Goal: Task Accomplishment & Management: Use online tool/utility

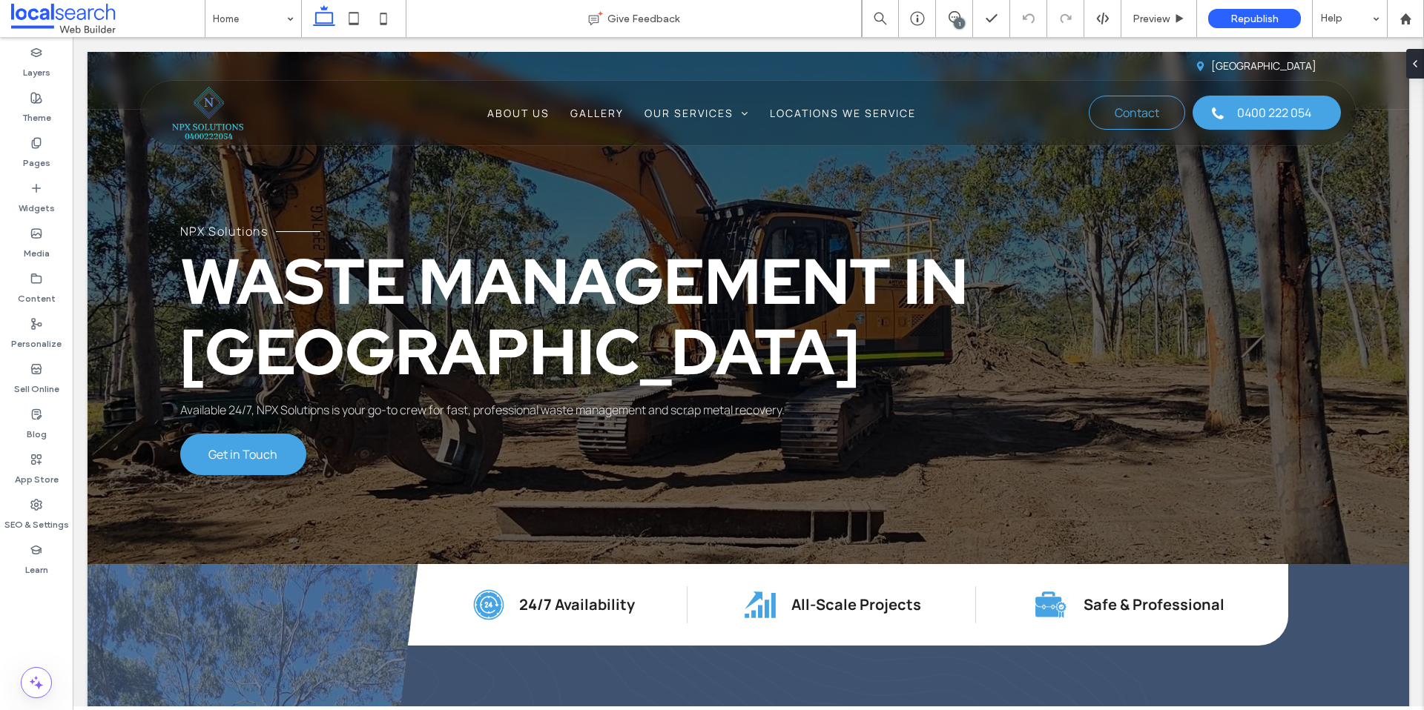
scroll to position [0, 4]
click at [959, 21] on div "1" at bounding box center [958, 23] width 11 height 11
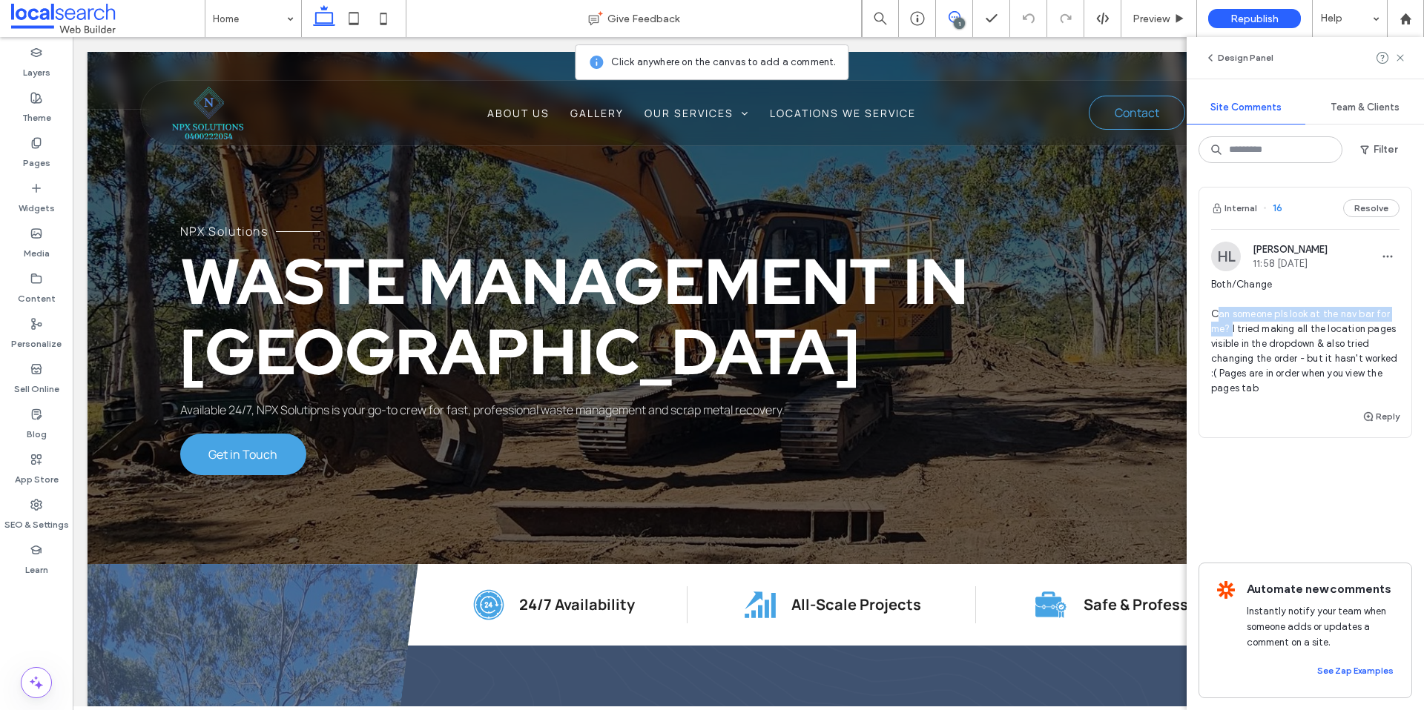
drag, startPoint x: 1218, startPoint y: 311, endPoint x: 1232, endPoint y: 323, distance: 17.9
click at [1232, 323] on span "Both/Change Can someone pls look at the nav bar for me? I tried making all the …" at bounding box center [1305, 336] width 188 height 119
drag, startPoint x: 1240, startPoint y: 328, endPoint x: 1269, endPoint y: 334, distance: 29.5
click at [1269, 334] on div at bounding box center [712, 355] width 1424 height 710
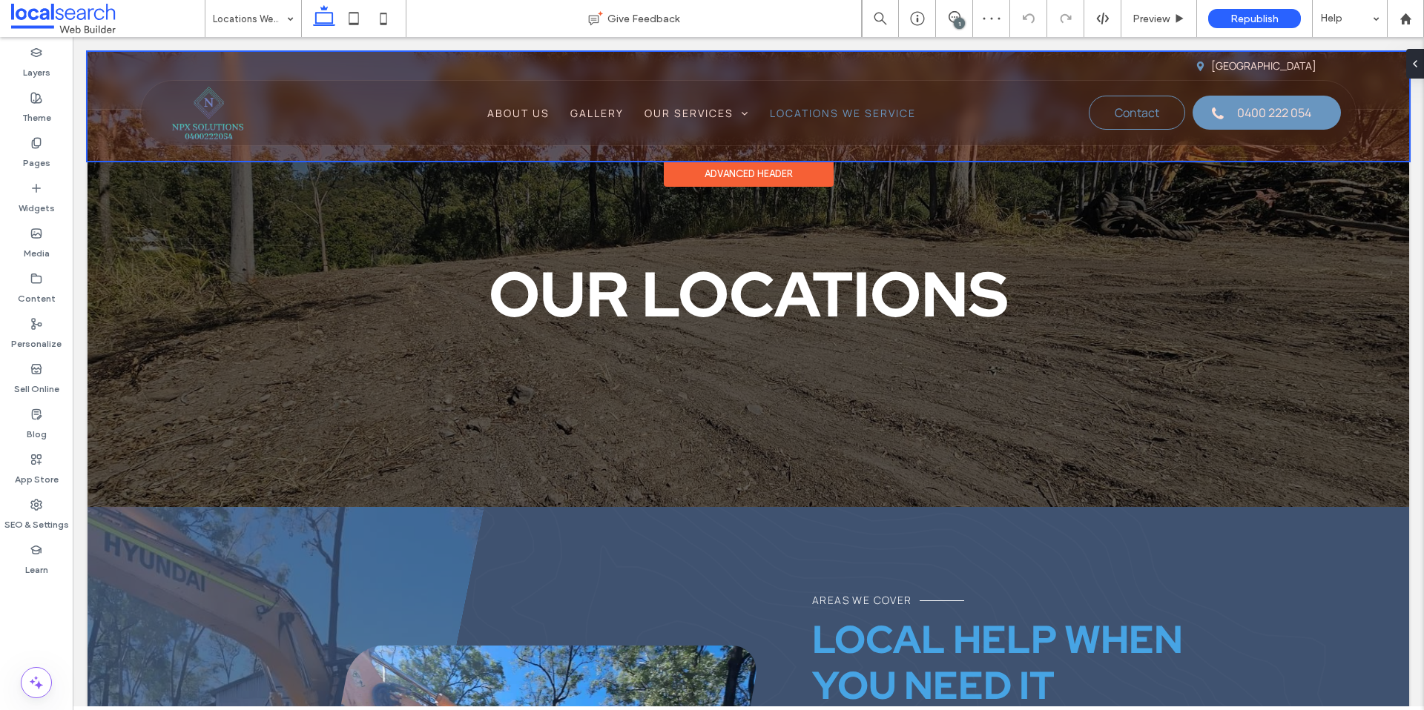
click at [885, 115] on div at bounding box center [747, 106] width 1321 height 109
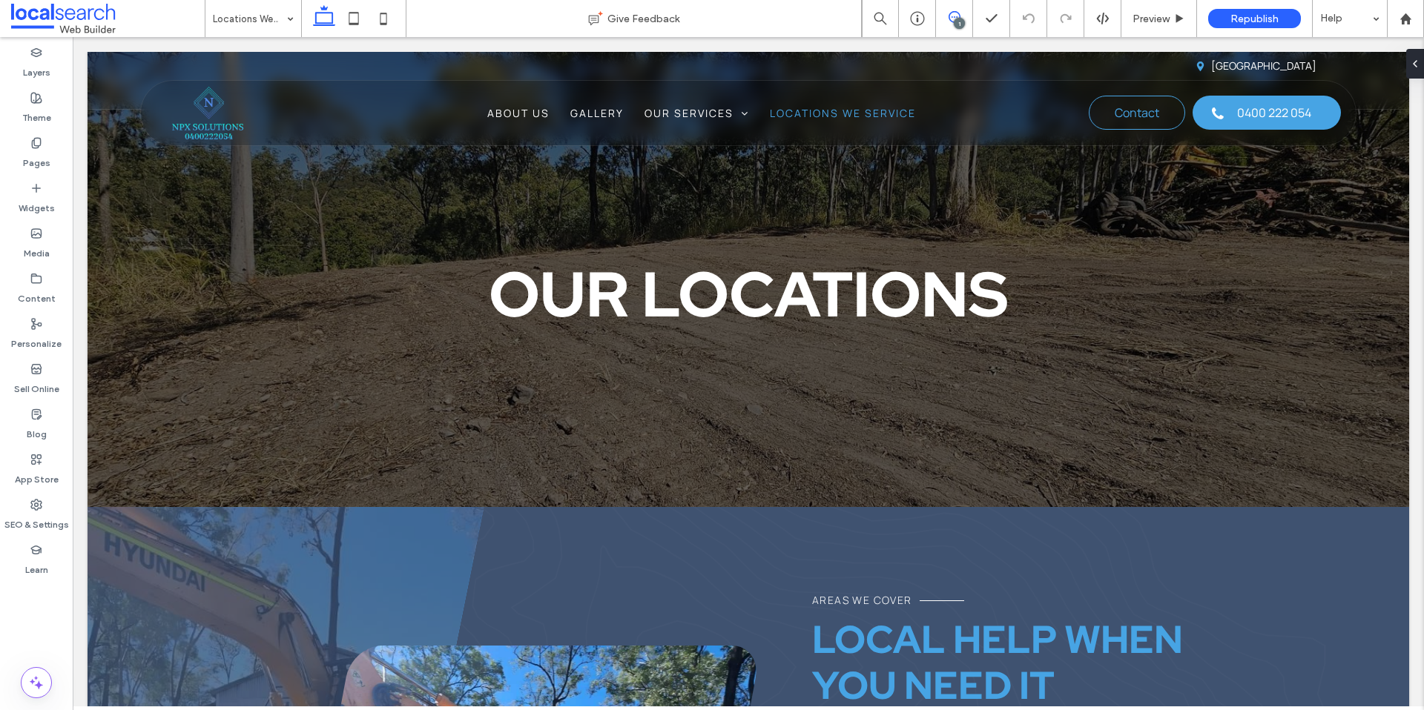
click at [948, 21] on icon at bounding box center [954, 17] width 12 height 12
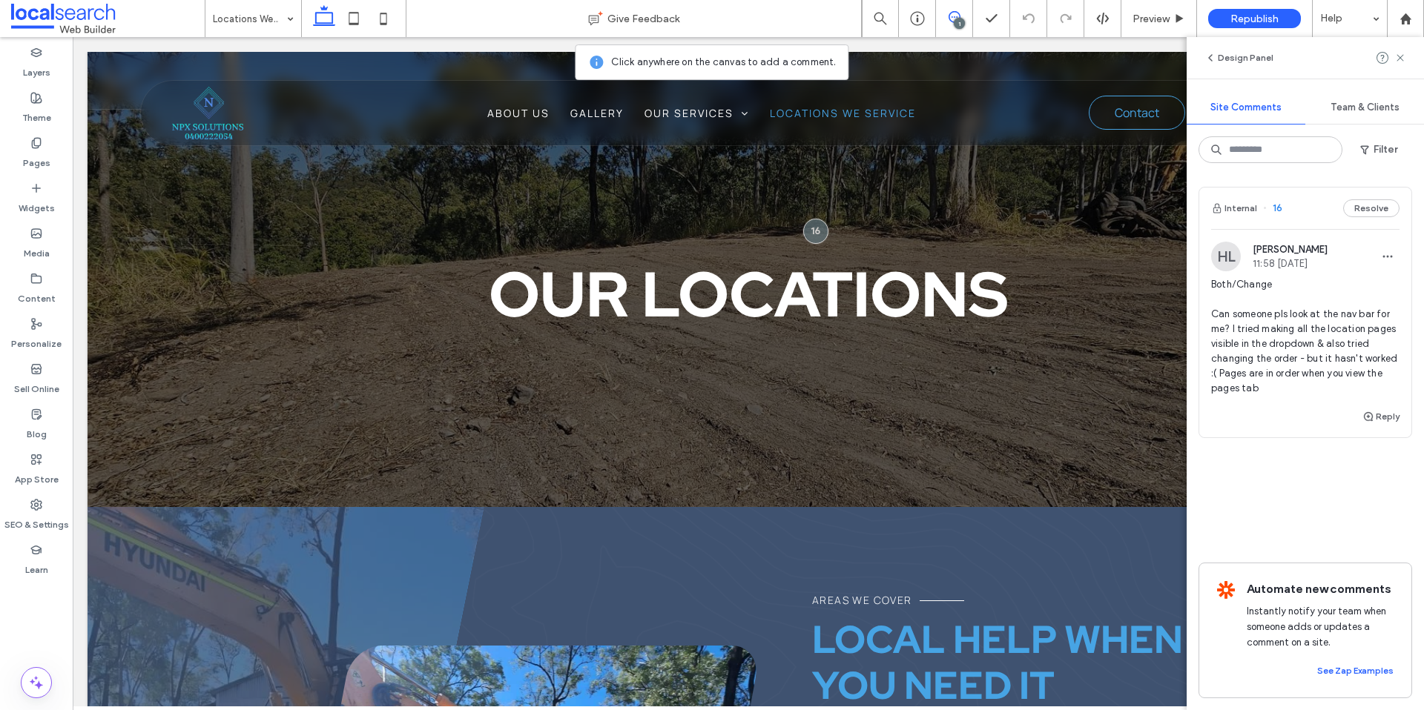
drag, startPoint x: 1230, startPoint y: 357, endPoint x: 1270, endPoint y: 385, distance: 48.5
click at [1270, 385] on span "Both/Change Can someone pls look at the nav bar for me? I tried making all the …" at bounding box center [1305, 336] width 188 height 119
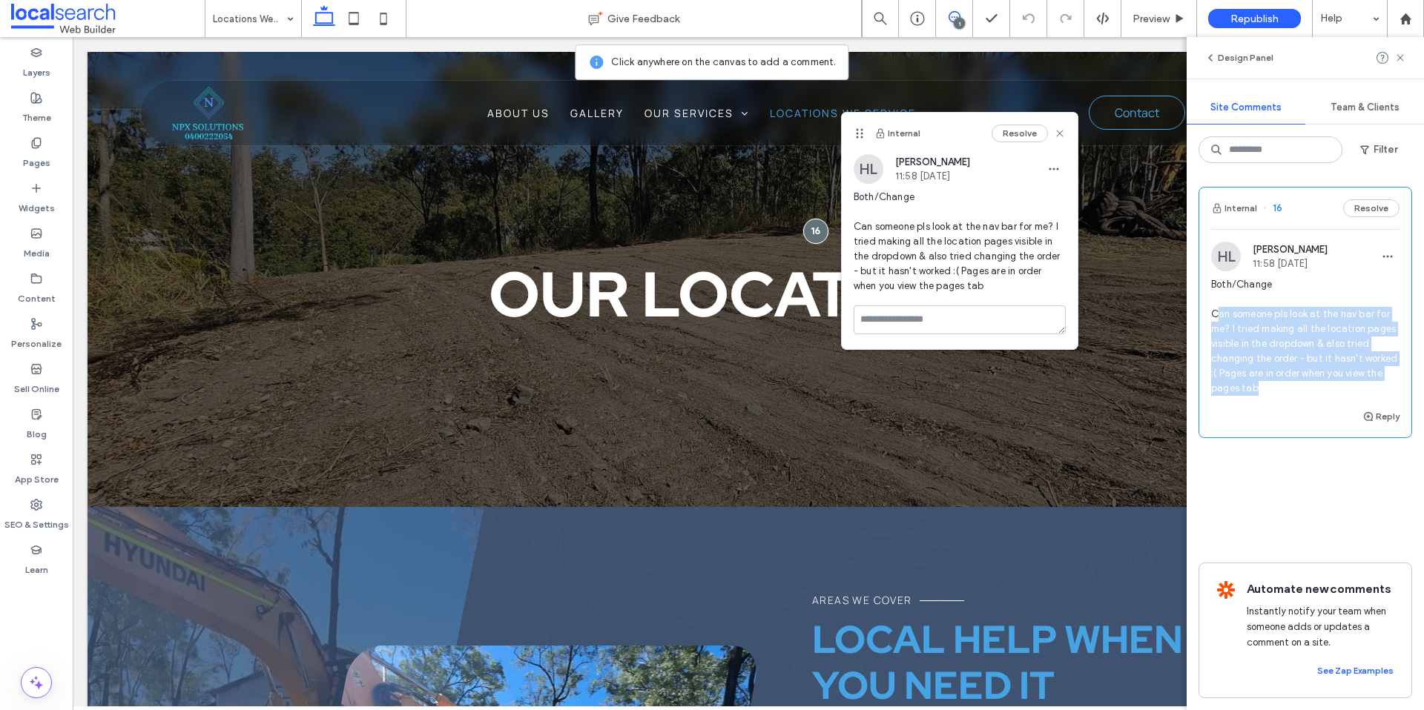
drag, startPoint x: 1271, startPoint y: 391, endPoint x: 1215, endPoint y: 317, distance: 93.3
click at [1215, 317] on span "Both/Change Can someone pls look at the nav bar for me? I tried making all the …" at bounding box center [1305, 336] width 188 height 119
click at [1318, 402] on div "Both/Change Can someone pls look at the nav bar for me? I tried making all the …" at bounding box center [1305, 342] width 188 height 130
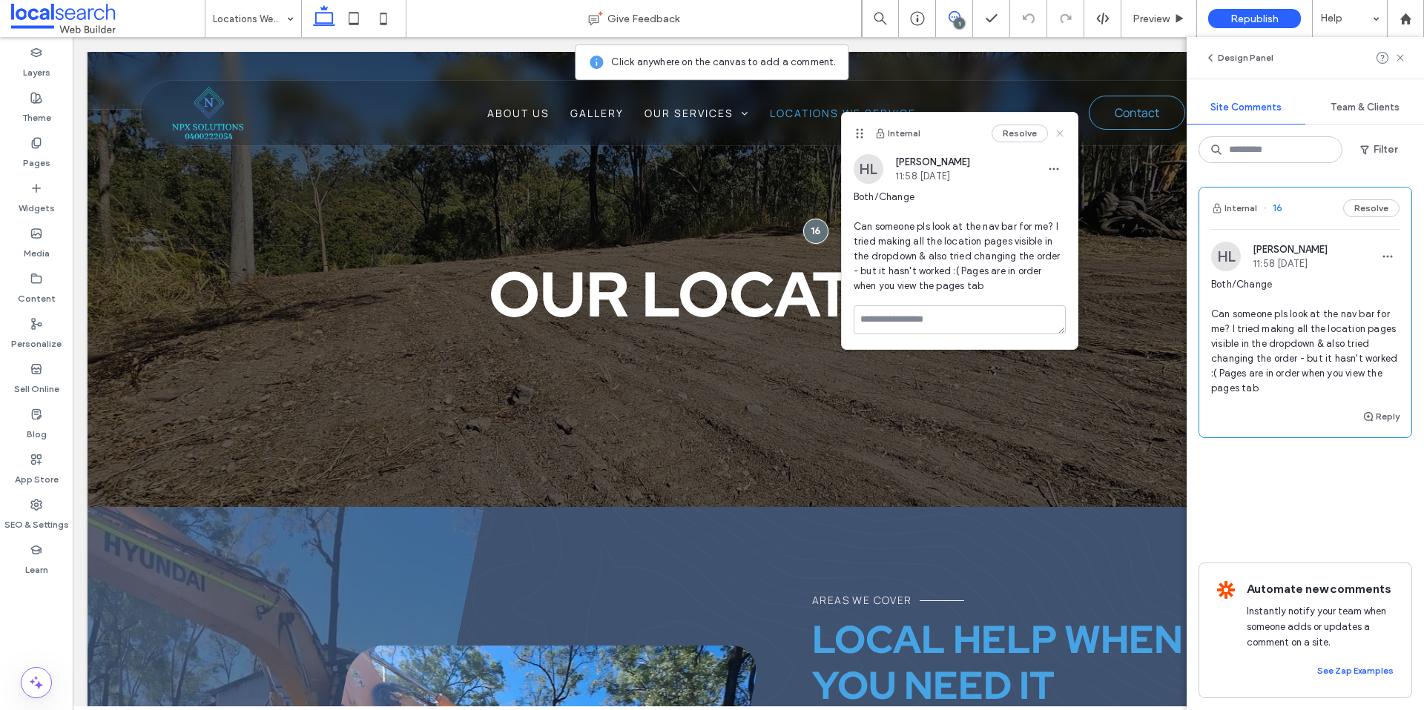
drag, startPoint x: 1059, startPoint y: 132, endPoint x: 902, endPoint y: 90, distance: 163.5
click at [1059, 132] on use at bounding box center [1059, 133] width 7 height 7
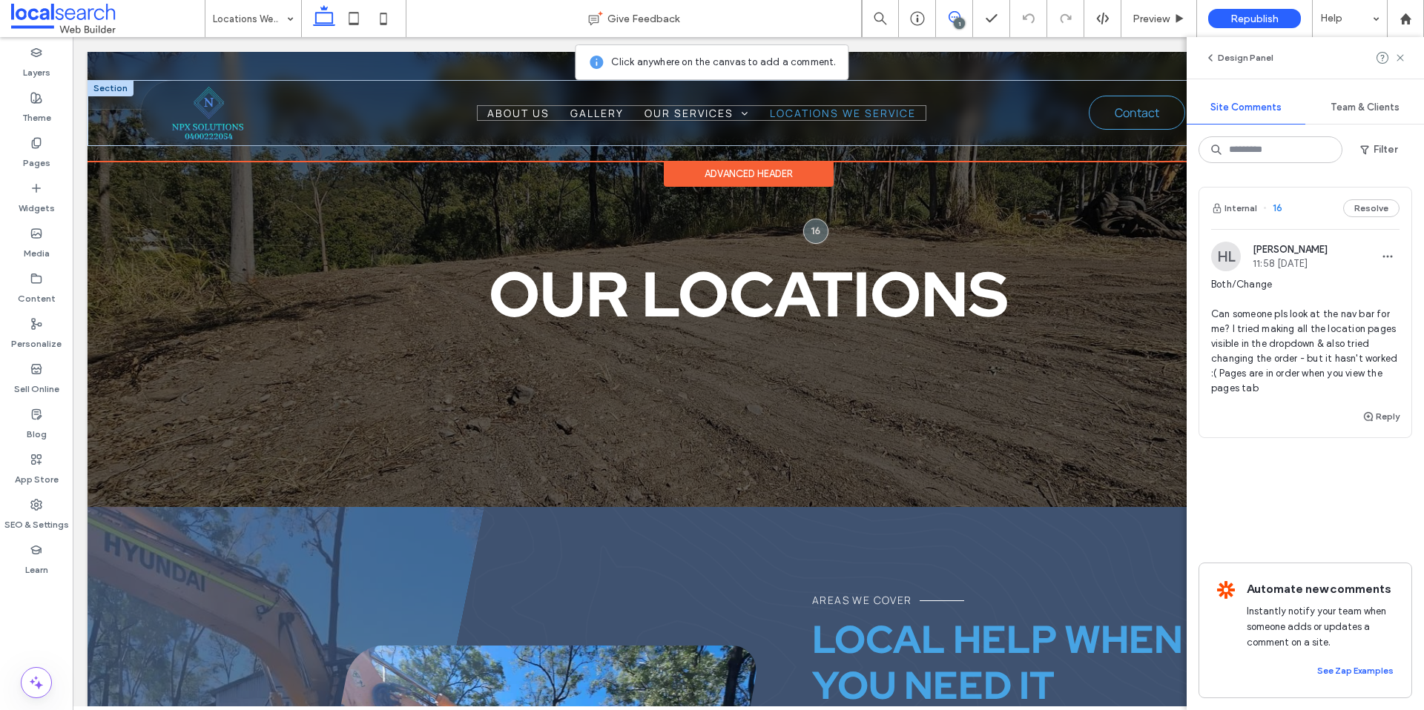
click at [890, 115] on span "Locations We Service" at bounding box center [843, 113] width 146 height 16
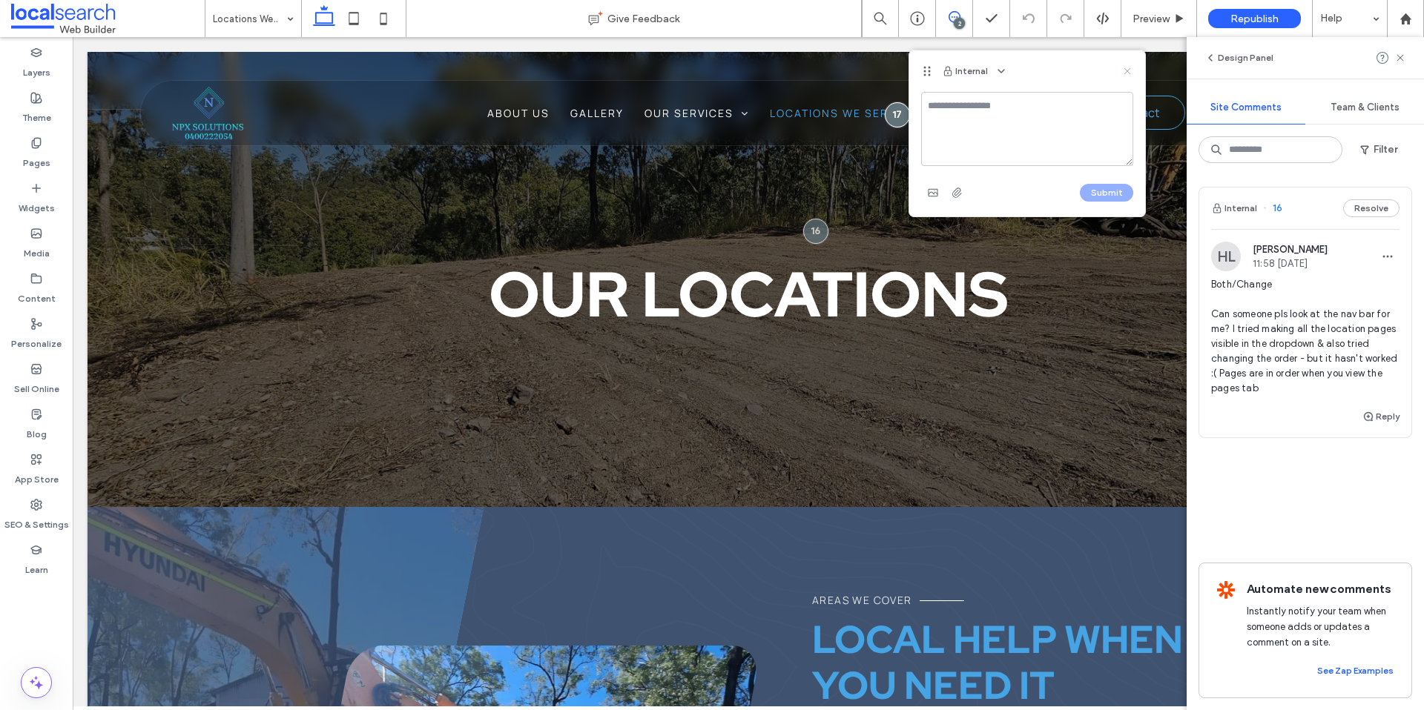
drag, startPoint x: 1125, startPoint y: 72, endPoint x: 1108, endPoint y: 33, distance: 43.1
click at [1125, 72] on use at bounding box center [1126, 70] width 7 height 7
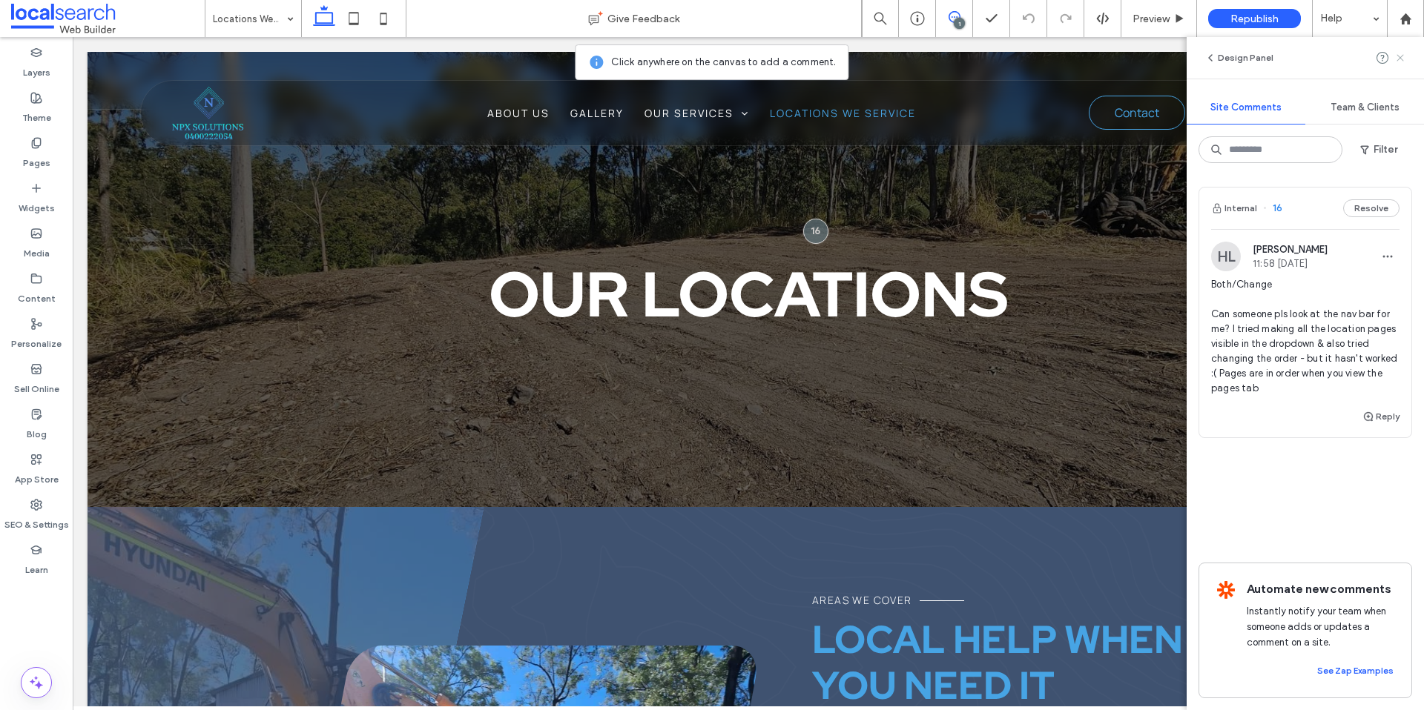
click at [1401, 61] on icon at bounding box center [1400, 58] width 12 height 12
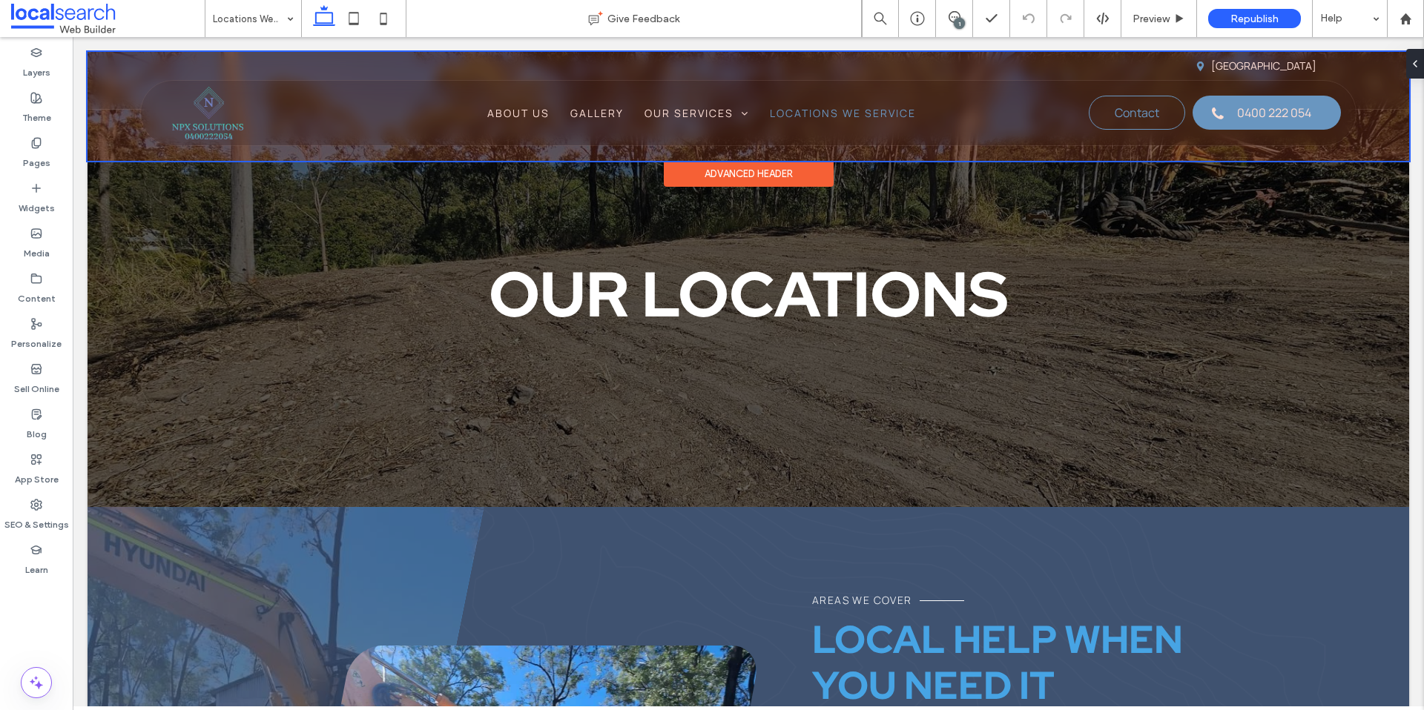
click at [902, 119] on div at bounding box center [747, 106] width 1321 height 109
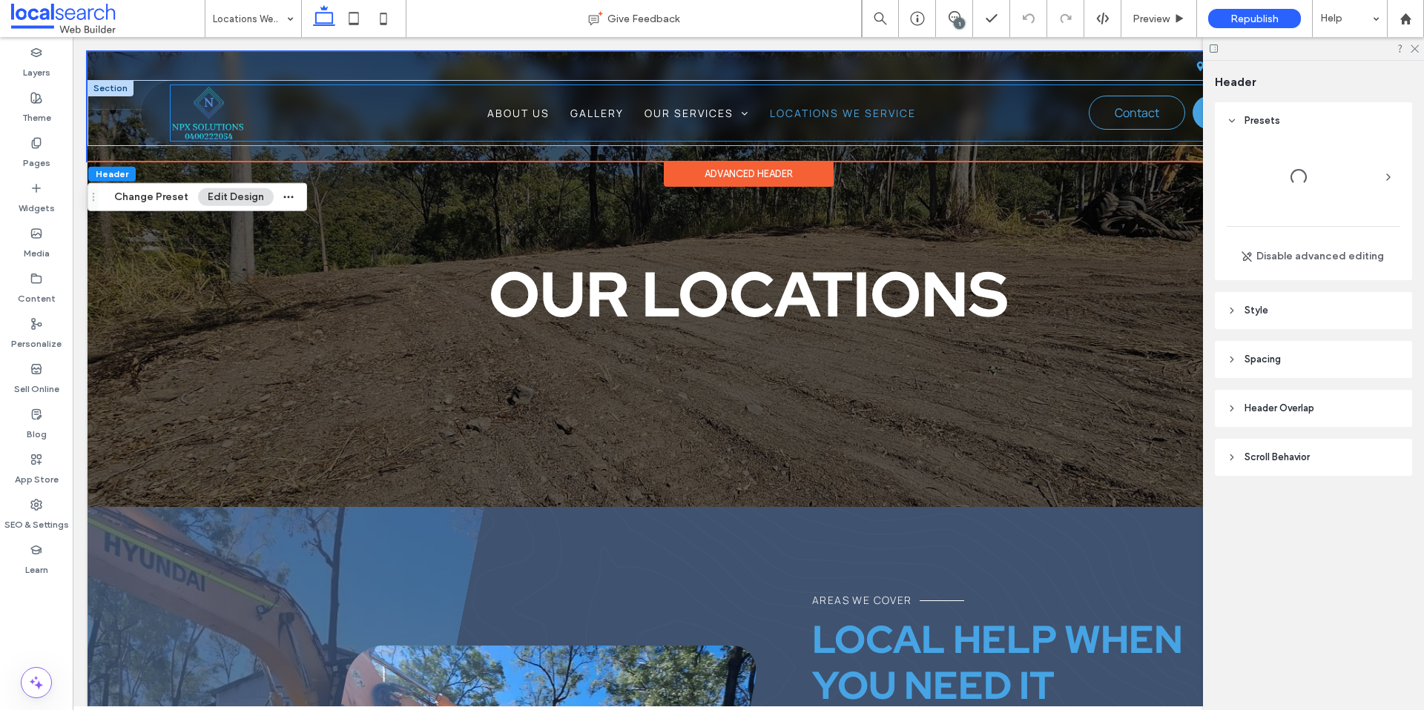
click at [885, 116] on span "Locations We Service" at bounding box center [843, 113] width 146 height 16
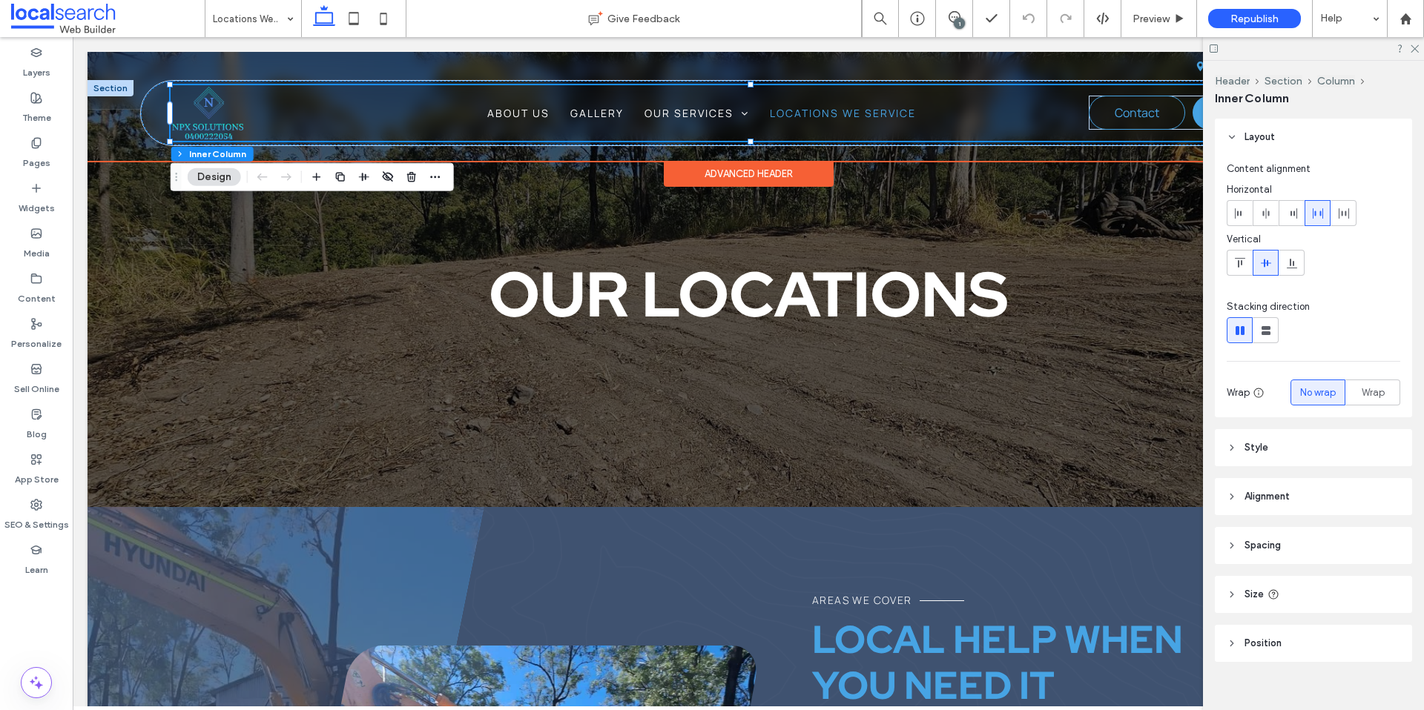
click at [861, 117] on span "Locations We Service" at bounding box center [843, 113] width 146 height 16
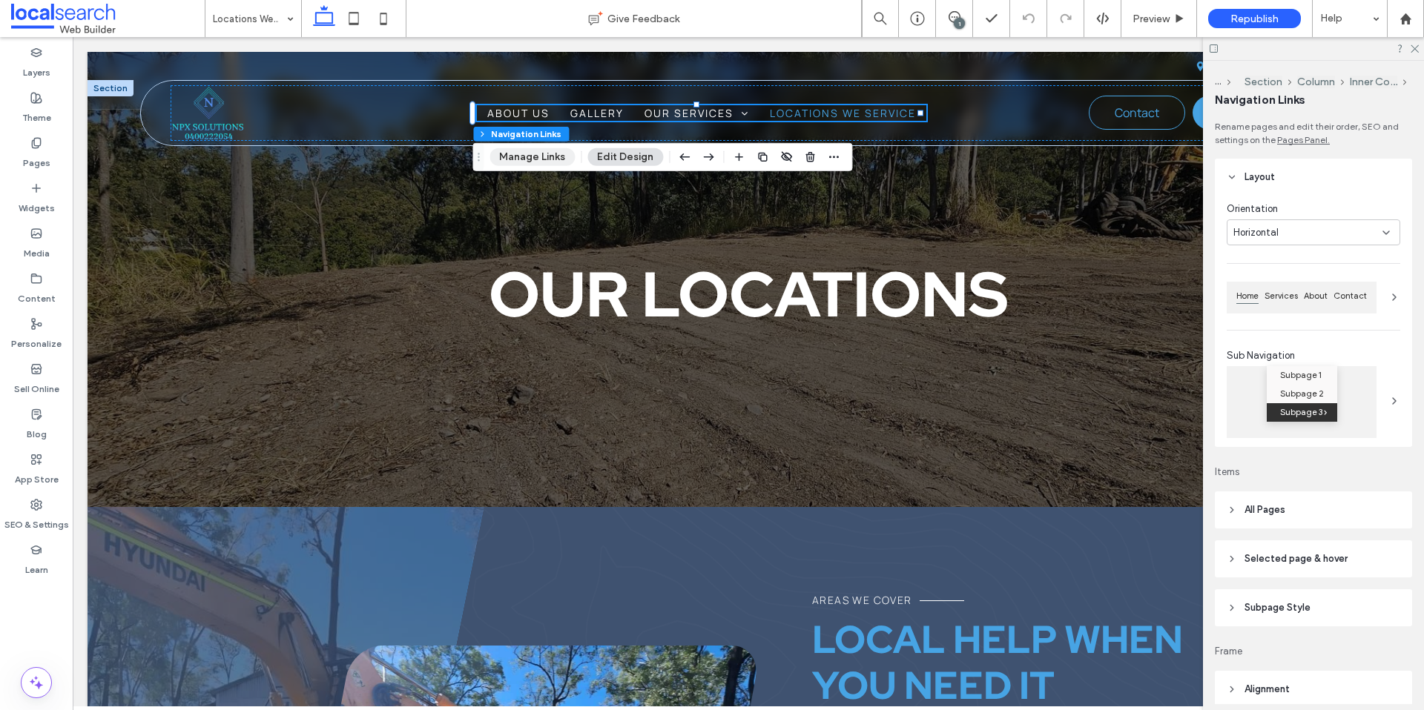
click at [559, 158] on button "Manage Links" at bounding box center [531, 157] width 85 height 18
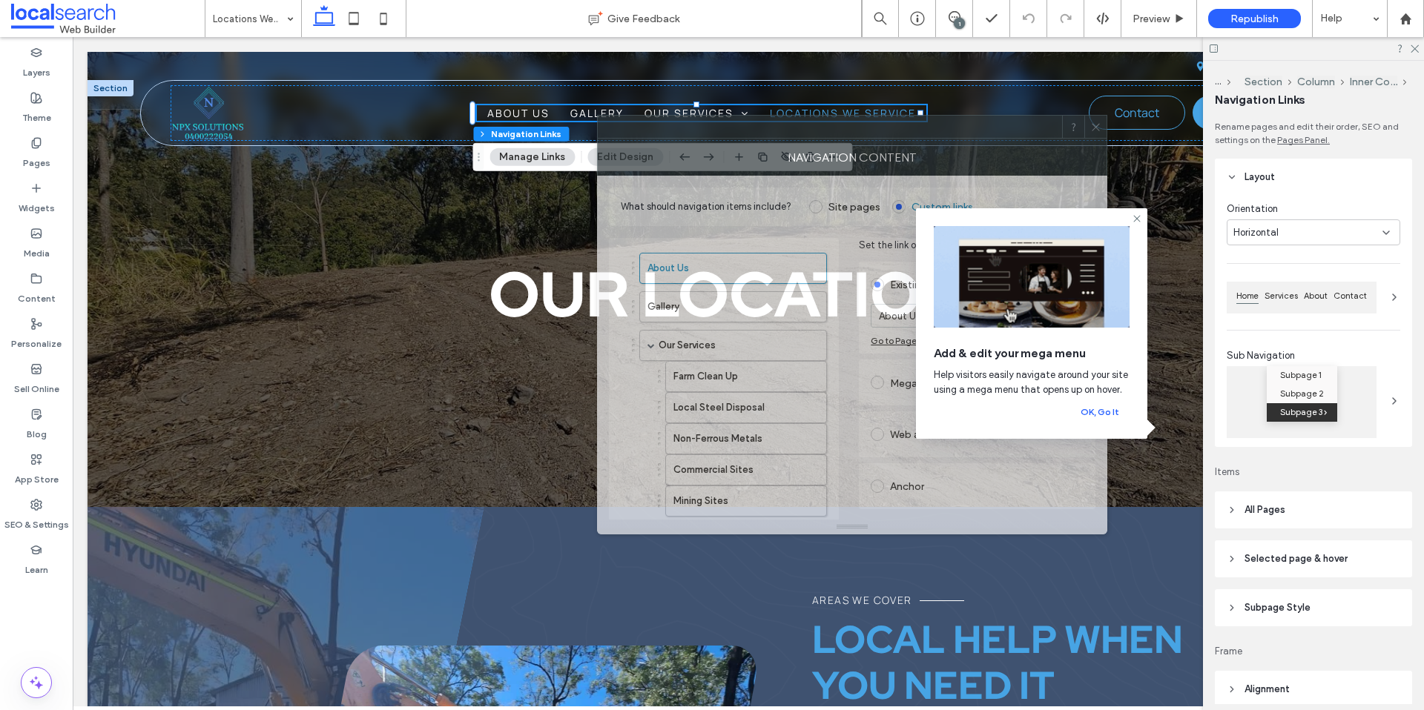
drag, startPoint x: 1151, startPoint y: 168, endPoint x: 850, endPoint y: 145, distance: 302.0
click at [853, 139] on div "NAVIGATION CONTENT" at bounding box center [852, 157] width 510 height 37
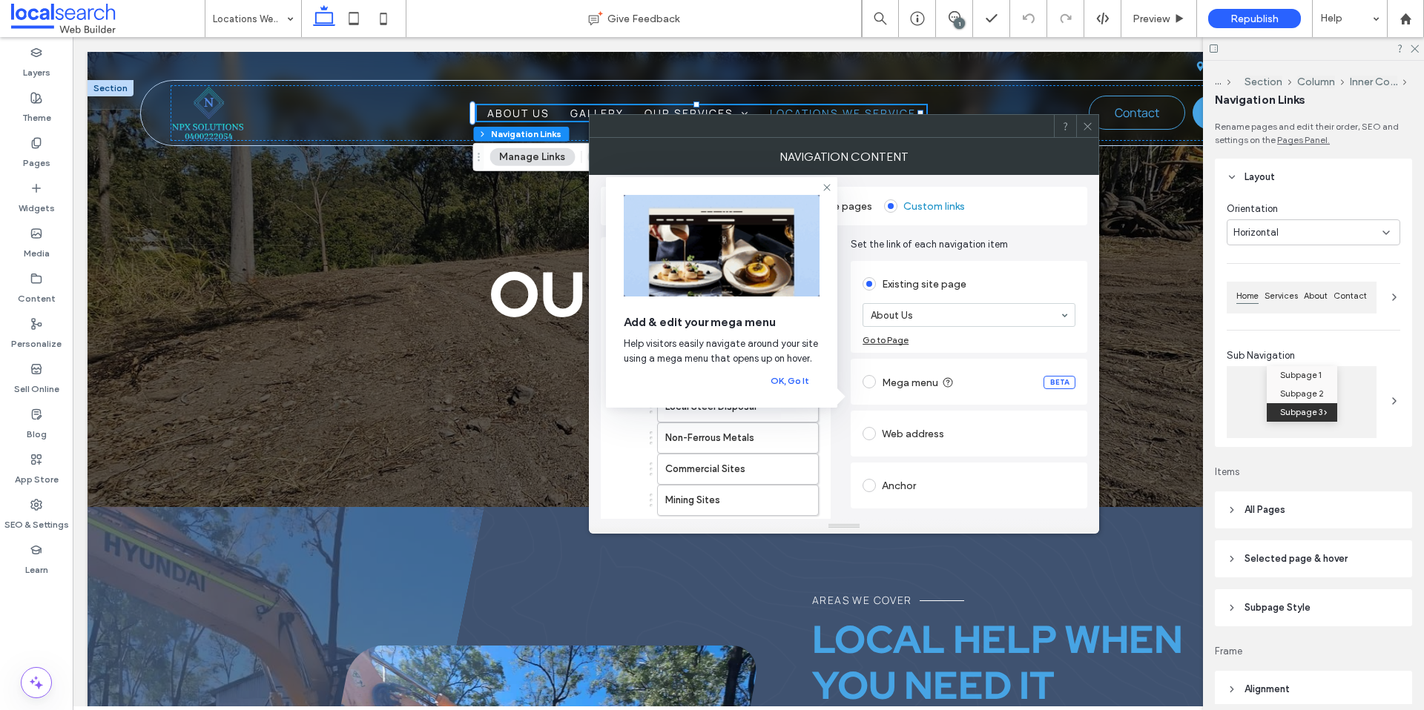
click at [795, 380] on button "OK, Go It" at bounding box center [789, 381] width 59 height 18
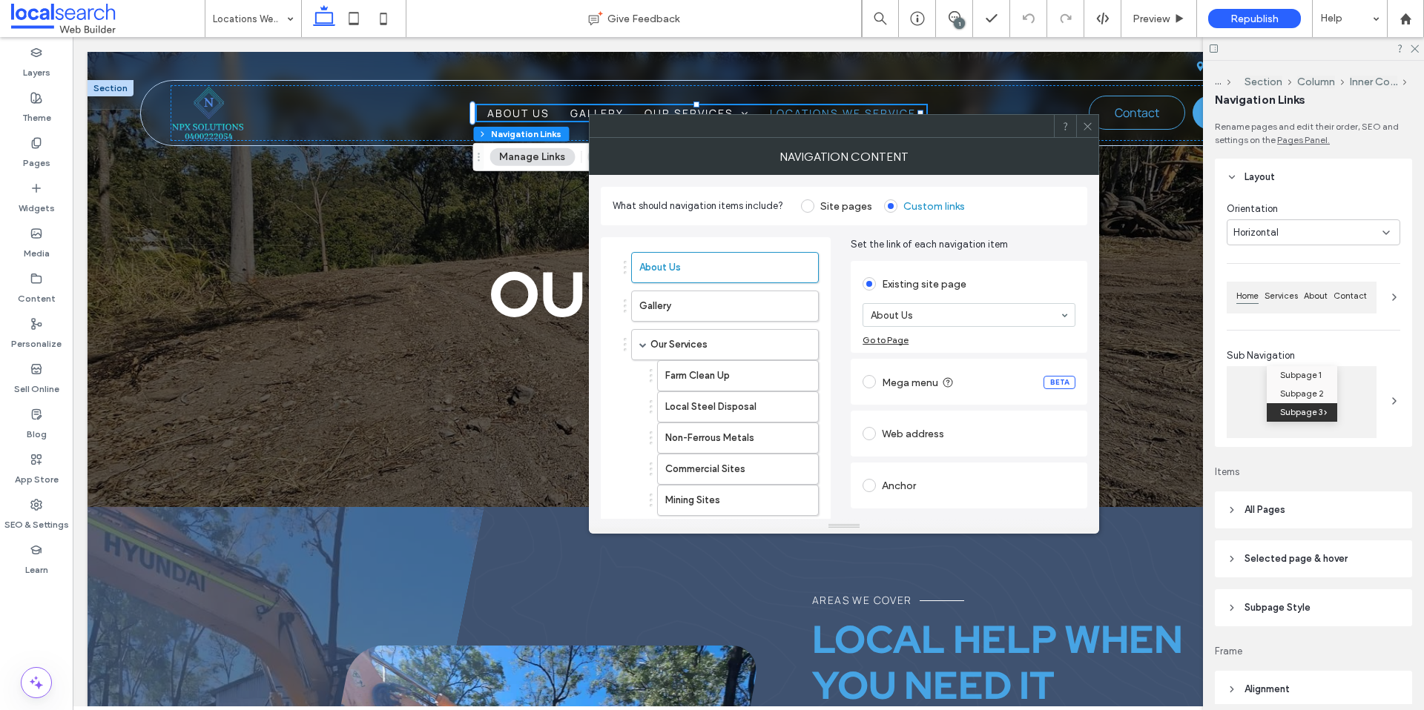
click at [811, 201] on label "Site pages" at bounding box center [836, 205] width 71 height 13
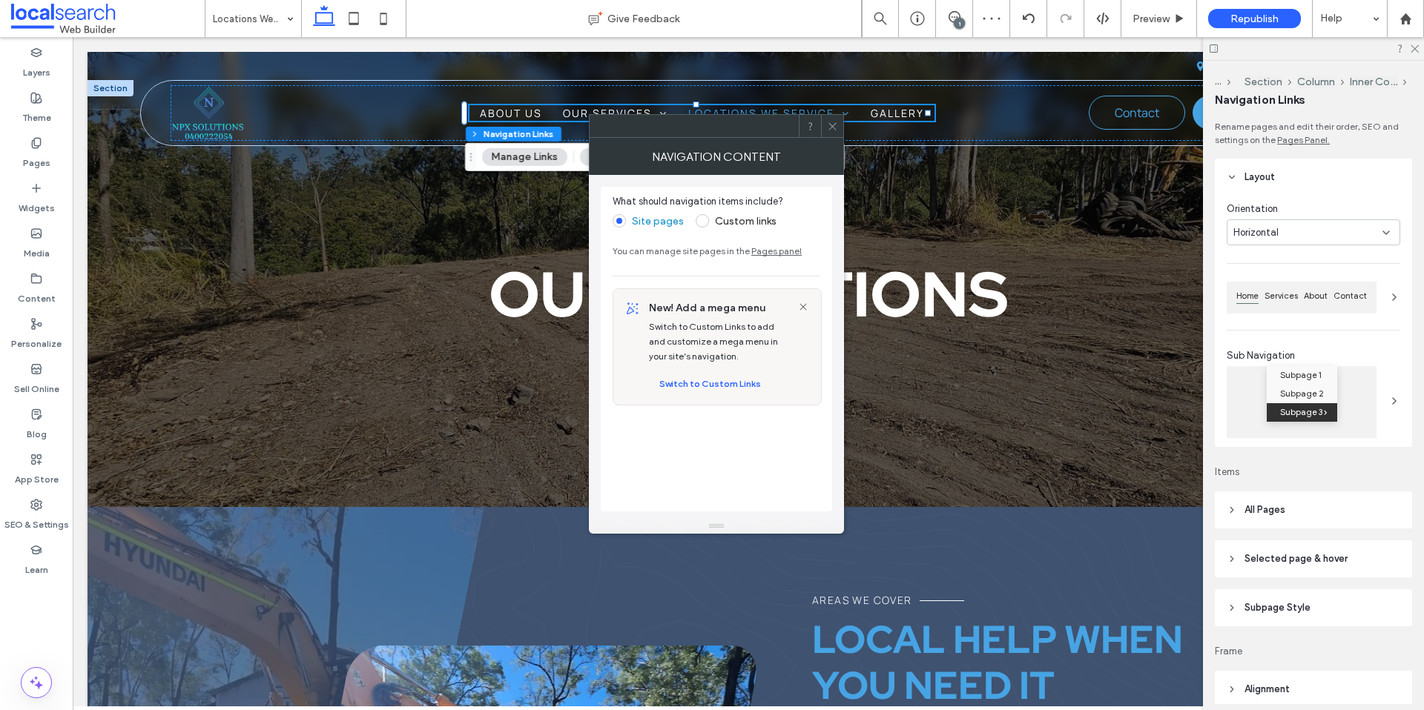
click at [831, 131] on span at bounding box center [832, 126] width 11 height 22
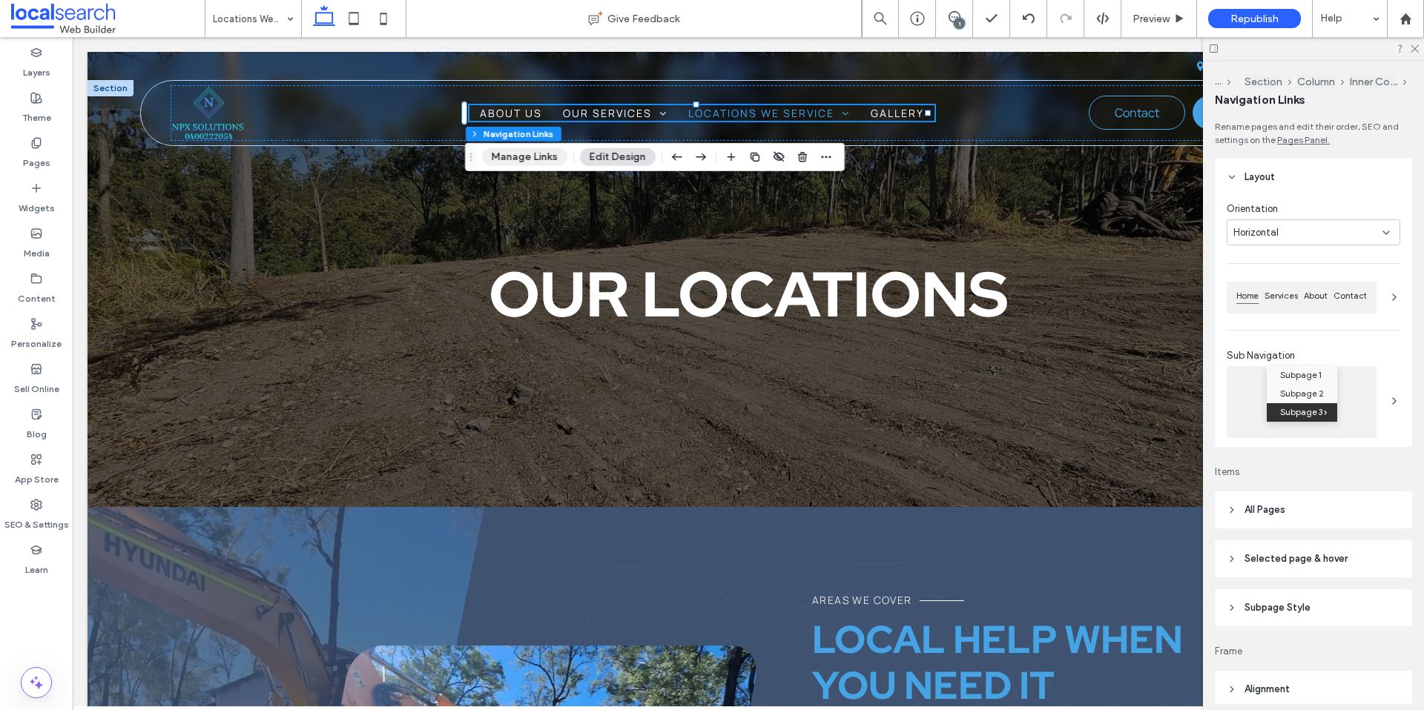
click at [534, 153] on button "Manage Links" at bounding box center [524, 157] width 85 height 18
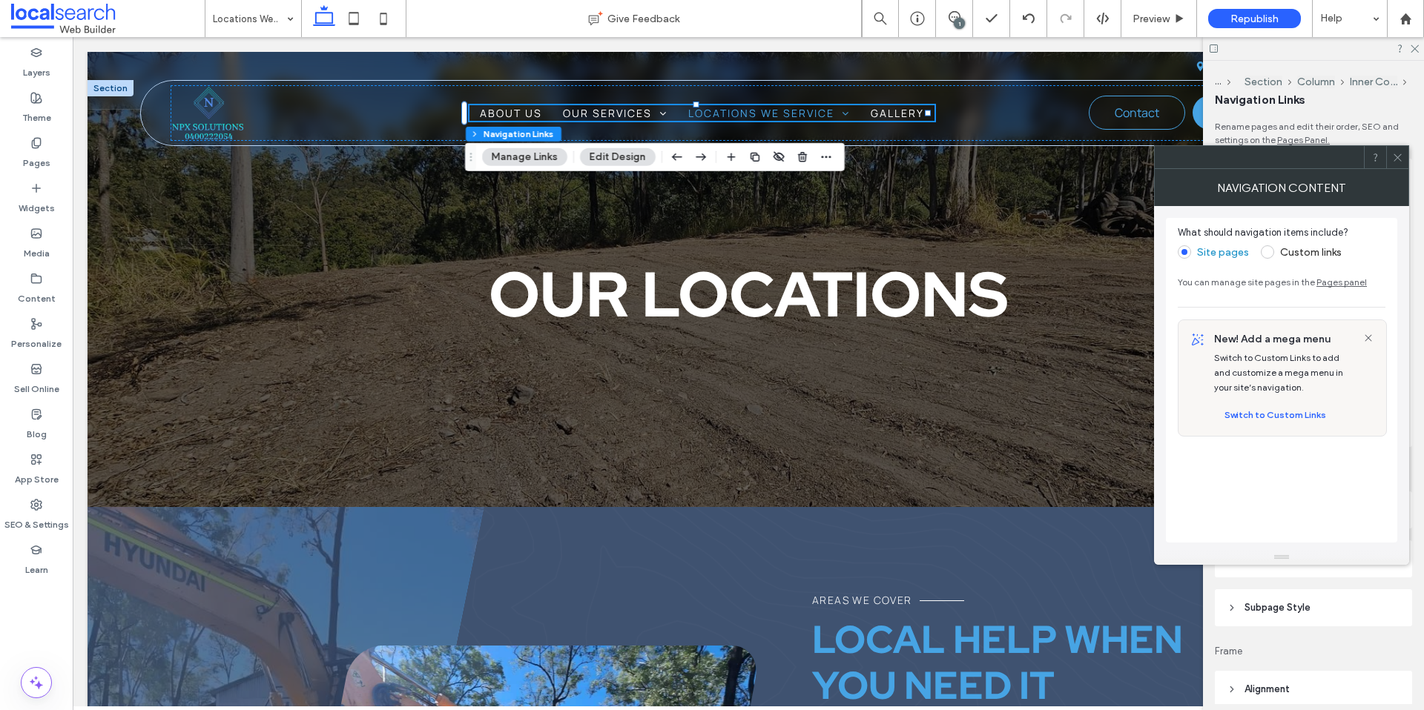
click at [1261, 255] on span at bounding box center [1266, 251] width 13 height 13
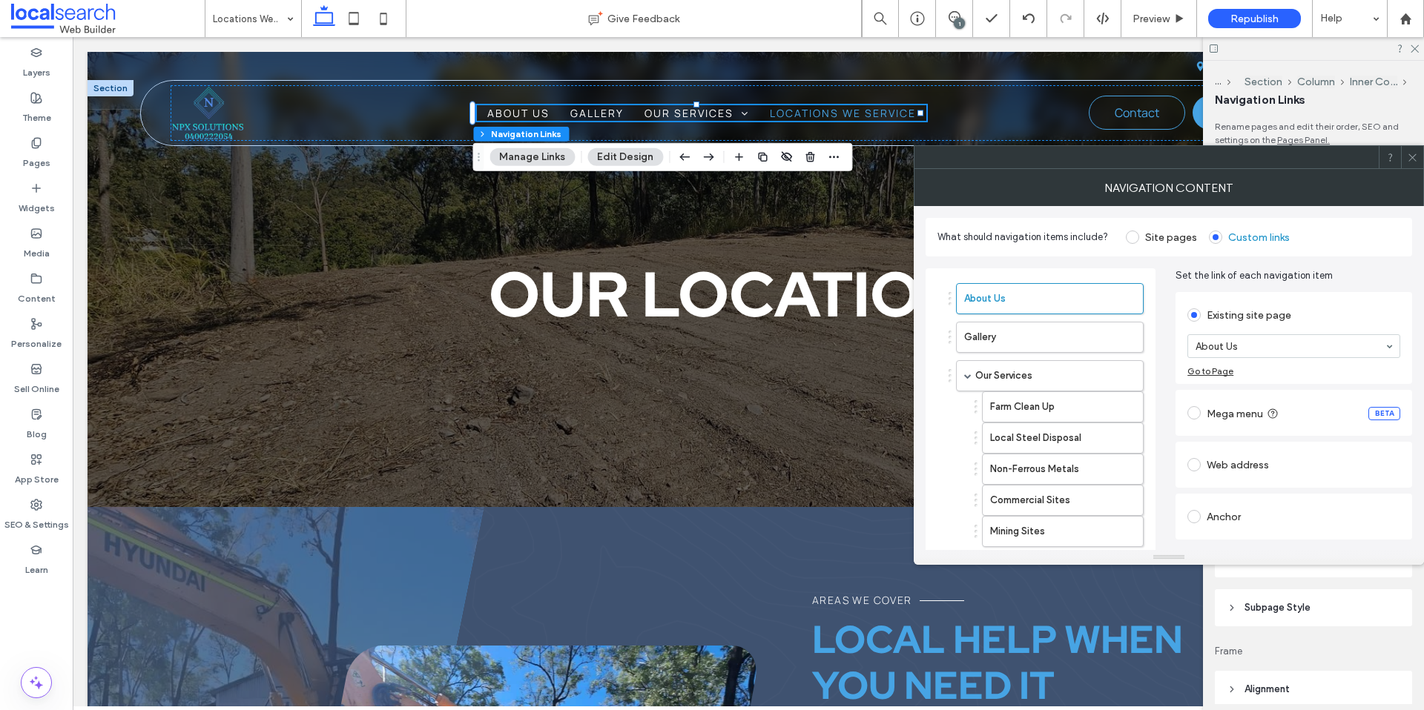
click at [1128, 236] on span at bounding box center [1131, 237] width 13 height 13
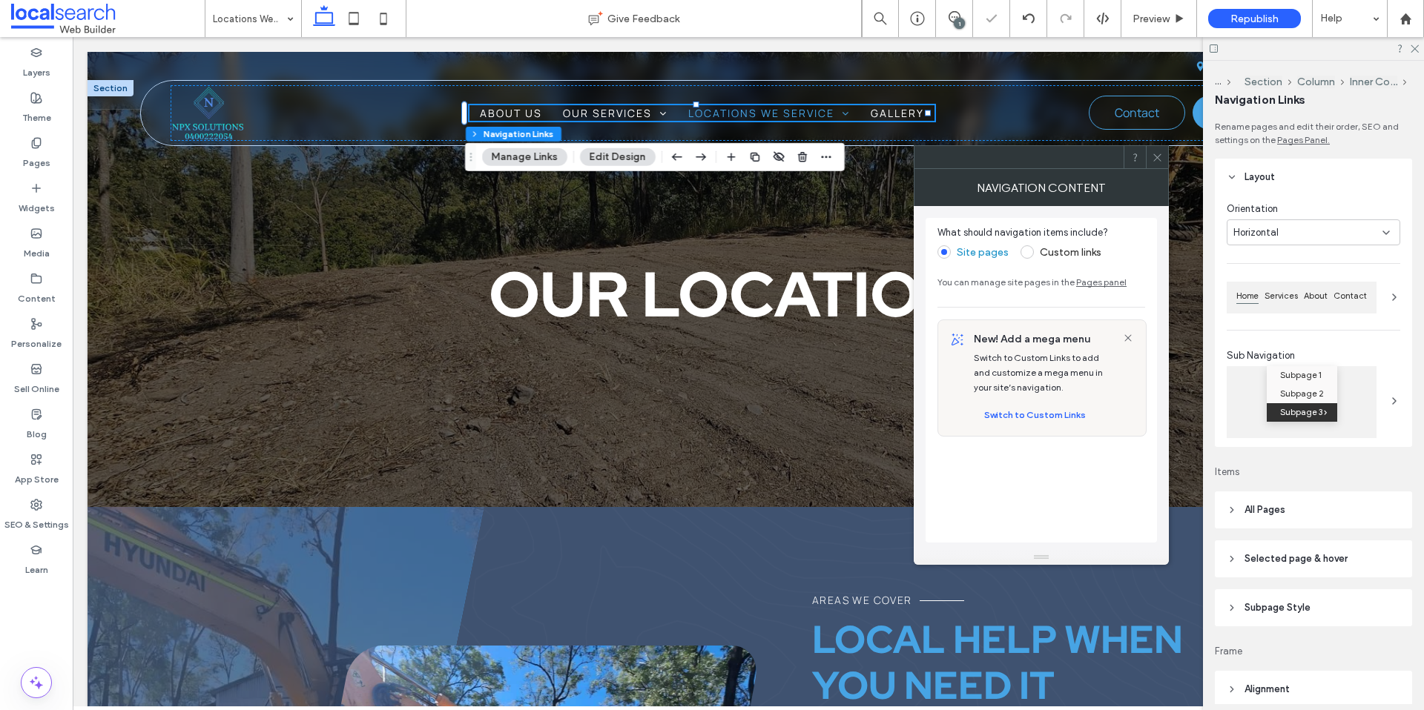
click at [1160, 157] on icon at bounding box center [1156, 157] width 11 height 11
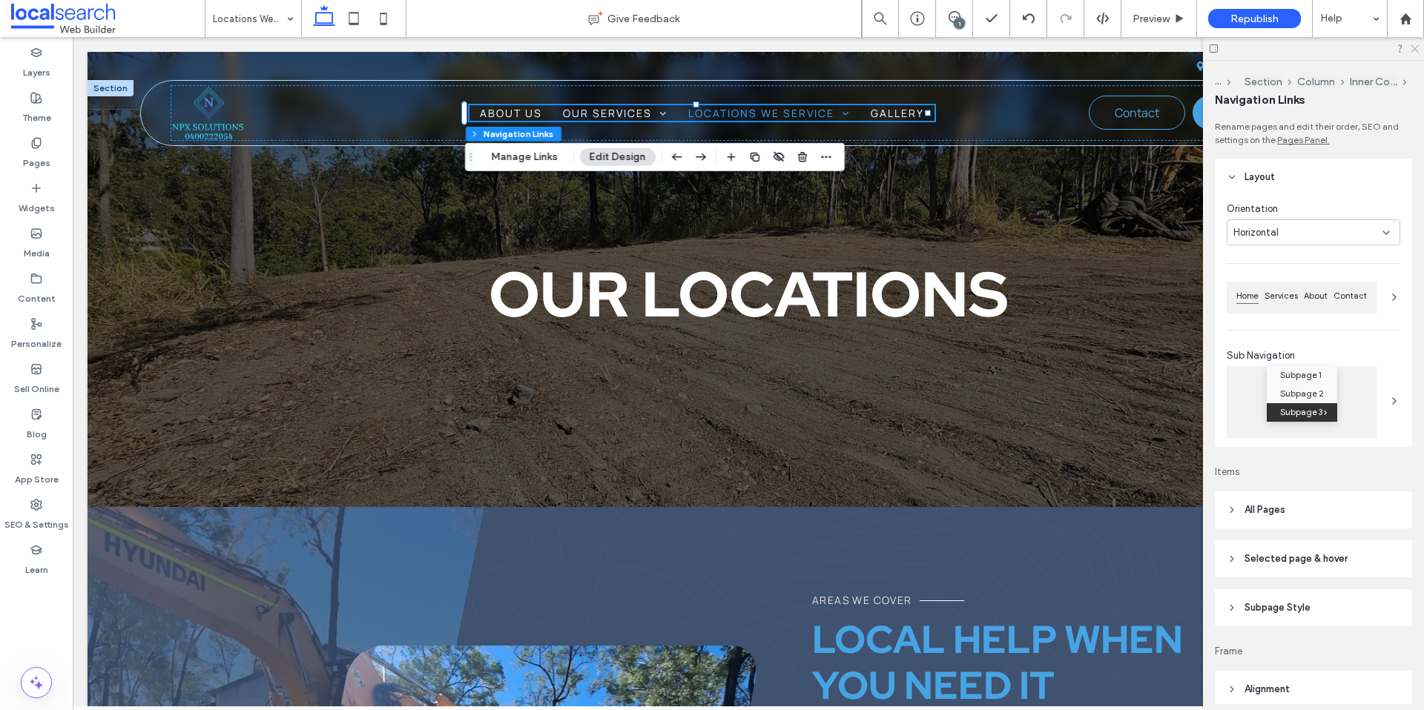
click at [1414, 51] on icon at bounding box center [1414, 48] width 10 height 10
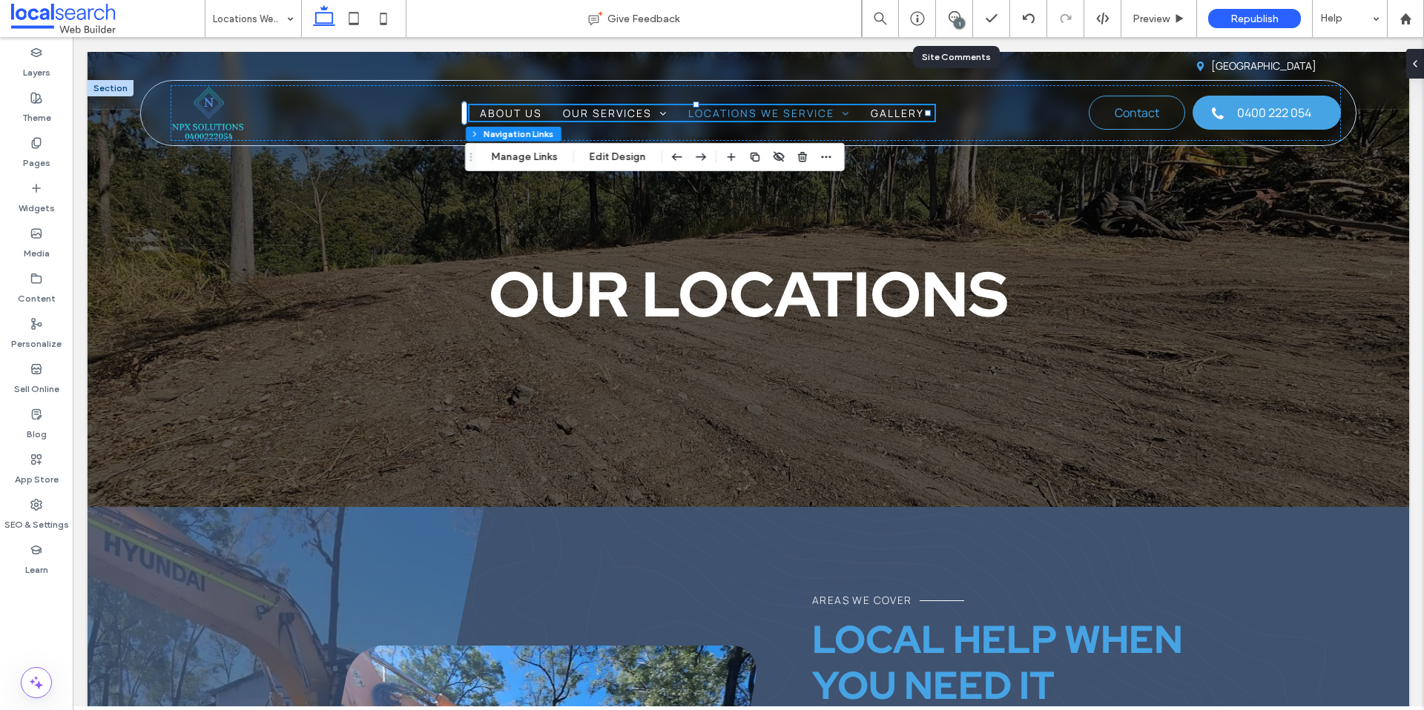
click at [951, 30] on div "1" at bounding box center [954, 18] width 37 height 37
click at [948, 24] on div "1" at bounding box center [954, 18] width 36 height 15
click at [973, 19] on div at bounding box center [991, 18] width 36 height 15
click at [963, 19] on div "1" at bounding box center [958, 23] width 11 height 11
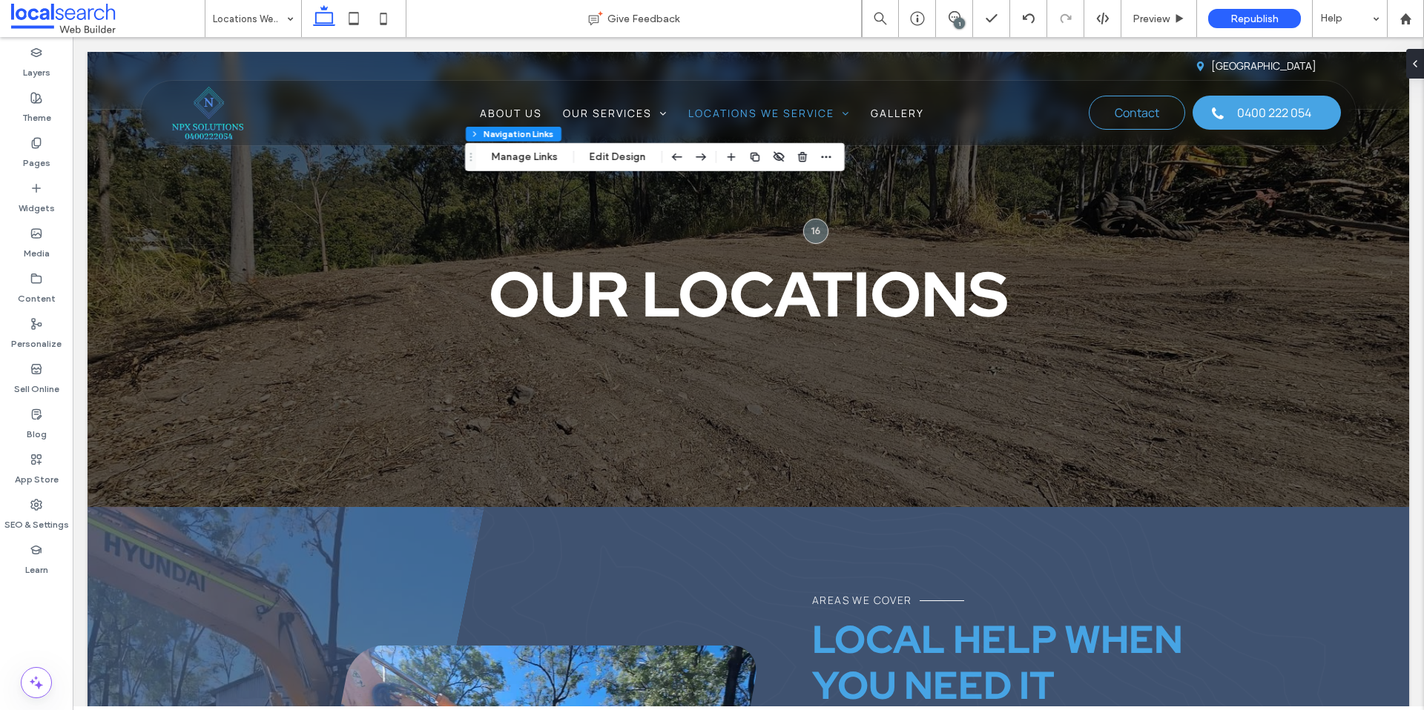
click at [963, 19] on div "1" at bounding box center [958, 23] width 11 height 11
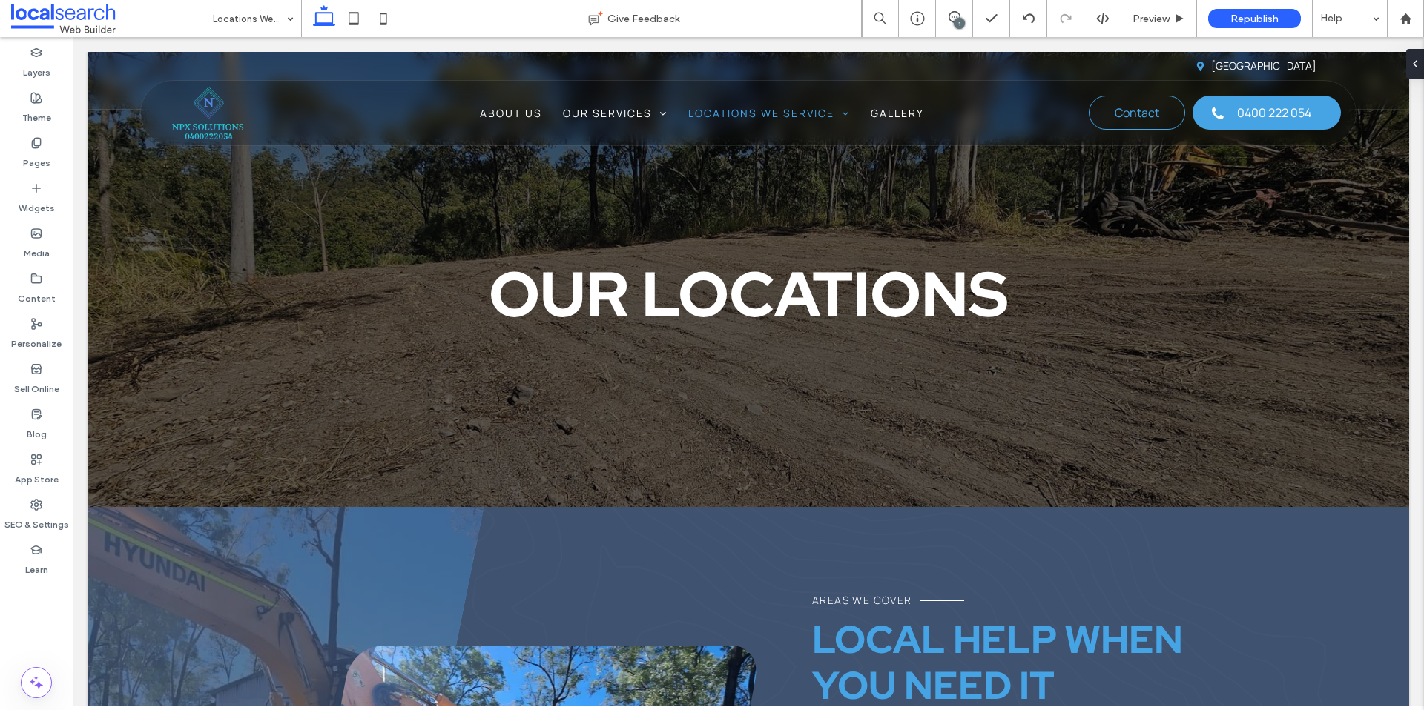
click at [961, 20] on div "1" at bounding box center [958, 23] width 11 height 11
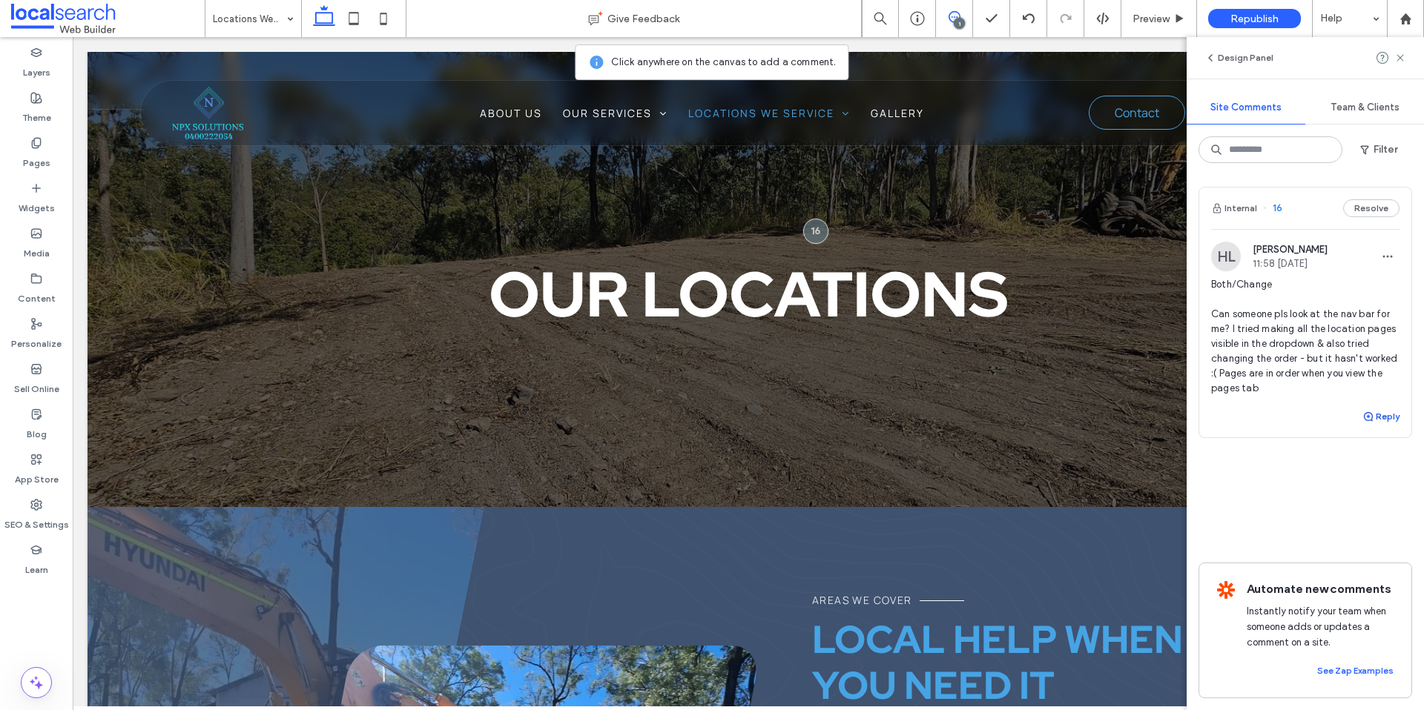
click at [1367, 409] on span "button" at bounding box center [1368, 417] width 13 height 16
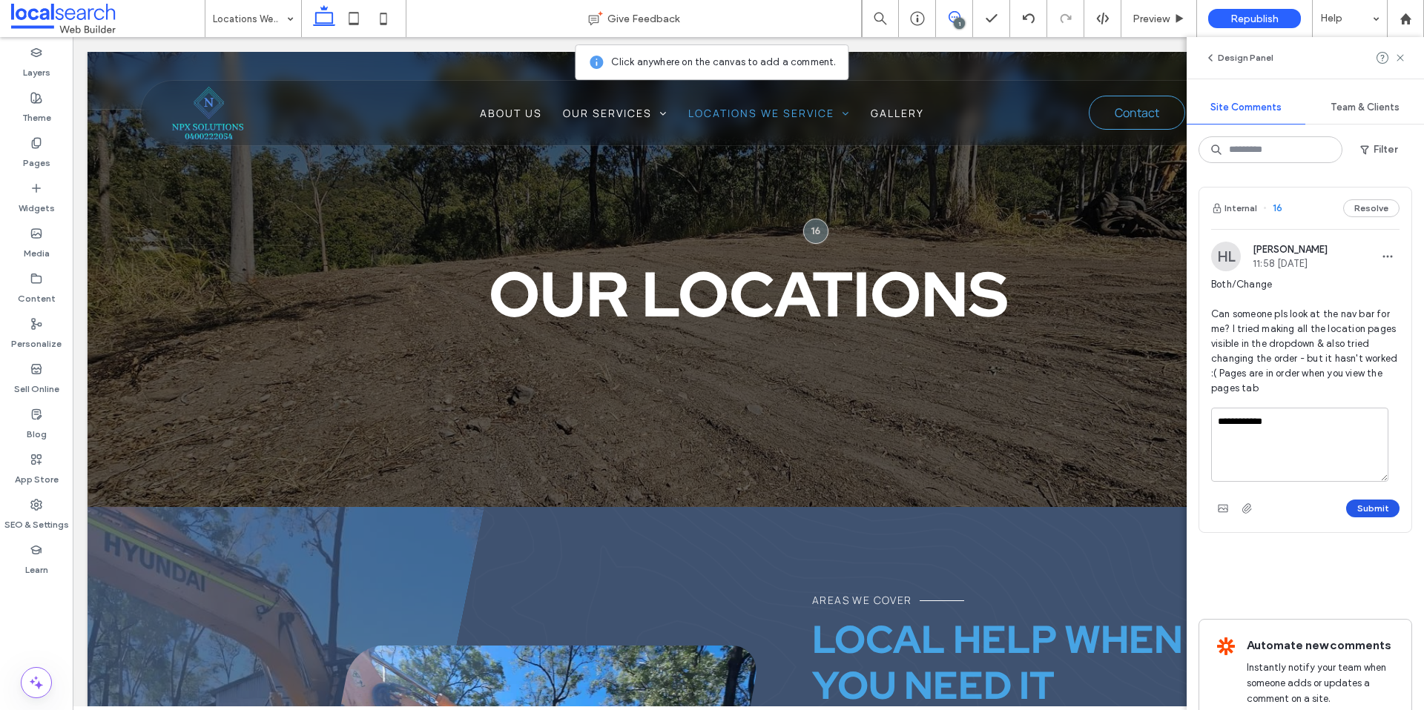
type textarea "**********"
click at [1364, 509] on button "Submit" at bounding box center [1372, 509] width 53 height 18
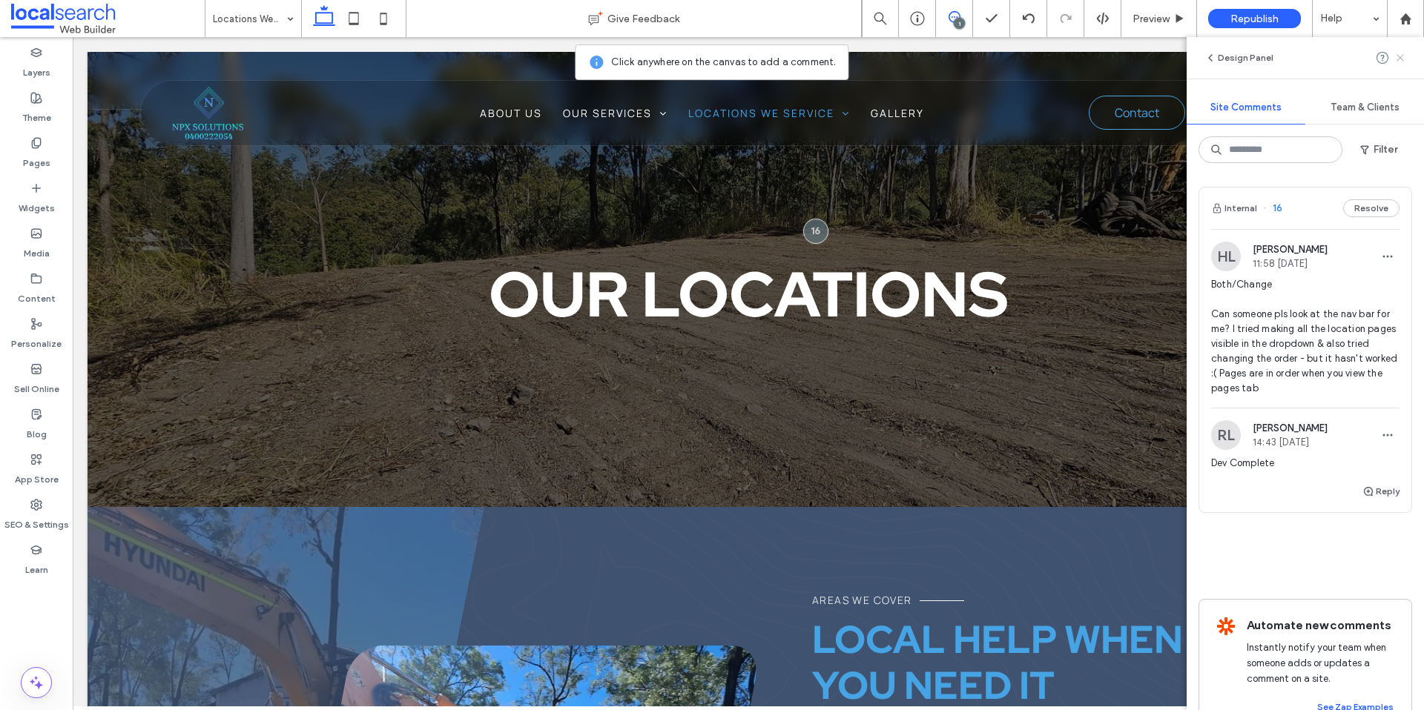
click at [1401, 59] on use at bounding box center [1399, 57] width 7 height 7
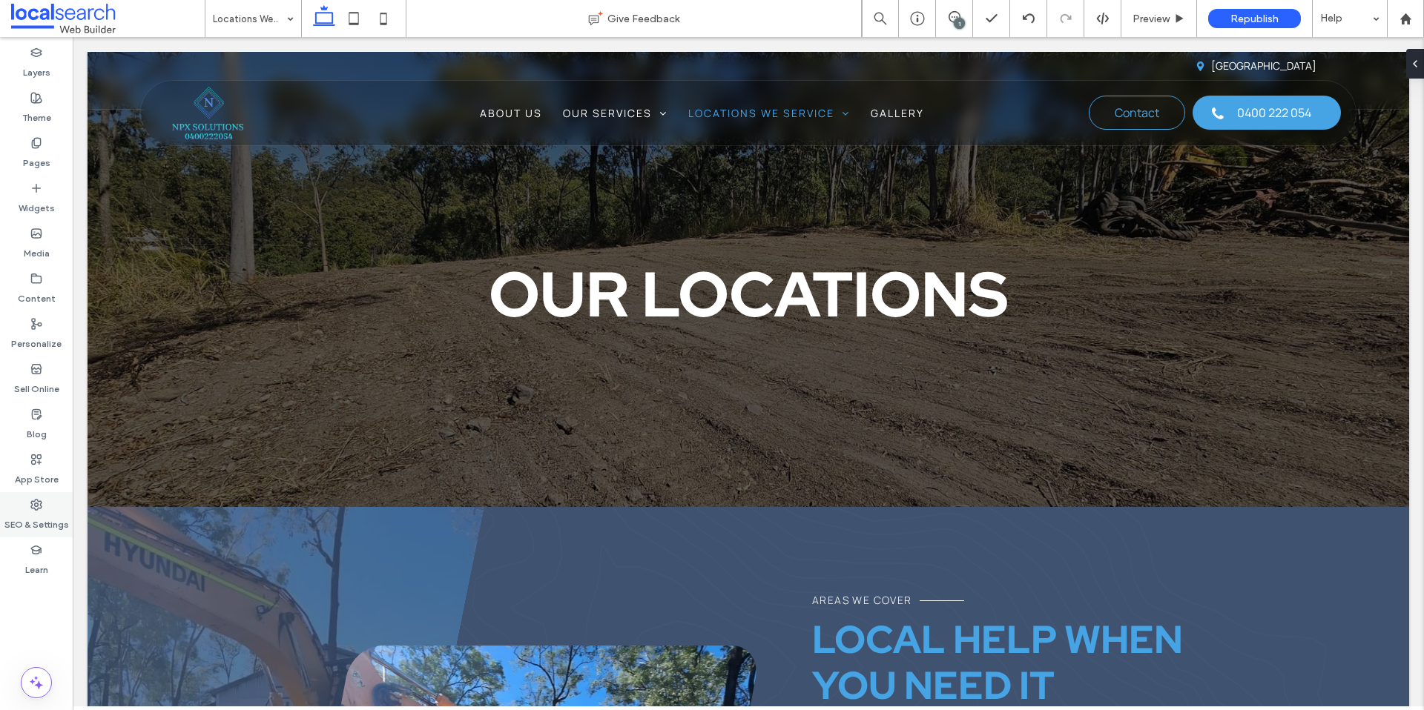
click at [42, 502] on use at bounding box center [36, 505] width 10 height 10
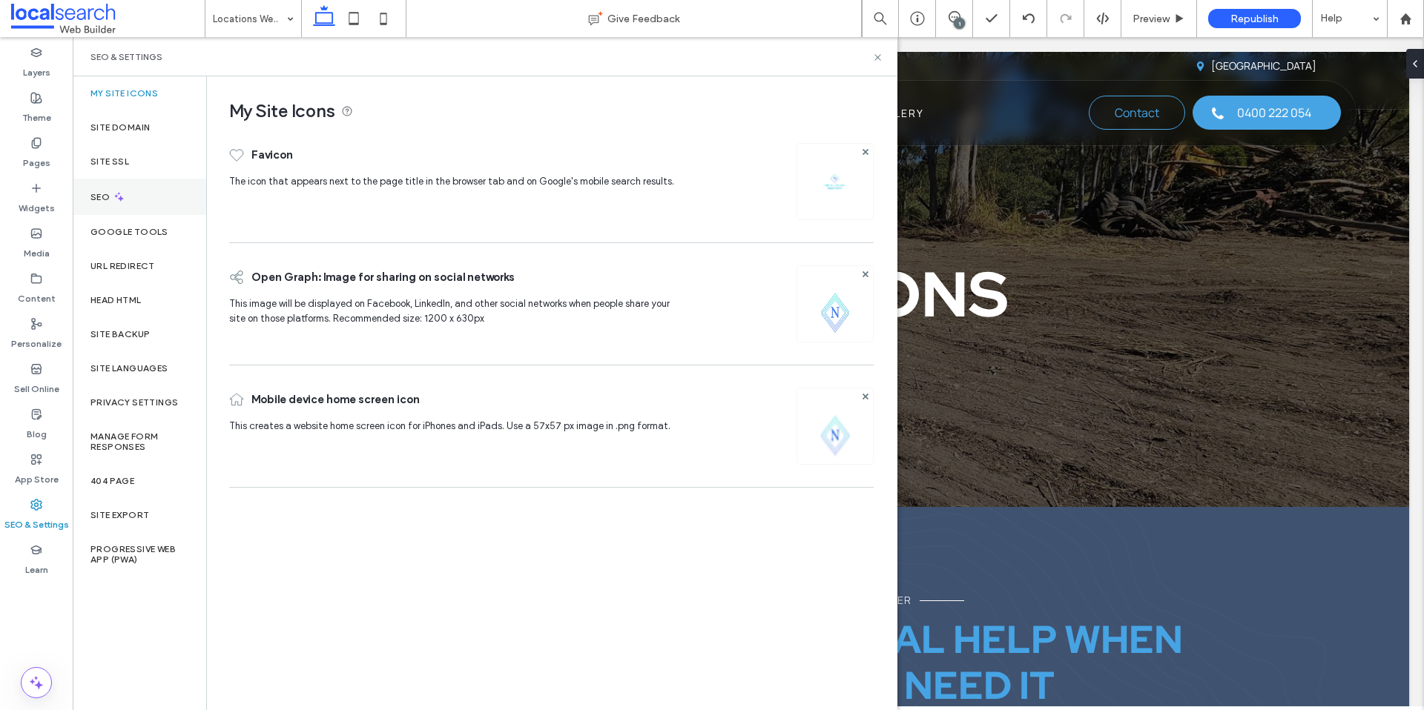
click at [140, 195] on div "SEO" at bounding box center [139, 197] width 133 height 36
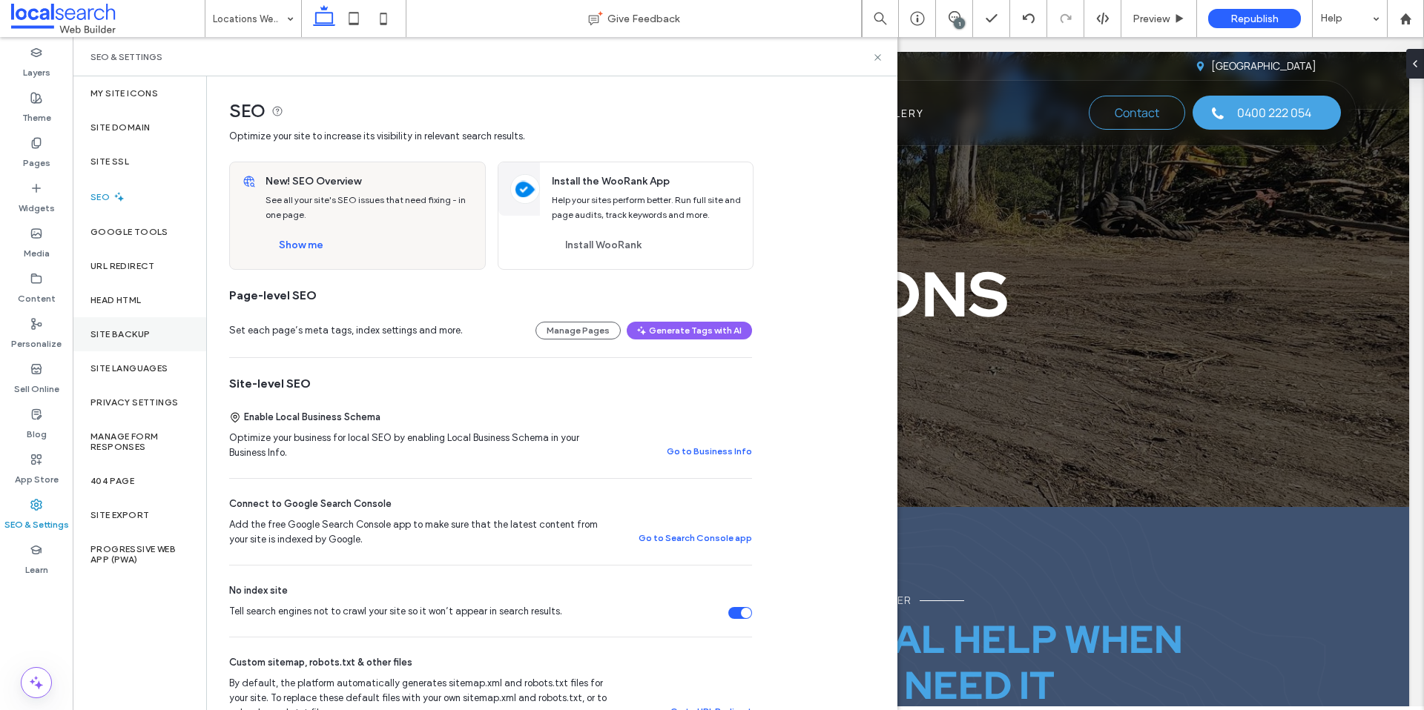
click at [139, 331] on label "Site Backup" at bounding box center [119, 334] width 59 height 10
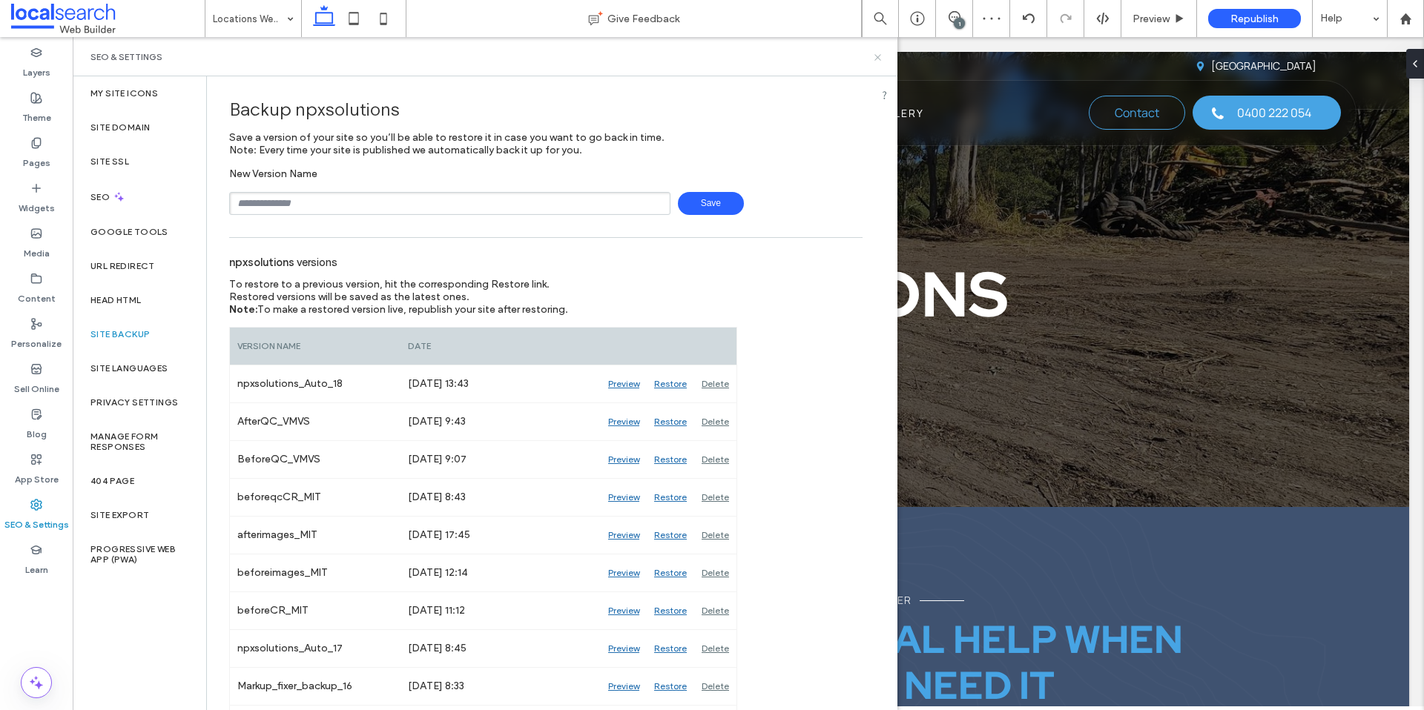
drag, startPoint x: 877, startPoint y: 59, endPoint x: 842, endPoint y: 18, distance: 54.7
click at [877, 59] on icon at bounding box center [877, 57] width 11 height 11
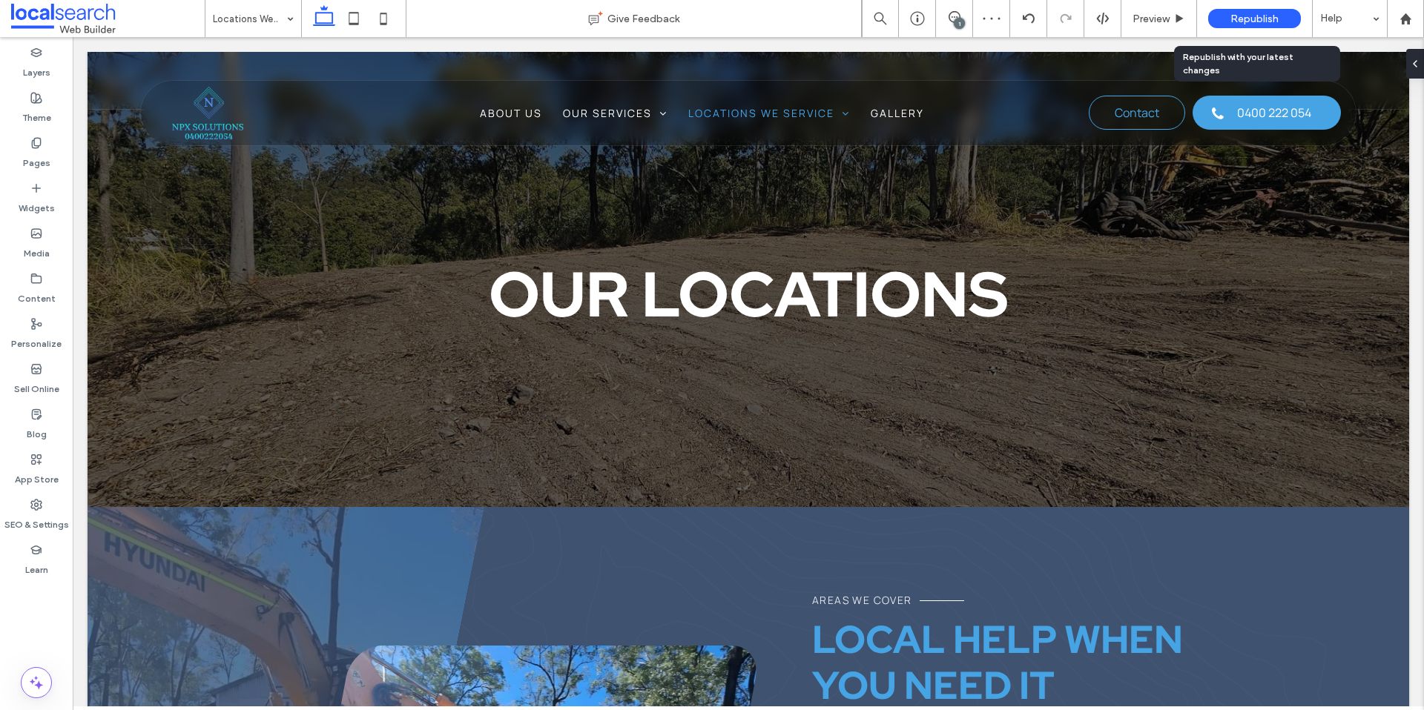
click at [1290, 12] on div "Republish" at bounding box center [1254, 18] width 93 height 19
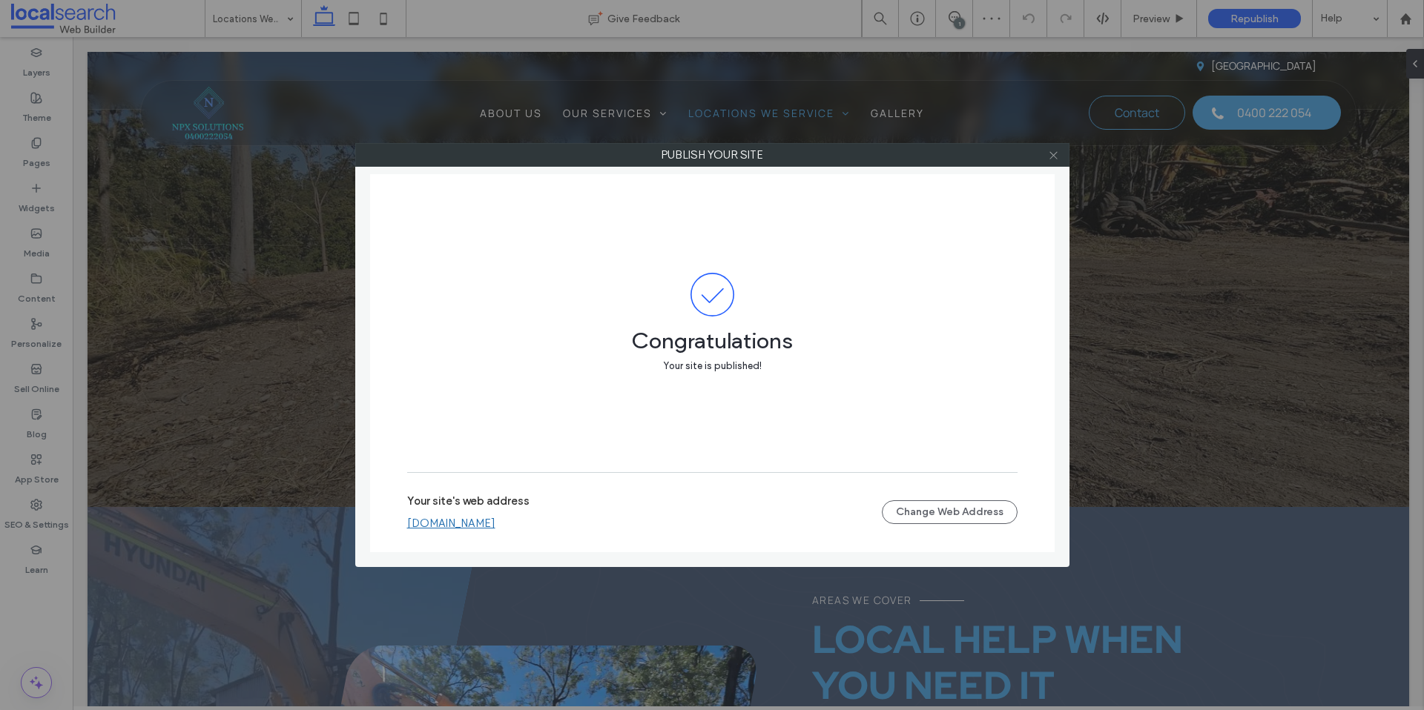
click at [1056, 161] on span at bounding box center [1053, 155] width 11 height 22
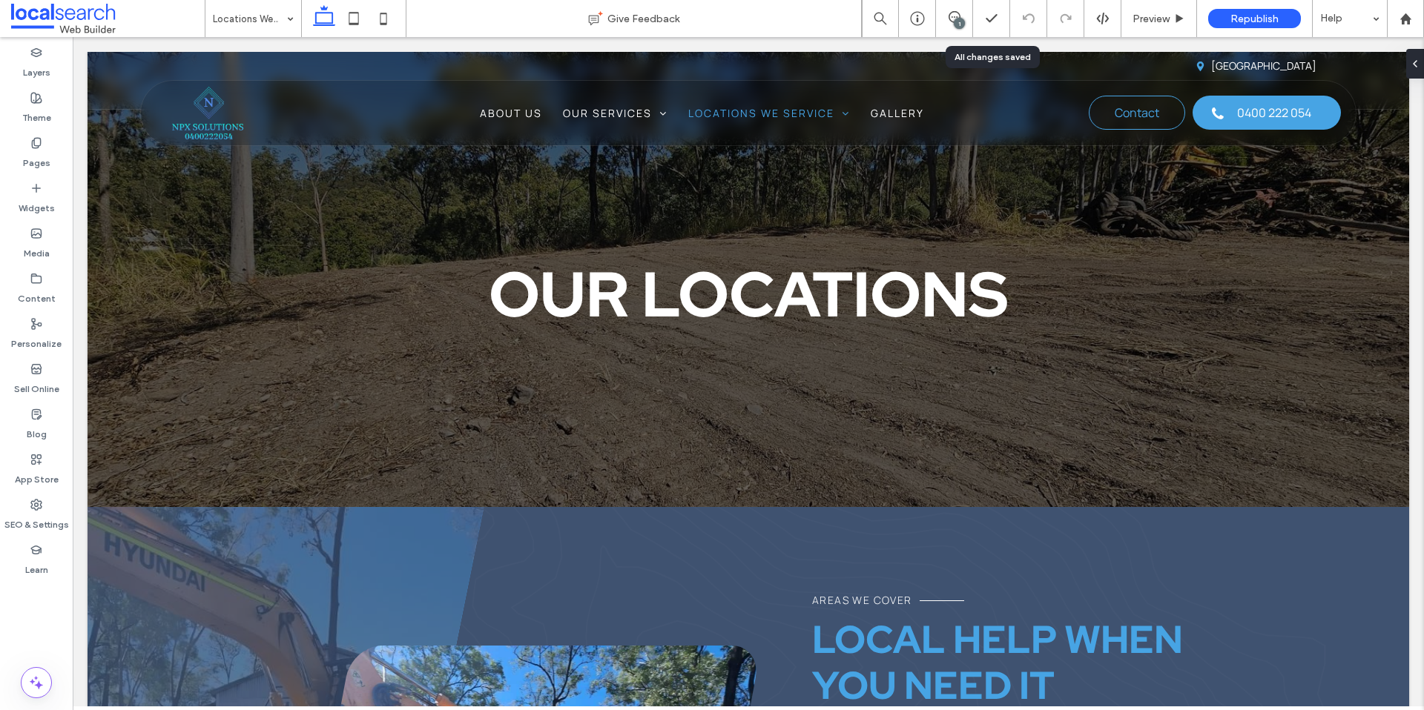
click at [951, 24] on div "1" at bounding box center [954, 18] width 36 height 15
click at [956, 22] on div "1" at bounding box center [958, 23] width 11 height 11
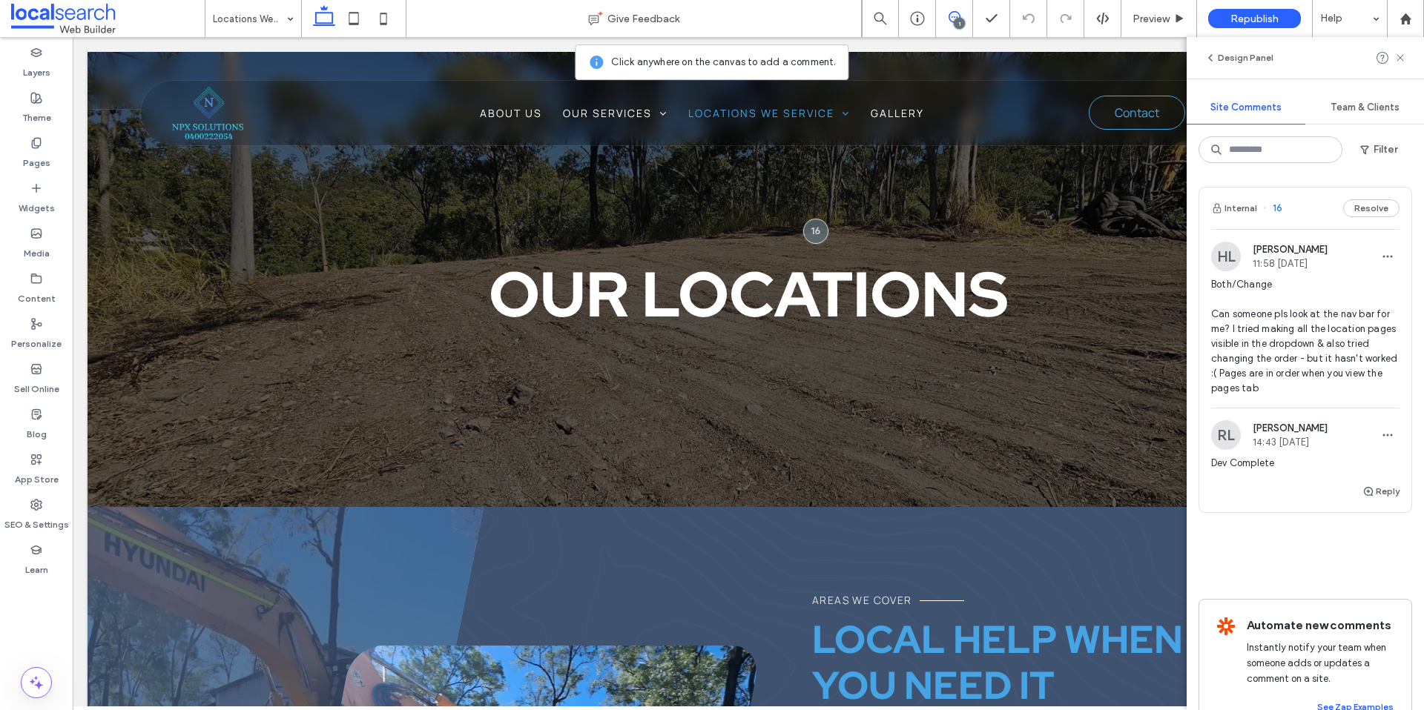
click at [956, 22] on div "1" at bounding box center [958, 23] width 11 height 11
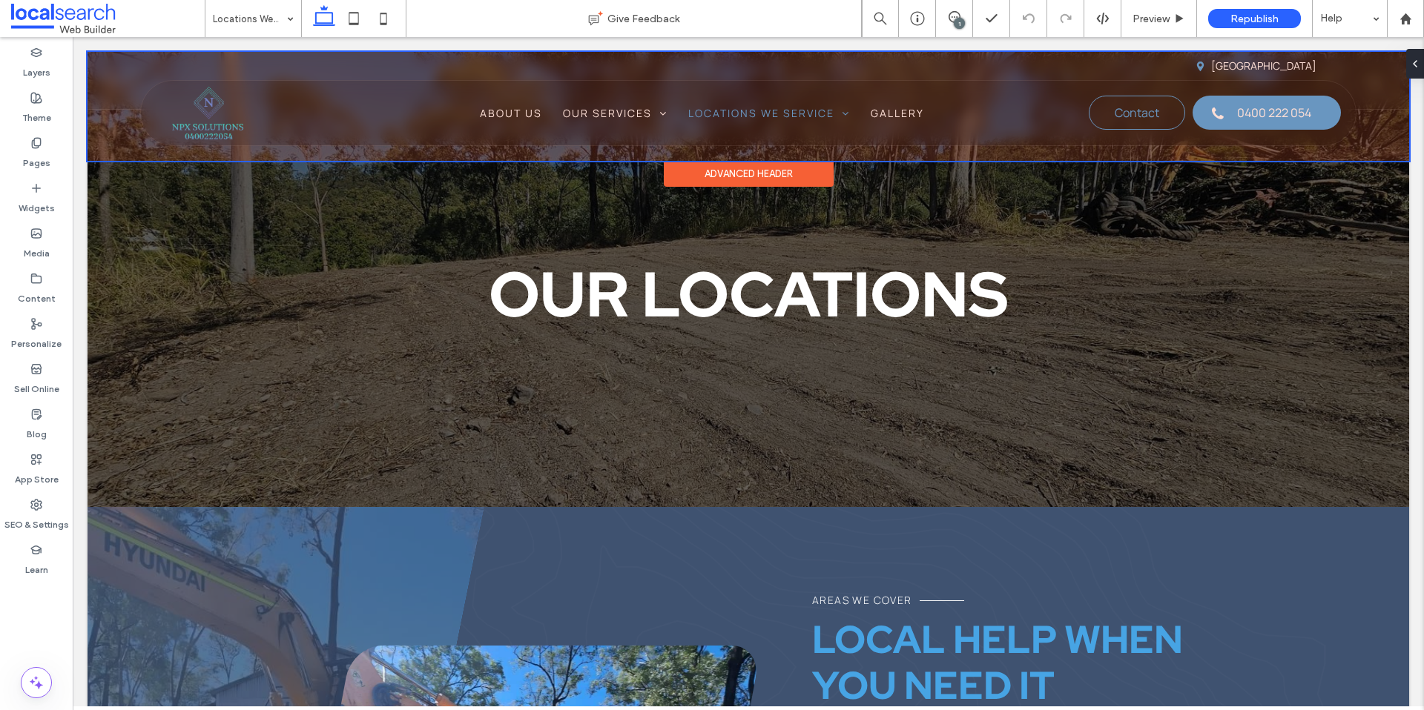
click at [658, 121] on div at bounding box center [747, 106] width 1321 height 109
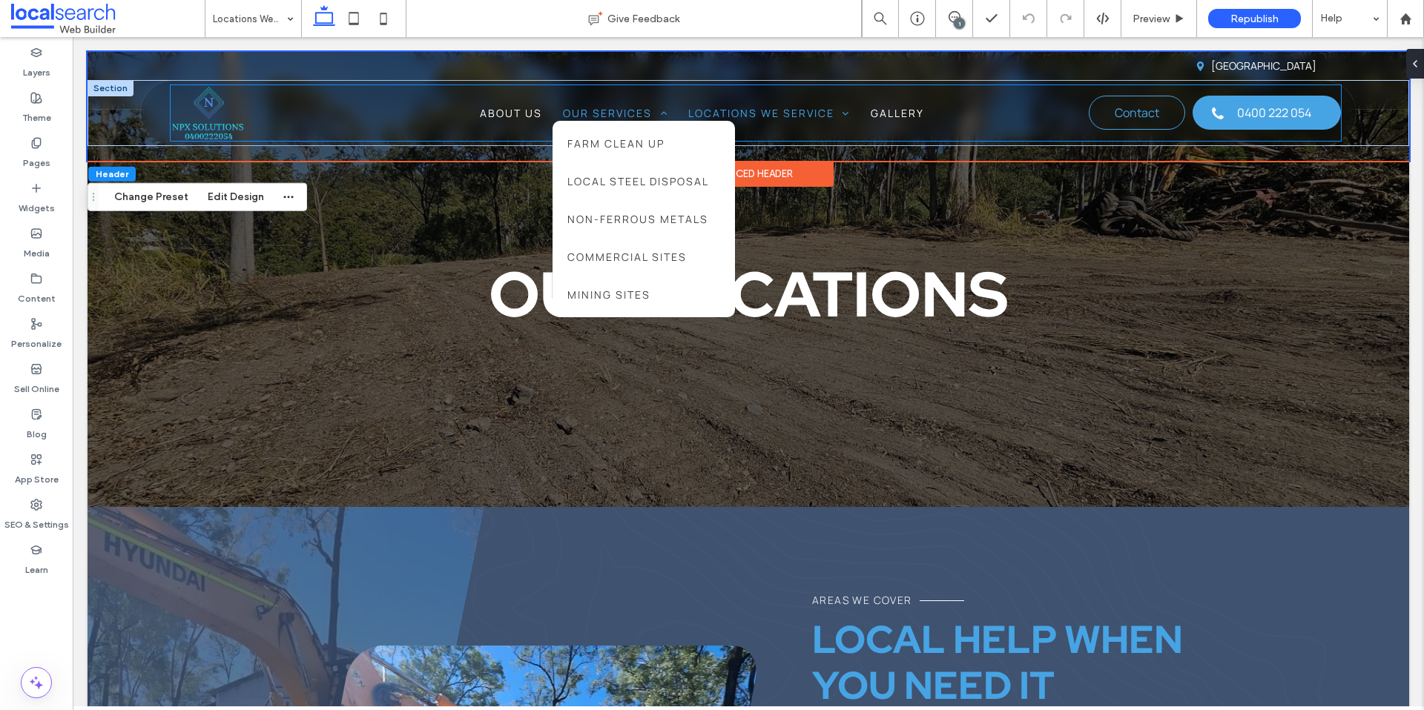
click at [652, 114] on span at bounding box center [660, 113] width 16 height 10
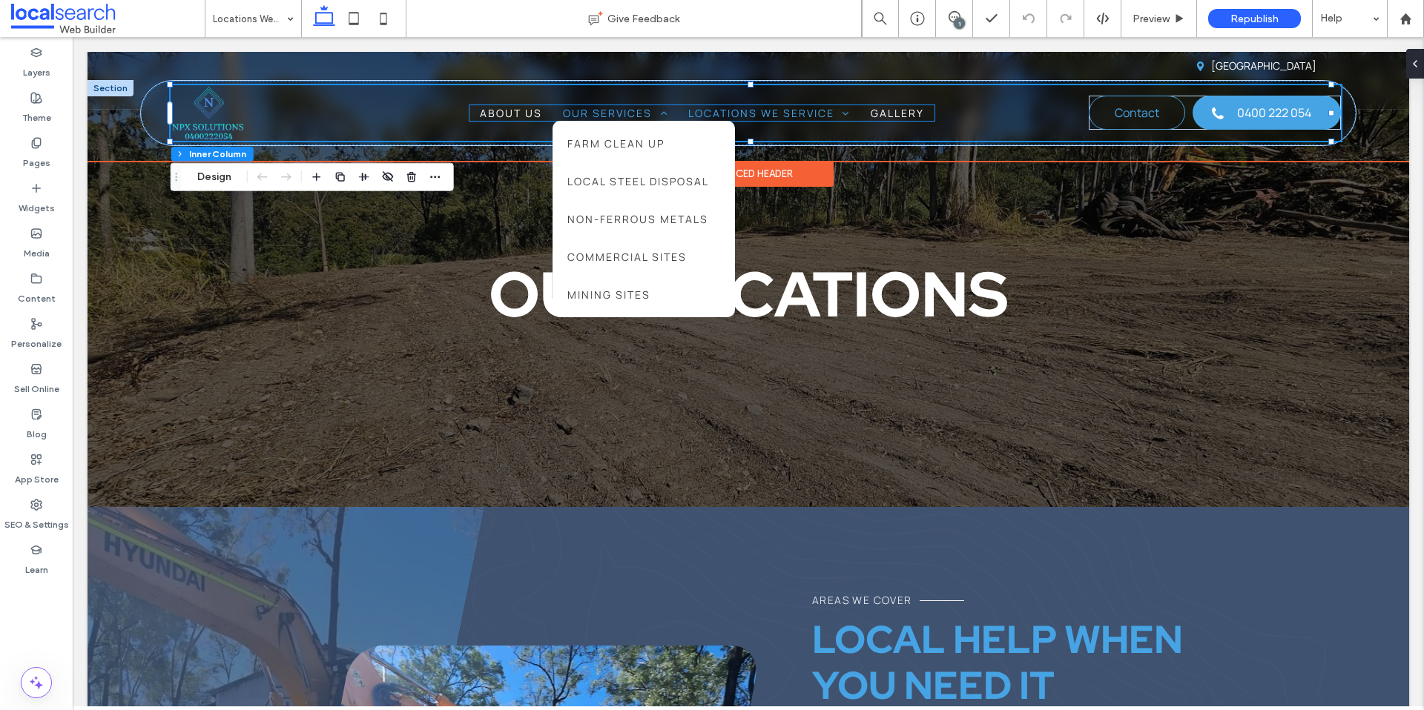
click at [638, 112] on span "Our Services" at bounding box center [615, 113] width 105 height 16
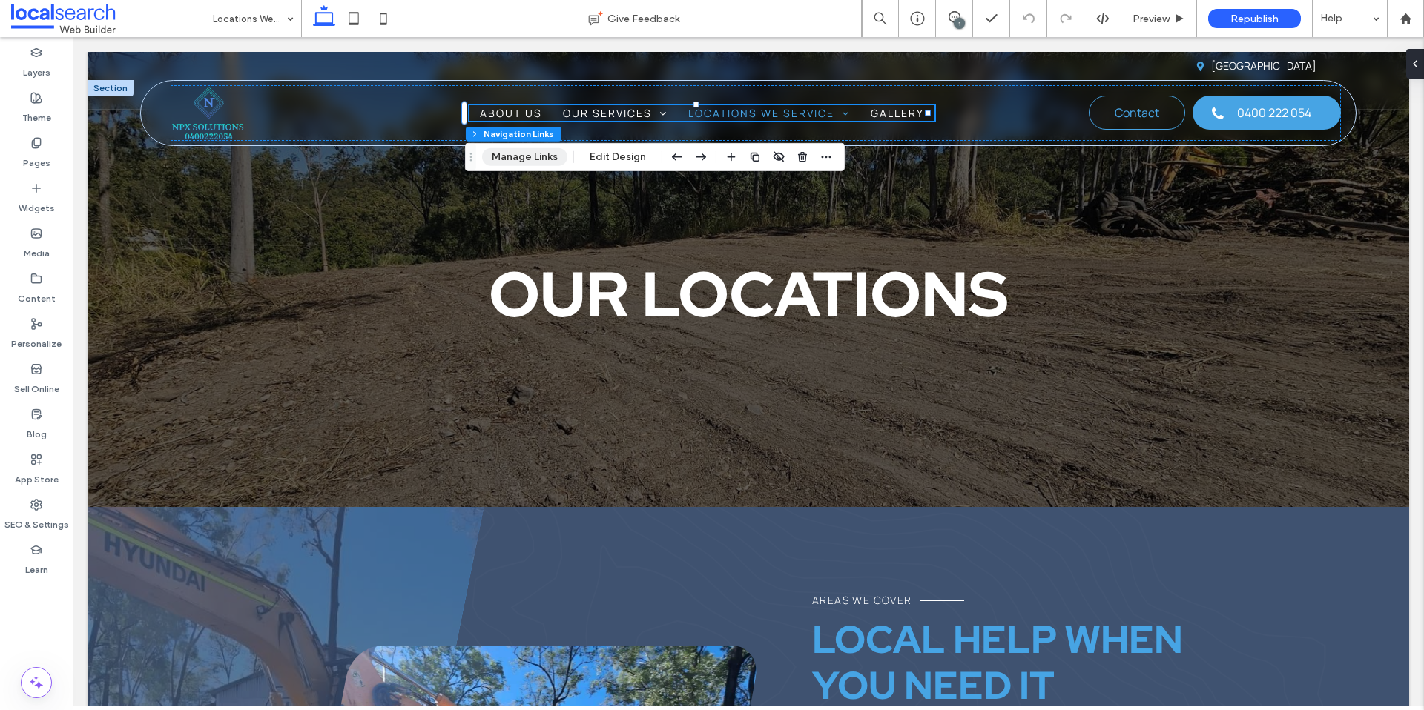
click at [540, 155] on button "Manage Links" at bounding box center [524, 157] width 85 height 18
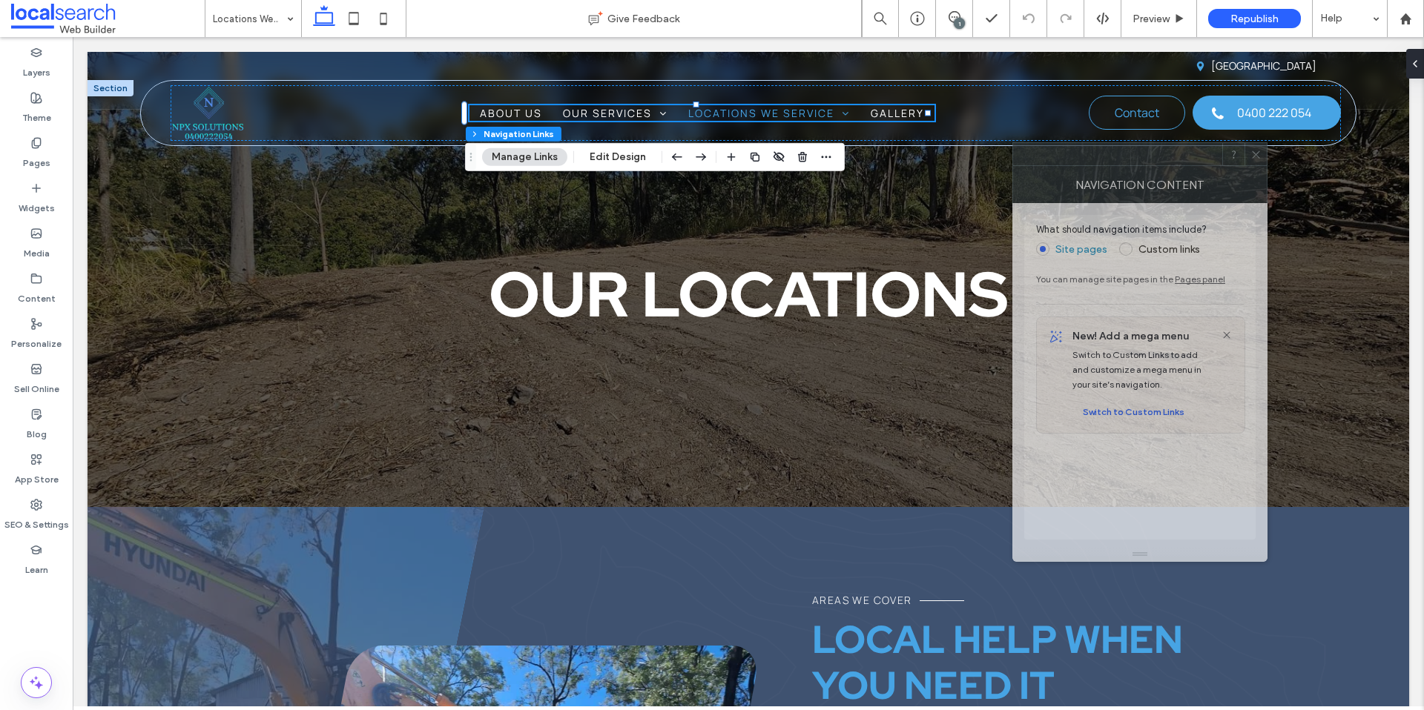
drag, startPoint x: 1298, startPoint y: 176, endPoint x: 1194, endPoint y: 185, distance: 104.2
click at [1155, 173] on div "NAVIGATION CONTENT" at bounding box center [1139, 184] width 255 height 37
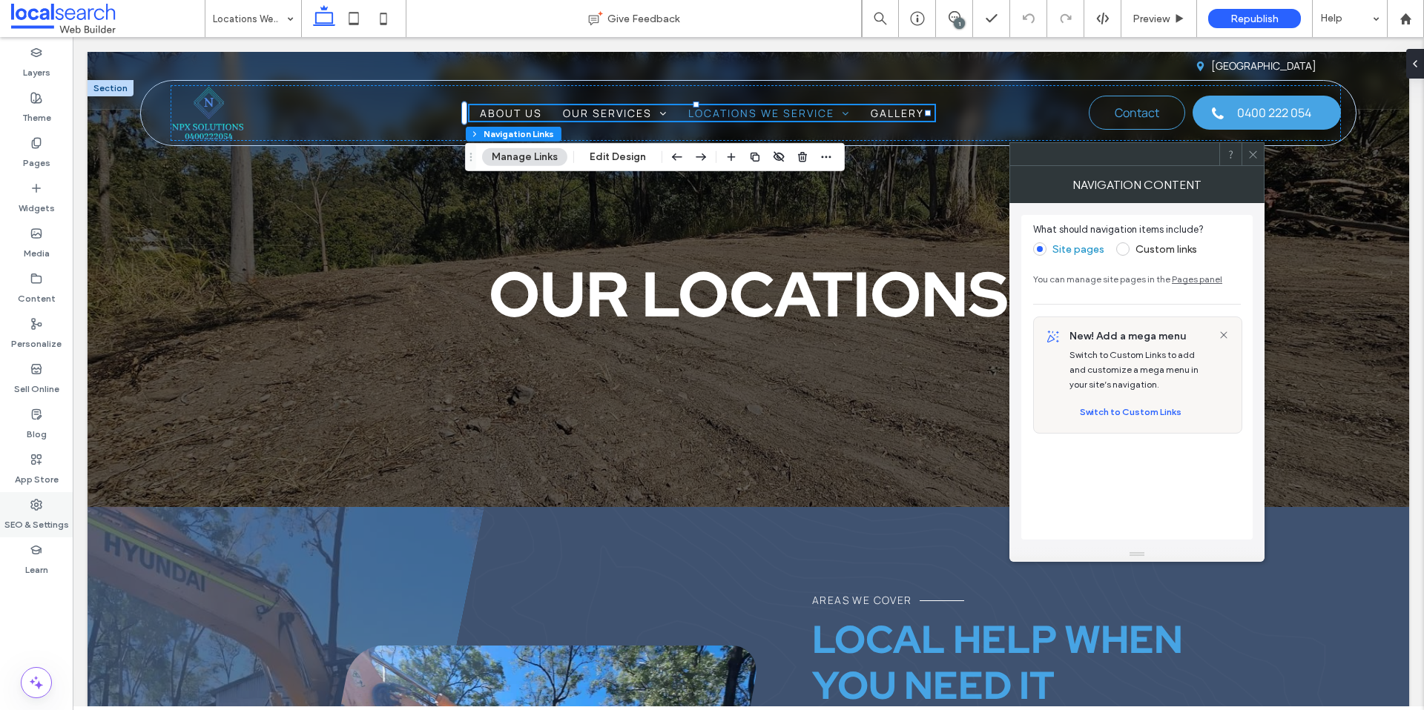
click at [19, 512] on label "SEO & Settings" at bounding box center [36, 521] width 65 height 21
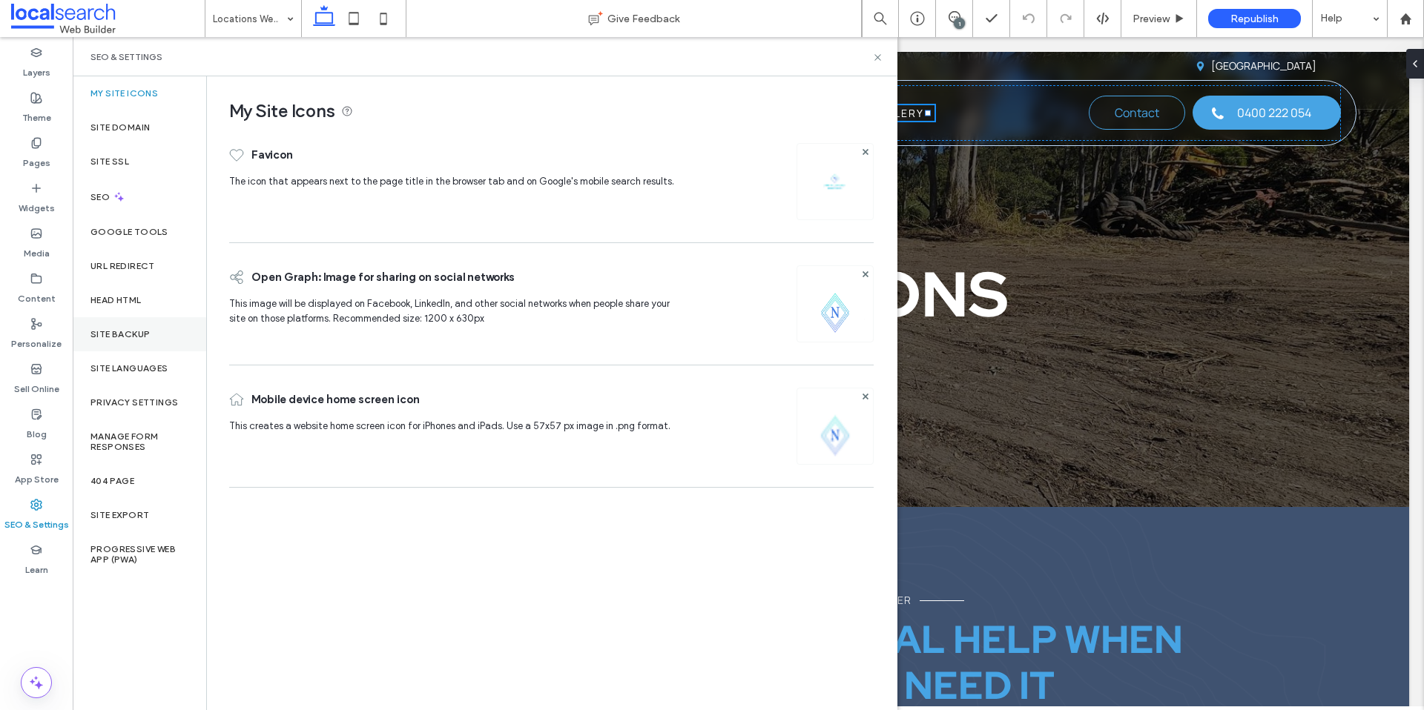
click at [138, 327] on div "Site Backup" at bounding box center [139, 334] width 133 height 34
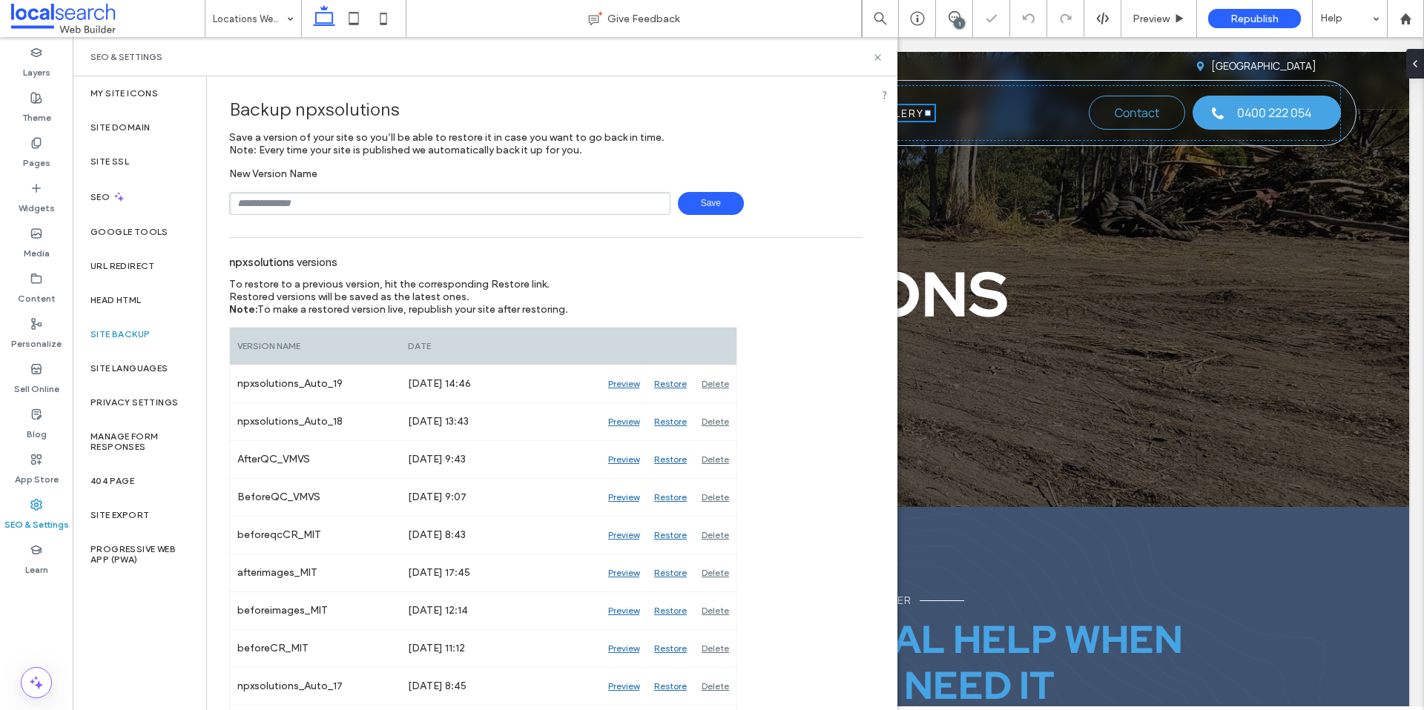
click at [323, 206] on input "text" at bounding box center [449, 203] width 441 height 23
type input "**********"
click at [678, 208] on span "Save" at bounding box center [711, 203] width 66 height 23
click at [876, 61] on icon at bounding box center [877, 57] width 11 height 11
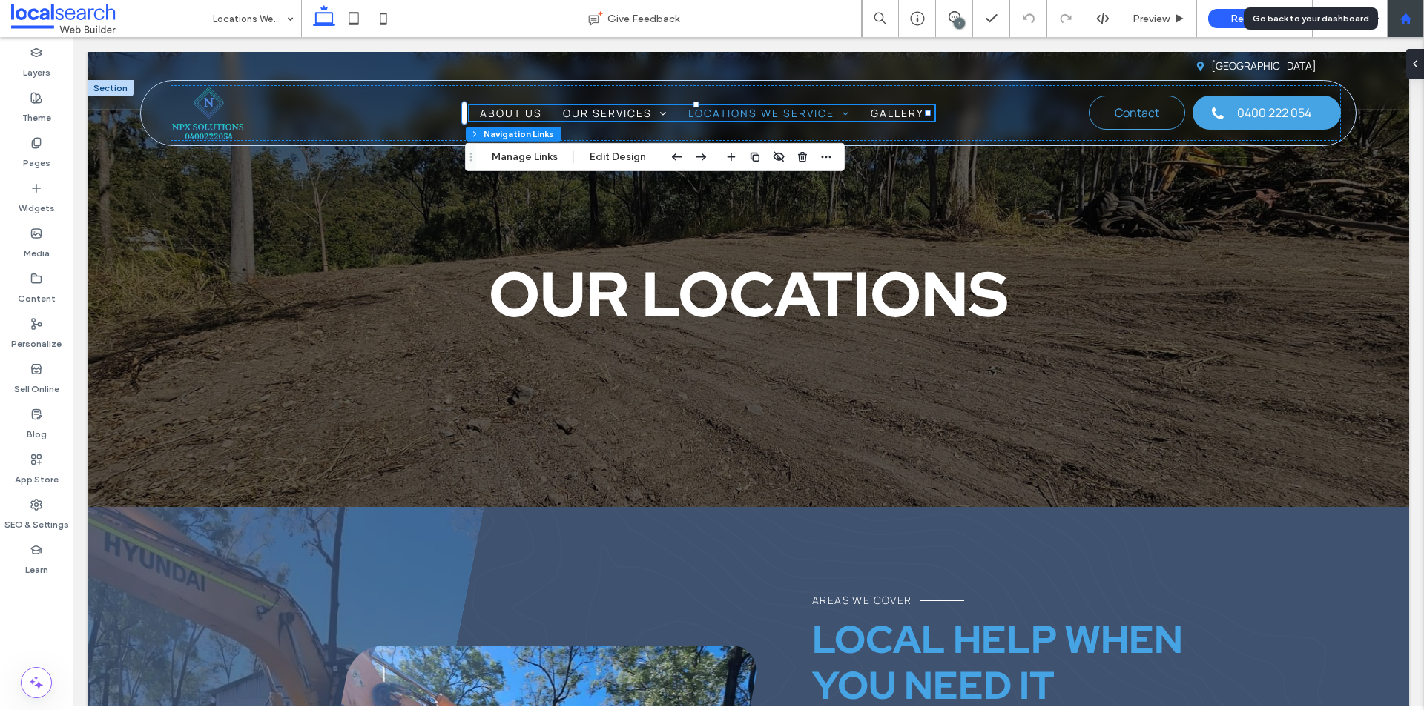
click at [1406, 21] on use at bounding box center [1404, 18] width 11 height 11
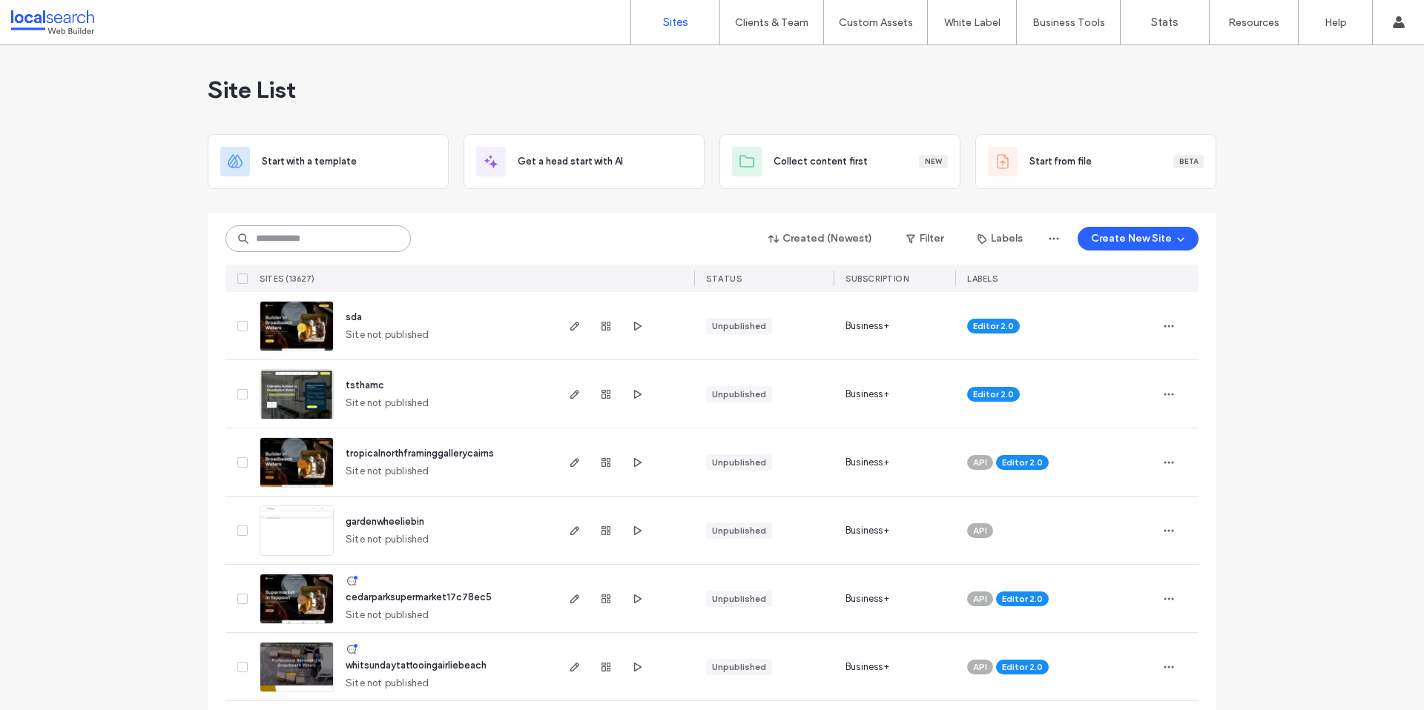
click at [356, 239] on input at bounding box center [317, 238] width 185 height 27
paste input "********"
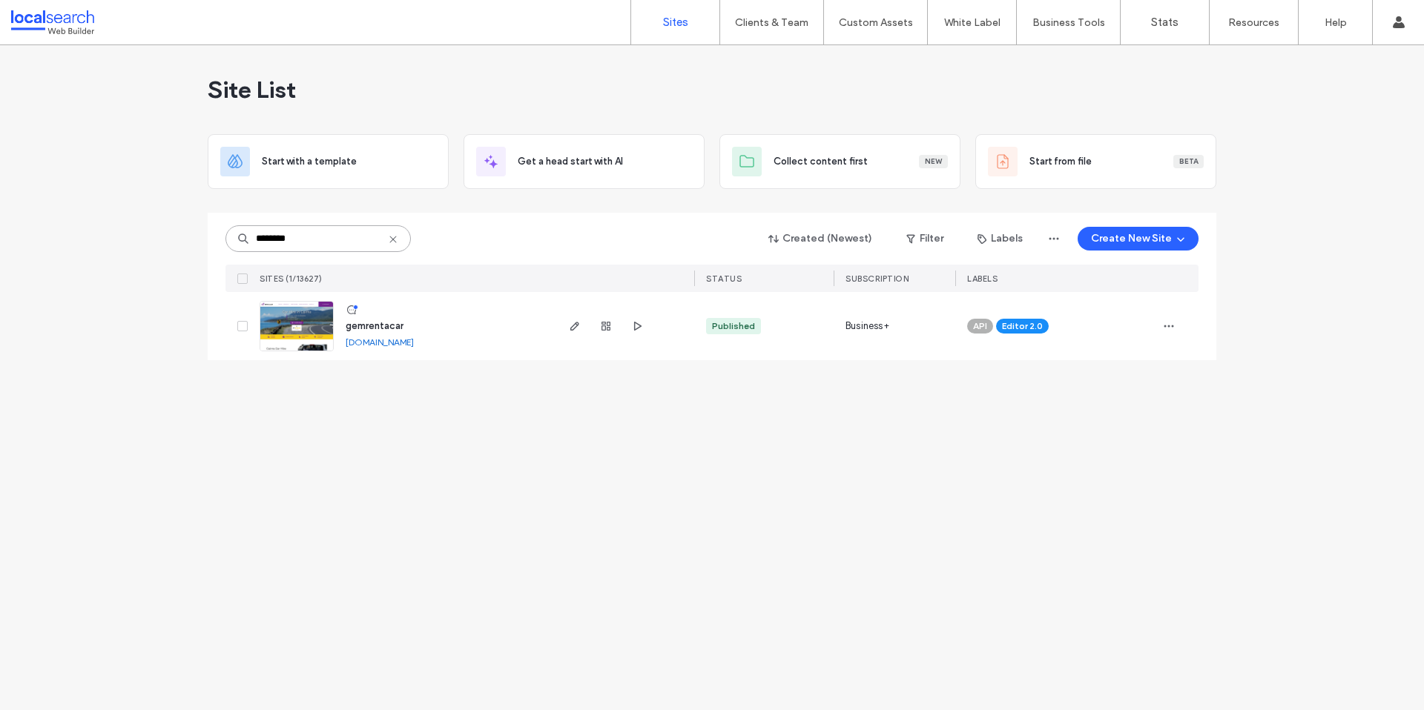
type input "********"
click at [306, 328] on img at bounding box center [296, 352] width 73 height 101
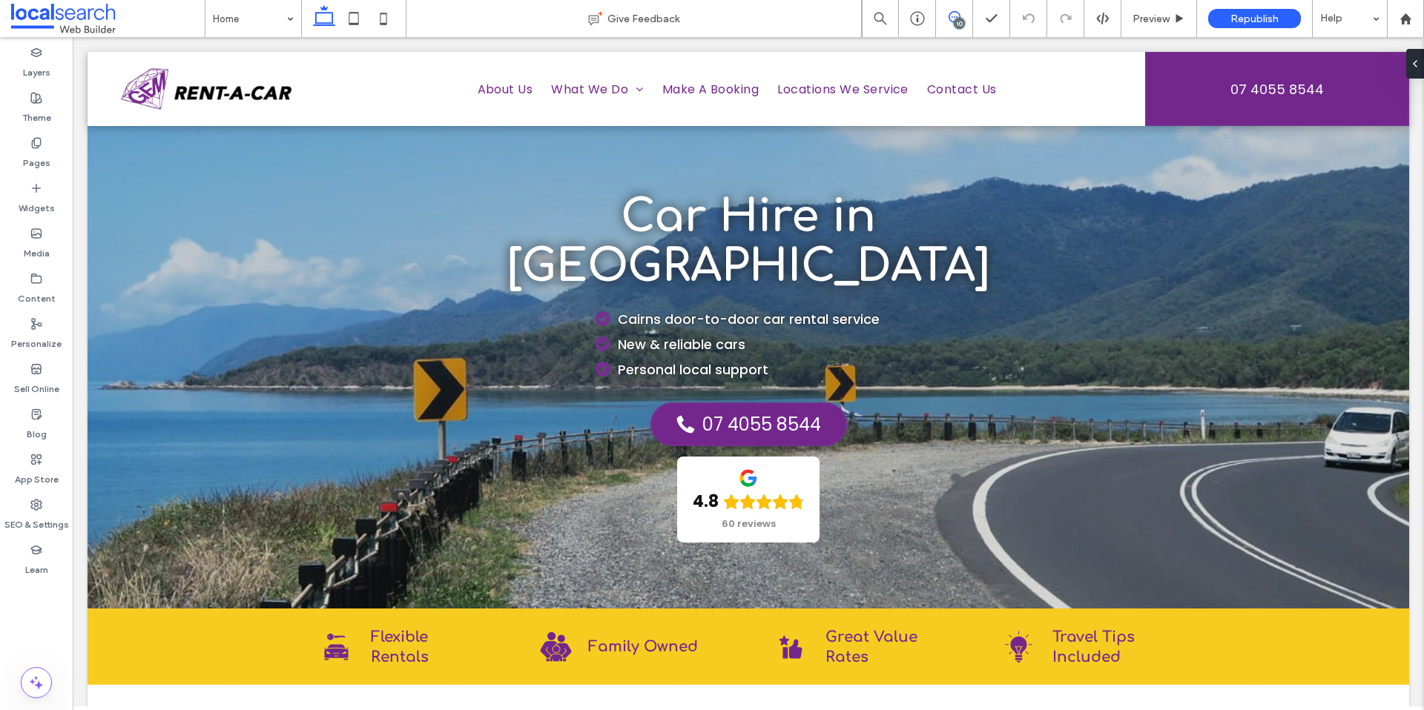
click at [948, 21] on icon at bounding box center [954, 17] width 12 height 12
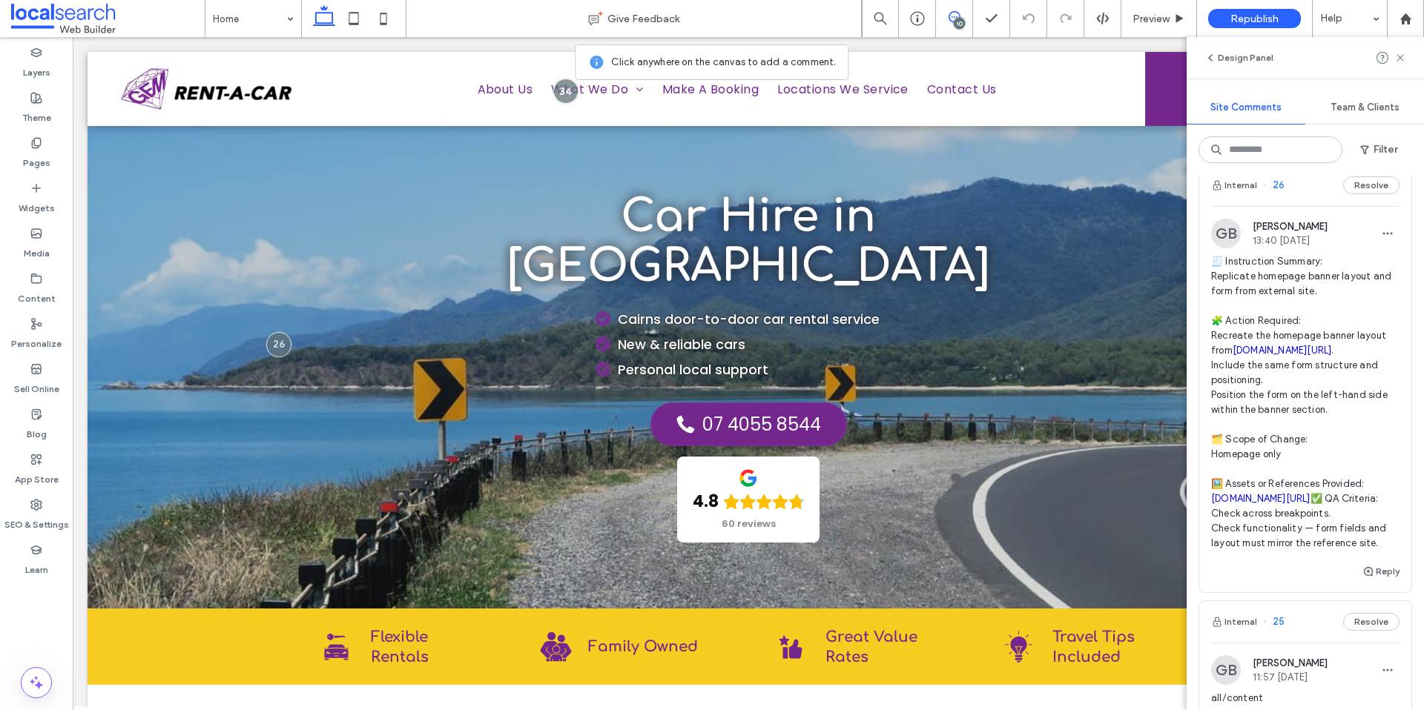
scroll to position [2920, 0]
click at [1252, 302] on span "🧾 Instruction Summary: Replicate homepage banner layout and form from external …" at bounding box center [1305, 407] width 188 height 297
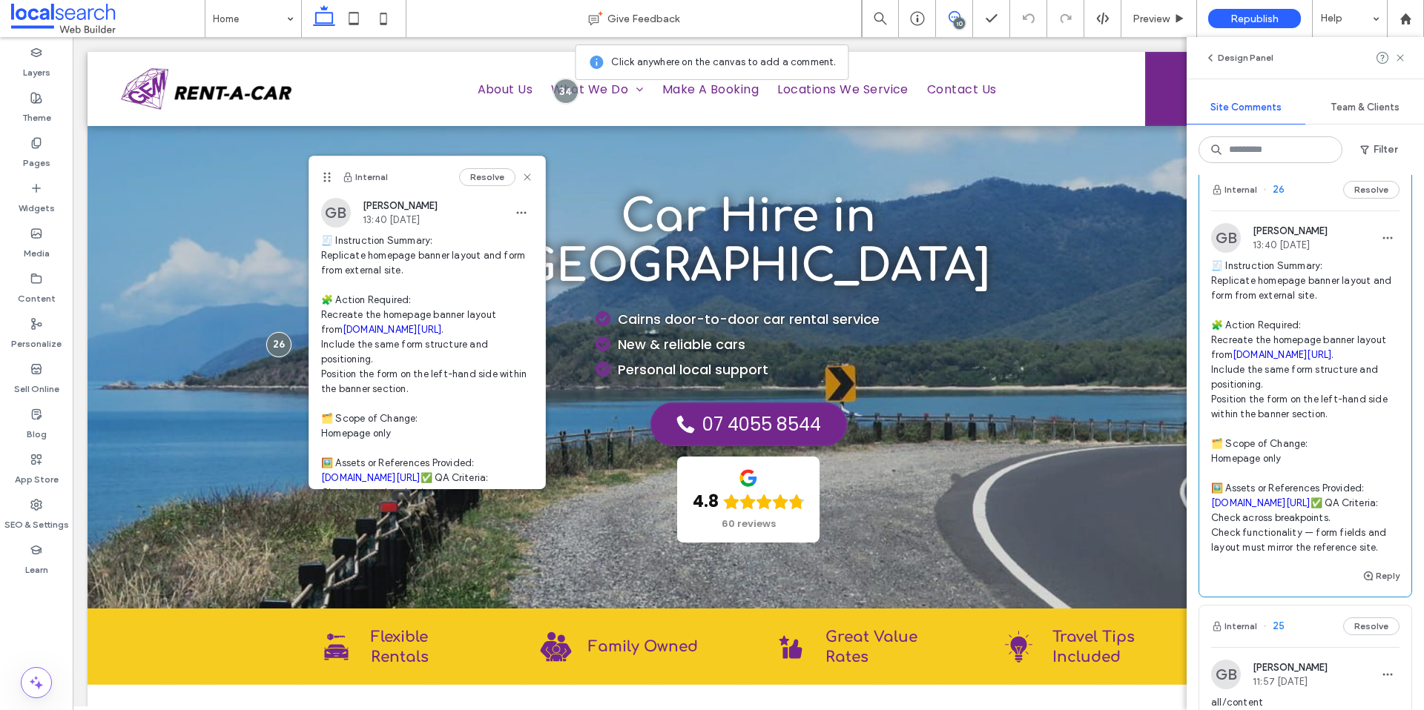
click at [386, 328] on link "cruisingcarrental.com.au/en" at bounding box center [392, 329] width 99 height 11
drag, startPoint x: 325, startPoint y: 254, endPoint x: 395, endPoint y: 270, distance: 71.6
click at [395, 270] on span "🧾 Instruction Summary: Replicate homepage banner layout and form from external …" at bounding box center [427, 382] width 212 height 297
click at [407, 270] on span "🧾 Instruction Summary: Replicate homepage banner layout and form from external …" at bounding box center [427, 382] width 212 height 297
drag, startPoint x: 408, startPoint y: 270, endPoint x: 309, endPoint y: 258, distance: 99.3
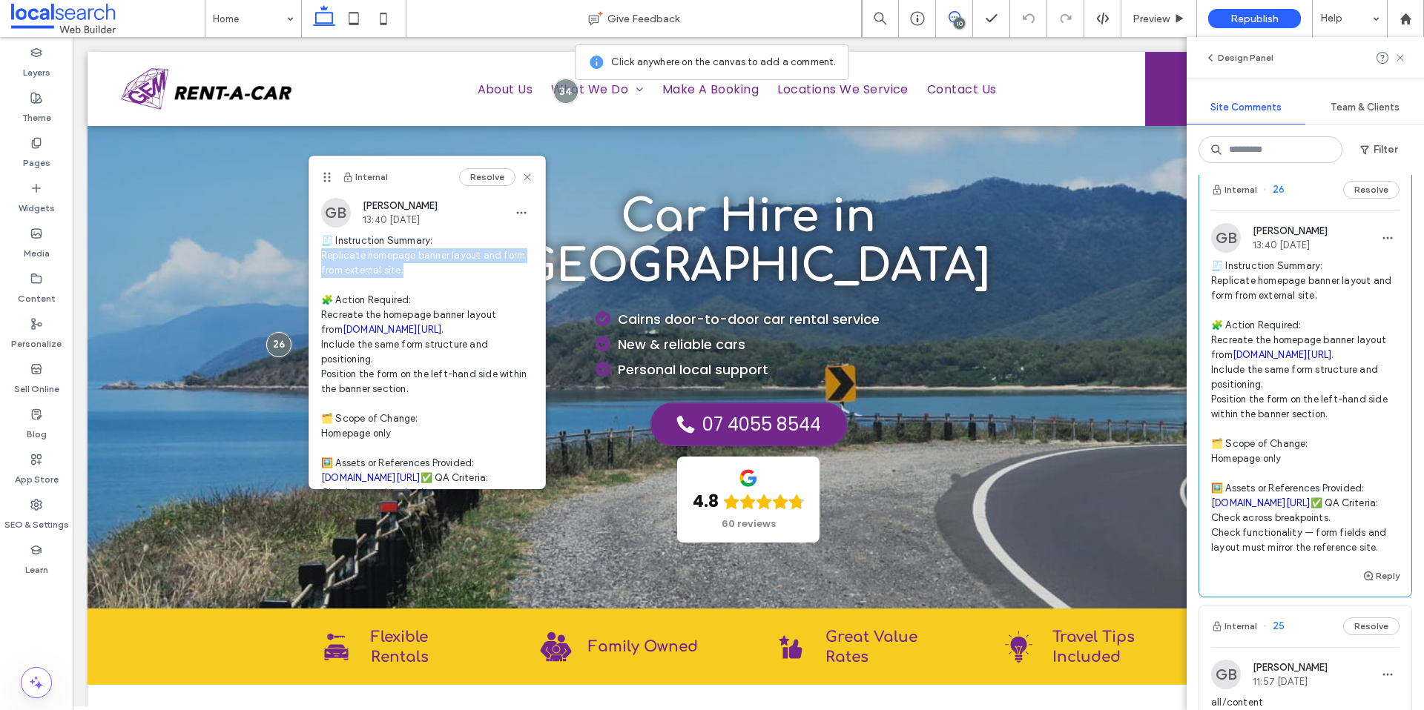
click at [309, 258] on div "GB Grace Bowden 13:40 Sep 17 2025 🧾 Instruction Summary: Replicate homepage ban…" at bounding box center [427, 370] width 236 height 344
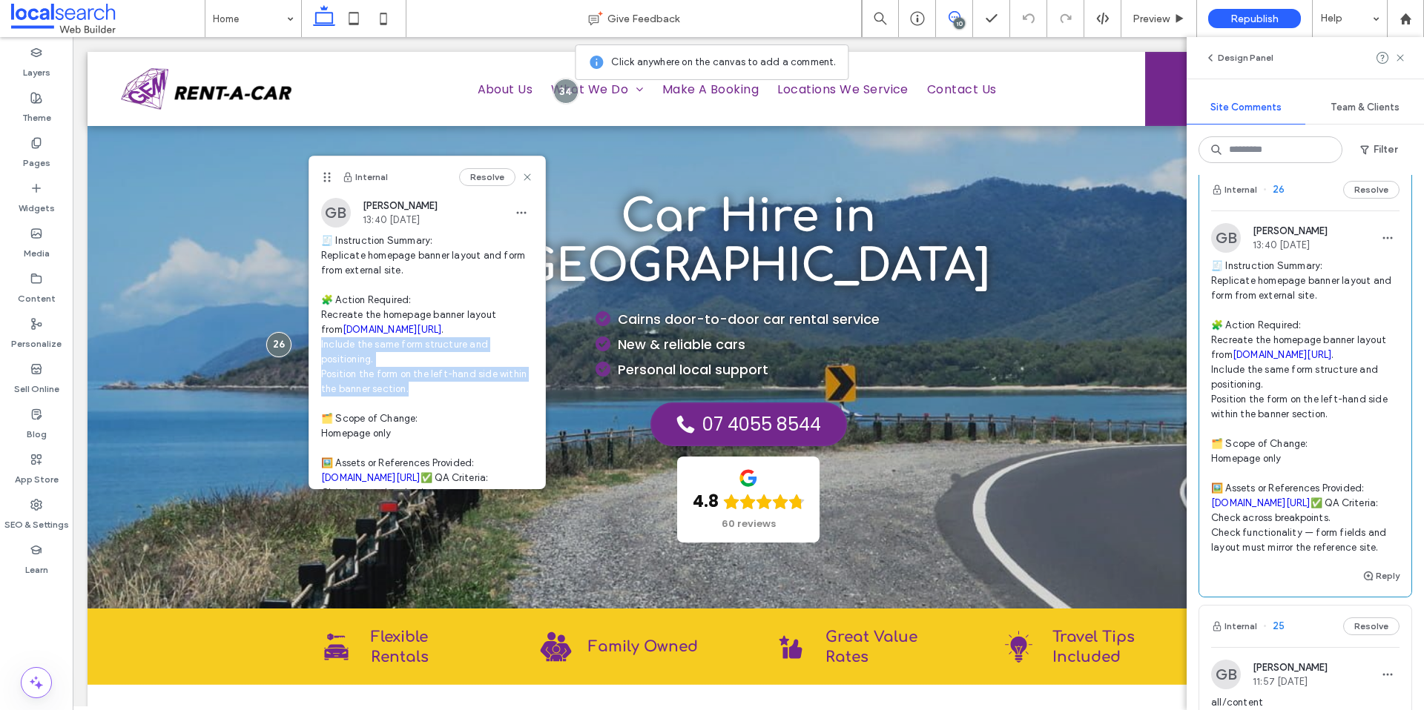
drag, startPoint x: 318, startPoint y: 343, endPoint x: 436, endPoint y: 382, distance: 124.3
click at [436, 382] on div "GB Grace Bowden 13:40 Sep 17 2025 🧾 Instruction Summary: Replicate homepage ban…" at bounding box center [427, 370] width 236 height 344
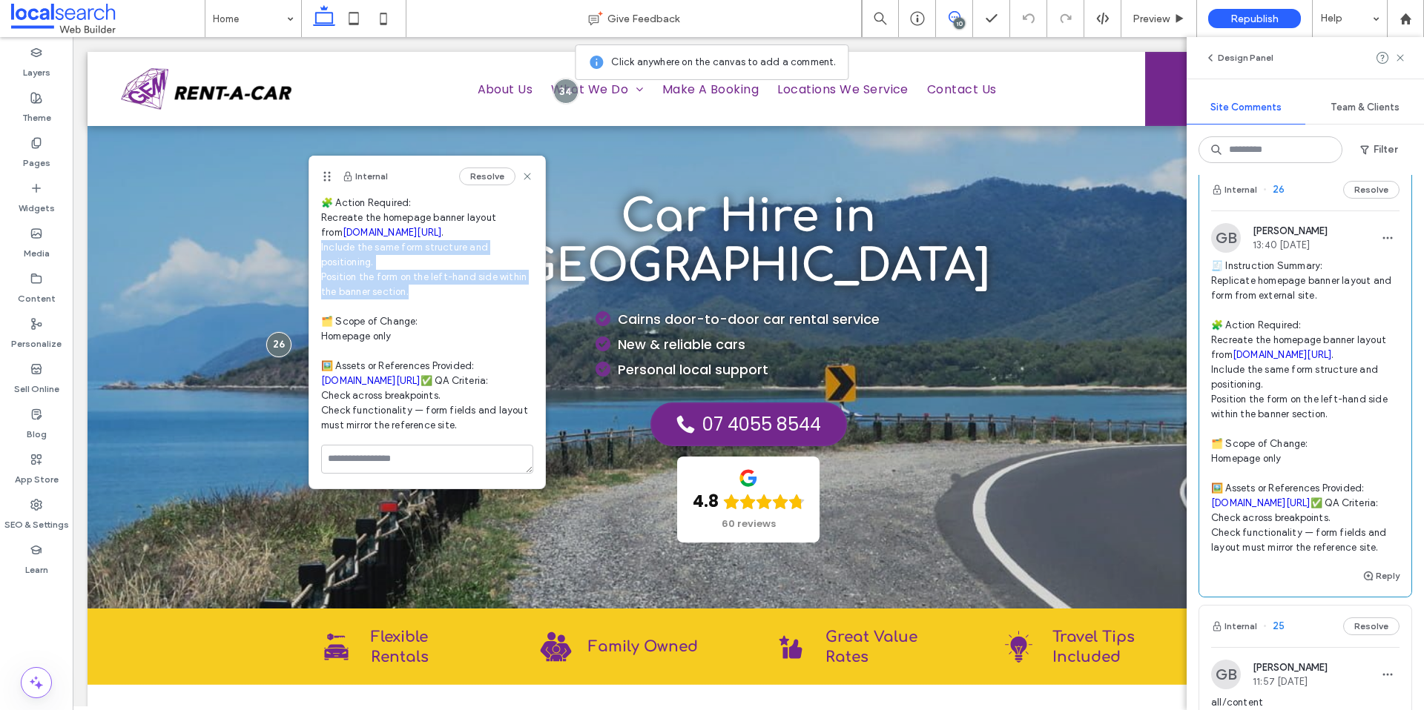
scroll to position [127, 0]
drag, startPoint x: 319, startPoint y: 394, endPoint x: 474, endPoint y: 430, distance: 159.0
click at [474, 430] on div "GB Grace Bowden 13:40 Sep 17 2025 🧾 Instruction Summary: Replicate homepage ban…" at bounding box center [427, 273] width 236 height 344
click at [474, 430] on span "🧾 Instruction Summary: Replicate homepage banner layout and form from external …" at bounding box center [427, 284] width 212 height 297
drag, startPoint x: 466, startPoint y: 430, endPoint x: 425, endPoint y: 413, distance: 44.2
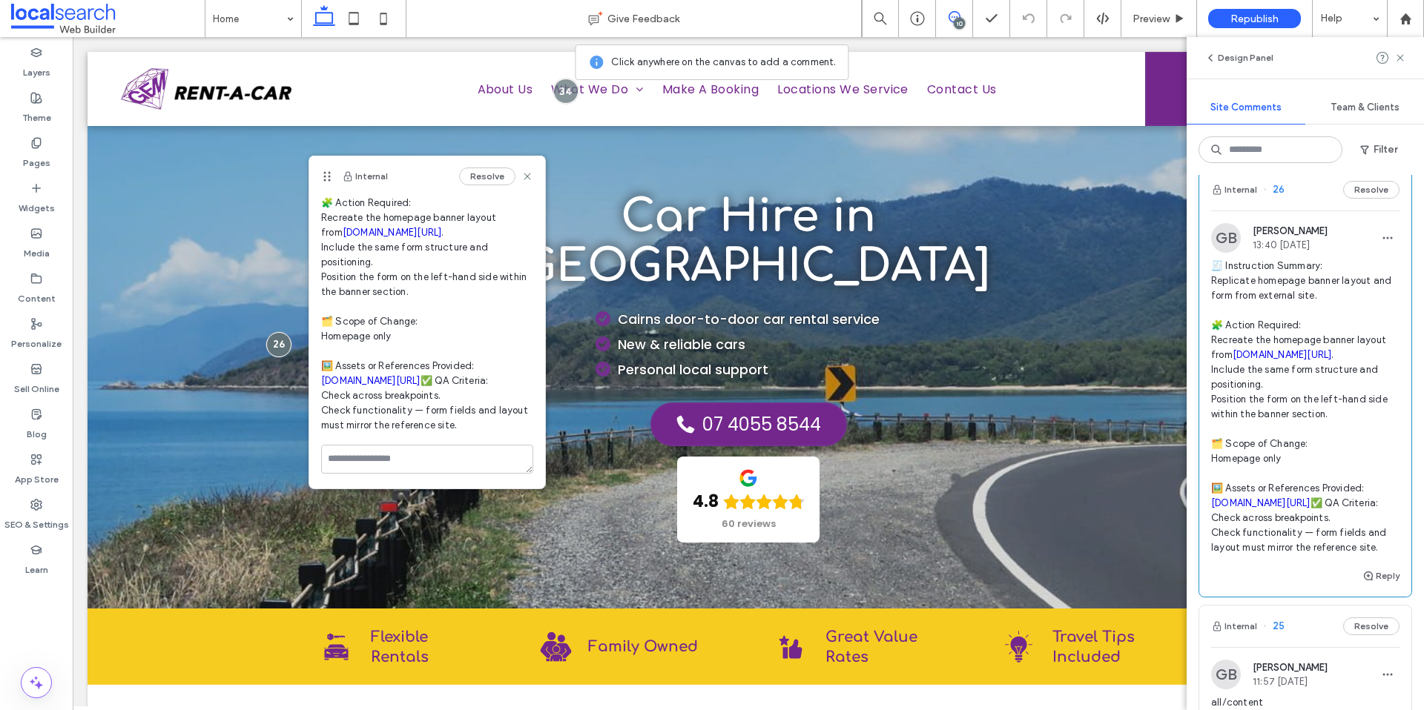
click at [425, 413] on span "🧾 Instruction Summary: Replicate homepage banner layout and form from external …" at bounding box center [427, 284] width 212 height 297
click at [455, 422] on span "🧾 Instruction Summary: Replicate homepage banner layout and form from external …" at bounding box center [427, 284] width 212 height 297
click at [43, 512] on label "SEO & Settings" at bounding box center [36, 521] width 65 height 21
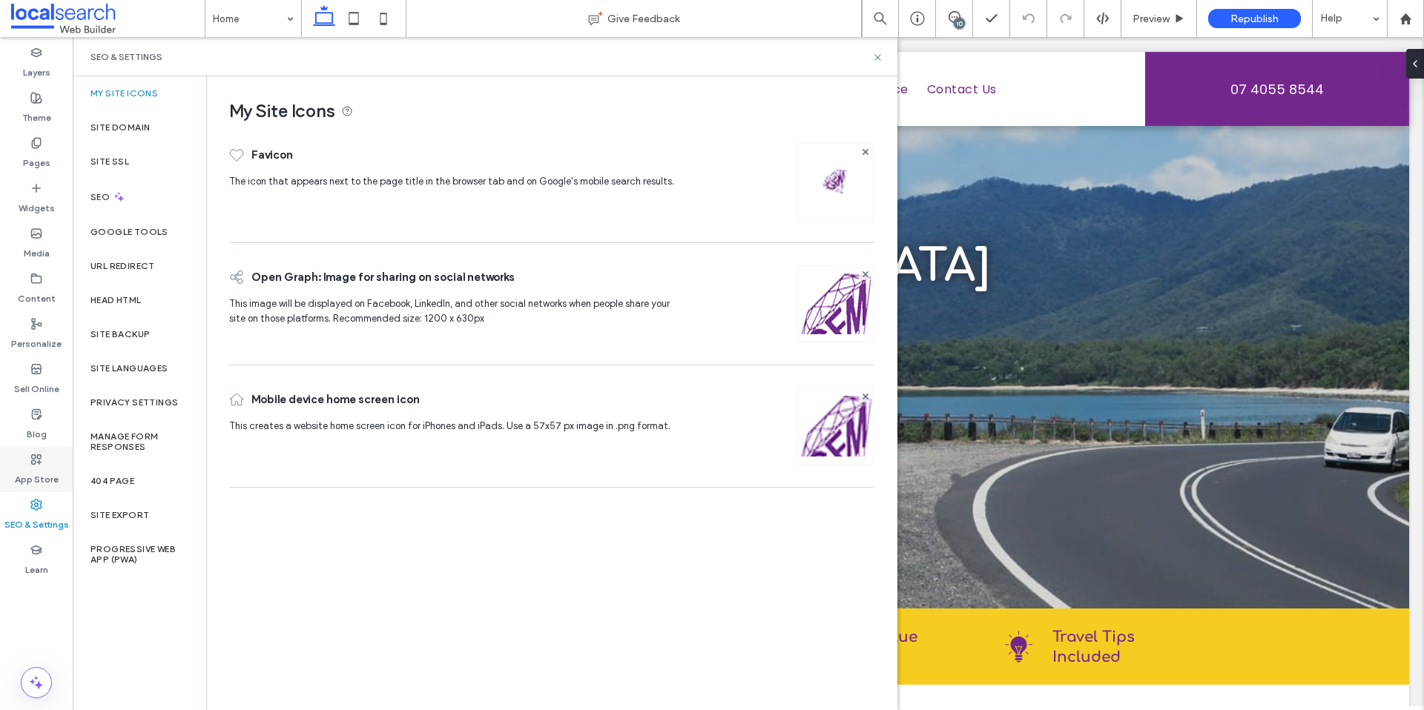
scroll to position [0, 0]
click at [150, 328] on div "Site Backup" at bounding box center [139, 334] width 133 height 34
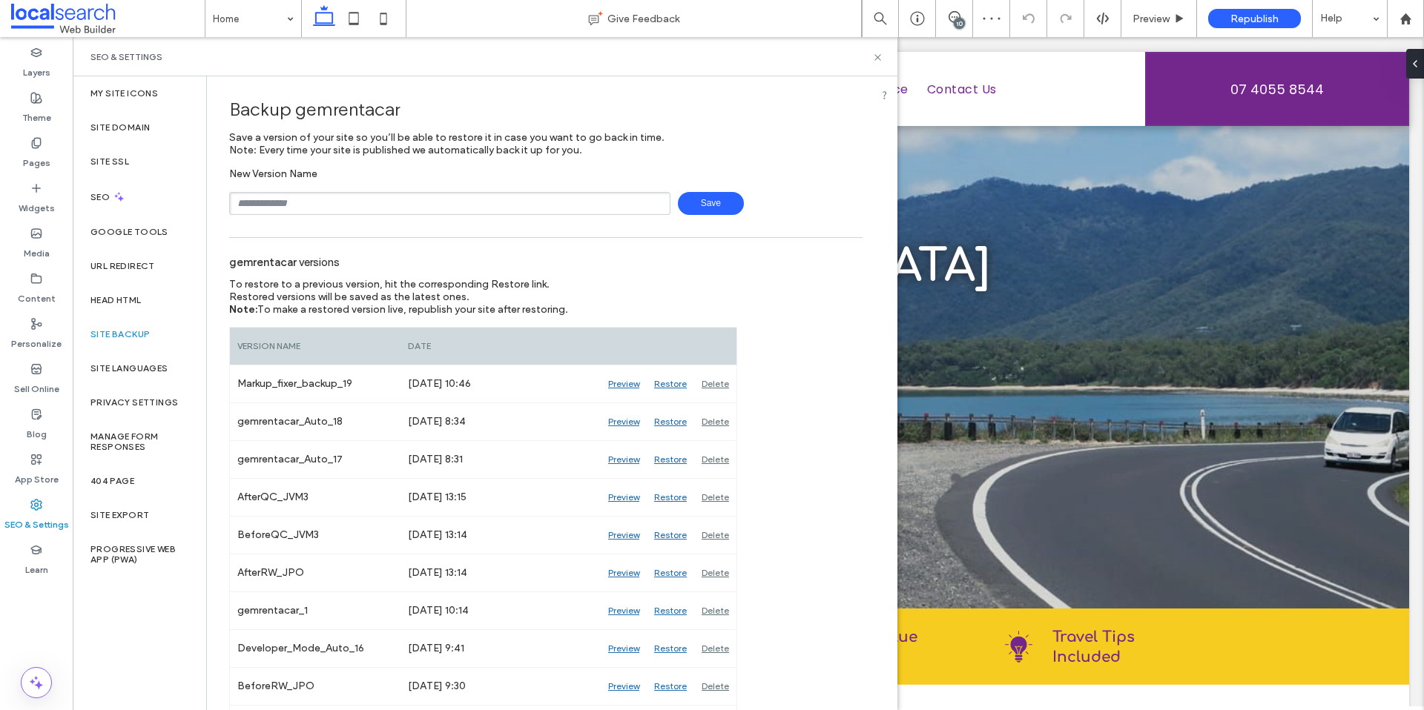
click at [298, 205] on input "text" at bounding box center [449, 203] width 441 height 23
type input "**********"
click at [692, 202] on span "Save" at bounding box center [711, 203] width 66 height 23
click at [879, 56] on icon at bounding box center [877, 57] width 11 height 11
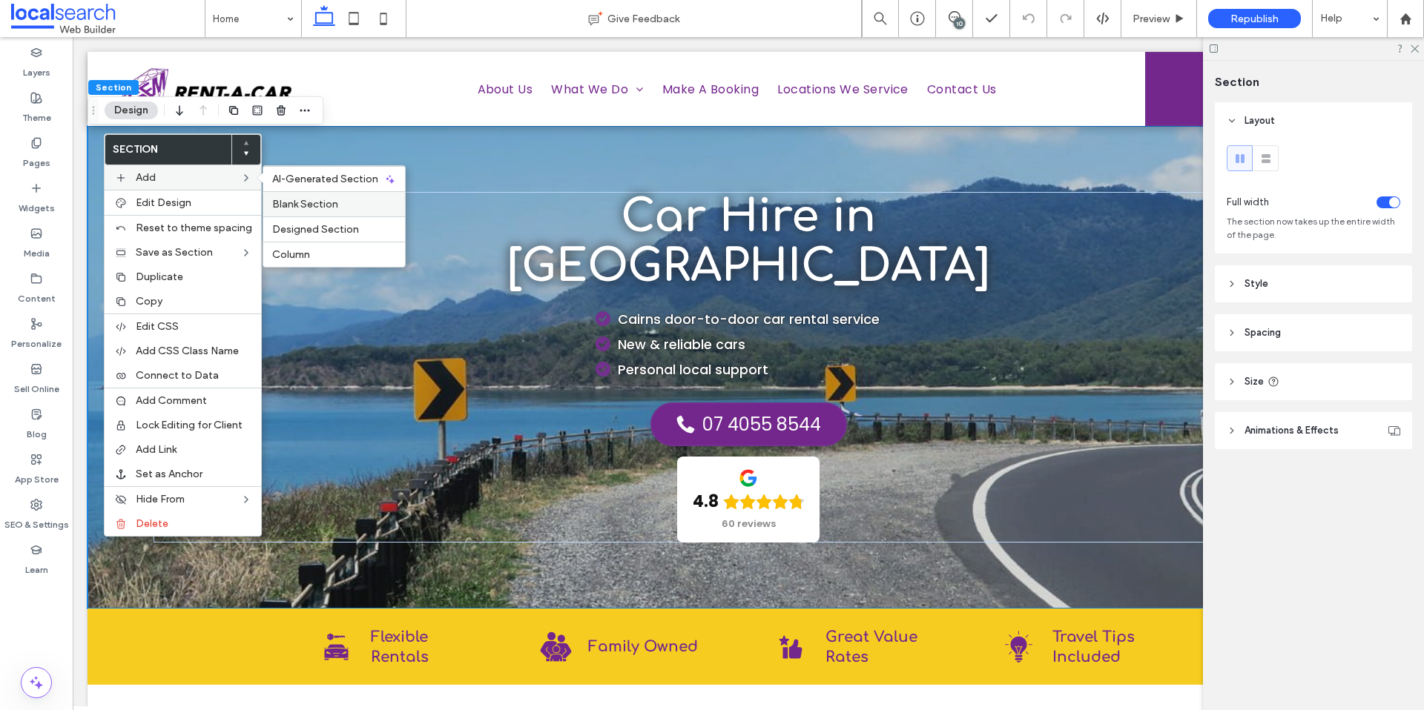
click at [311, 206] on span "Blank Section" at bounding box center [305, 204] width 66 height 13
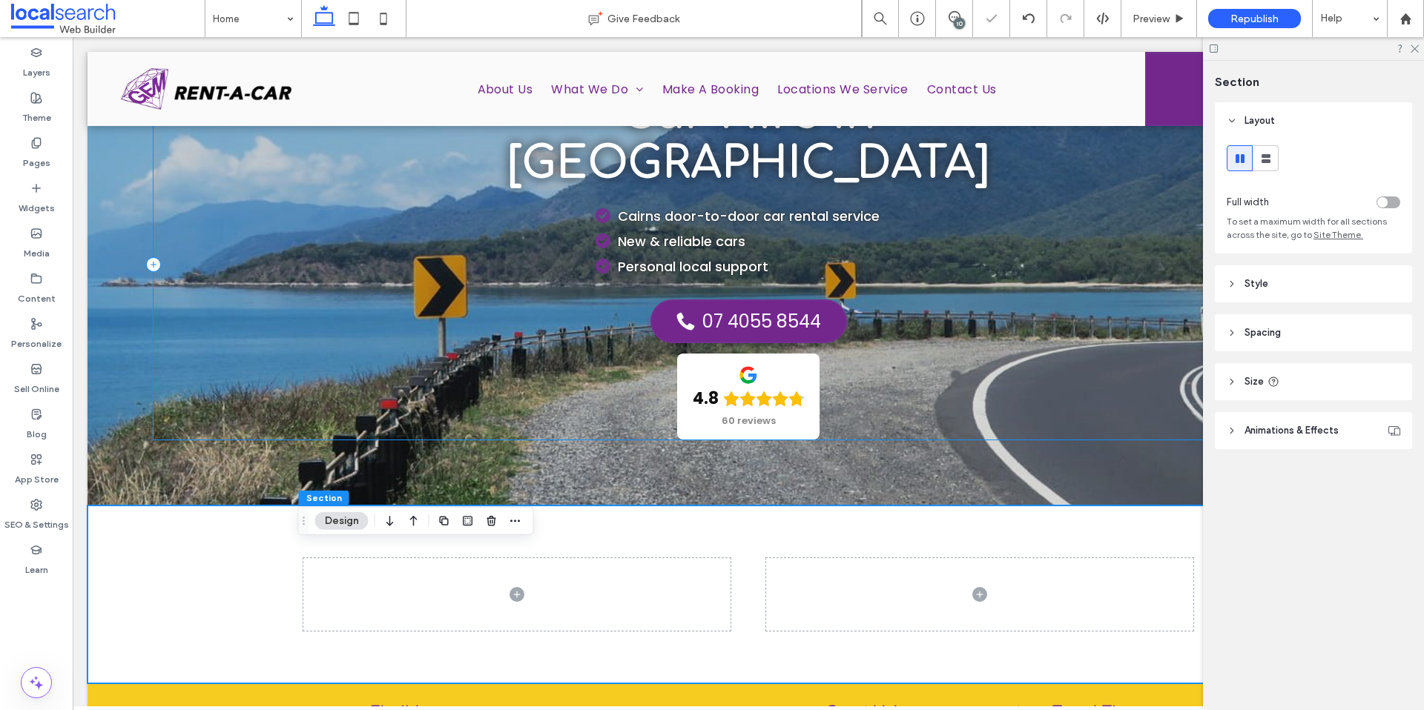
scroll to position [113, 0]
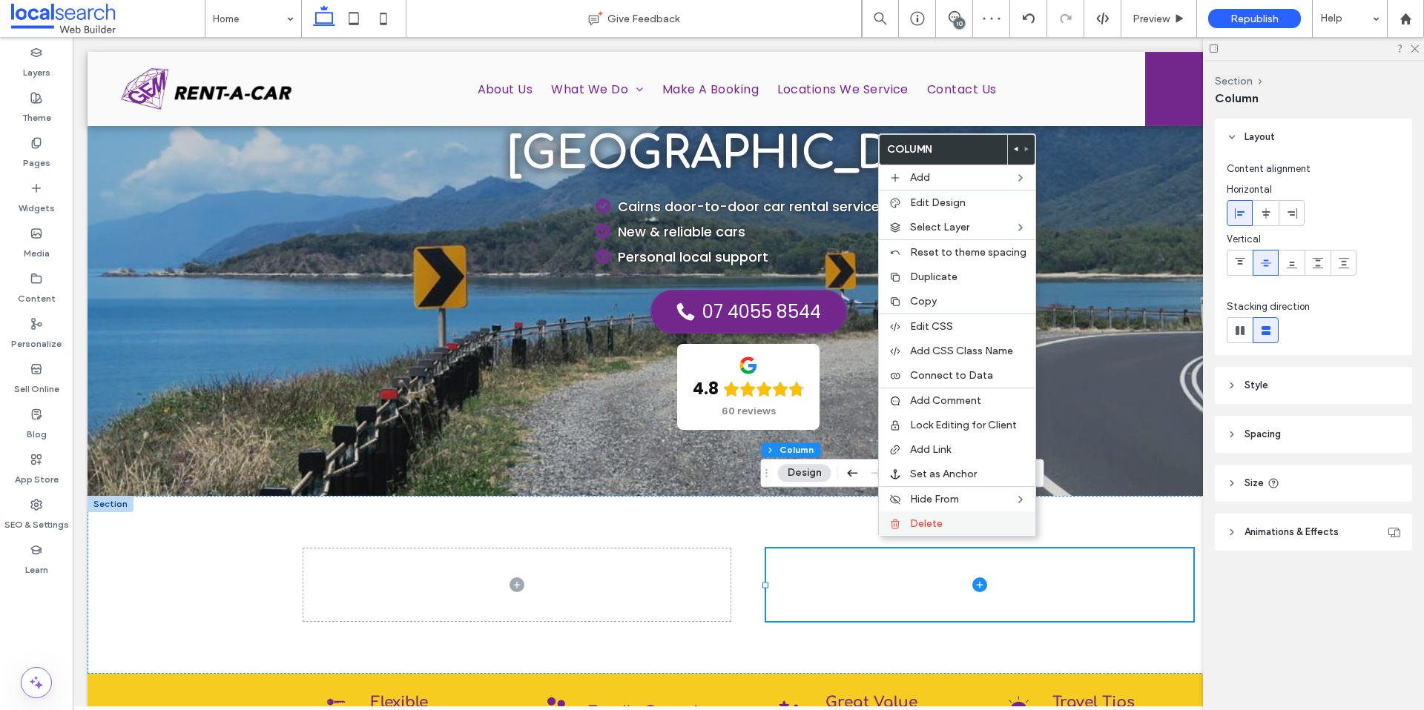
click at [924, 520] on span "Delete" at bounding box center [926, 524] width 33 height 13
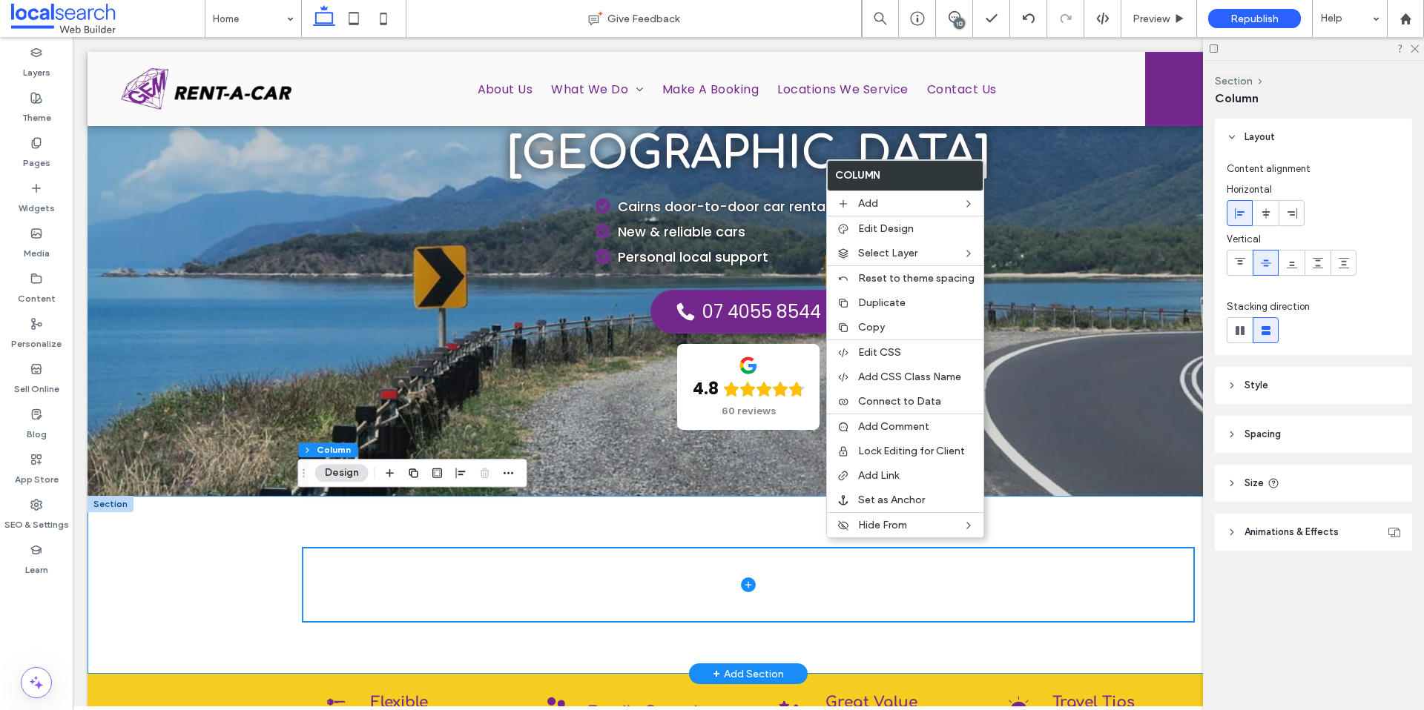
click at [1195, 535] on div at bounding box center [747, 585] width 1321 height 178
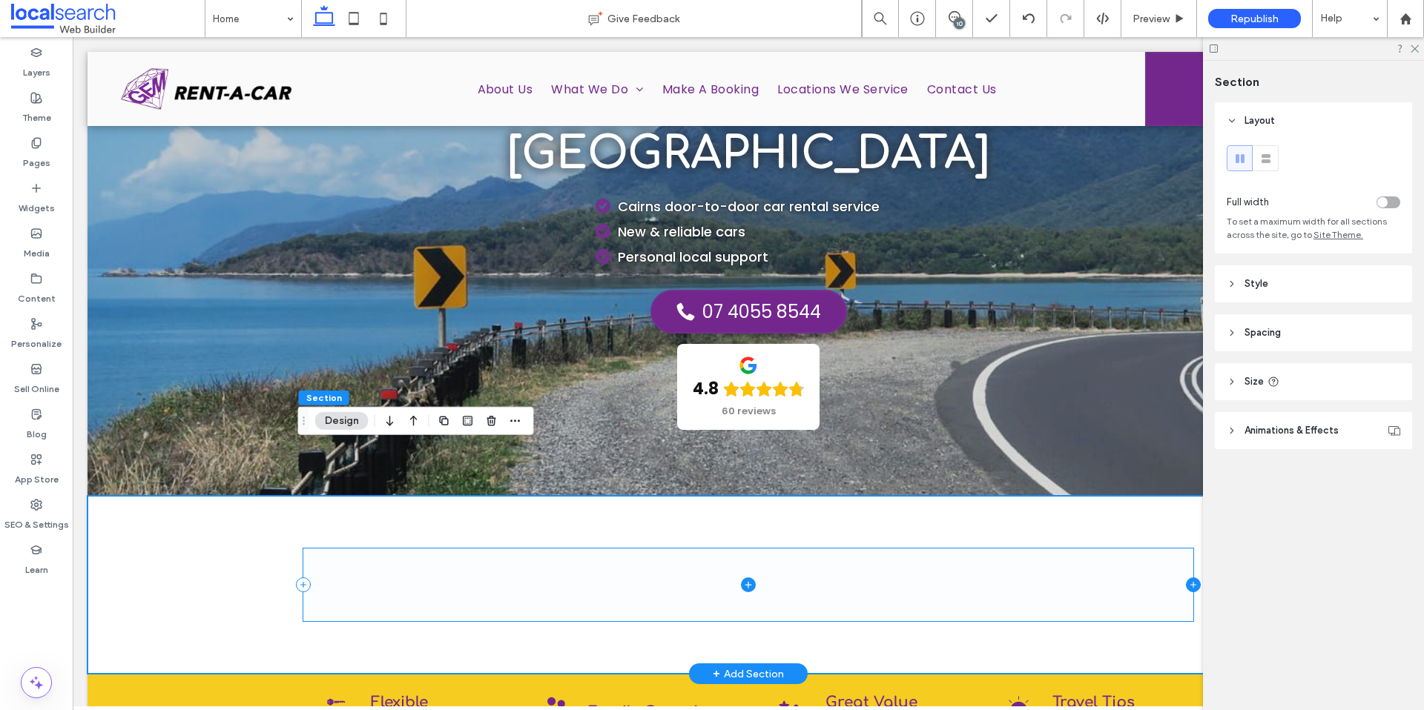
click at [1186, 578] on icon at bounding box center [1193, 585] width 15 height 15
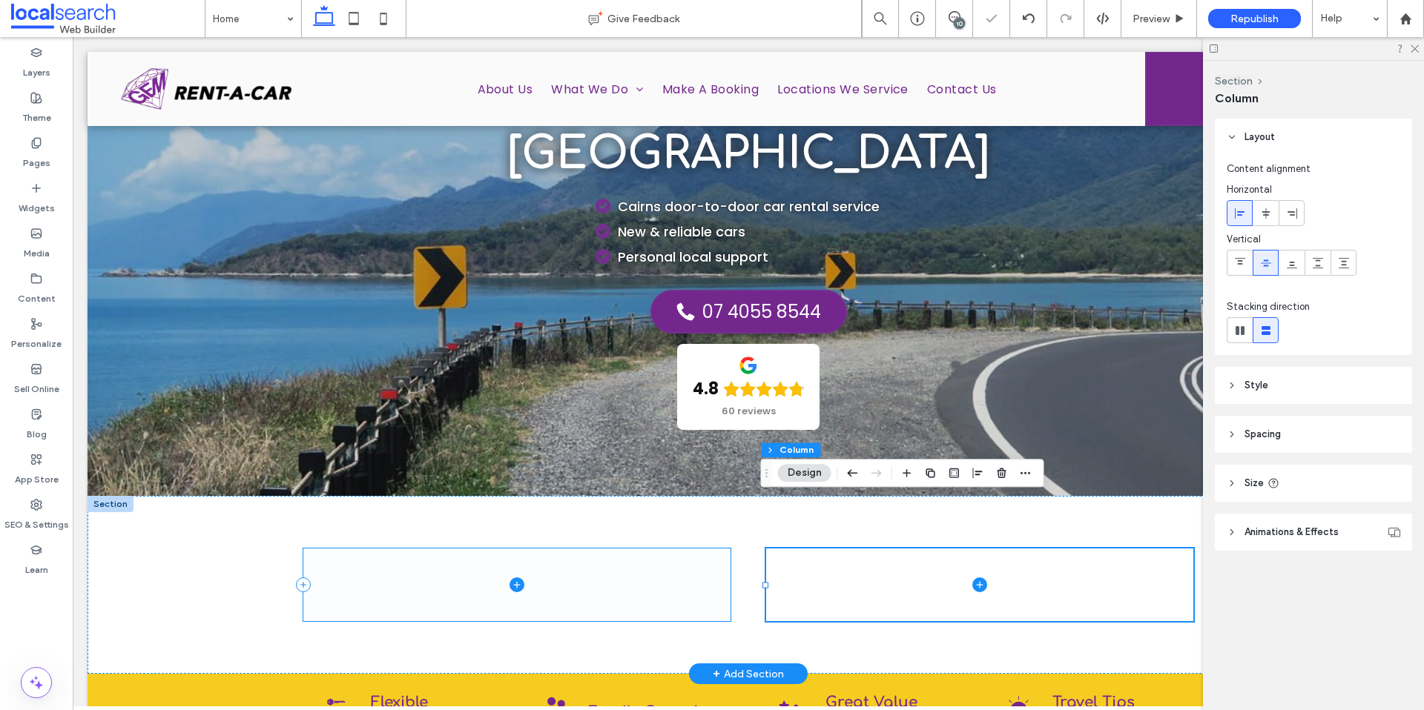
click at [718, 549] on span at bounding box center [516, 585] width 427 height 72
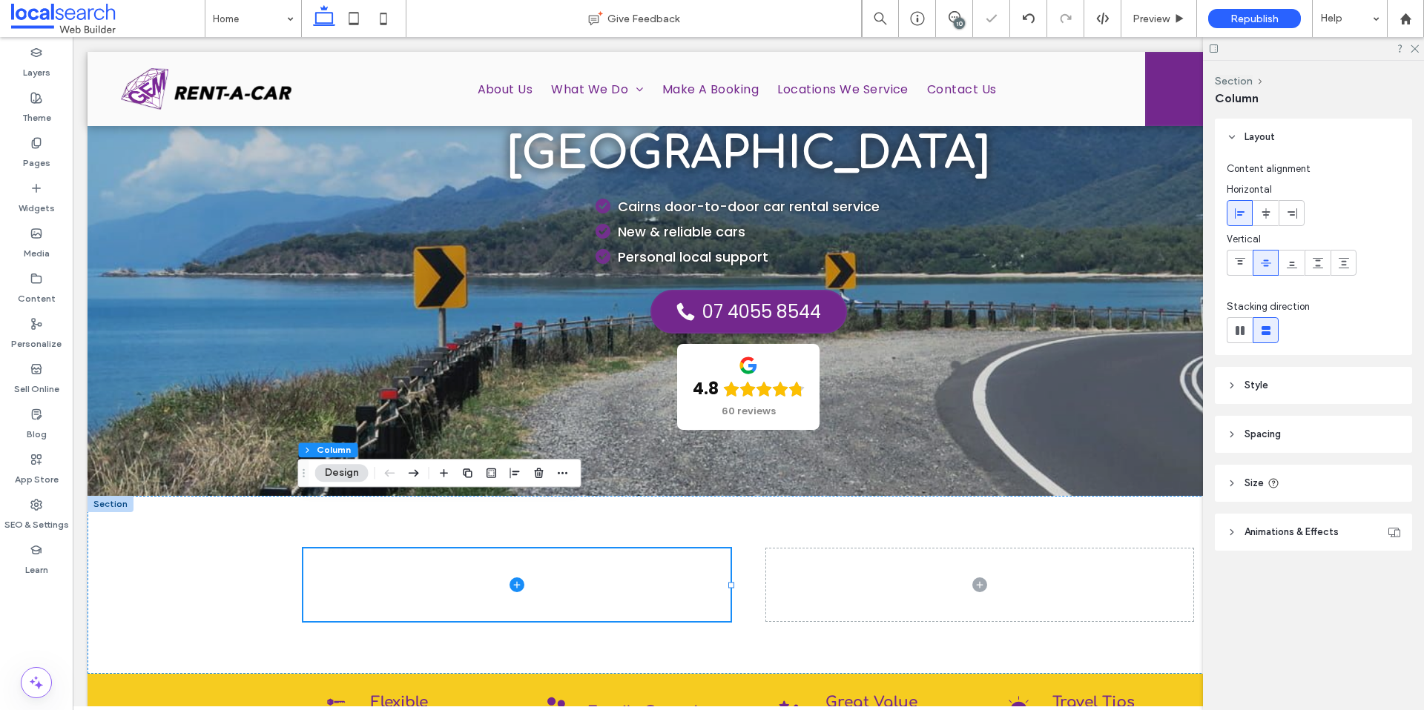
click at [1283, 479] on header "Size" at bounding box center [1312, 483] width 197 height 37
click at [1378, 523] on input "***" at bounding box center [1379, 521] width 41 height 26
click at [1381, 523] on input "***" at bounding box center [1379, 521] width 41 height 26
type input "***"
type input "**"
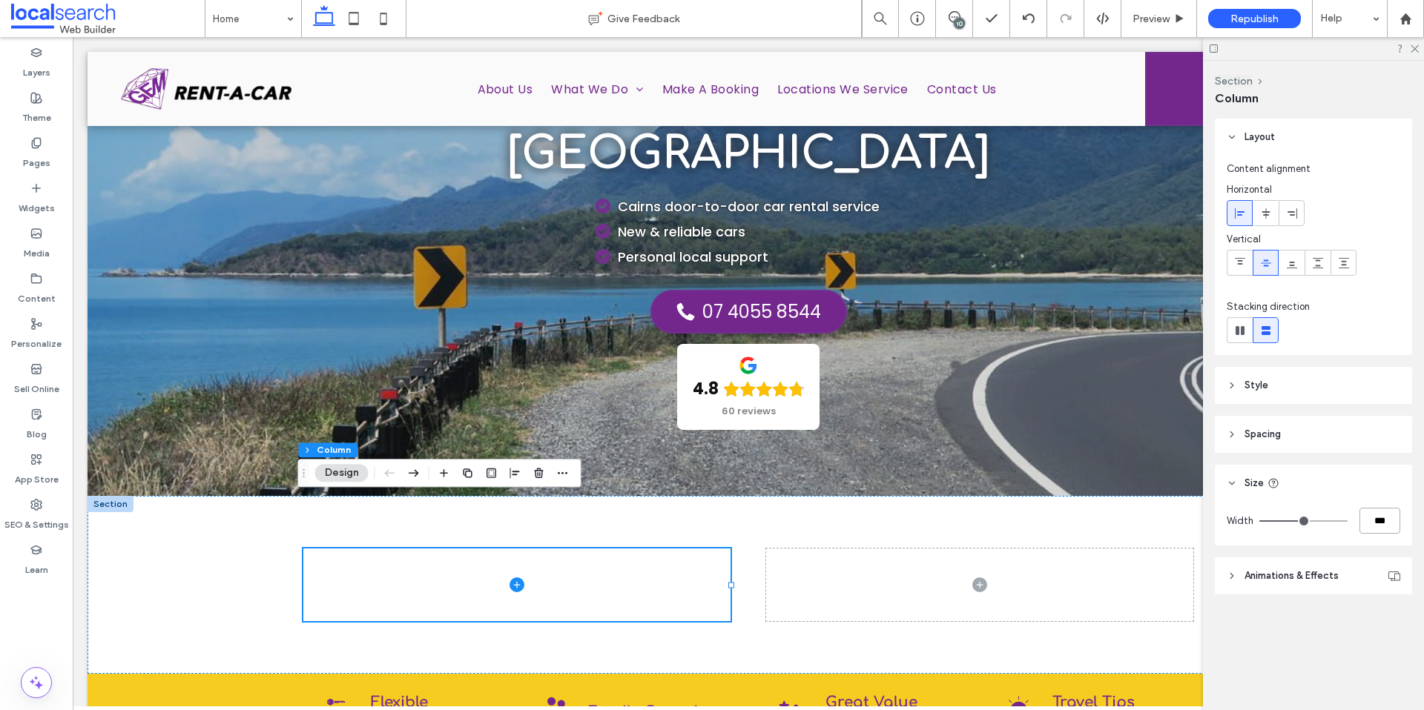
type input "***"
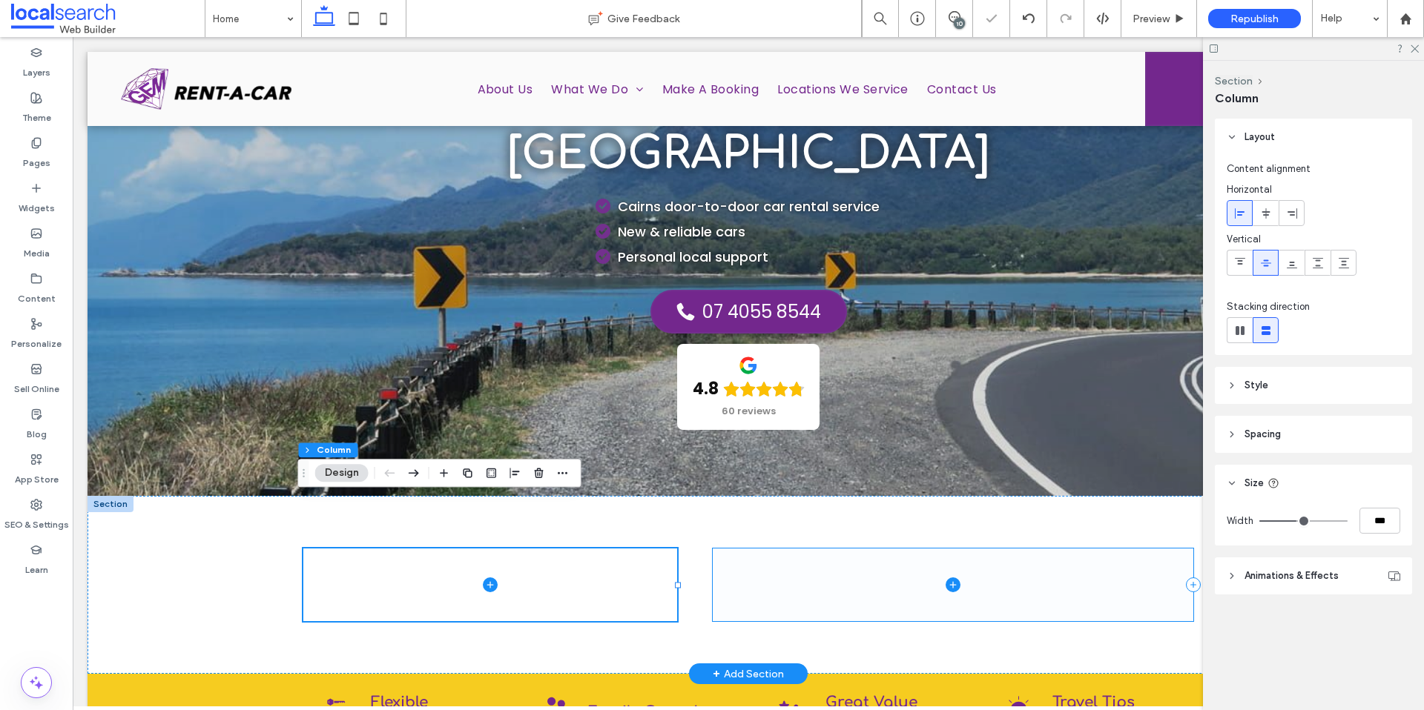
click at [1154, 549] on span at bounding box center [953, 585] width 480 height 72
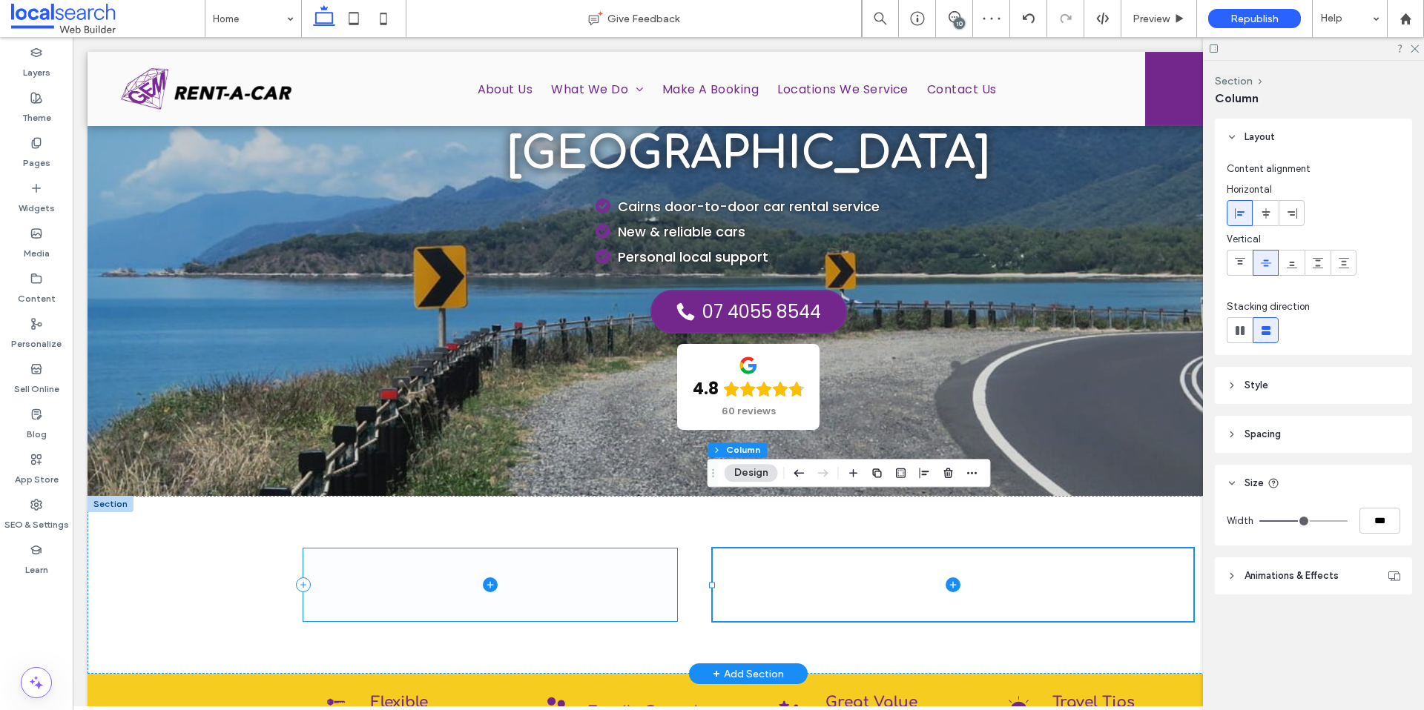
click at [630, 549] on span at bounding box center [490, 585] width 374 height 72
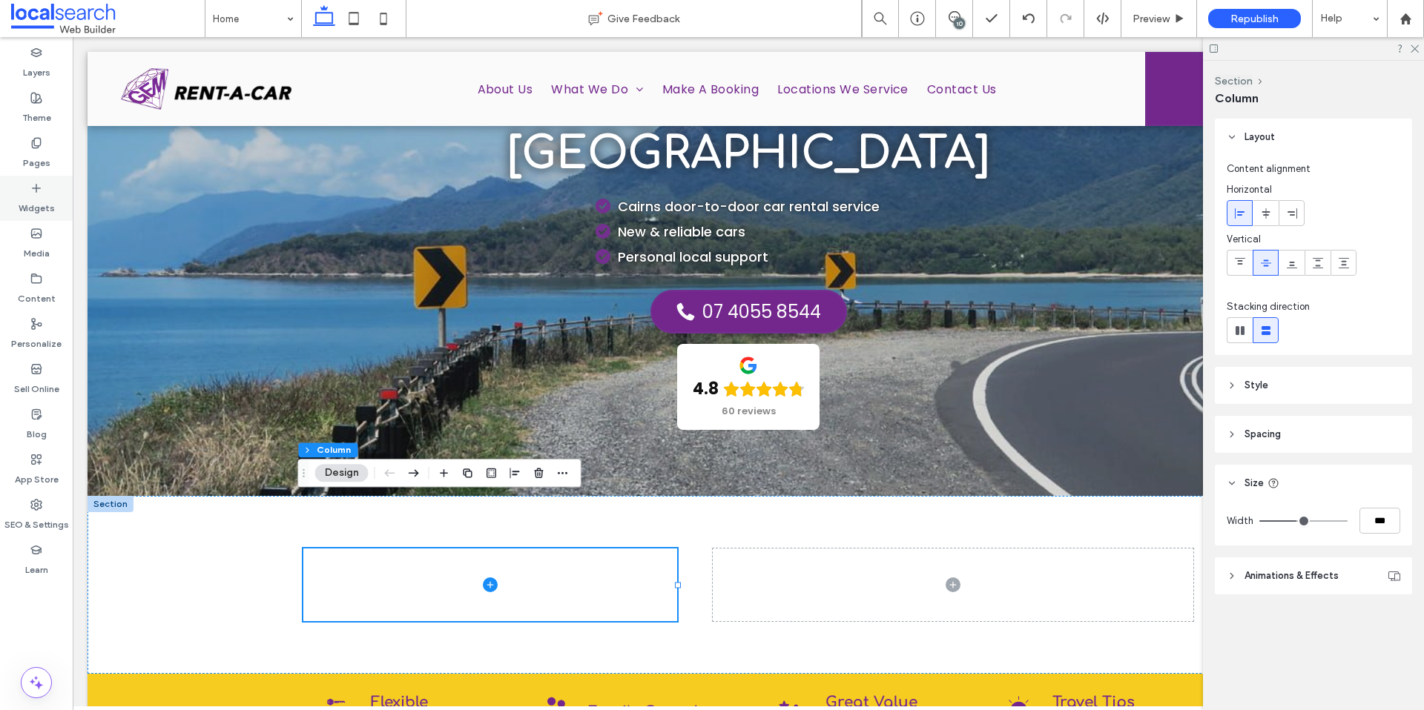
click at [38, 203] on label "Widgets" at bounding box center [37, 204] width 36 height 21
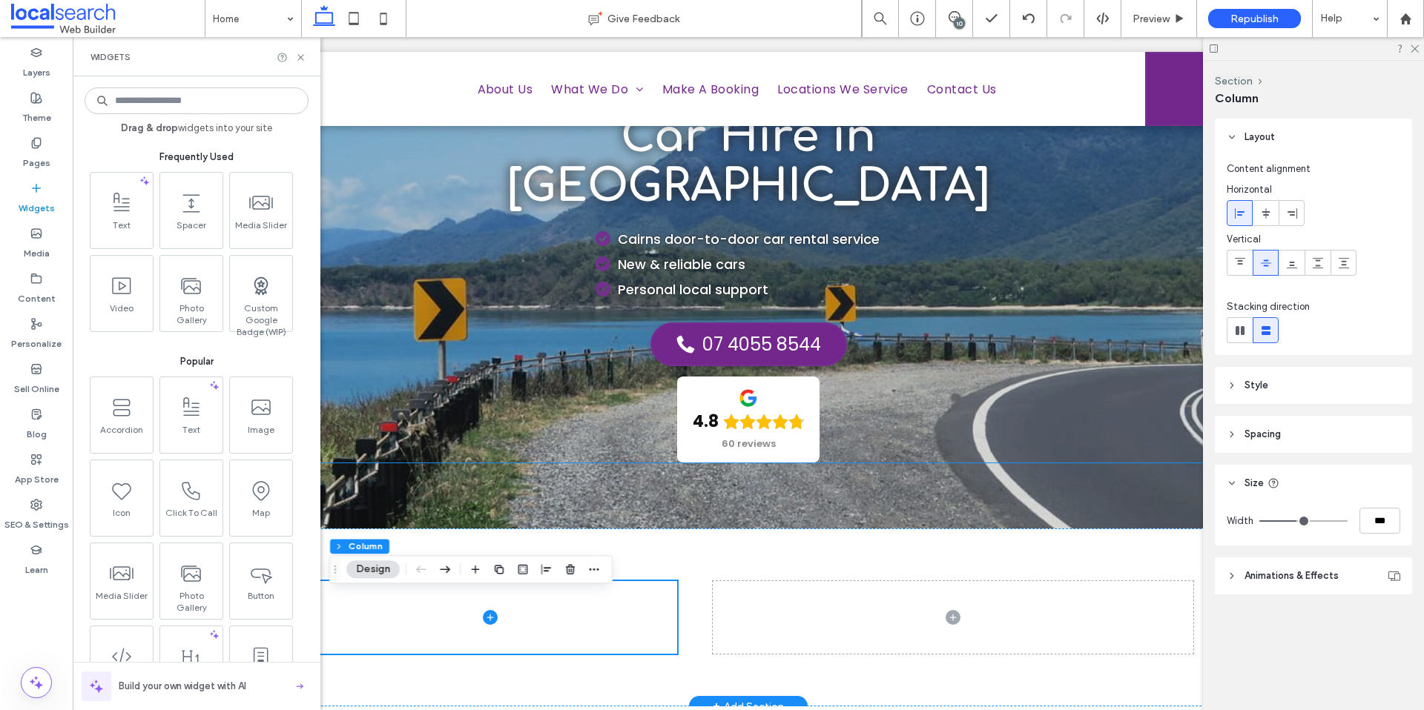
scroll to position [0, 0]
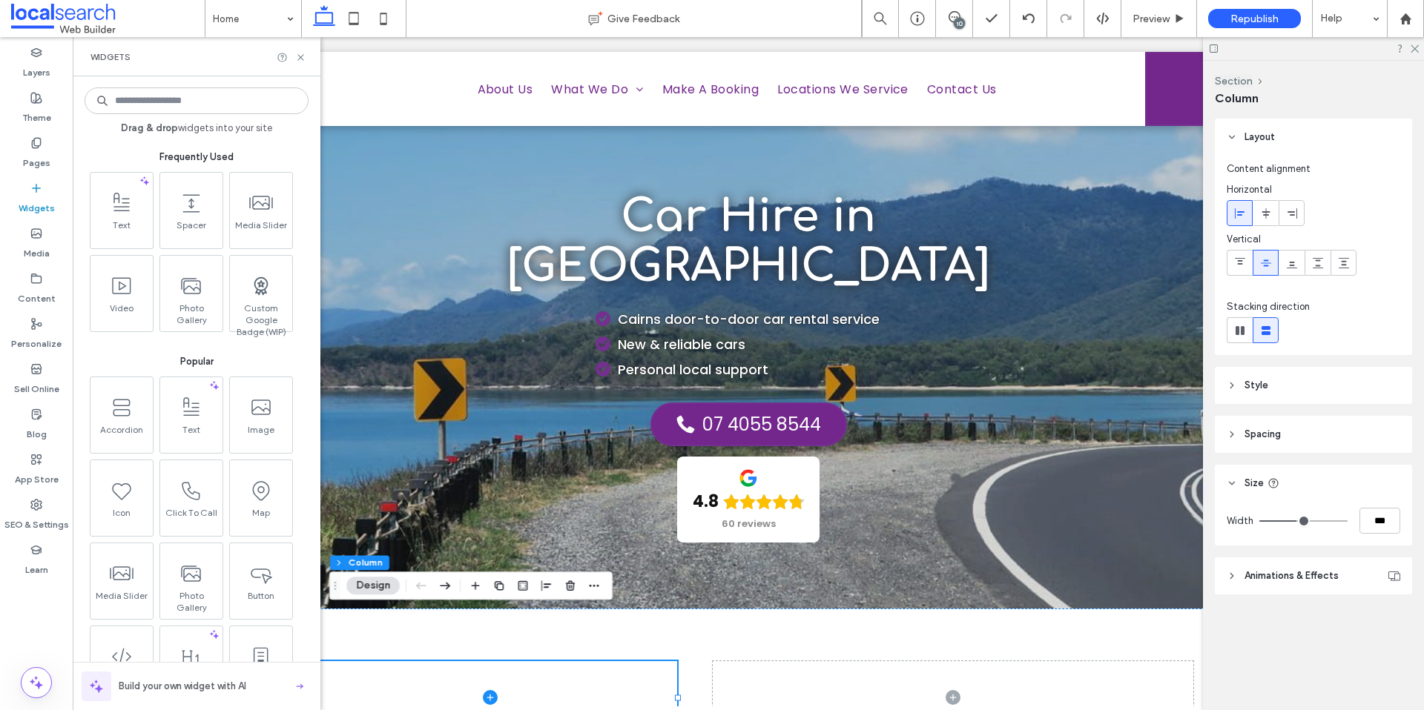
click at [177, 99] on input at bounding box center [197, 100] width 224 height 27
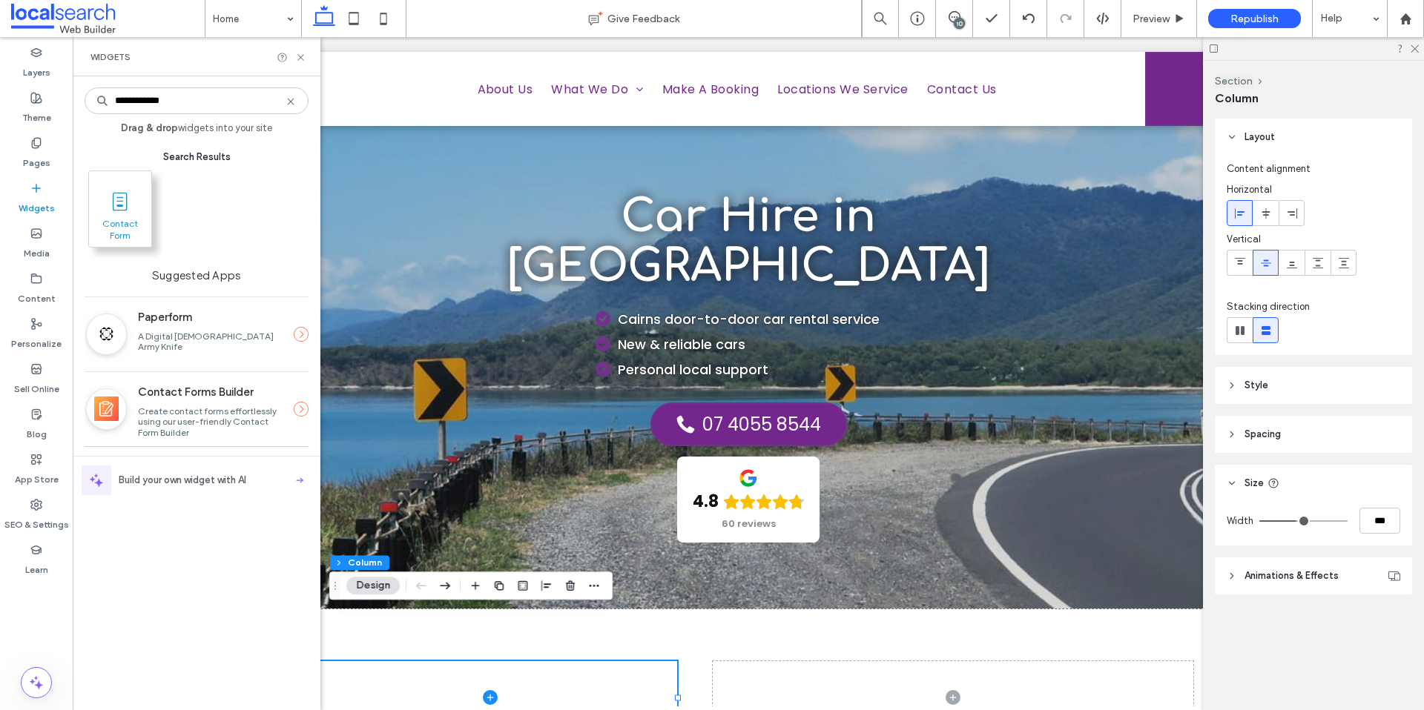
type input "**********"
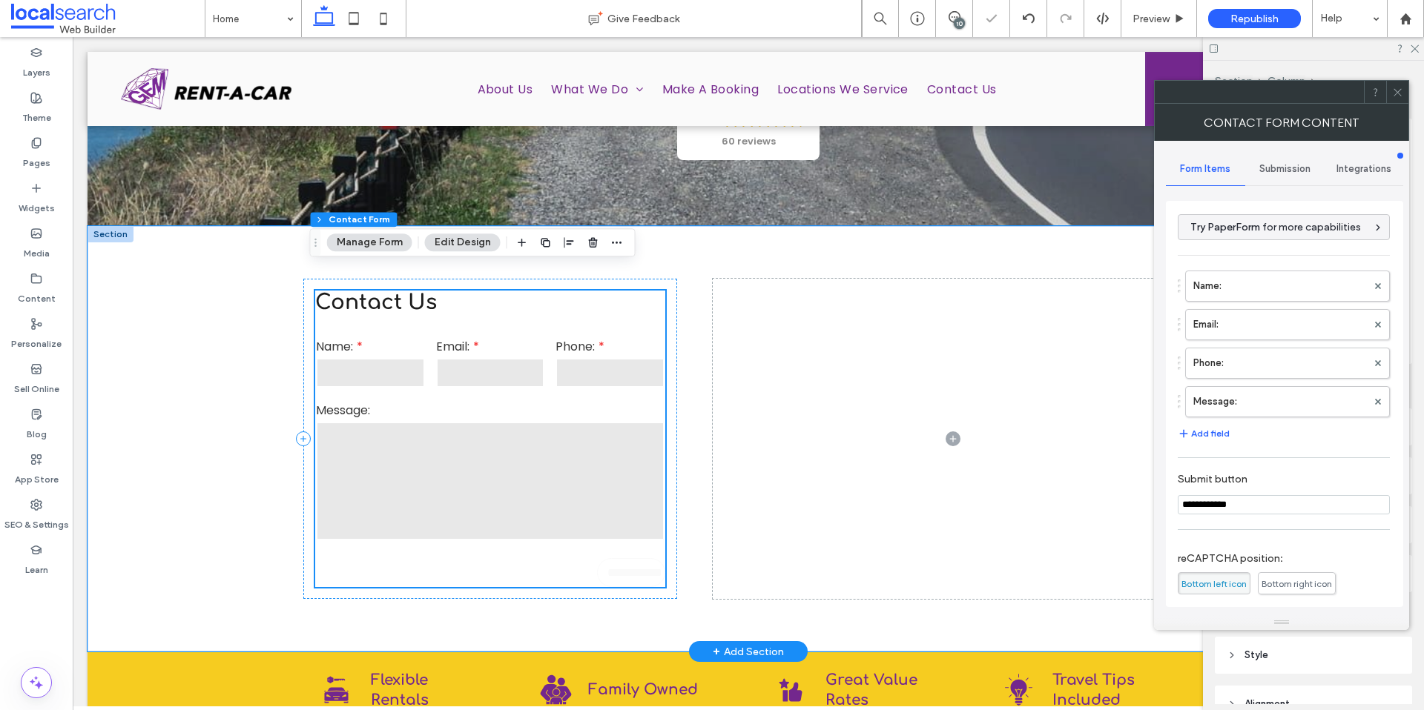
scroll to position [413, 0]
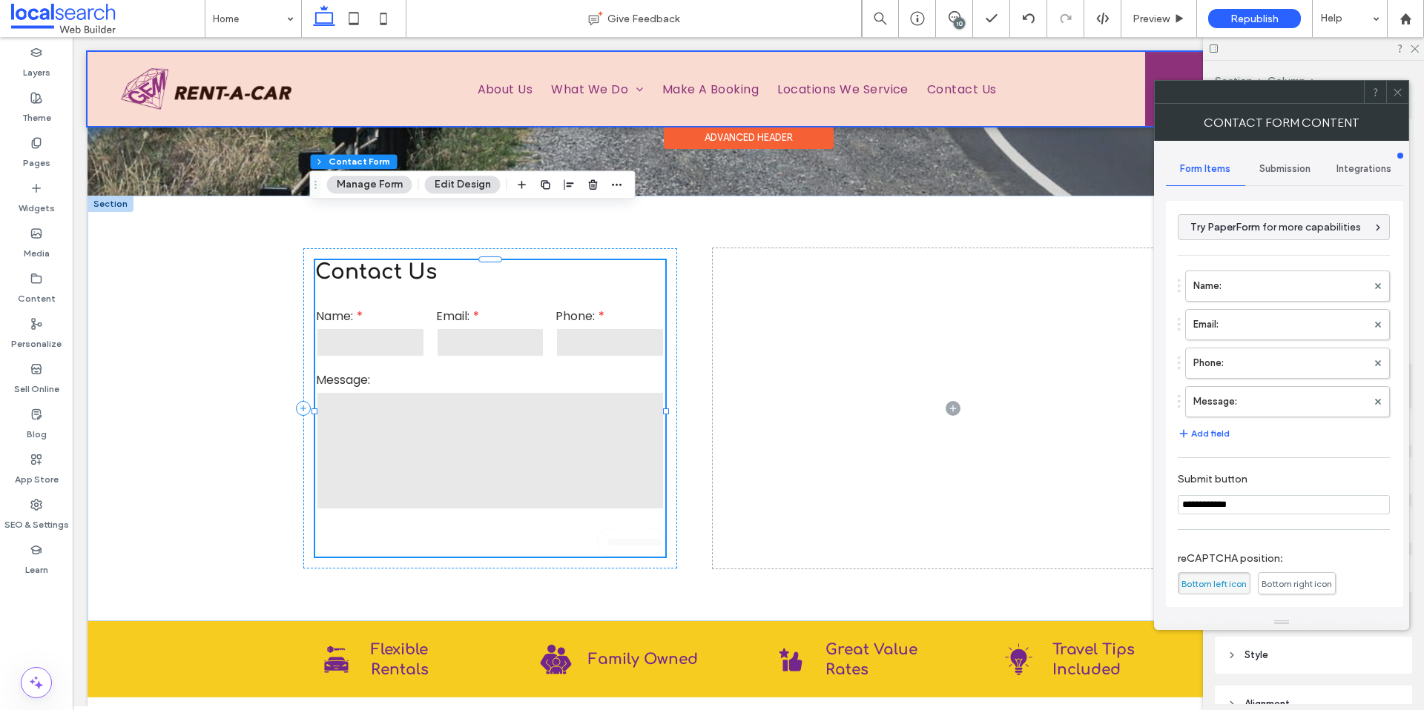
drag, startPoint x: 142, startPoint y: 209, endPoint x: 259, endPoint y: 49, distance: 198.4
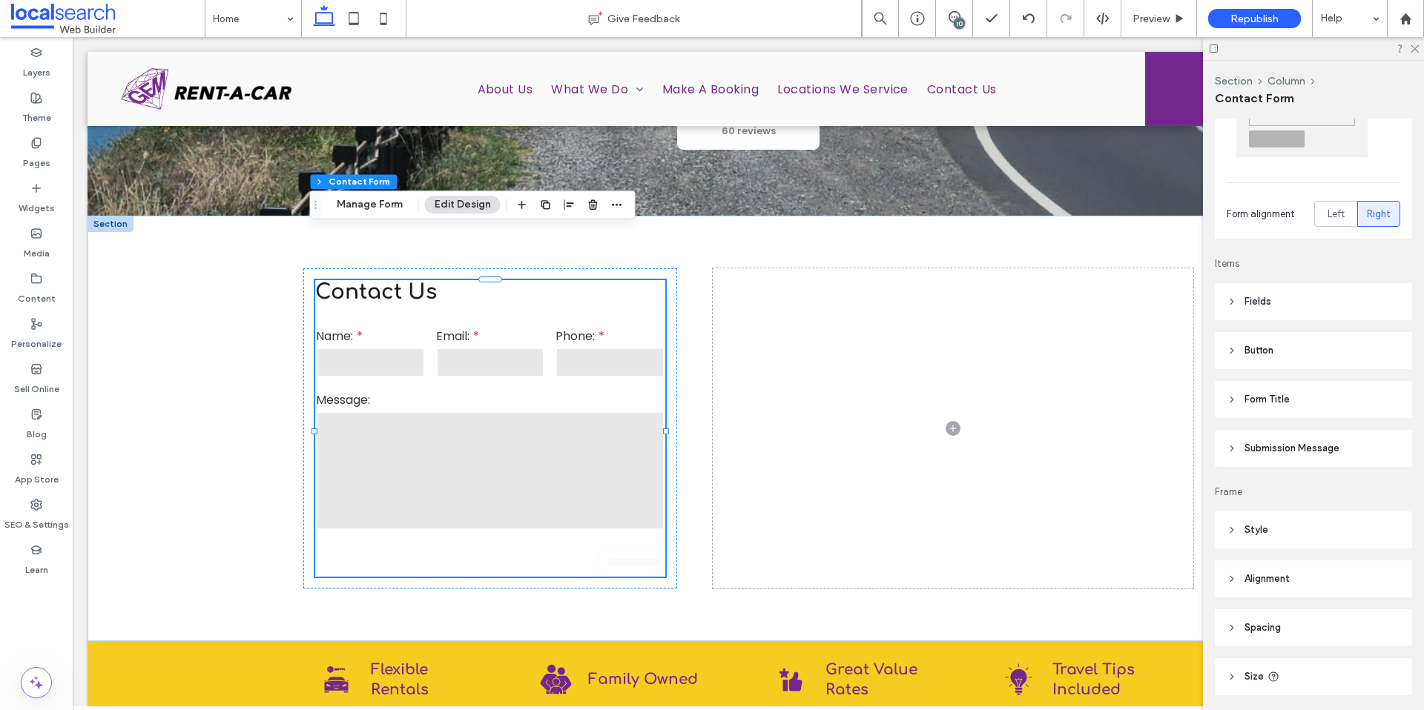
scroll to position [241, 0]
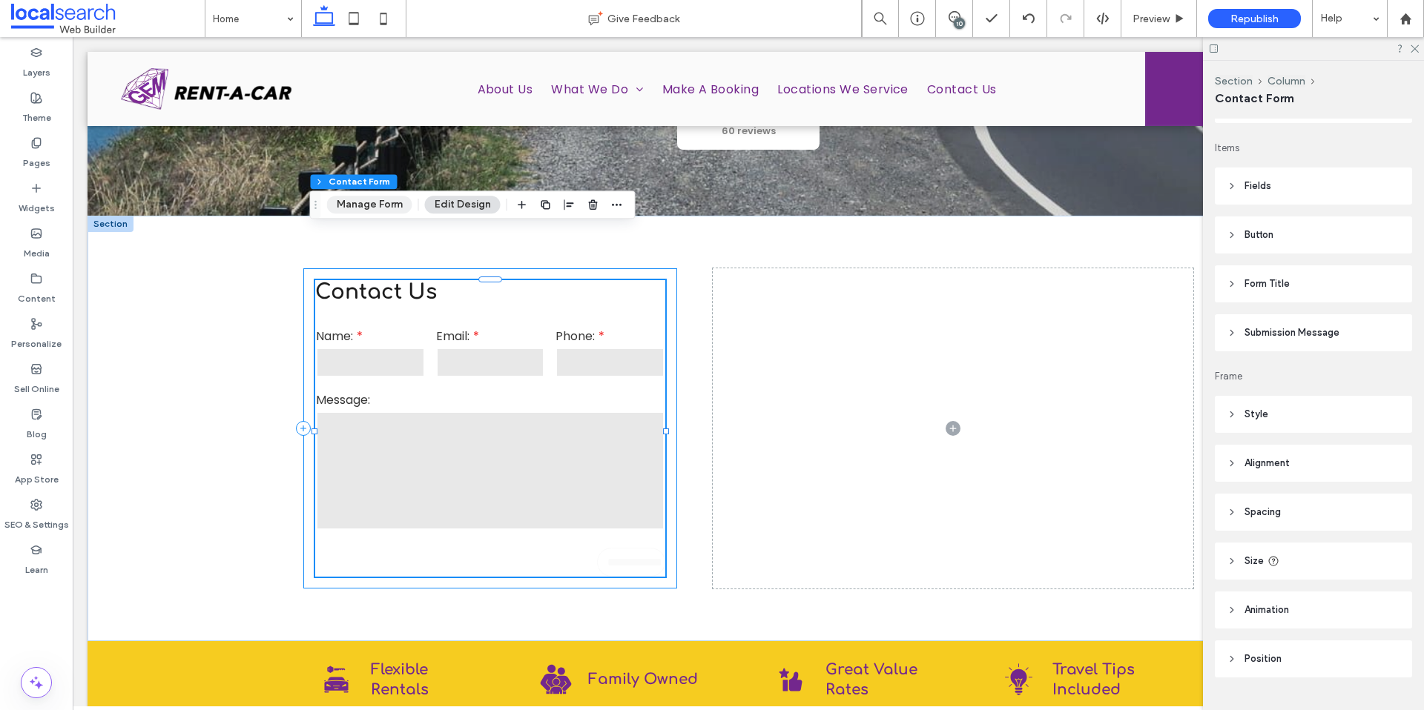
click at [382, 212] on button "Manage Form" at bounding box center [369, 205] width 85 height 18
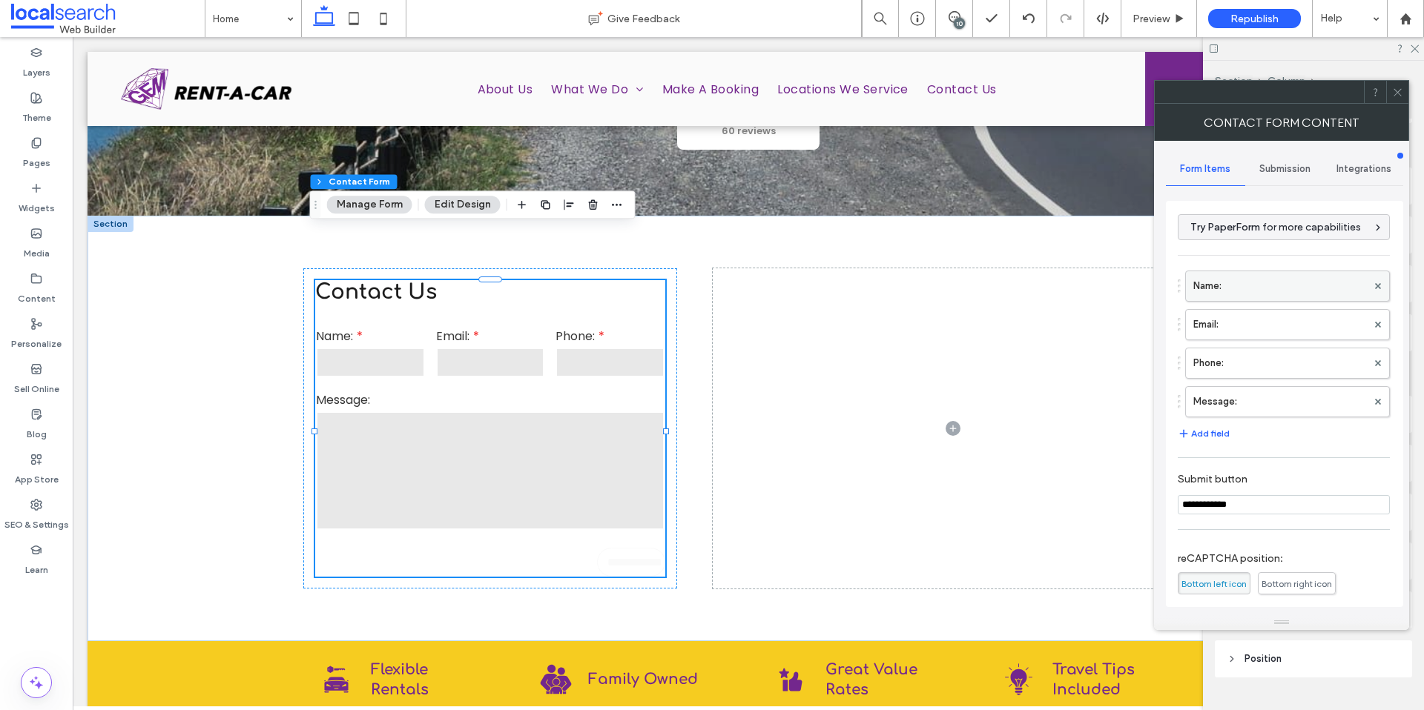
click at [1297, 286] on label "Name:" at bounding box center [1279, 286] width 173 height 30
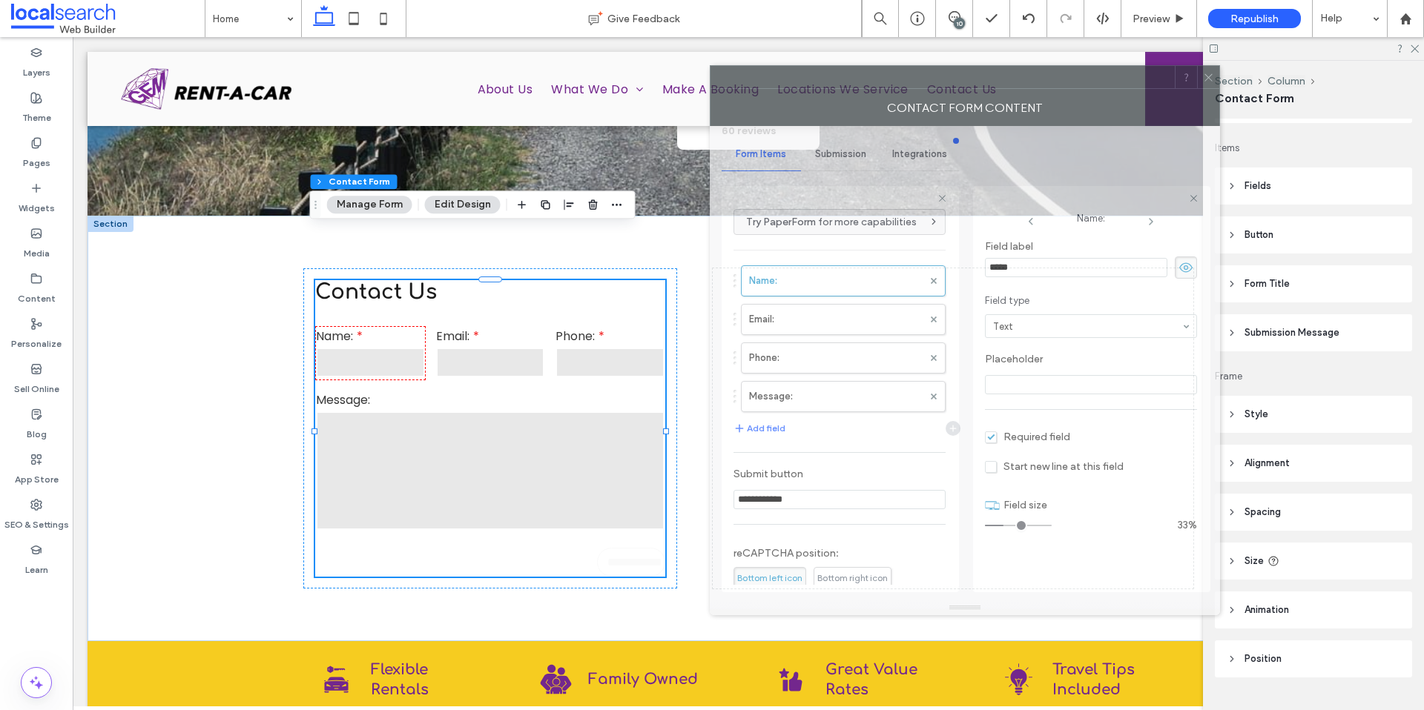
drag, startPoint x: 1034, startPoint y: 93, endPoint x: 777, endPoint y: 106, distance: 256.8
click at [779, 99] on div "Contact Form Content" at bounding box center [965, 107] width 510 height 37
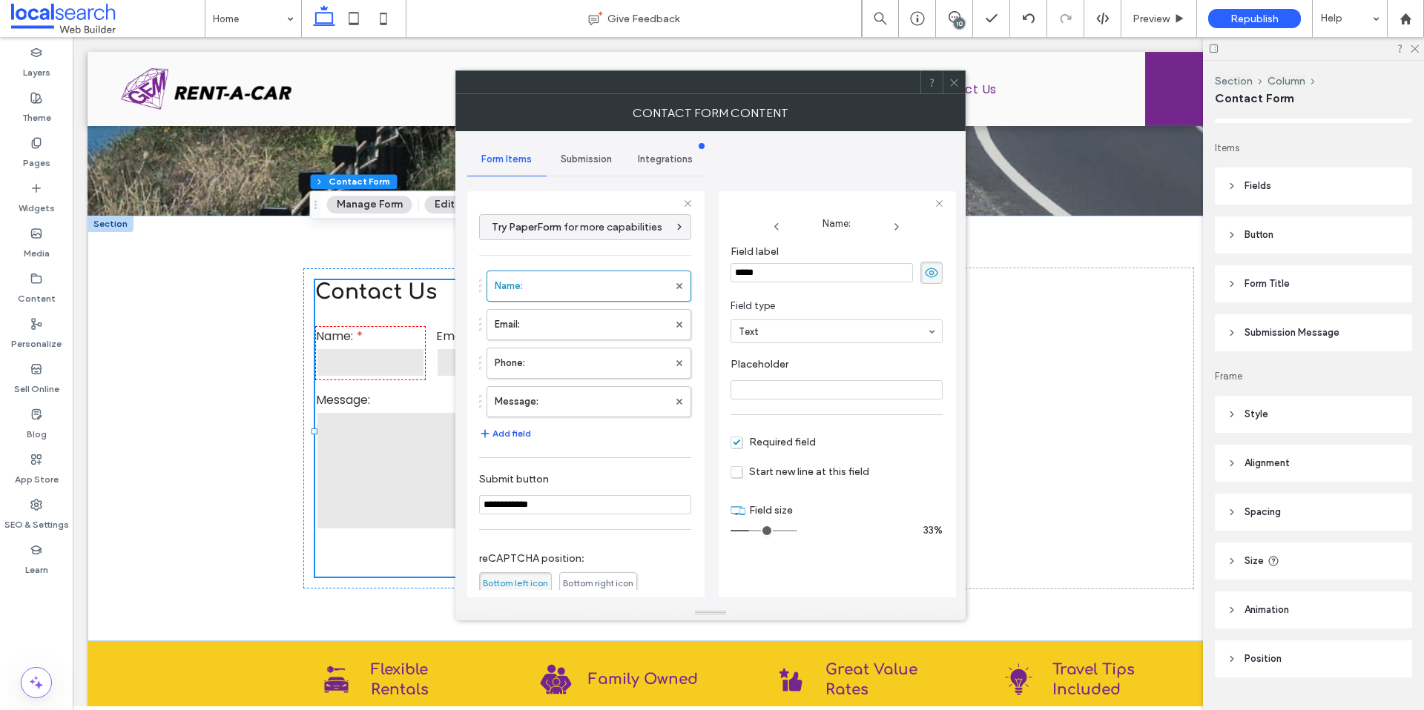
click at [519, 432] on button "Add field" at bounding box center [505, 434] width 52 height 18
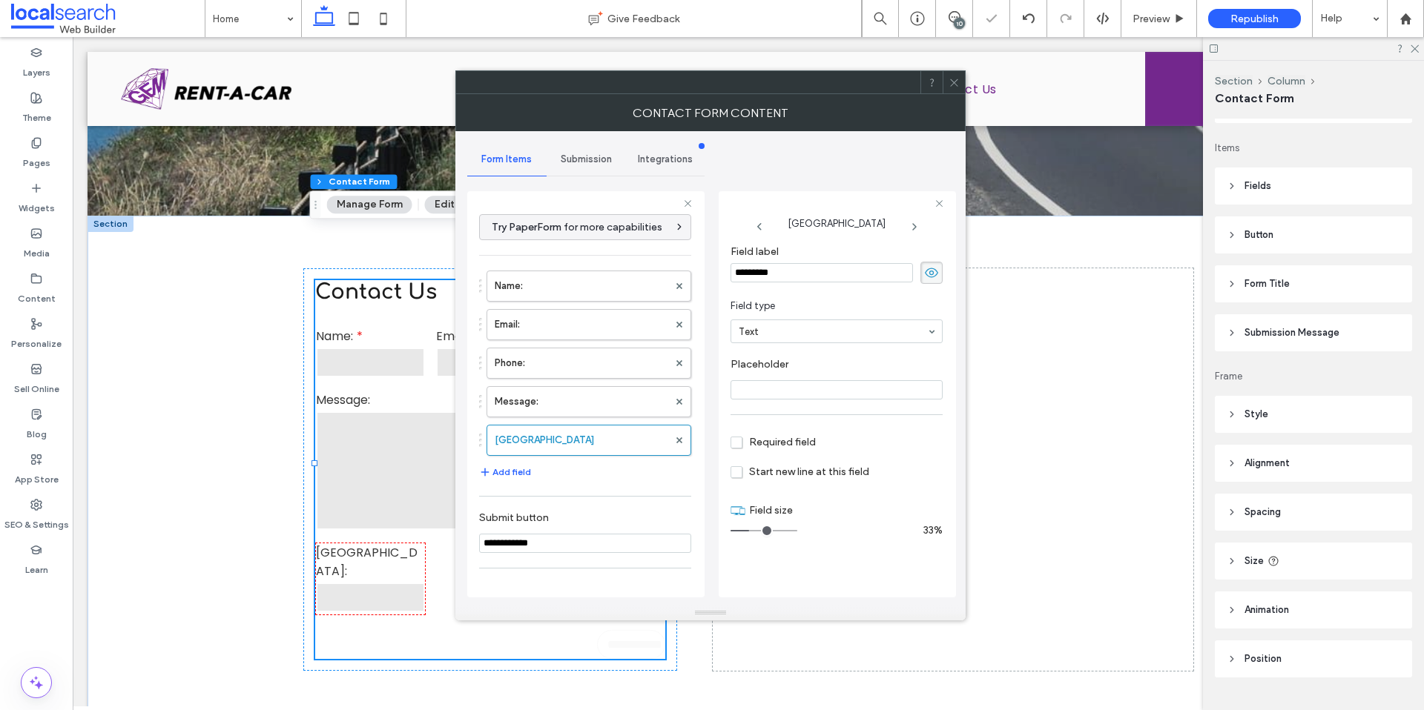
click at [778, 346] on section "Field type Text" at bounding box center [836, 320] width 212 height 59
click at [951, 89] on span at bounding box center [953, 82] width 11 height 22
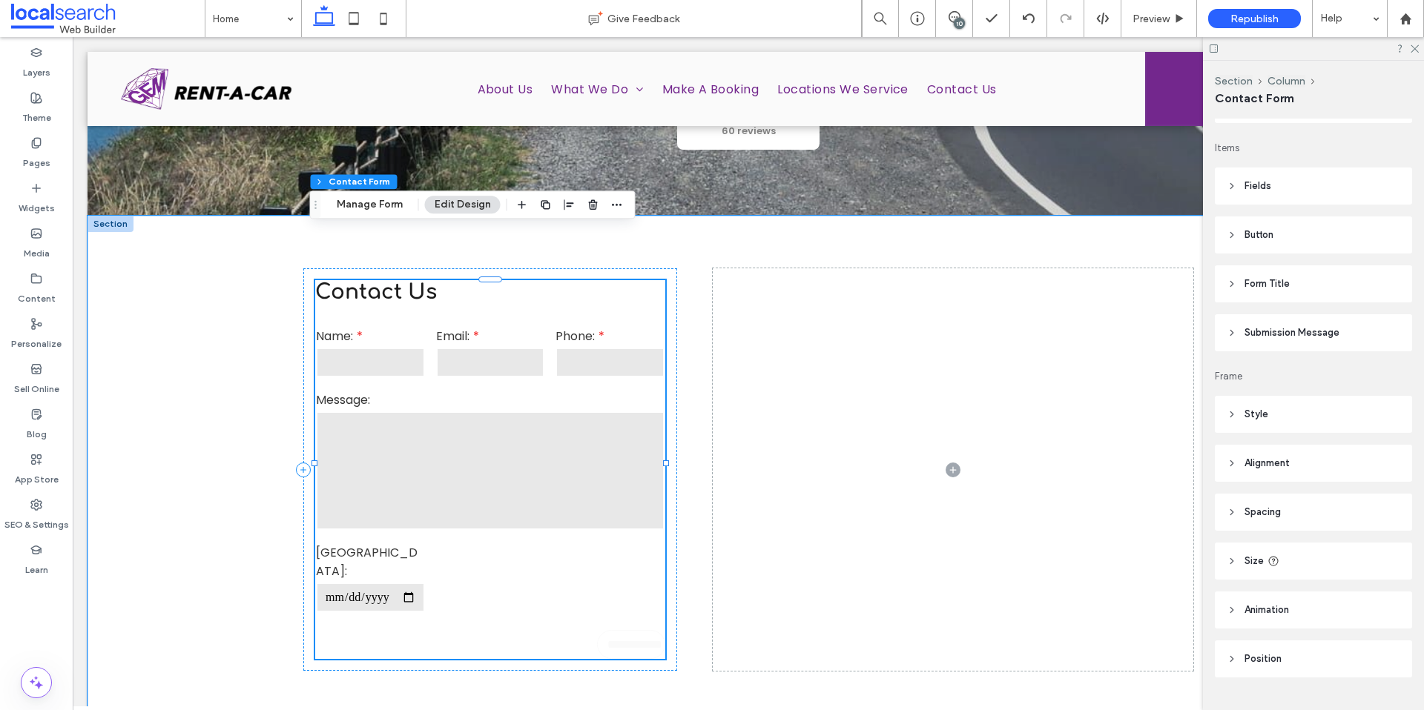
click at [478, 434] on textarea at bounding box center [490, 470] width 348 height 119
click at [383, 210] on button "Manage Form" at bounding box center [369, 205] width 85 height 18
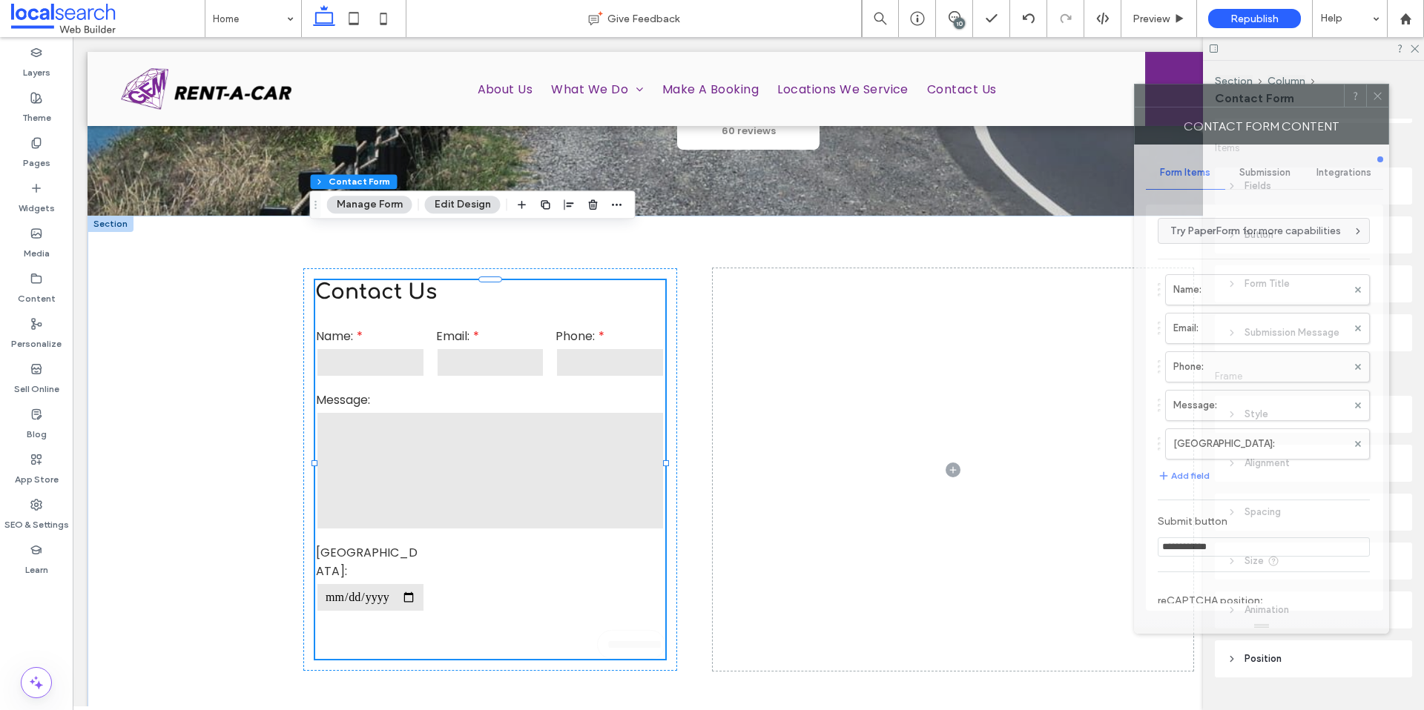
drag, startPoint x: 1282, startPoint y: 99, endPoint x: 800, endPoint y: 111, distance: 482.1
click at [1134, 107] on div at bounding box center [1238, 96] width 209 height 22
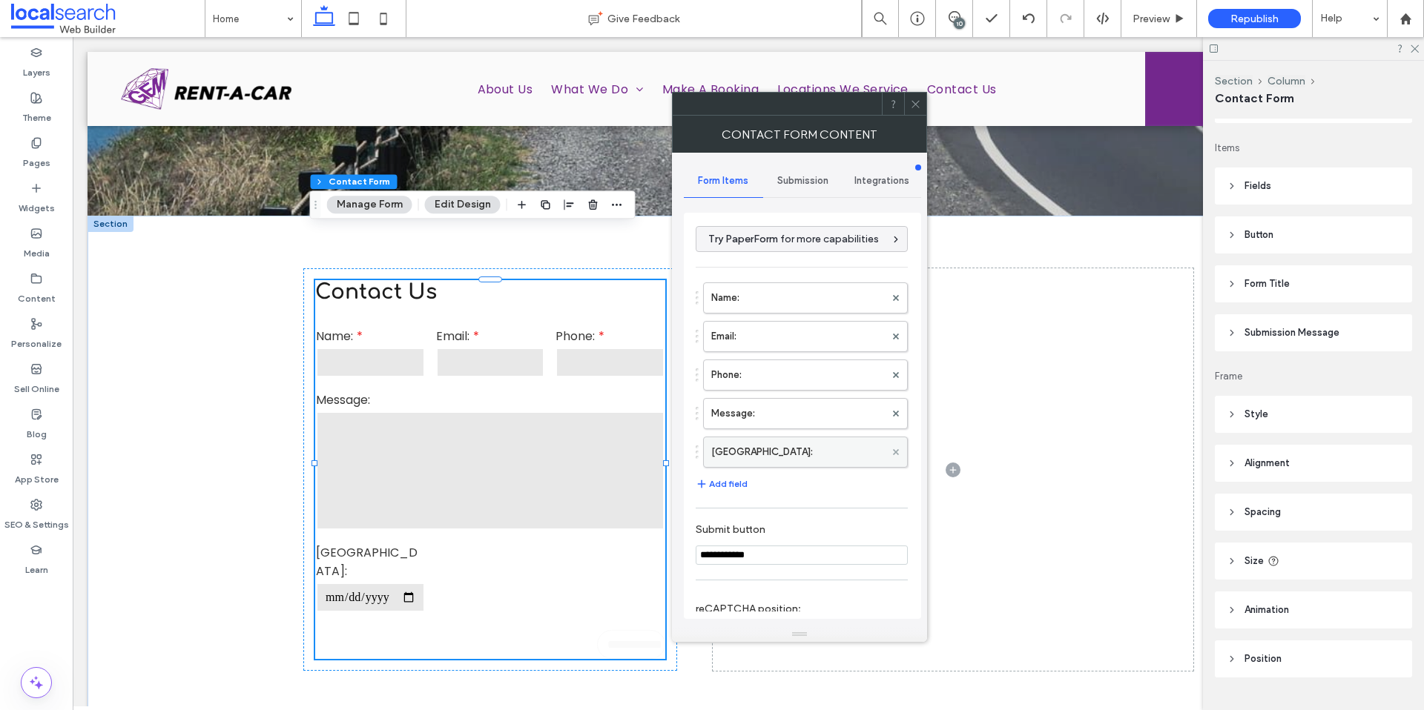
click at [893, 448] on span at bounding box center [896, 452] width 6 height 22
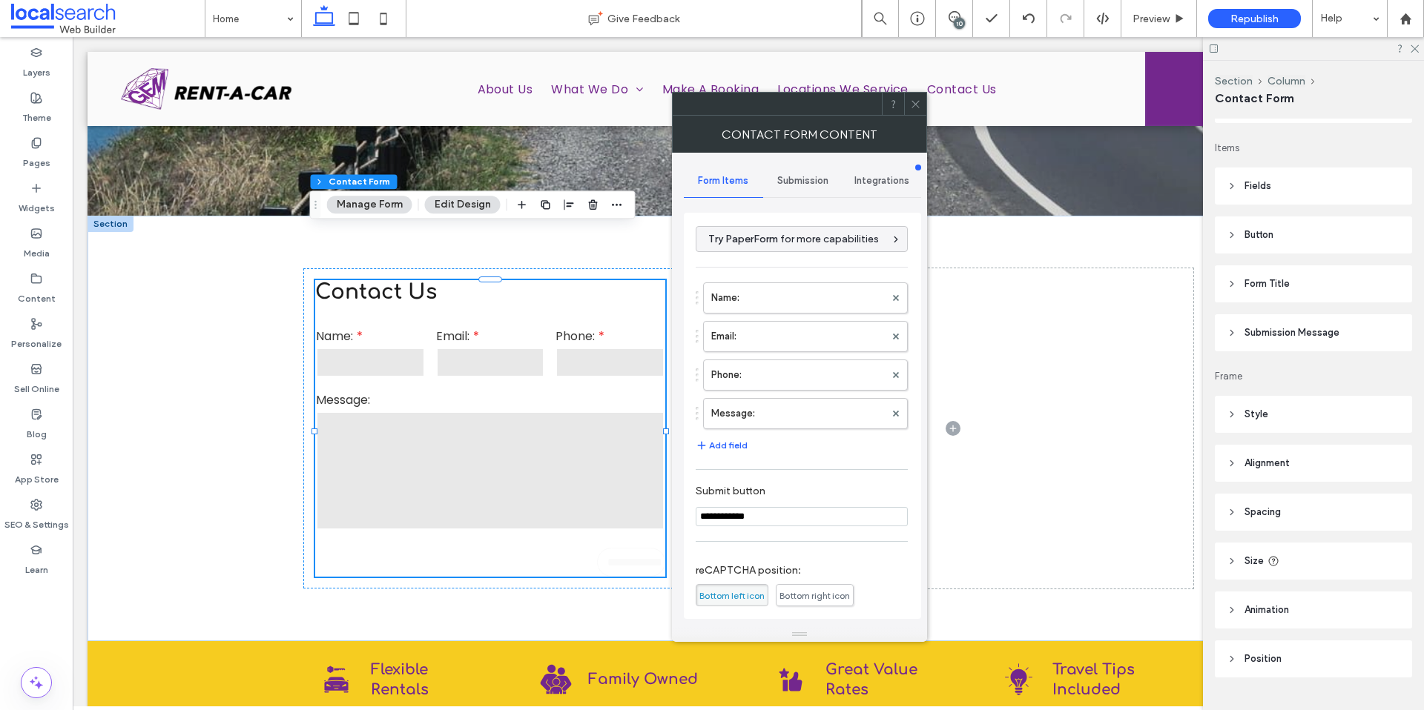
click at [919, 103] on icon at bounding box center [915, 104] width 11 height 11
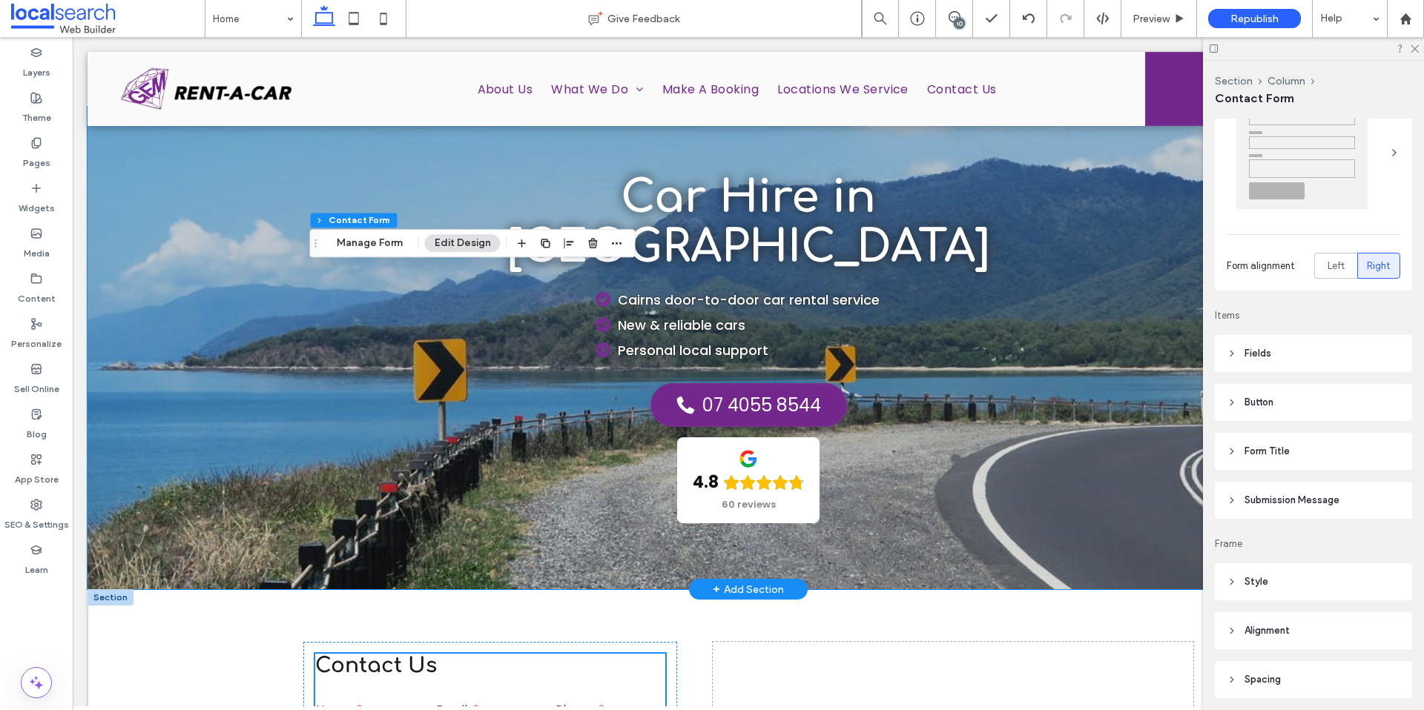
scroll to position [0, 0]
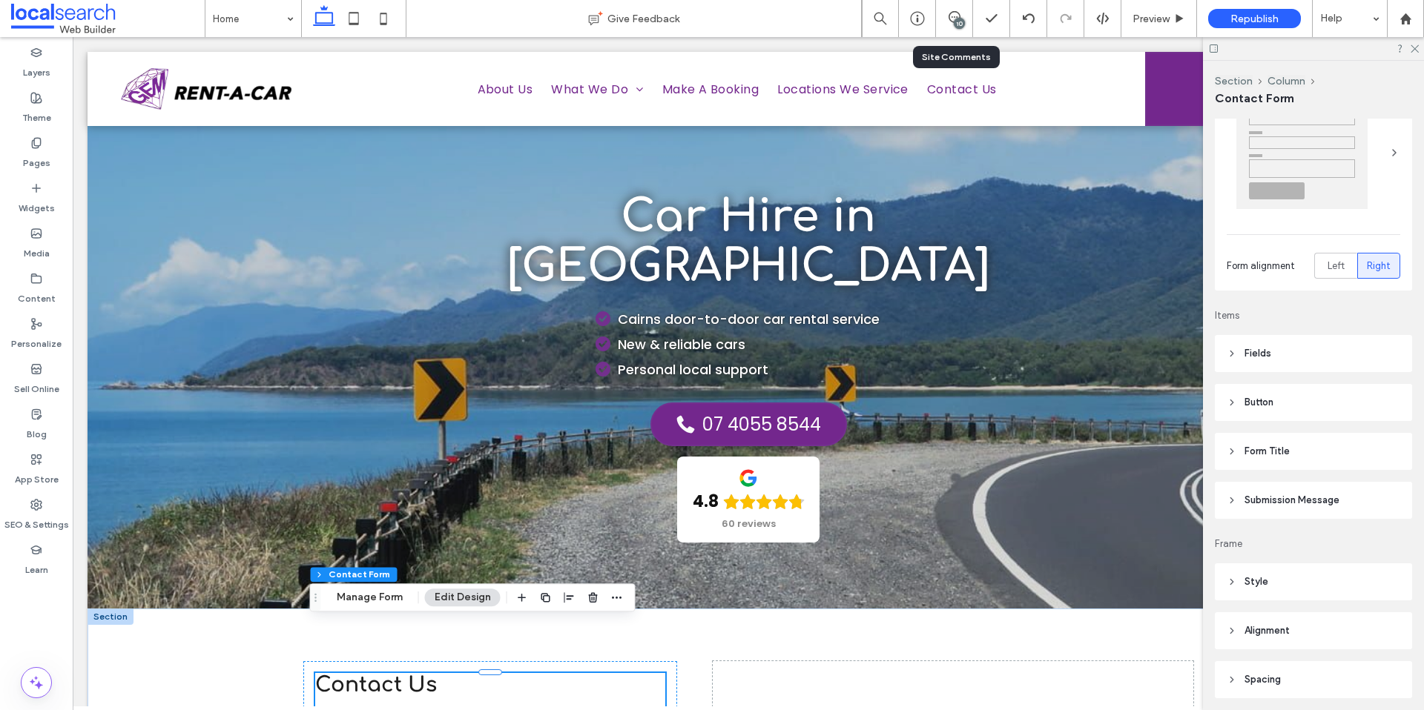
click at [957, 21] on div "10" at bounding box center [958, 23] width 11 height 11
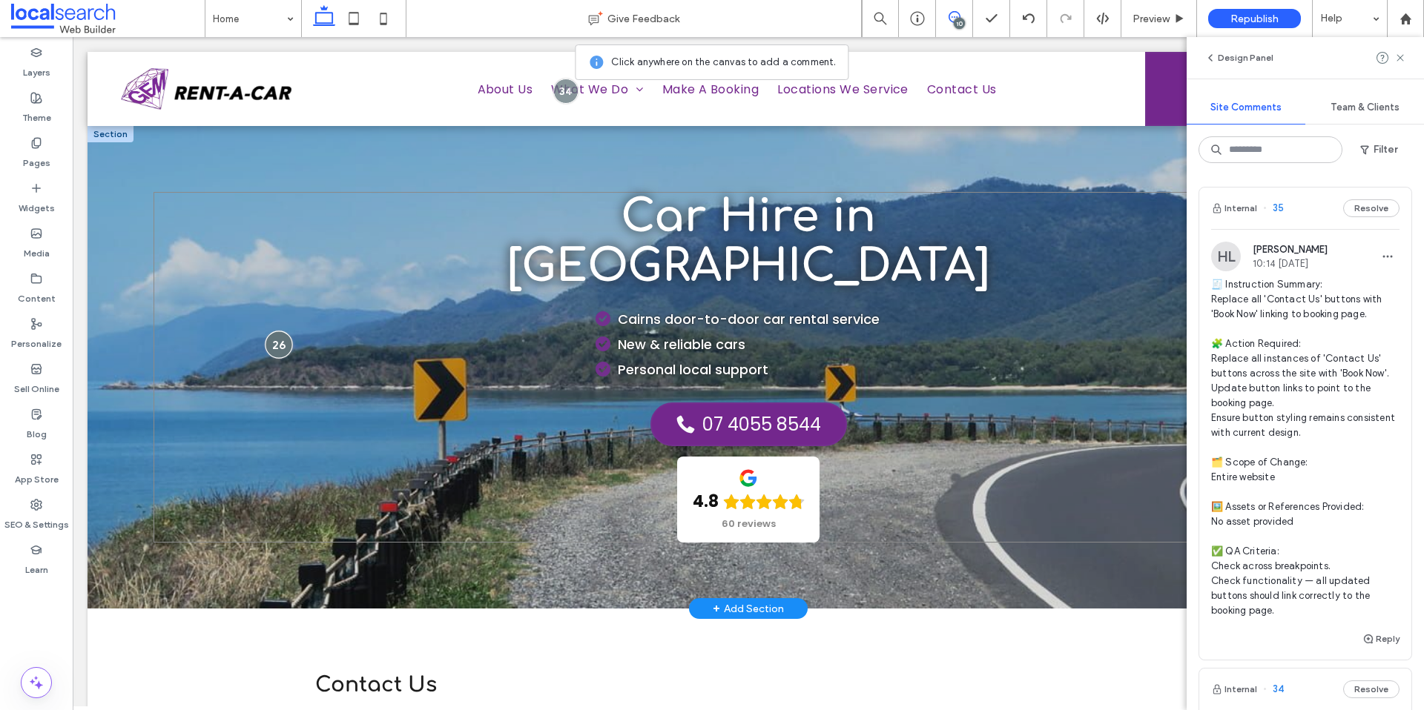
click at [269, 331] on div at bounding box center [278, 344] width 27 height 27
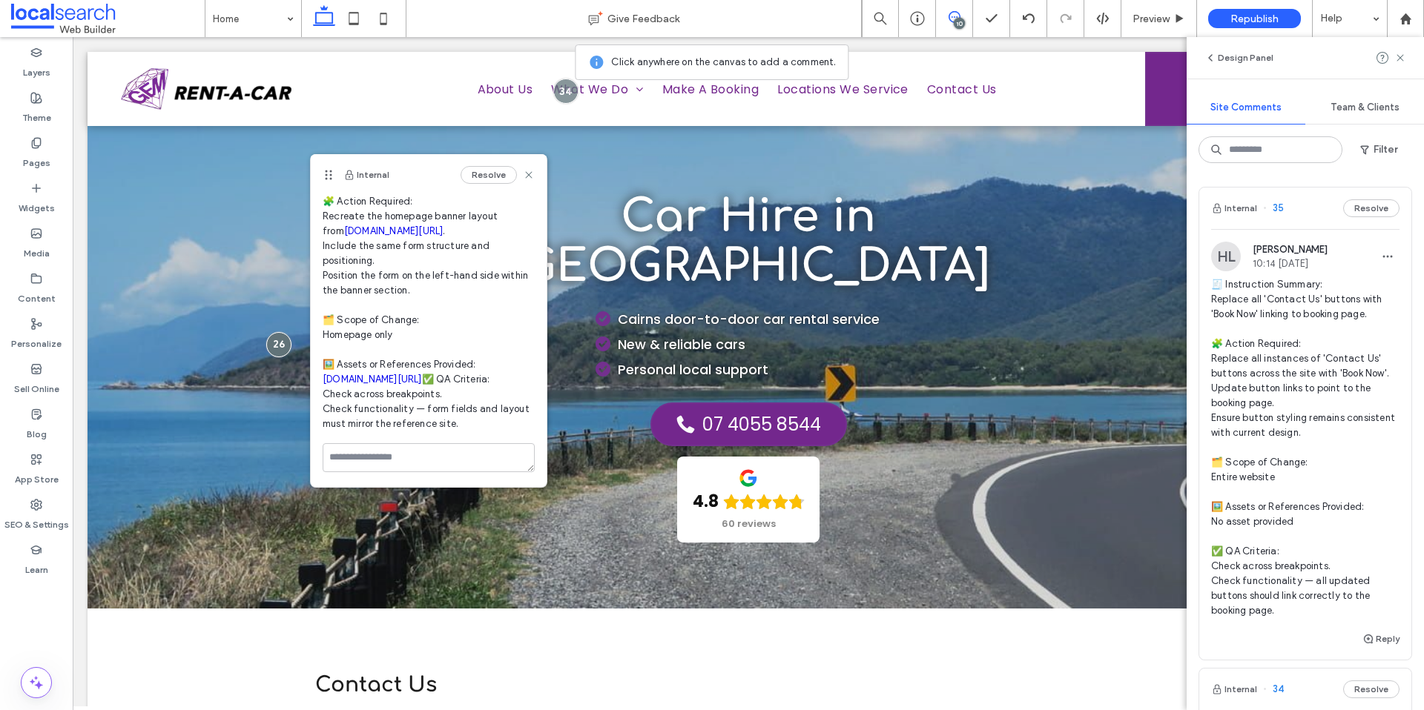
scroll to position [127, 0]
drag, startPoint x: 326, startPoint y: 397, endPoint x: 473, endPoint y: 428, distance: 150.1
click at [473, 428] on span "🧾 Instruction Summary: Replicate homepage banner layout and form from external …" at bounding box center [429, 283] width 212 height 297
drag, startPoint x: 540, startPoint y: 460, endPoint x: 308, endPoint y: 411, distance: 237.2
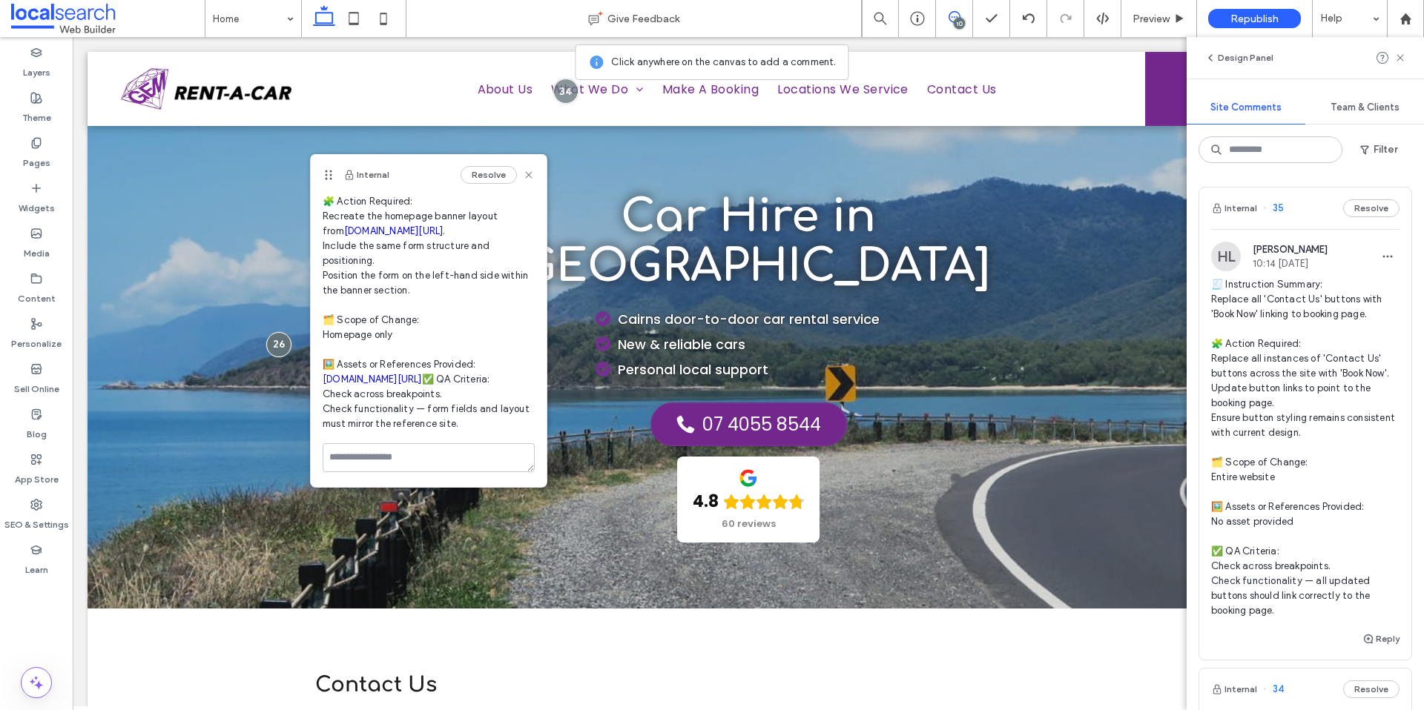
click at [425, 417] on span "🧾 Instruction Summary: Replicate homepage banner layout and form from external …" at bounding box center [429, 283] width 212 height 297
drag, startPoint x: 462, startPoint y: 425, endPoint x: 316, endPoint y: 395, distance: 149.0
click at [316, 395] on div "GB Grace Bowden 13:40 Sep 17 2025 🧾 Instruction Summary: Replicate homepage ban…" at bounding box center [429, 271] width 236 height 344
click at [404, 411] on span "🧾 Instruction Summary: Replicate homepage banner layout and form from external …" at bounding box center [429, 283] width 212 height 297
click at [523, 175] on icon at bounding box center [529, 175] width 12 height 12
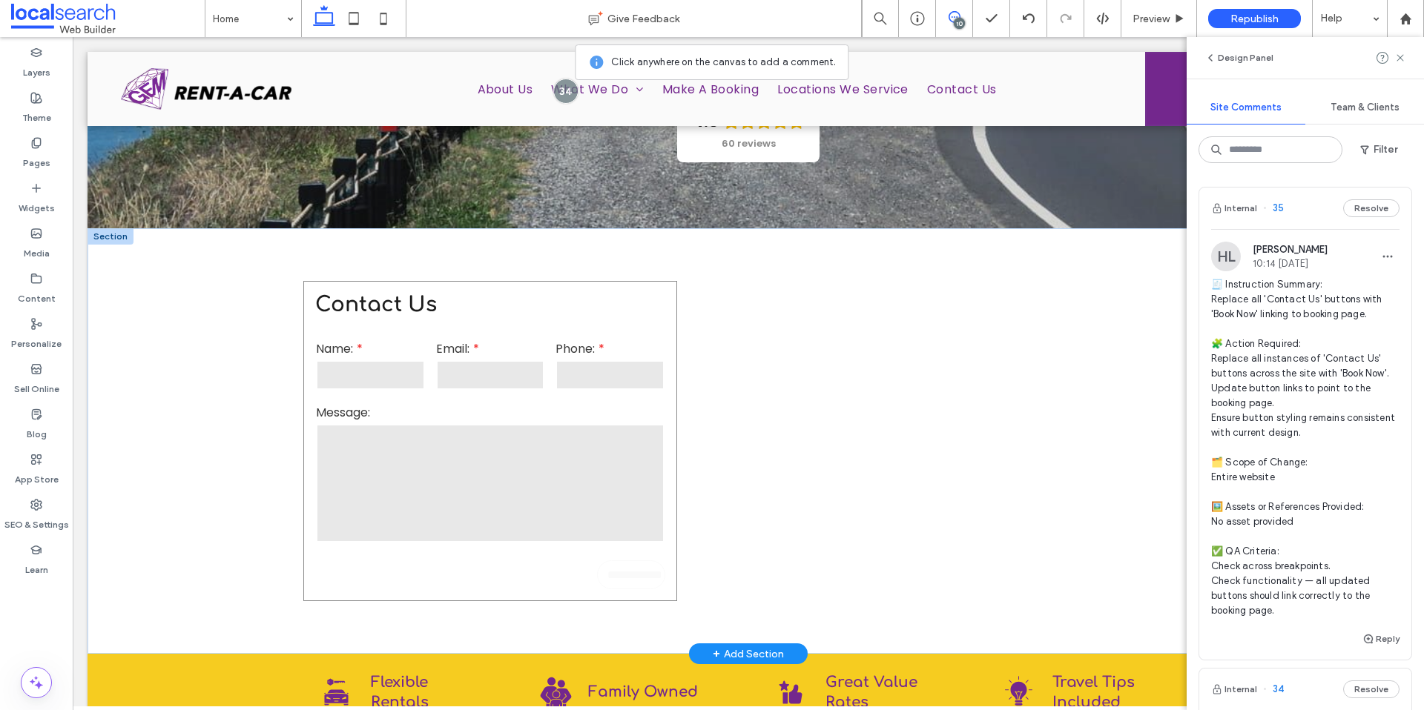
scroll to position [396, 0]
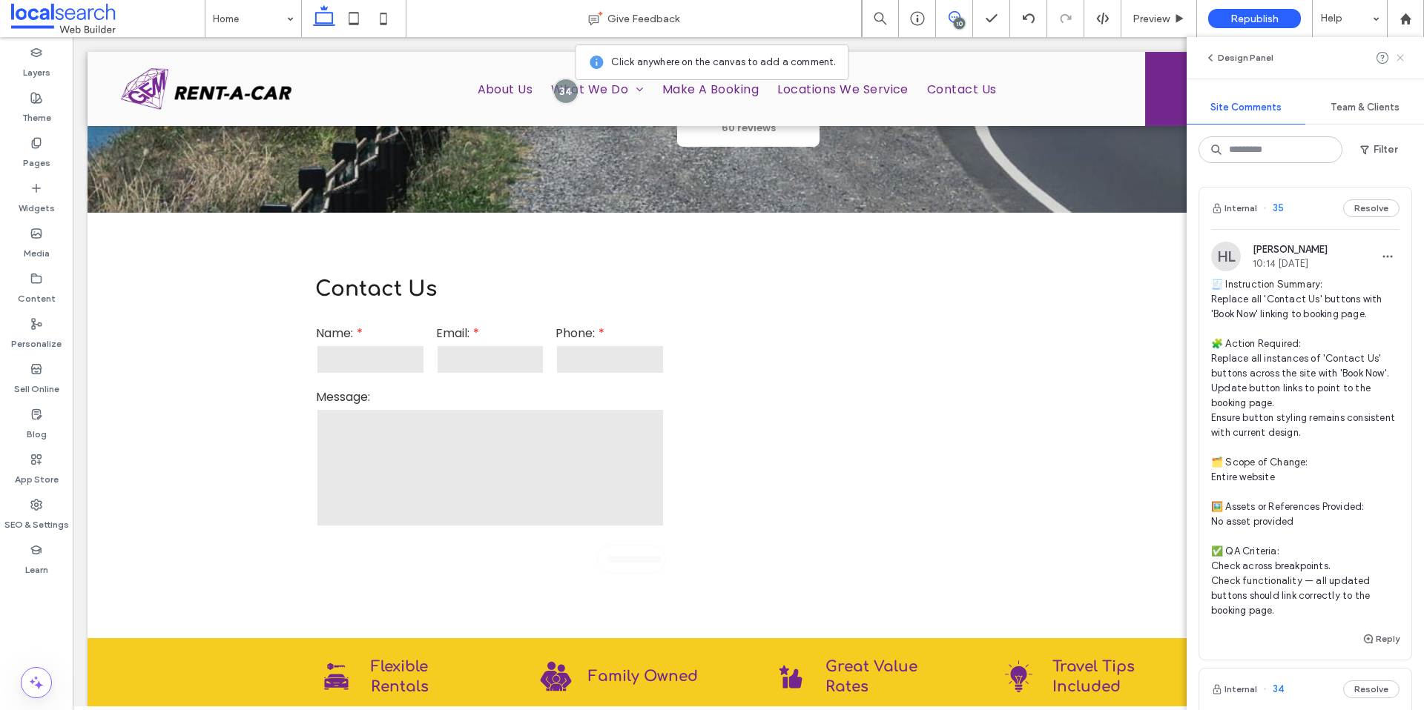
click at [1398, 56] on use at bounding box center [1399, 57] width 7 height 7
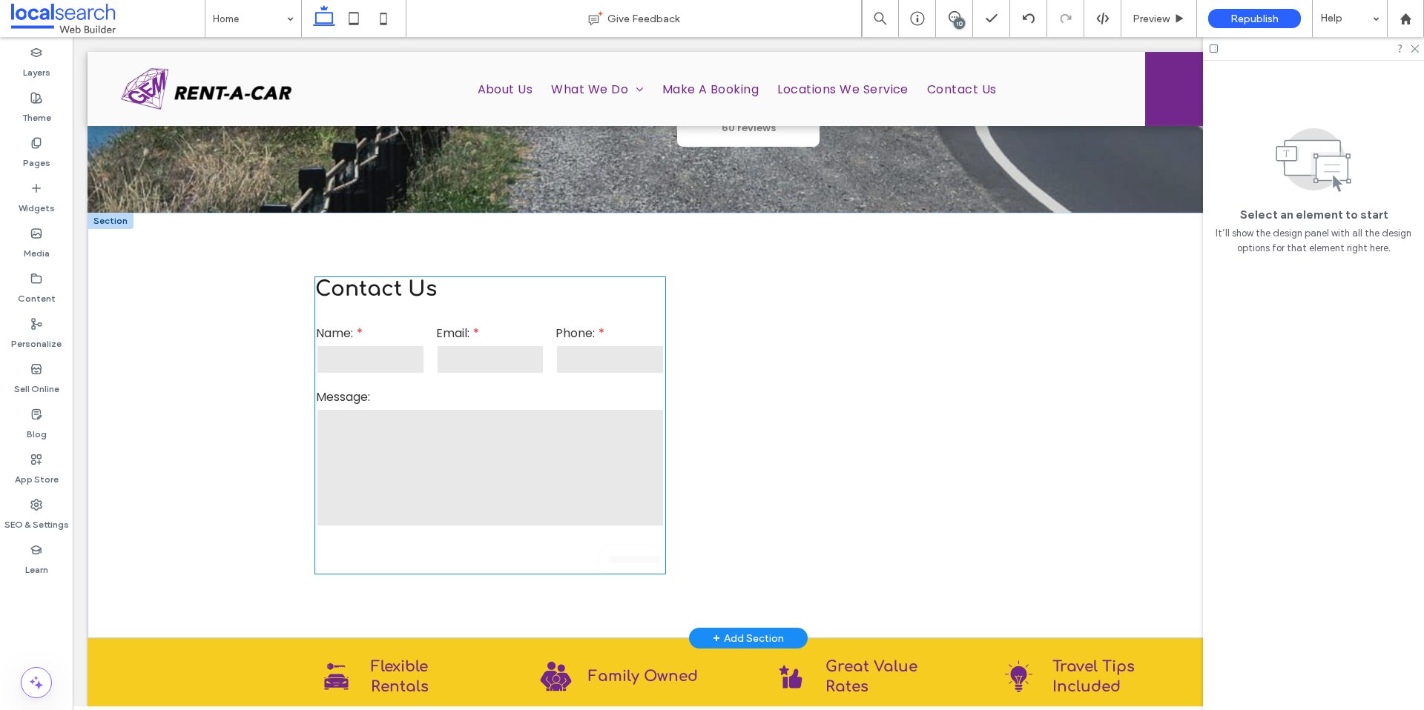
click at [449, 388] on label "Message:" at bounding box center [490, 397] width 348 height 19
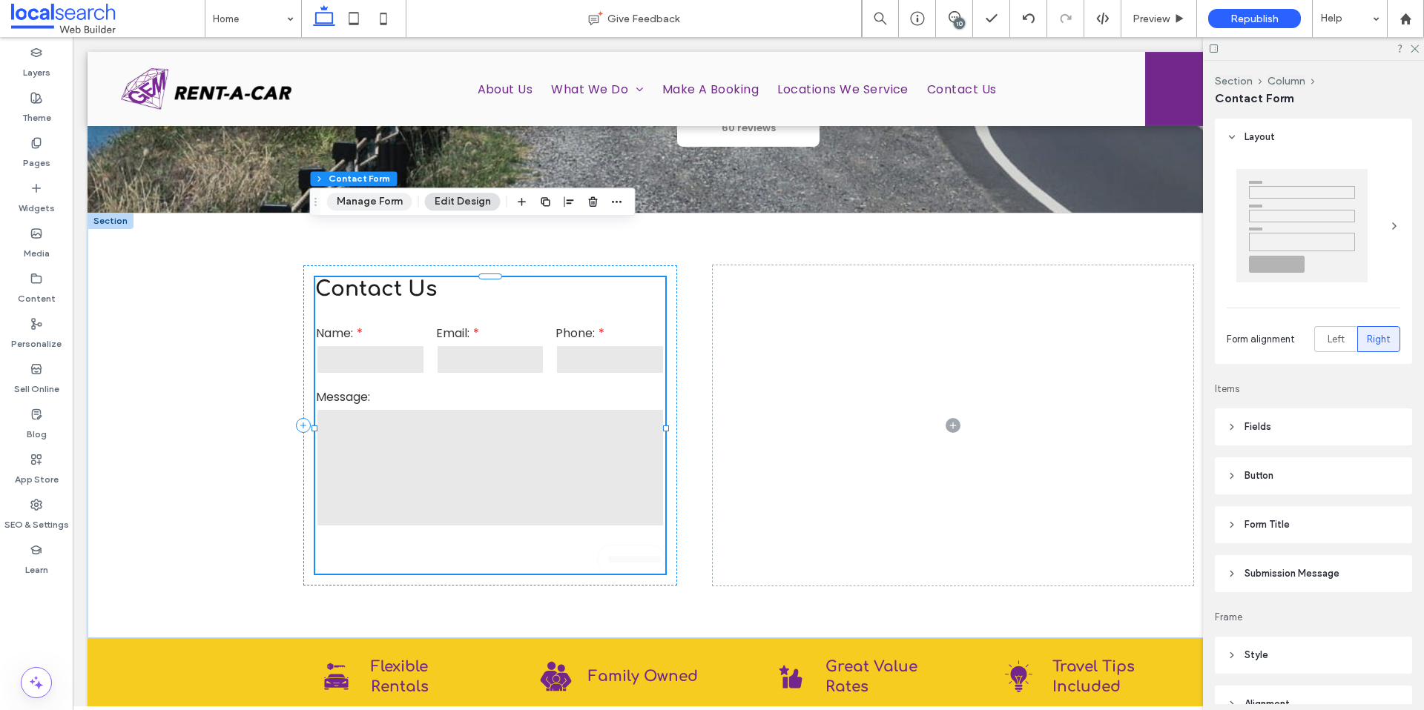
click at [379, 207] on button "Manage Form" at bounding box center [369, 202] width 85 height 18
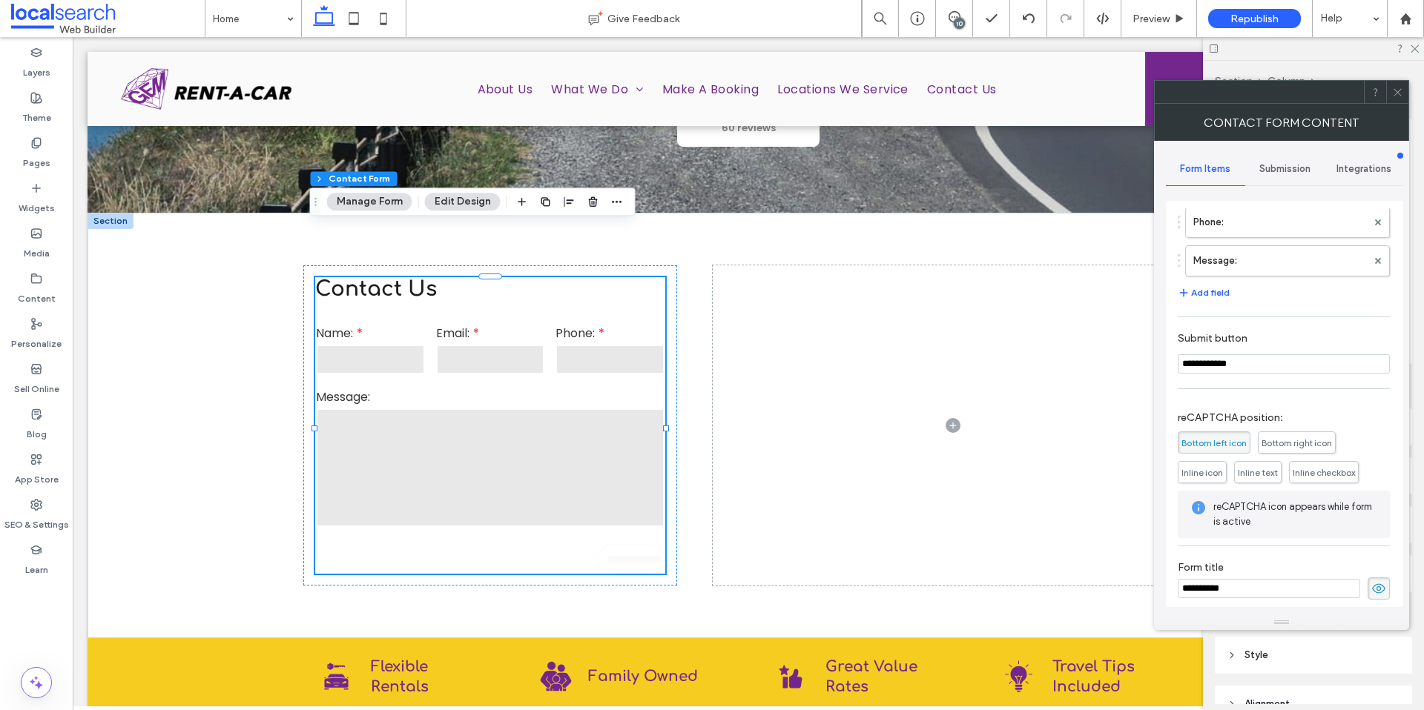
scroll to position [151, 0]
drag, startPoint x: 1369, startPoint y: 580, endPoint x: 1364, endPoint y: 569, distance: 12.0
click at [1372, 580] on use at bounding box center [1378, 580] width 13 height 10
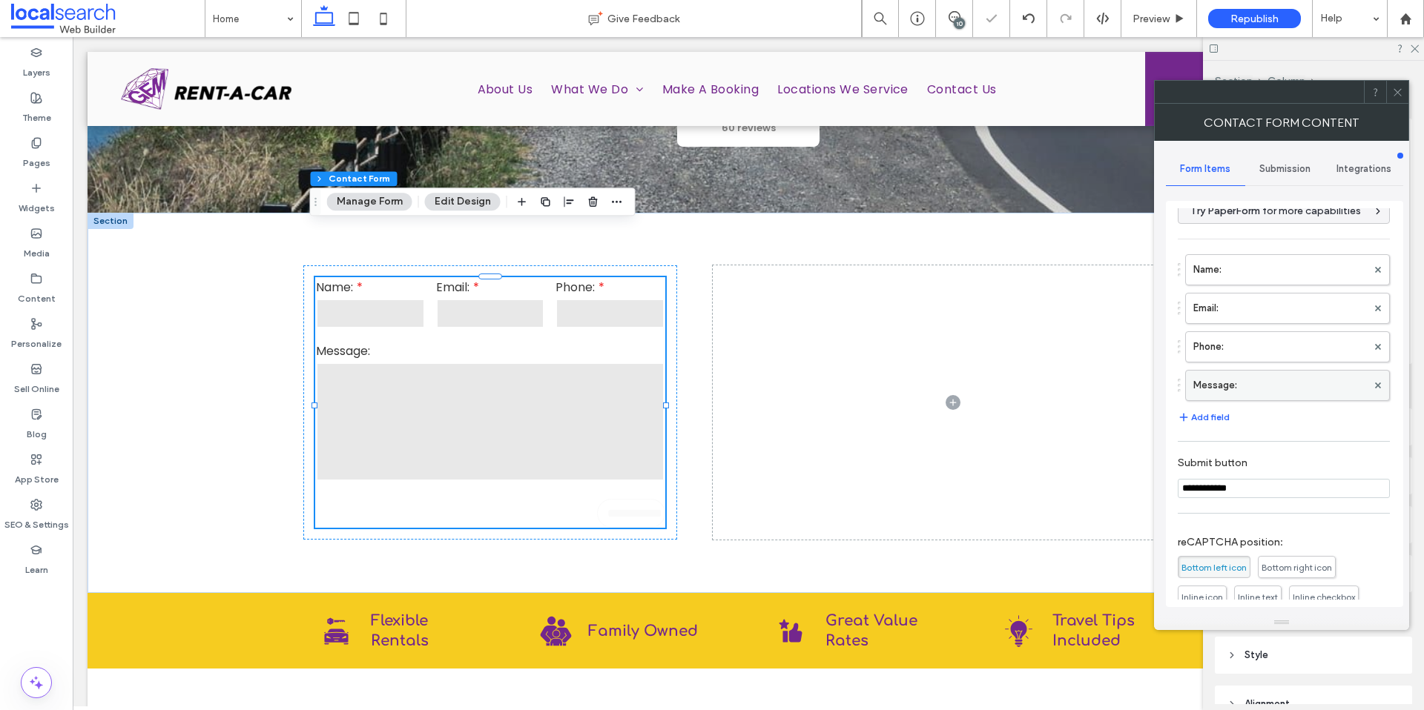
scroll to position [0, 0]
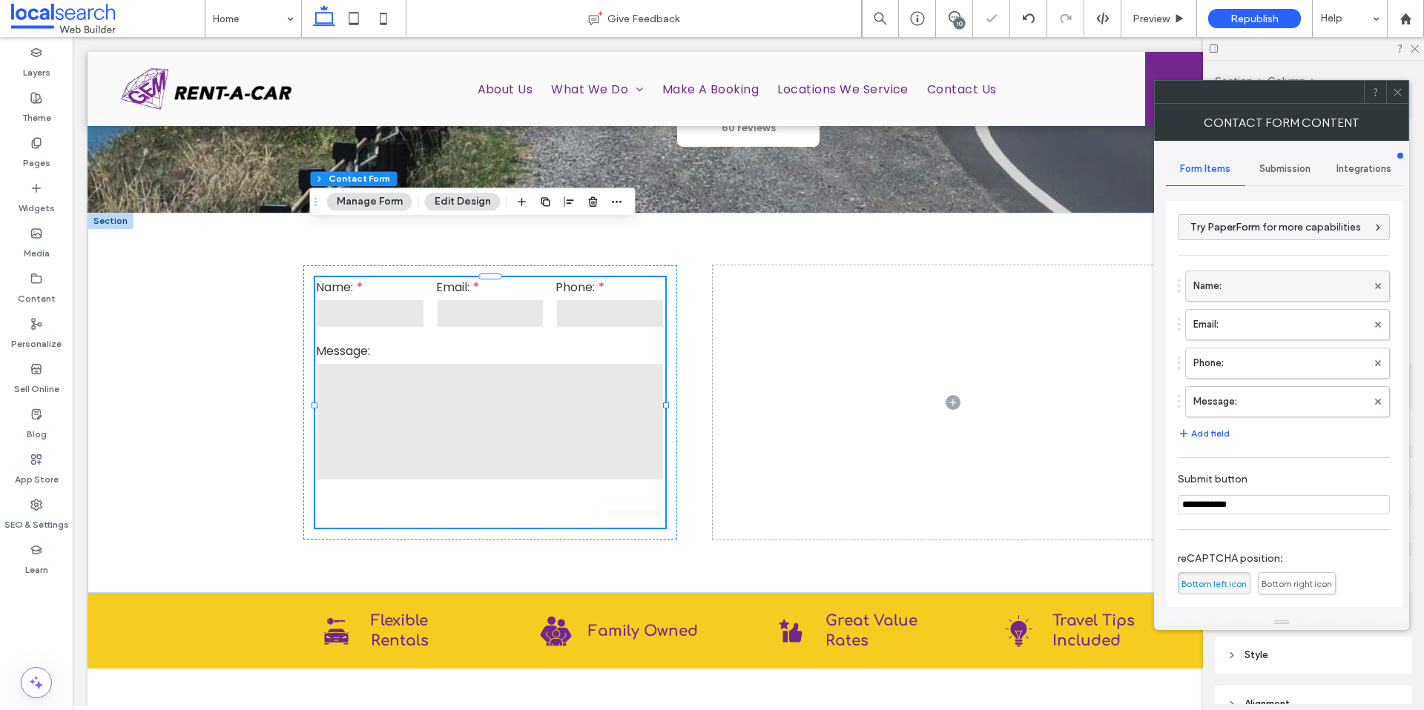
click at [1252, 290] on label "Name:" at bounding box center [1279, 286] width 173 height 30
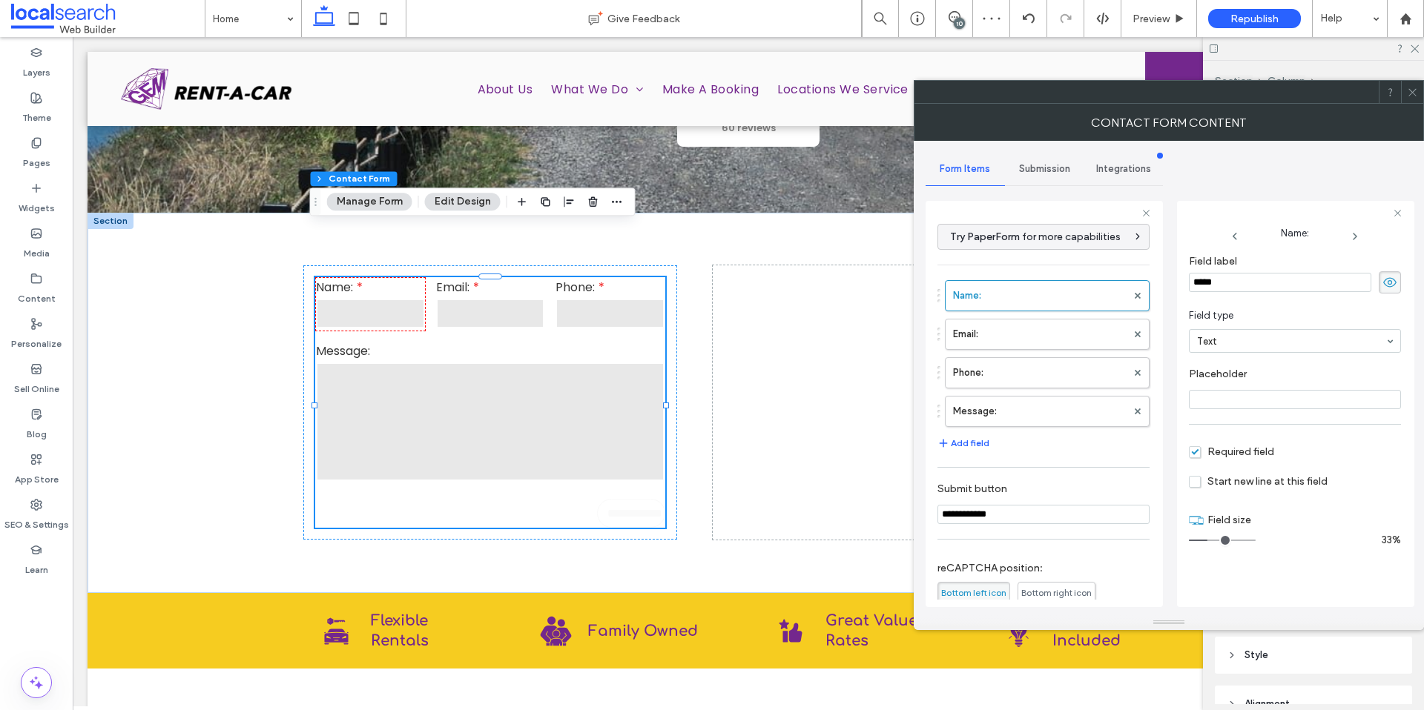
drag, startPoint x: 1206, startPoint y: 280, endPoint x: 1120, endPoint y: 272, distance: 86.4
click at [1120, 272] on div "**********" at bounding box center [1043, 402] width 237 height 426
type input "**********"
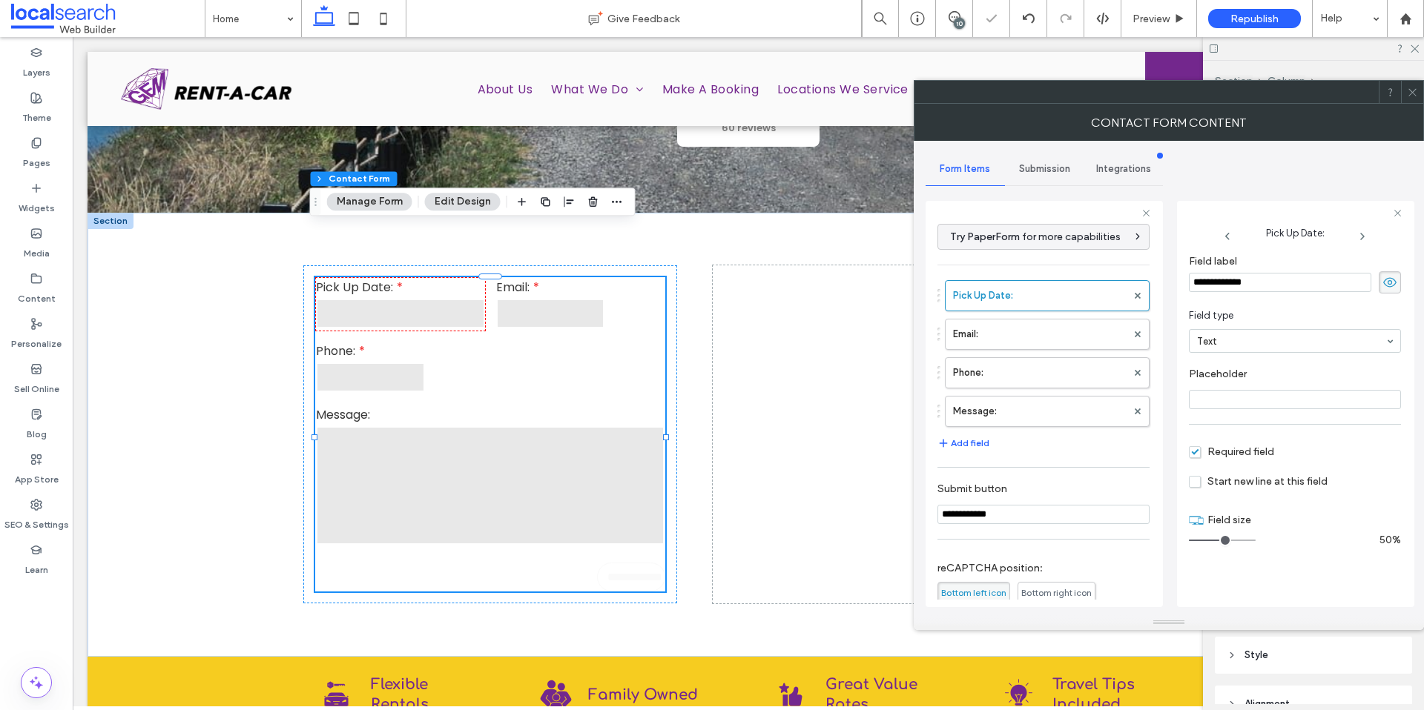
click at [1219, 541] on input "range" at bounding box center [1222, 540] width 67 height 1
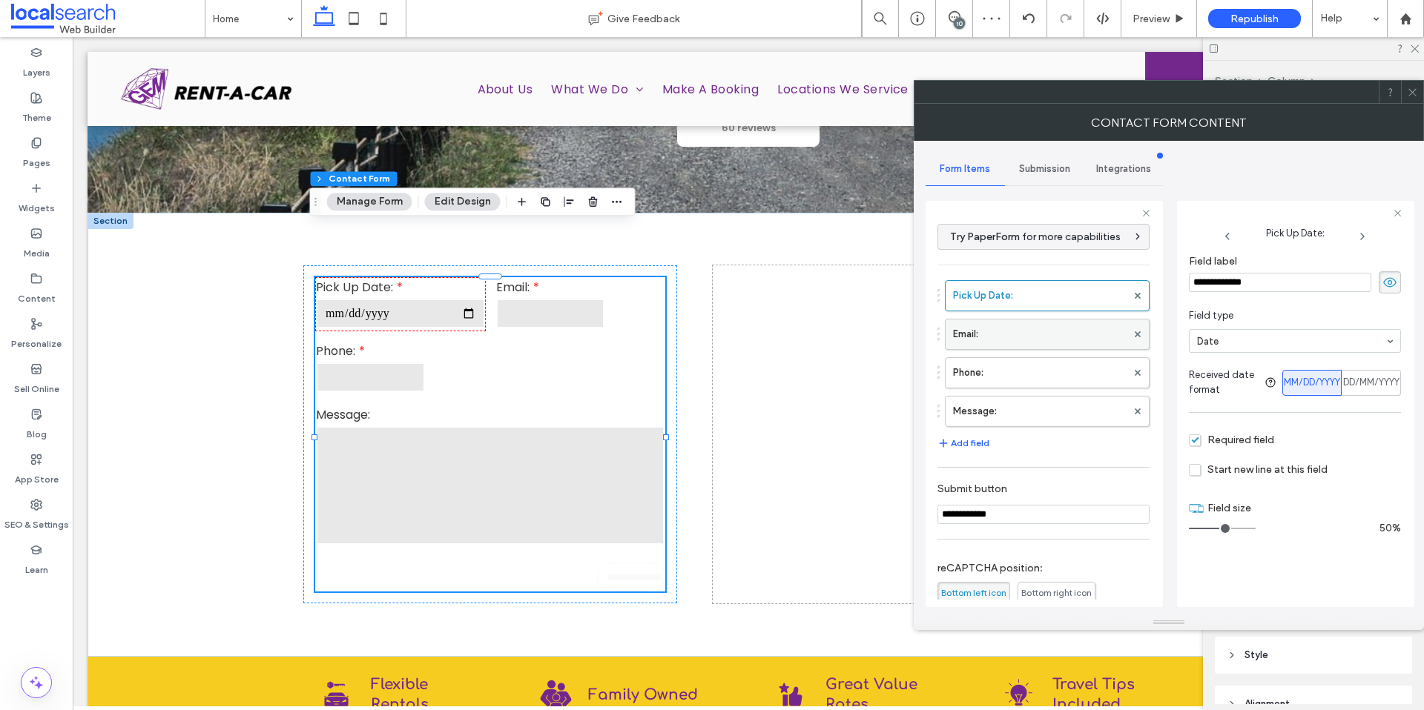
click at [1039, 334] on label "Email:" at bounding box center [1039, 335] width 173 height 30
type input "*"
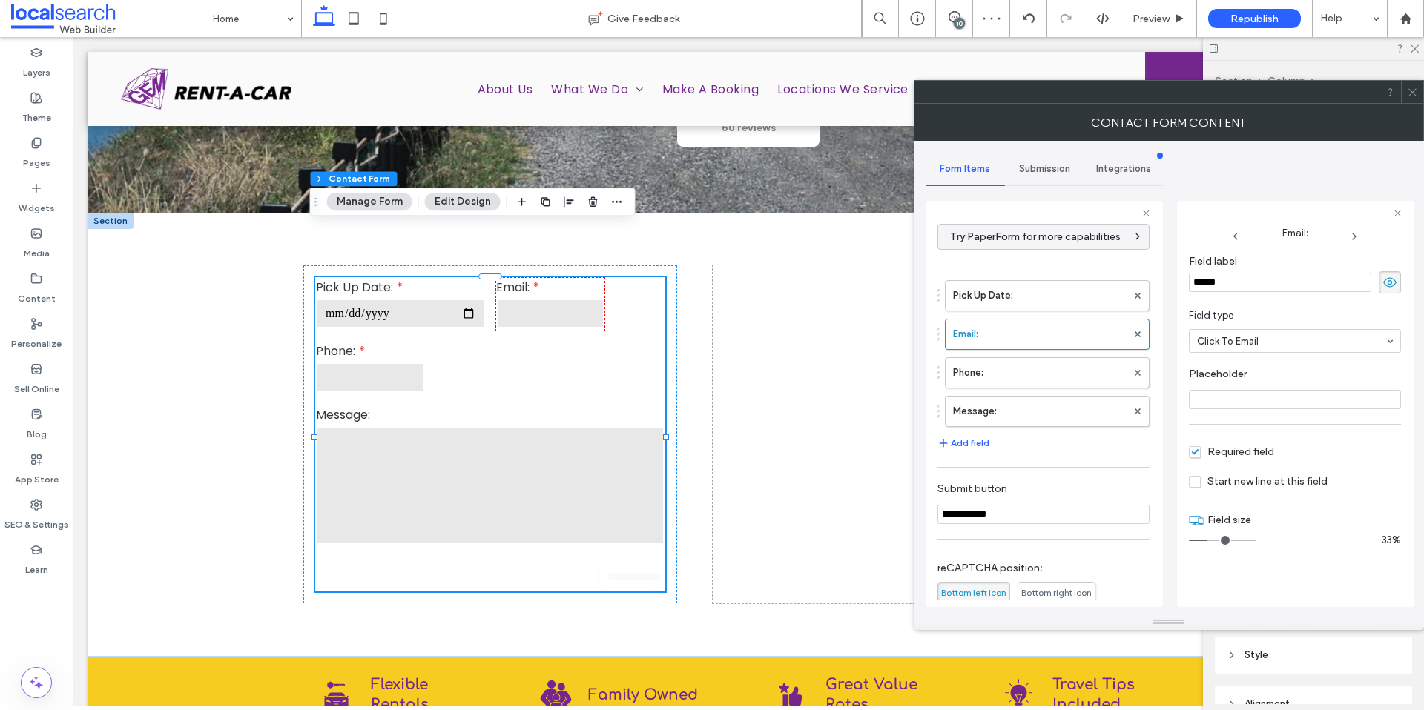
drag, startPoint x: 1292, startPoint y: 282, endPoint x: 988, endPoint y: 263, distance: 304.5
click at [988, 263] on div "**********" at bounding box center [1043, 402] width 237 height 426
type input "**********"
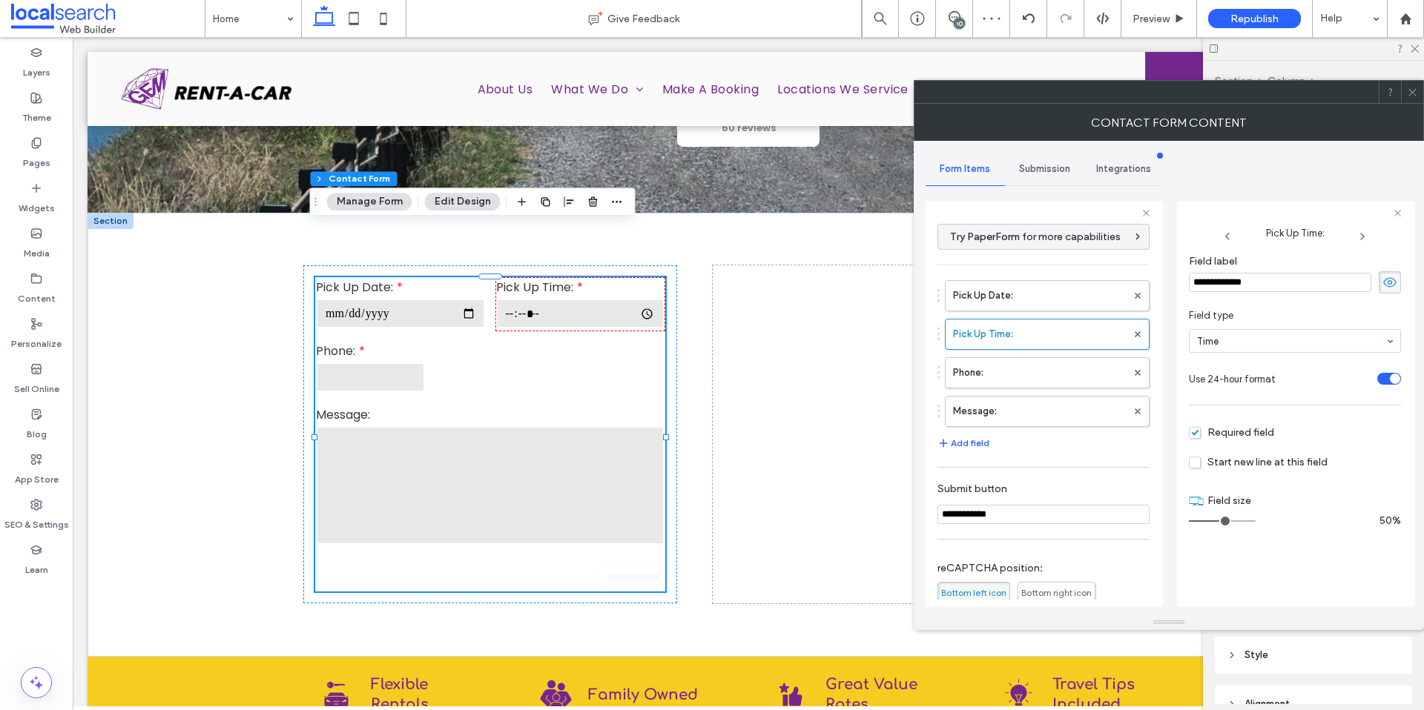
drag, startPoint x: 1213, startPoint y: 521, endPoint x: 1220, endPoint y: 522, distance: 7.5
click at [1220, 522] on input "range" at bounding box center [1222, 520] width 67 height 1
click at [1013, 371] on label "Phone:" at bounding box center [1039, 373] width 173 height 30
type input "*"
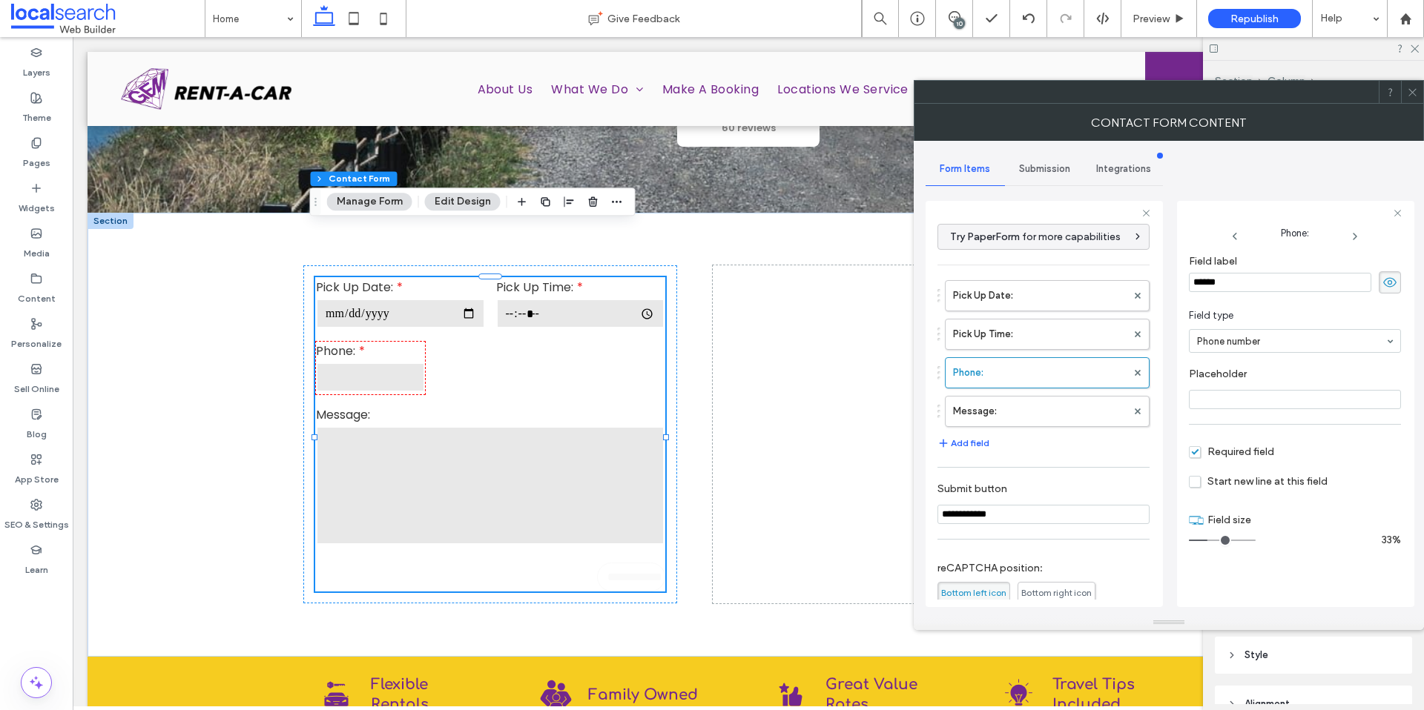
drag, startPoint x: 1260, startPoint y: 285, endPoint x: 1202, endPoint y: 274, distance: 58.9
click at [1202, 274] on input "******" at bounding box center [1280, 282] width 182 height 19
type input "**********"
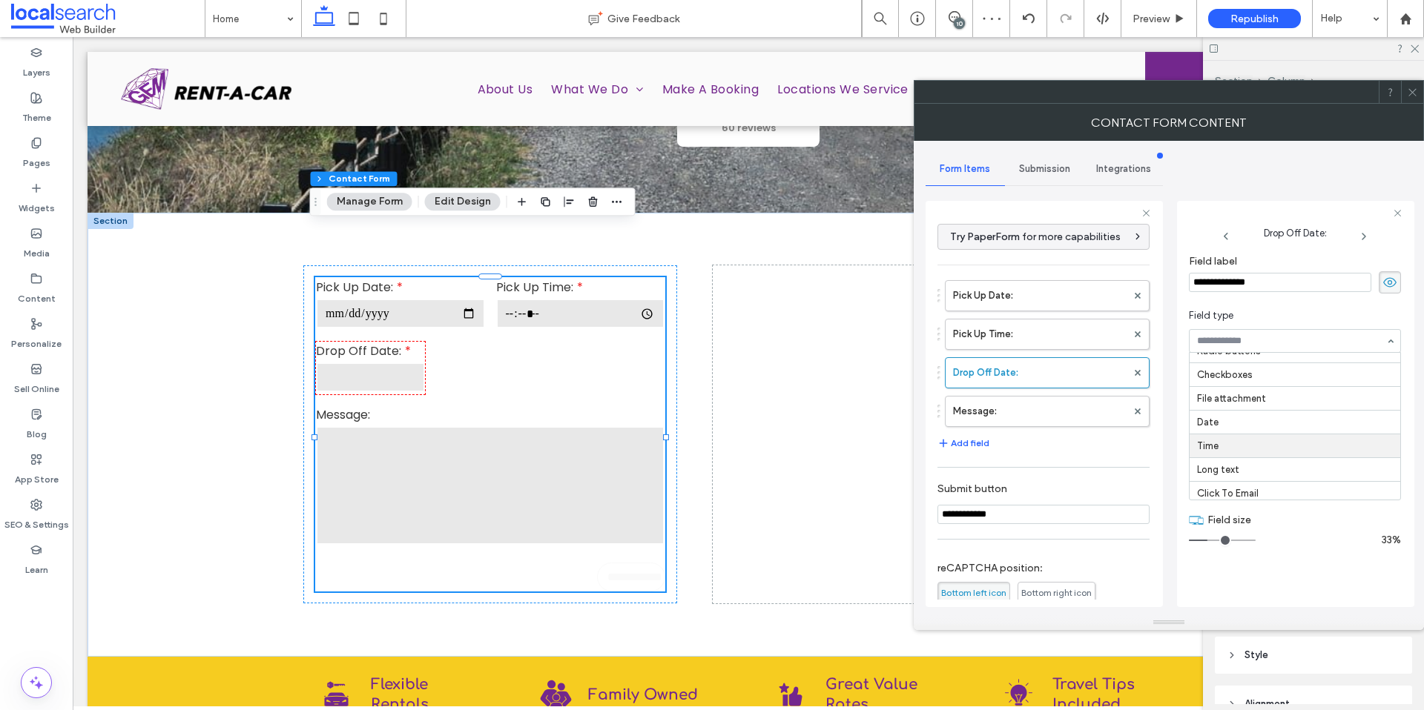
scroll to position [59, 0]
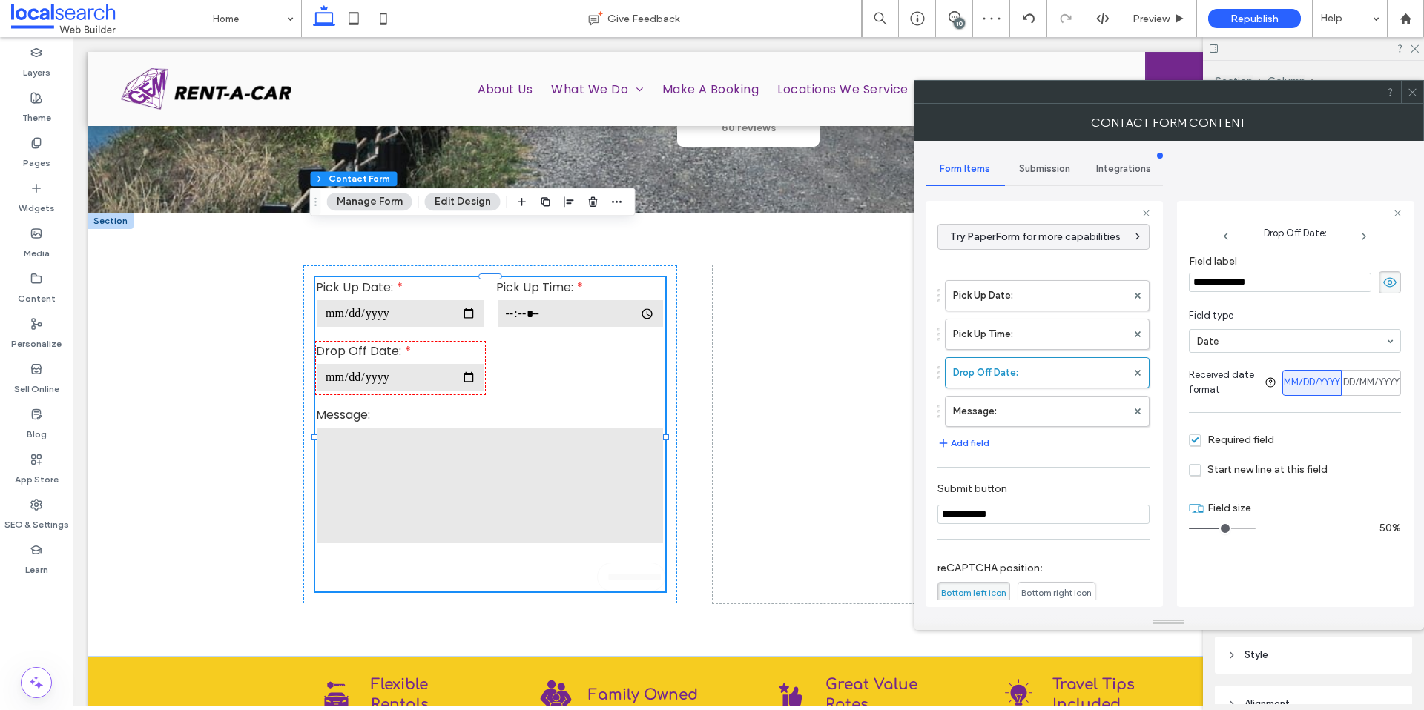
click at [1219, 528] on input "range" at bounding box center [1222, 528] width 67 height 1
click at [1373, 386] on span "DD/MM/YYYY" at bounding box center [1371, 382] width 56 height 15
click at [1028, 415] on label "Message:" at bounding box center [1039, 412] width 173 height 30
type input "**"
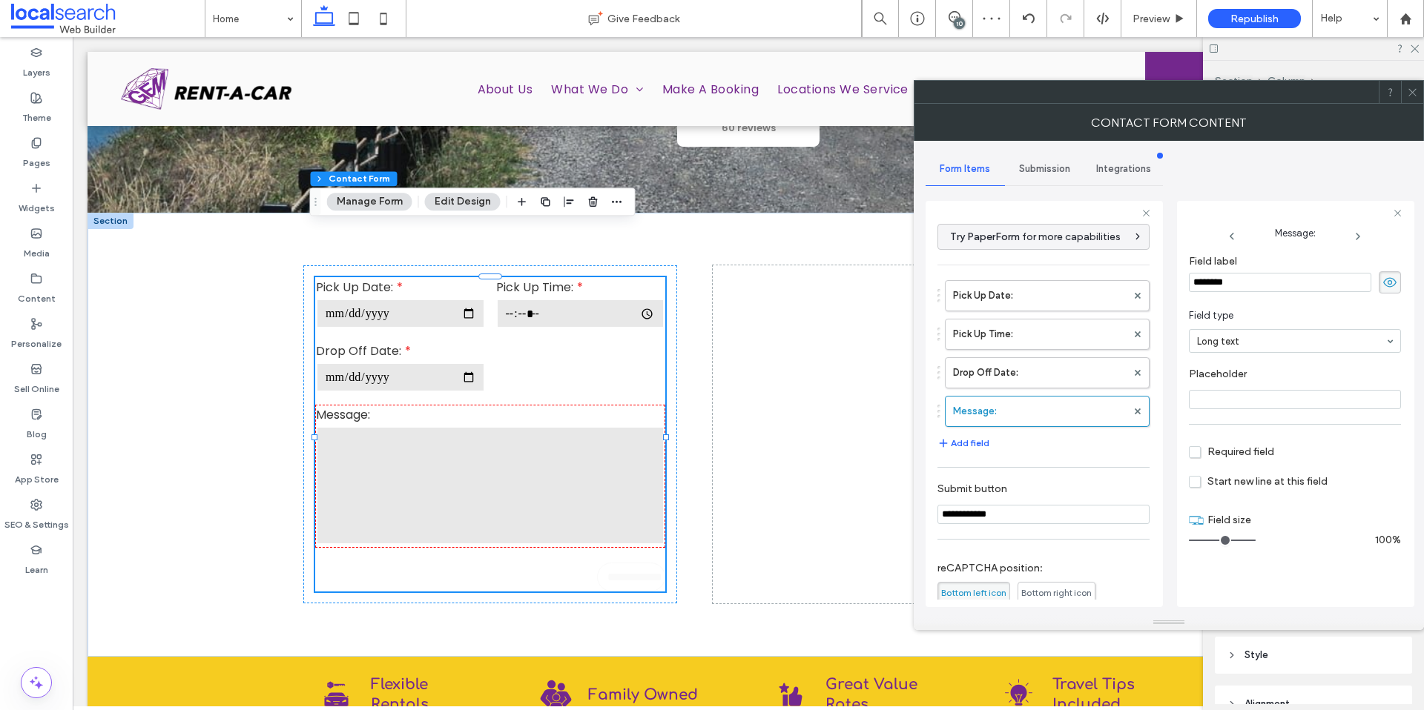
click at [1254, 276] on input "********" at bounding box center [1280, 282] width 182 height 19
drag, startPoint x: 1237, startPoint y: 291, endPoint x: 1098, endPoint y: 293, distance: 139.4
click at [1097, 293] on div "**********" at bounding box center [1043, 402] width 237 height 426
drag, startPoint x: 1248, startPoint y: 291, endPoint x: 1183, endPoint y: 291, distance: 64.5
click at [1183, 291] on div "Message: Field label ******** Field type Long text Placeholder Required field S…" at bounding box center [1295, 404] width 237 height 406
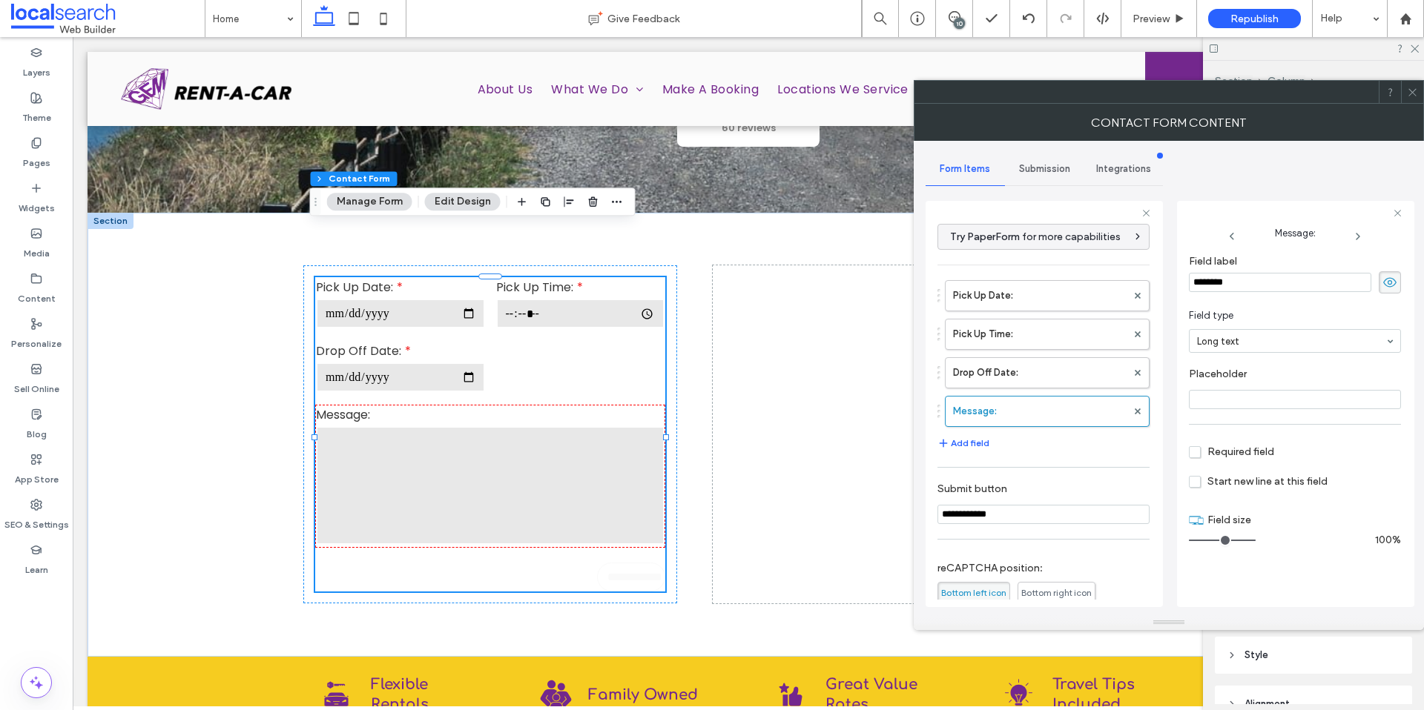
drag, startPoint x: 1242, startPoint y: 289, endPoint x: 1150, endPoint y: 282, distance: 92.2
click at [1150, 282] on div "**********" at bounding box center [1043, 402] width 237 height 426
type input "**********"
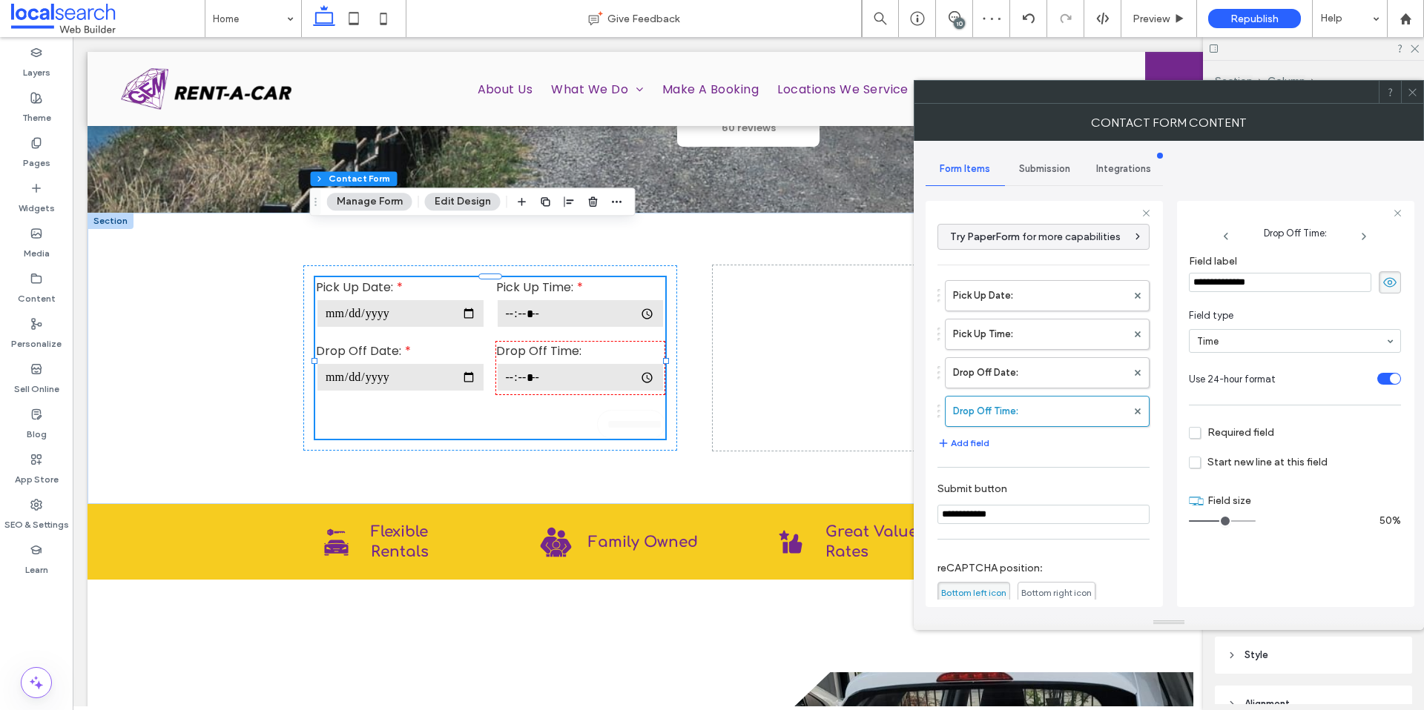
click at [1220, 520] on input "range" at bounding box center [1222, 520] width 67 height 1
click at [1198, 432] on span "Required field" at bounding box center [1231, 432] width 85 height 13
click at [979, 371] on label "Drop Off Date:" at bounding box center [1039, 373] width 173 height 30
click at [990, 342] on label "Pick Up Time:" at bounding box center [1039, 335] width 173 height 30
click at [996, 304] on label "Pick Up Date:" at bounding box center [1039, 296] width 173 height 30
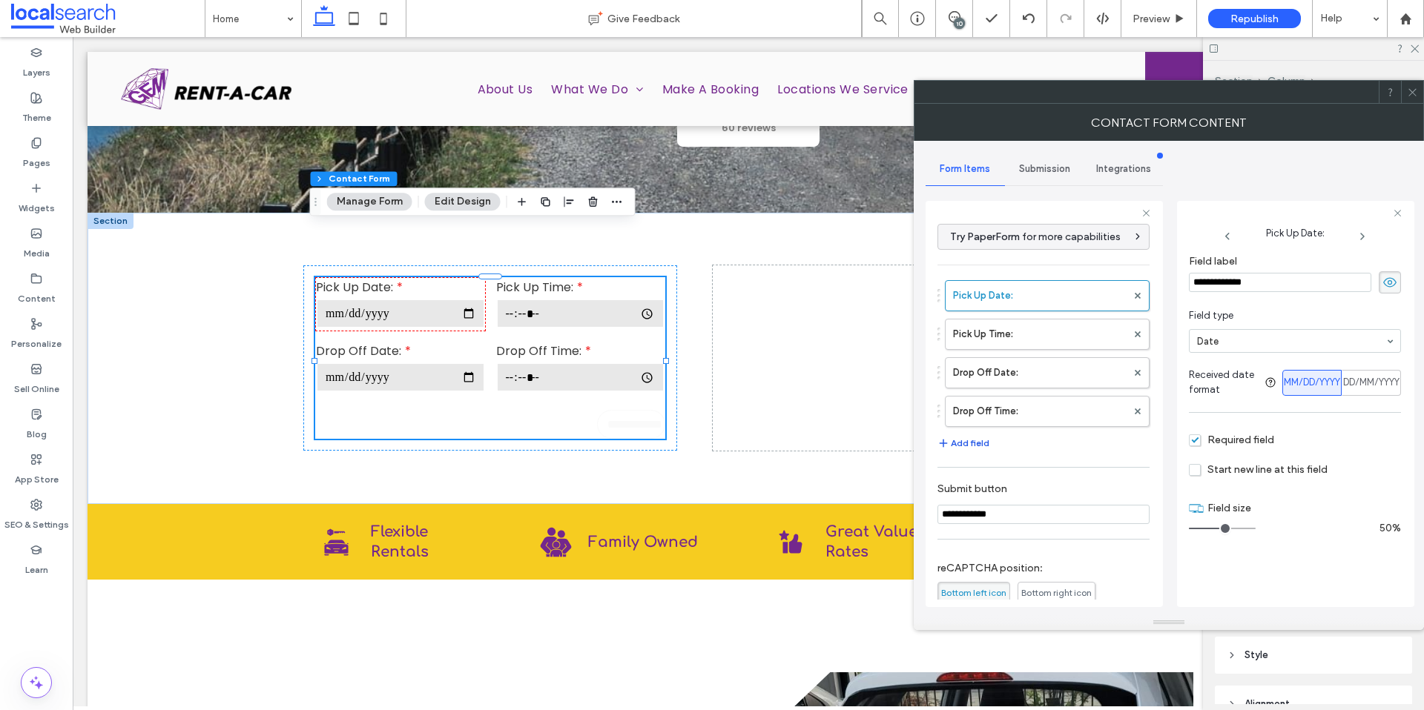
click at [971, 442] on button "Add field" at bounding box center [963, 443] width 52 height 18
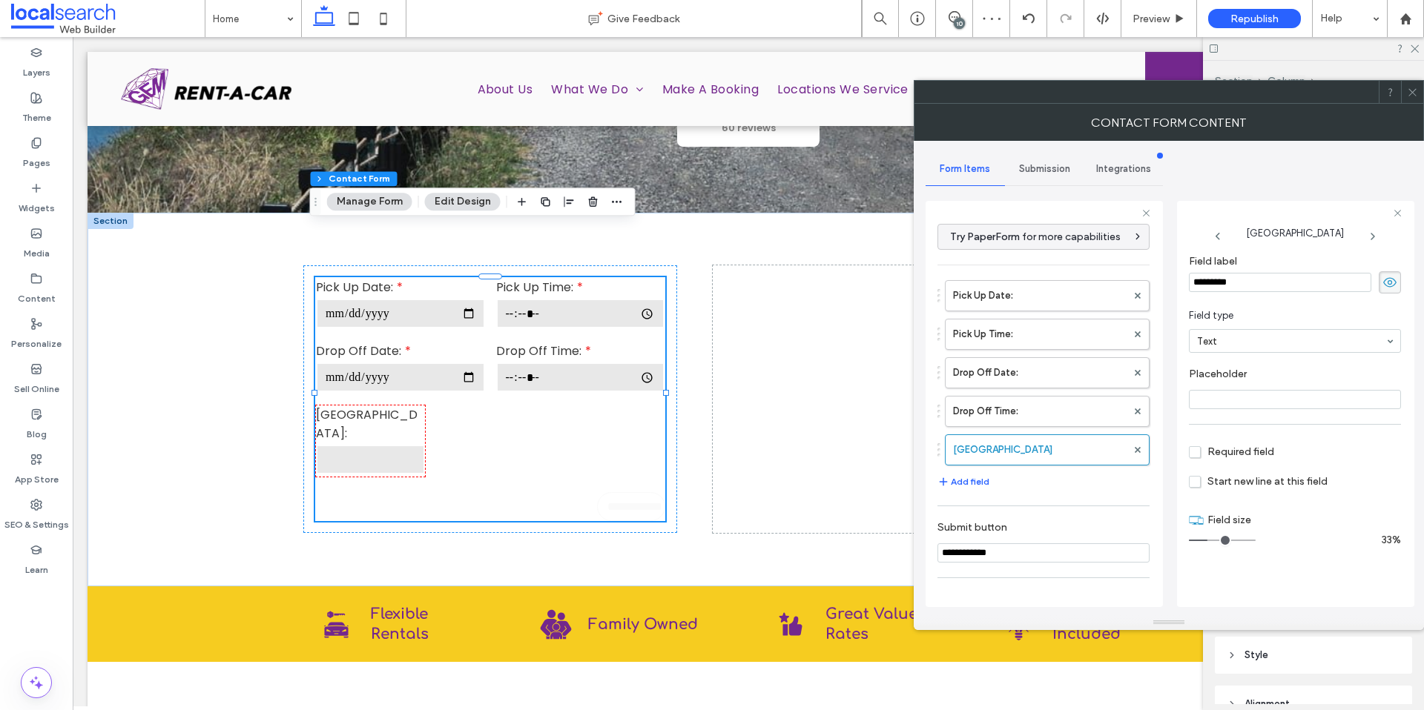
drag, startPoint x: 1268, startPoint y: 372, endPoint x: 1266, endPoint y: 360, distance: 12.0
click at [1268, 372] on label "Placeholder" at bounding box center [1292, 376] width 206 height 16
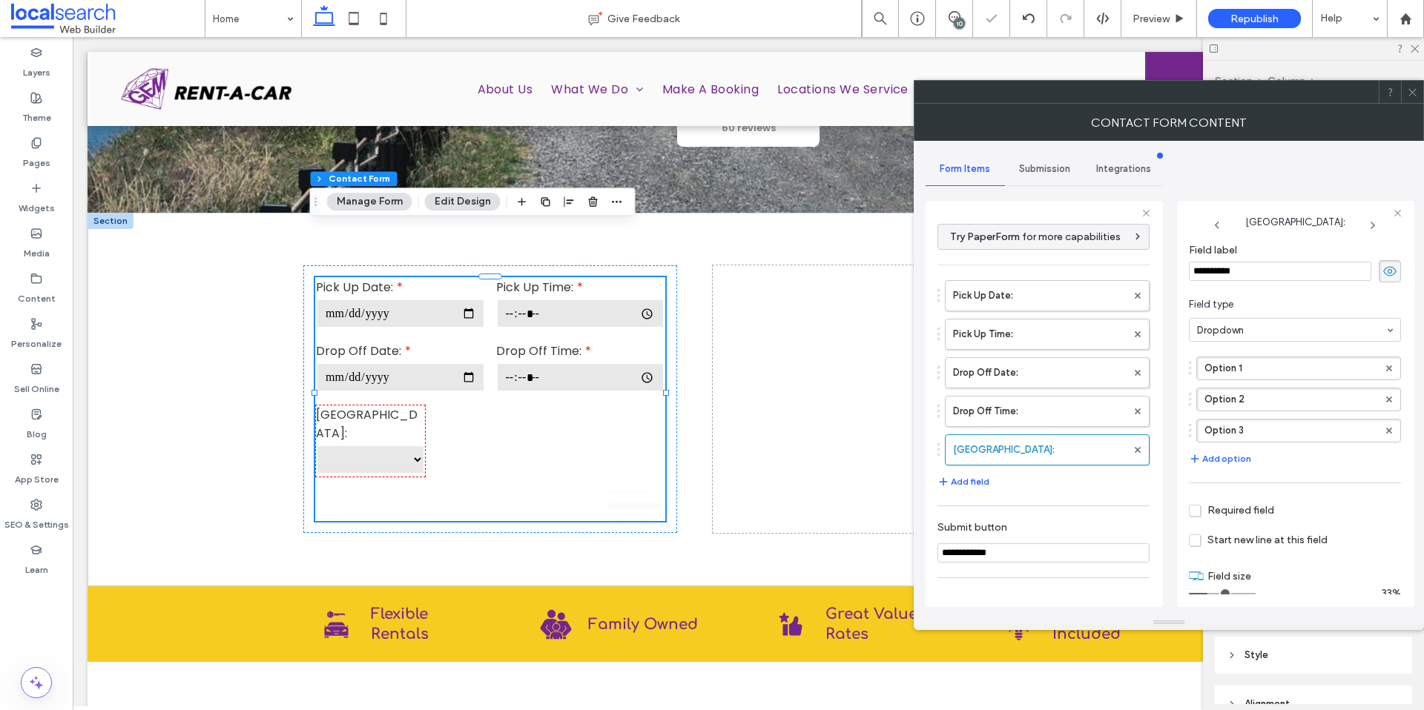
scroll to position [23, 0]
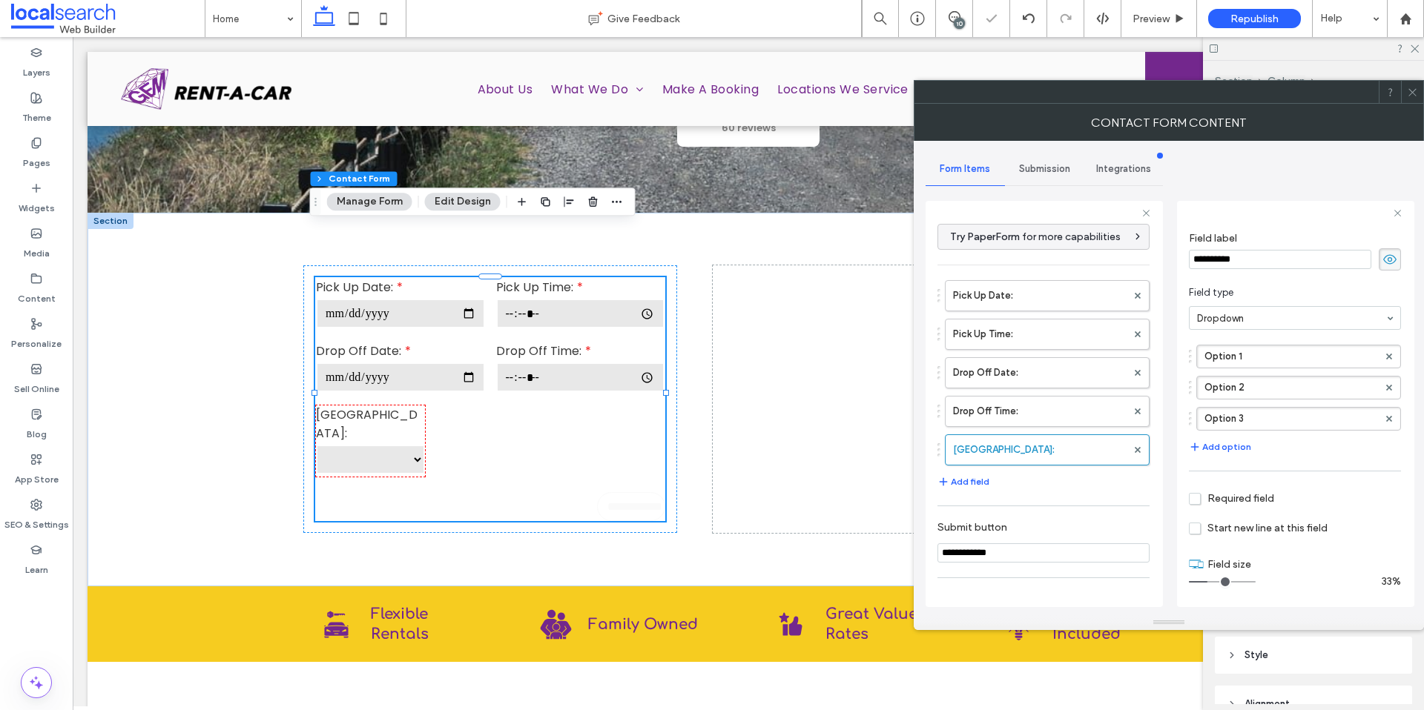
drag, startPoint x: 1212, startPoint y: 578, endPoint x: 1318, endPoint y: 568, distance: 106.5
type input "**"
click at [1255, 581] on input "range" at bounding box center [1222, 581] width 67 height 1
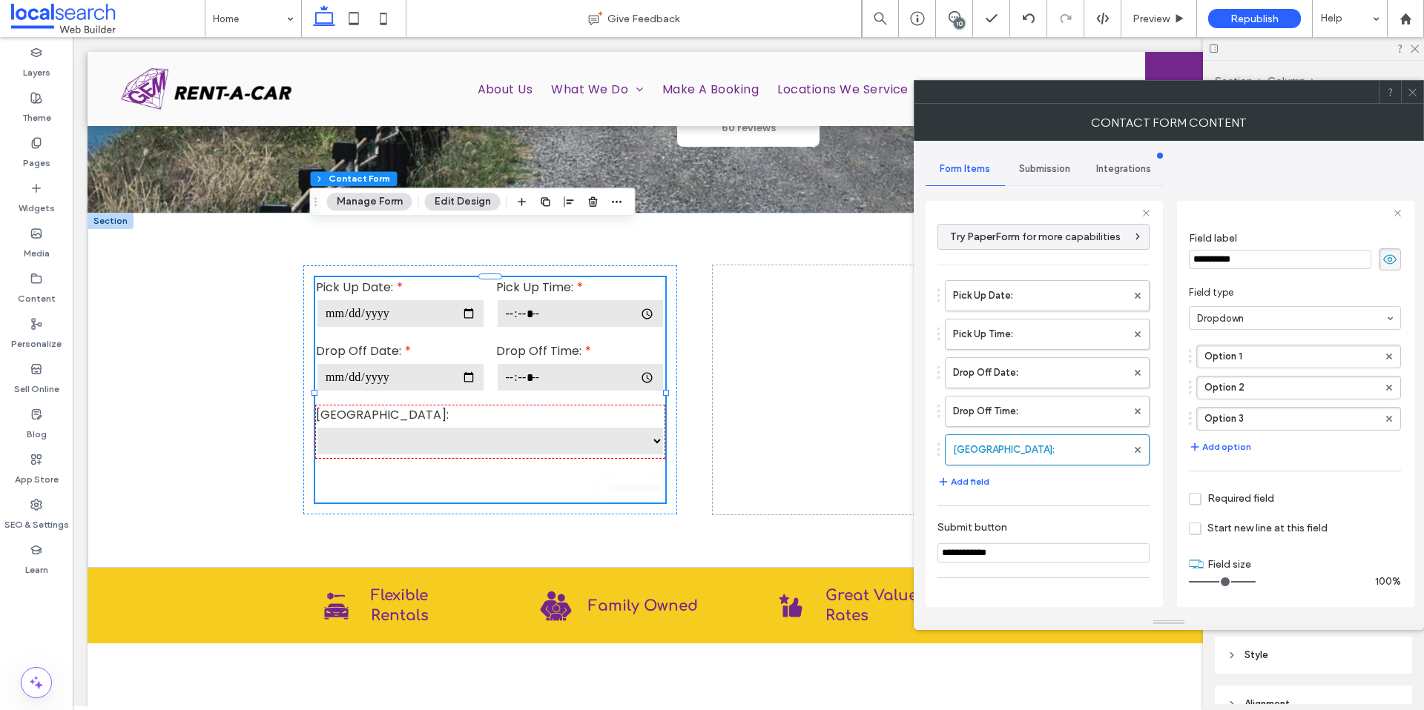
drag, startPoint x: 1261, startPoint y: 257, endPoint x: 1143, endPoint y: 240, distance: 119.1
click at [1145, 240] on div "**********" at bounding box center [1043, 402] width 237 height 426
type input "**********"
click at [1178, 348] on div "**********" at bounding box center [1295, 404] width 237 height 406
click at [1256, 358] on label "Option 1" at bounding box center [1290, 357] width 173 height 22
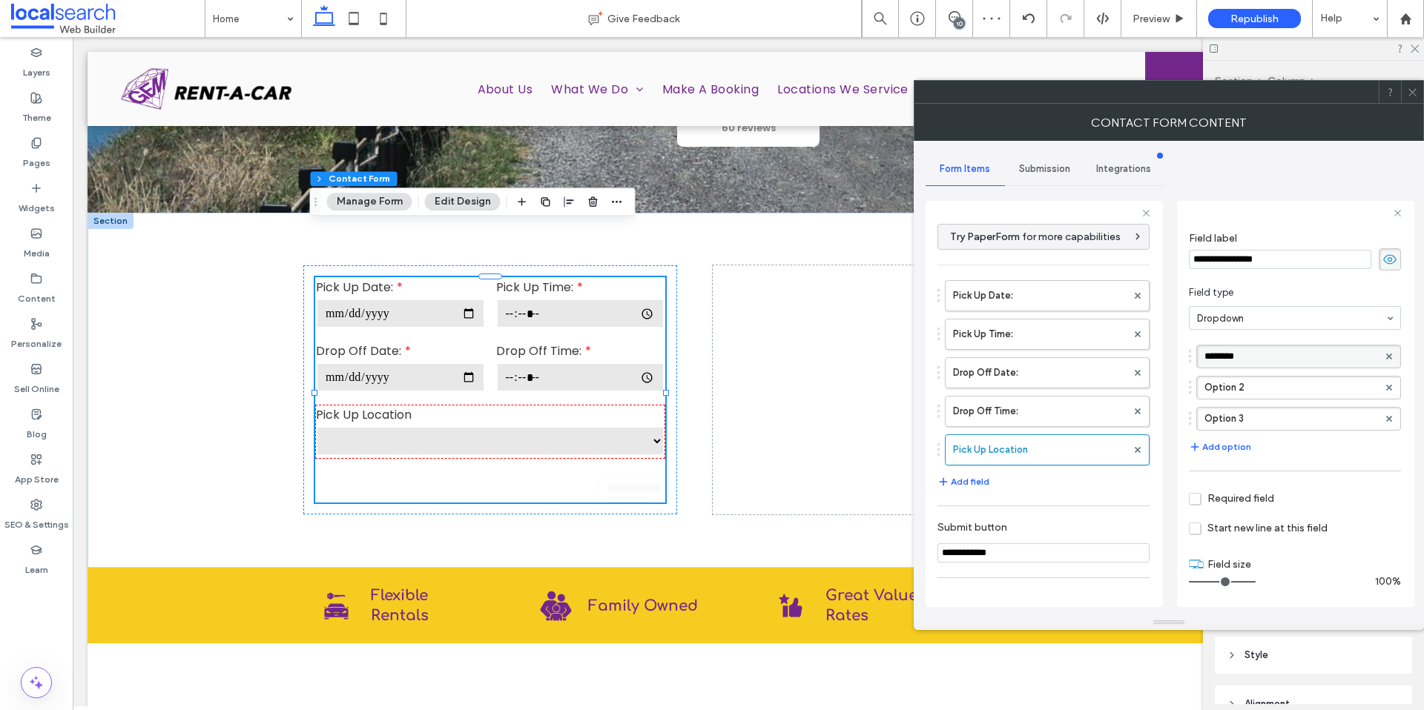
click at [1257, 358] on input "********" at bounding box center [1290, 356] width 173 height 10
type input "**********"
drag, startPoint x: 1269, startPoint y: 387, endPoint x: 1229, endPoint y: 383, distance: 40.2
click at [1230, 385] on label "Option 2" at bounding box center [1290, 388] width 173 height 22
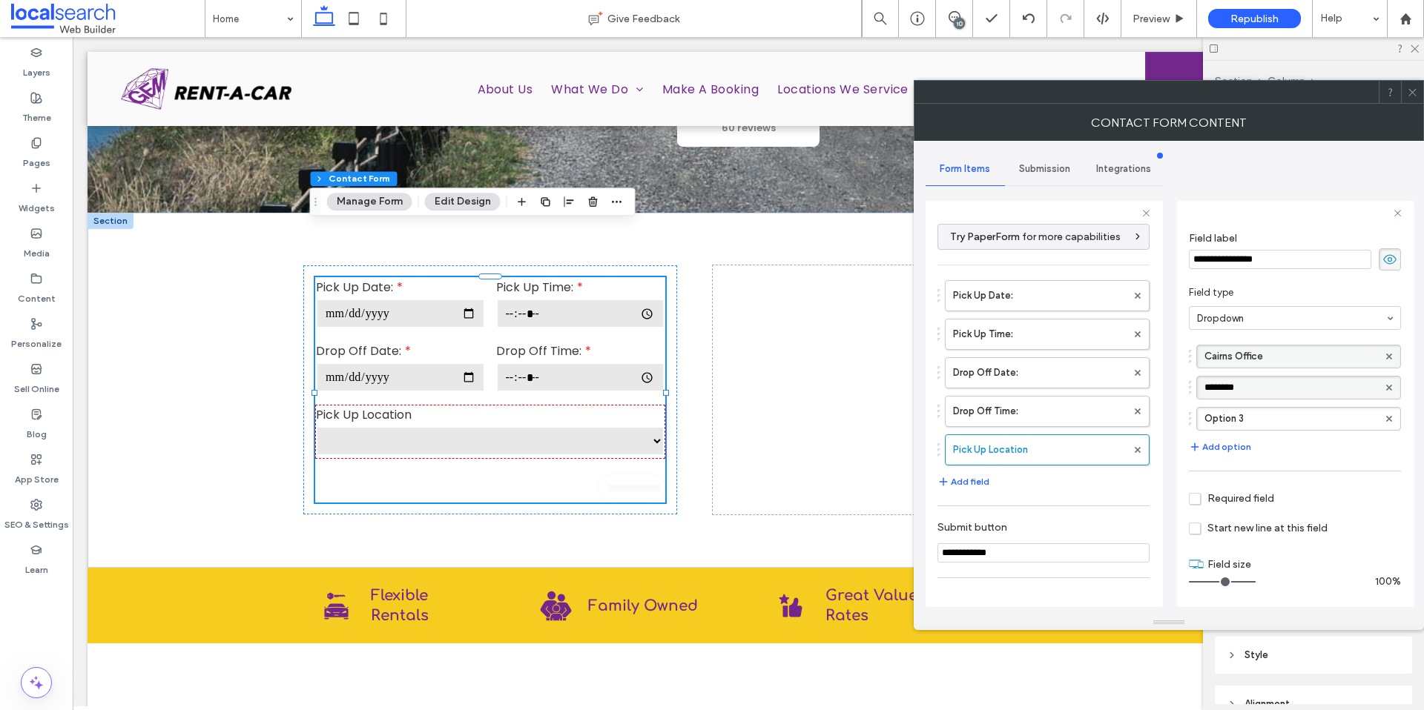
click at [1229, 385] on input "********" at bounding box center [1290, 388] width 173 height 10
type input "**********"
click at [1239, 416] on label "Option 3" at bounding box center [1290, 419] width 173 height 22
click at [1239, 416] on input "********" at bounding box center [1290, 419] width 173 height 10
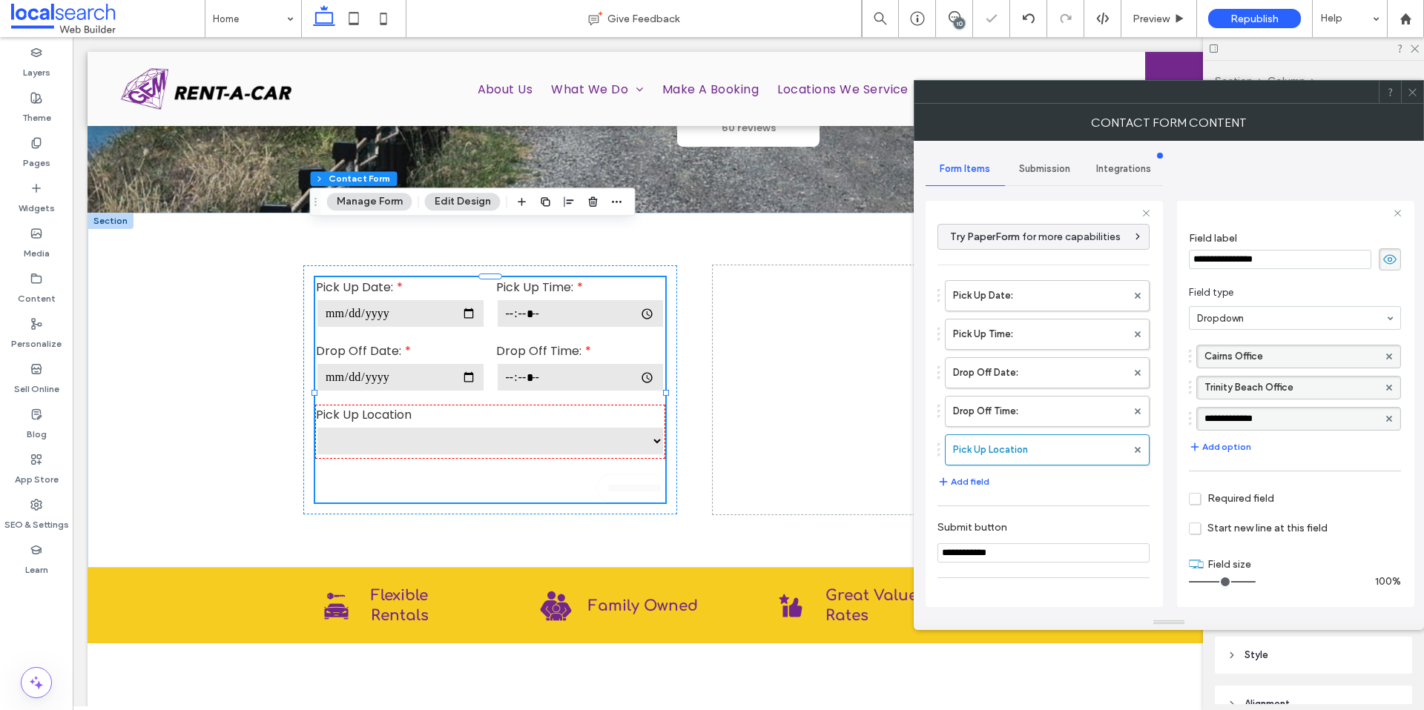
type input "**********"
click at [1225, 496] on span "Required field" at bounding box center [1231, 498] width 85 height 13
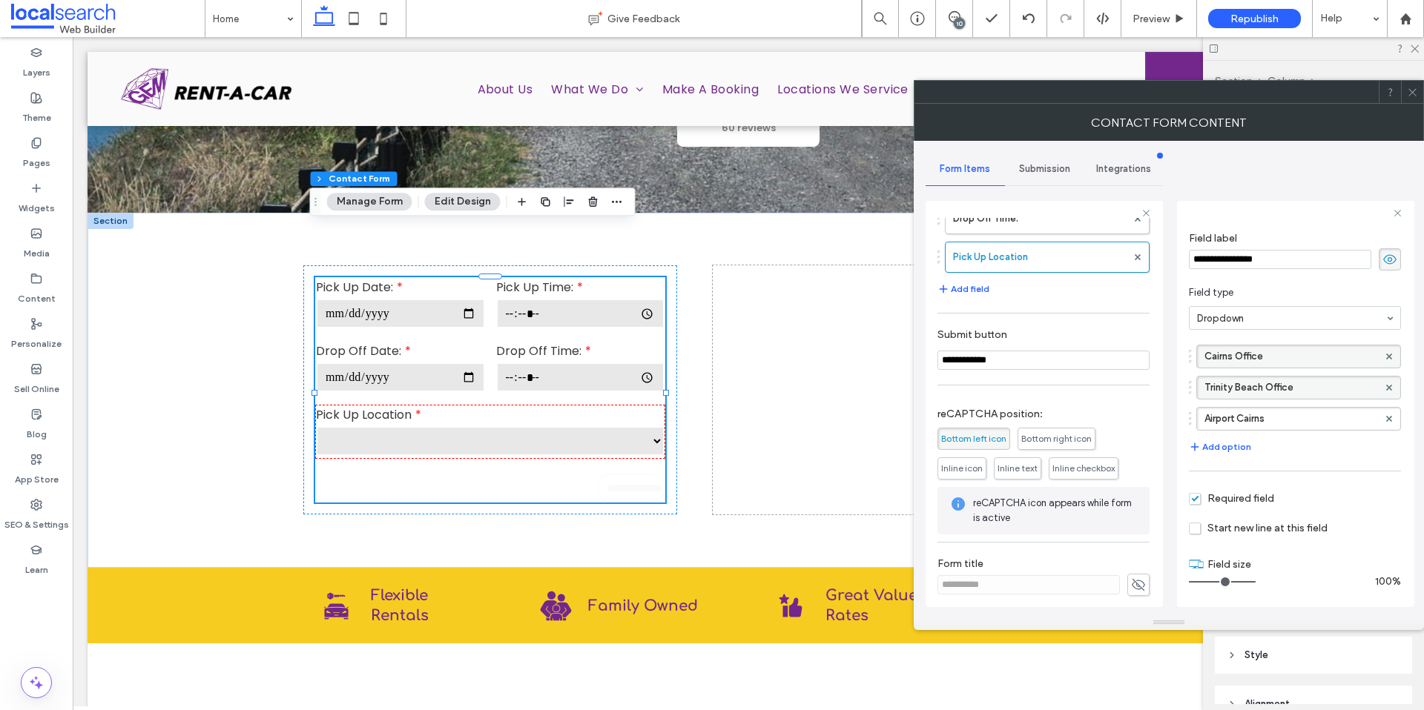
scroll to position [199, 0]
click at [1049, 435] on span "Bottom right icon" at bounding box center [1056, 433] width 70 height 11
click at [990, 429] on span "Bottom left icon" at bounding box center [973, 433] width 65 height 11
click at [1051, 437] on span "Bottom right icon" at bounding box center [1056, 433] width 70 height 11
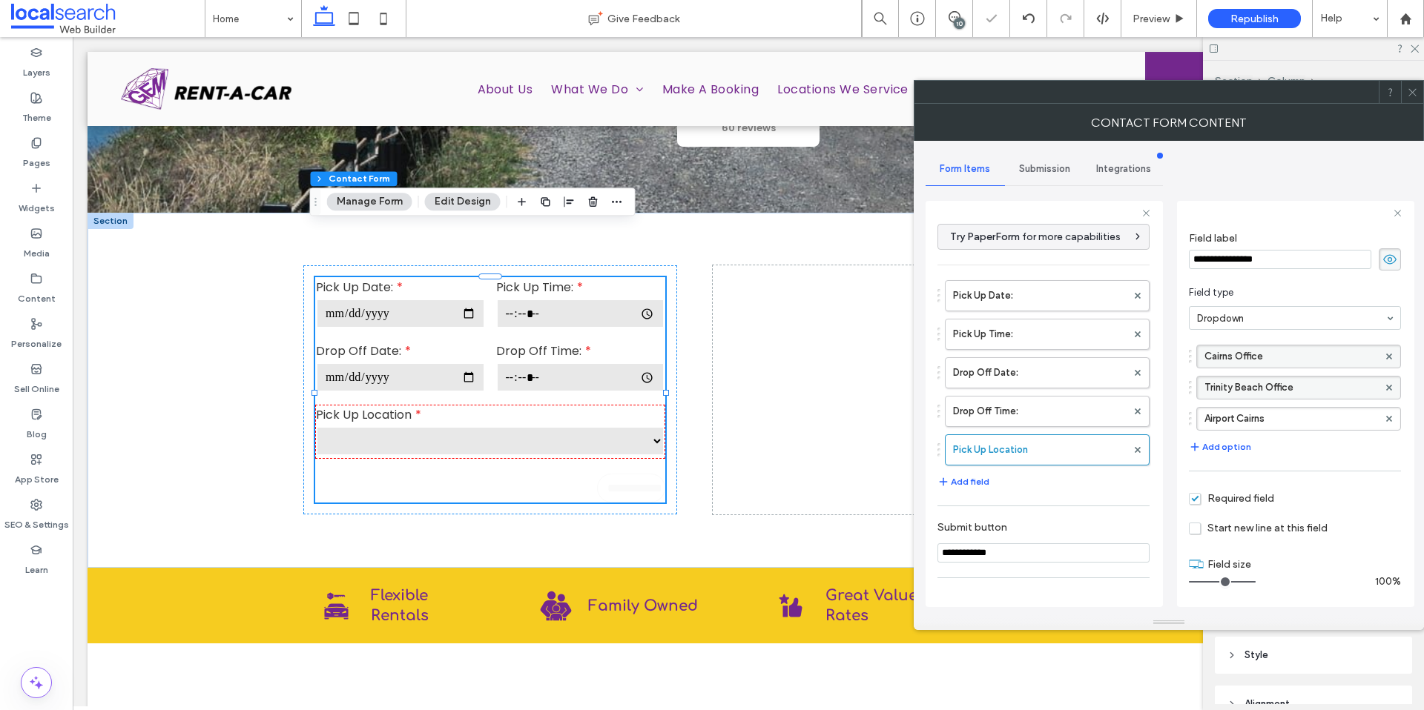
click at [1037, 171] on span "Submission" at bounding box center [1044, 169] width 51 height 12
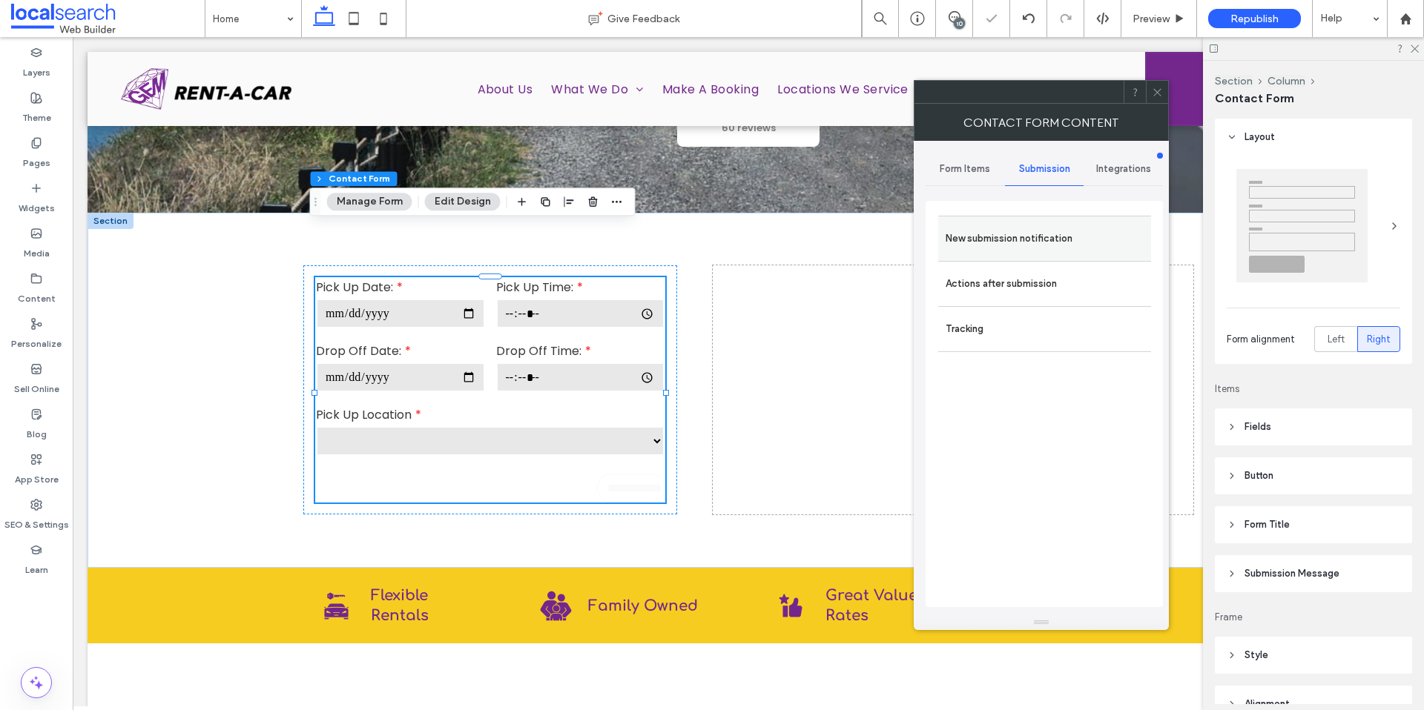
click at [1071, 230] on label "New submission notification" at bounding box center [1044, 239] width 198 height 30
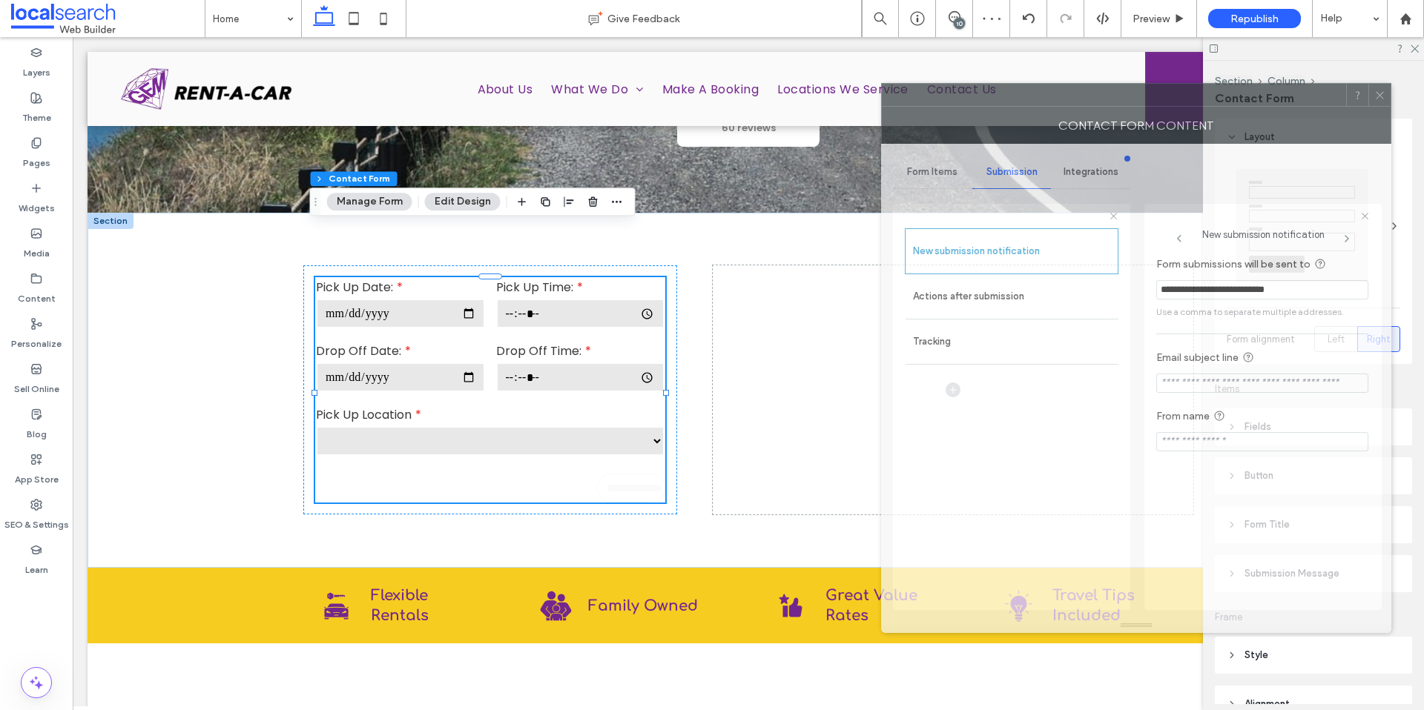
drag, startPoint x: 1272, startPoint y: 102, endPoint x: 1049, endPoint y: 171, distance: 233.4
click at [1057, 92] on div at bounding box center [1114, 95] width 464 height 22
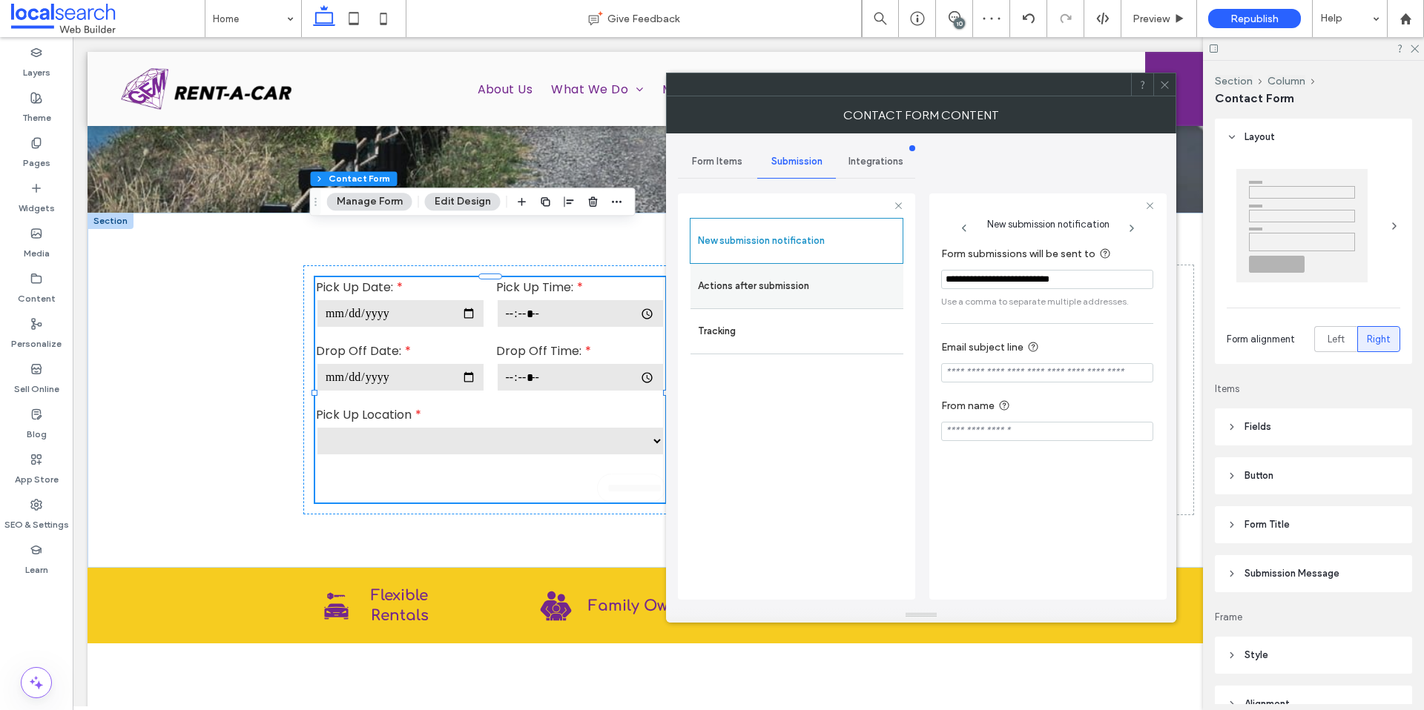
click at [813, 278] on label "Actions after submission" at bounding box center [797, 286] width 198 height 30
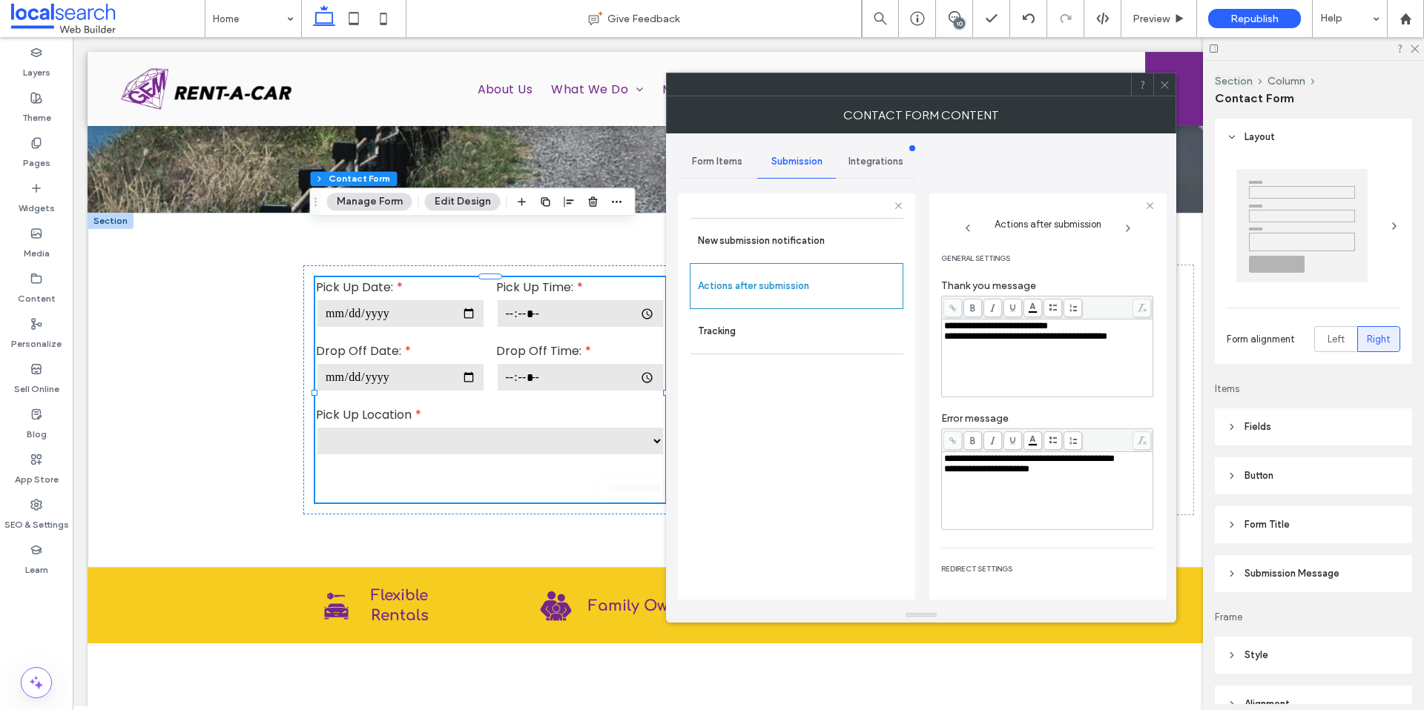
drag, startPoint x: 838, startPoint y: 237, endPoint x: 972, endPoint y: 203, distance: 138.3
click at [839, 237] on label "New submission notification" at bounding box center [797, 241] width 198 height 30
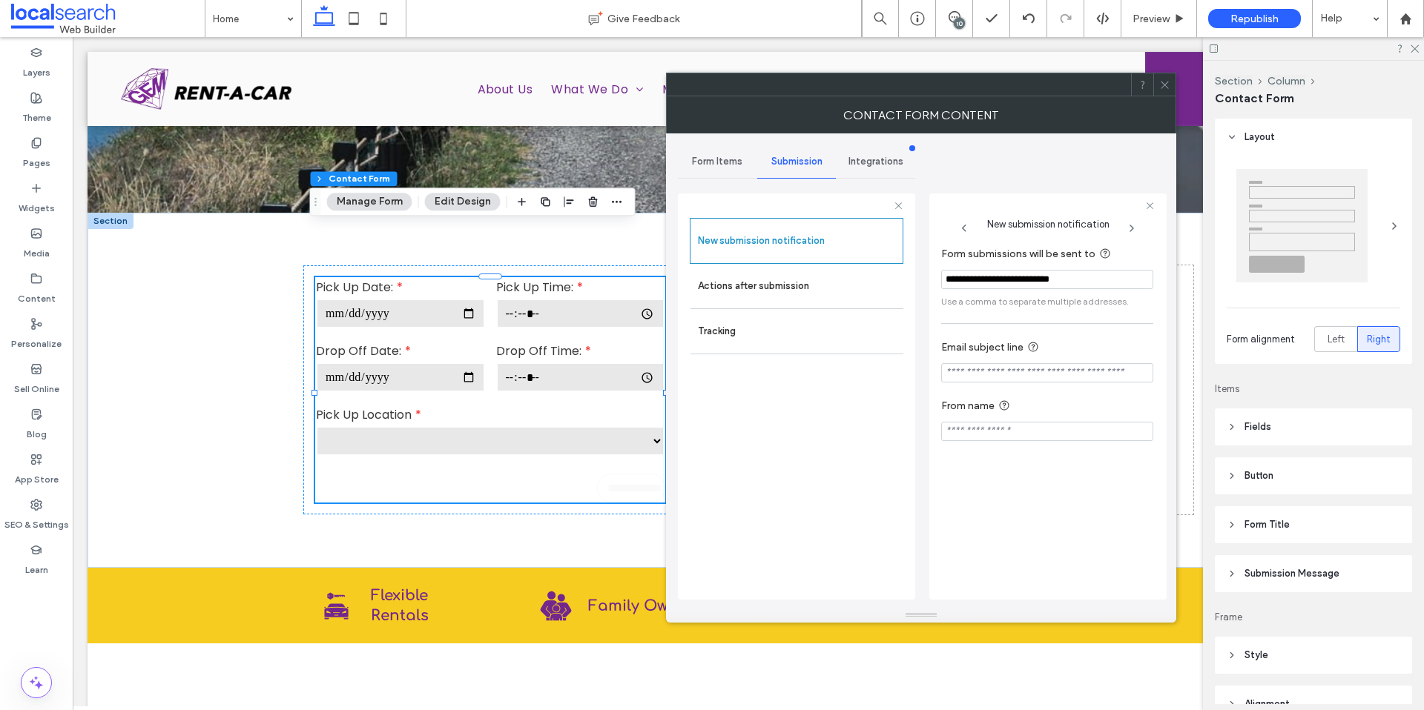
click at [1163, 83] on icon at bounding box center [1164, 84] width 11 height 11
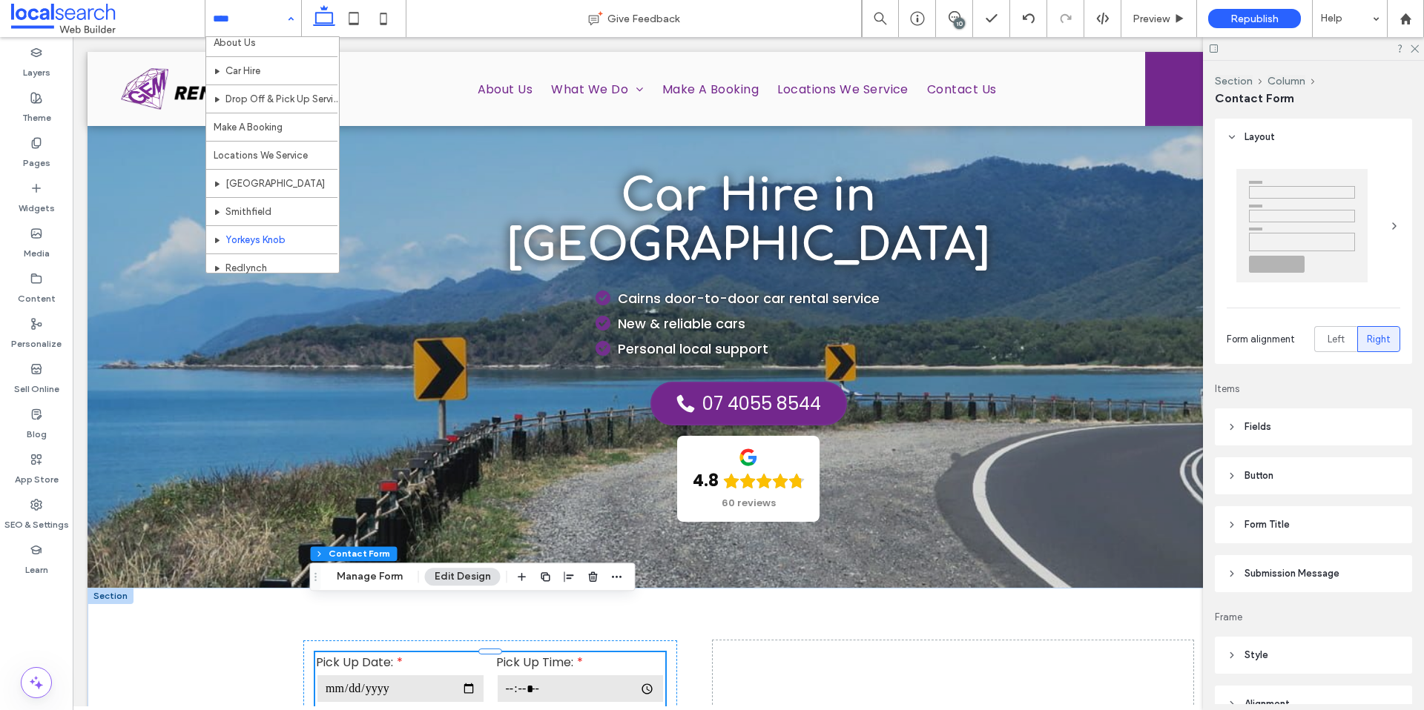
scroll to position [72, 0]
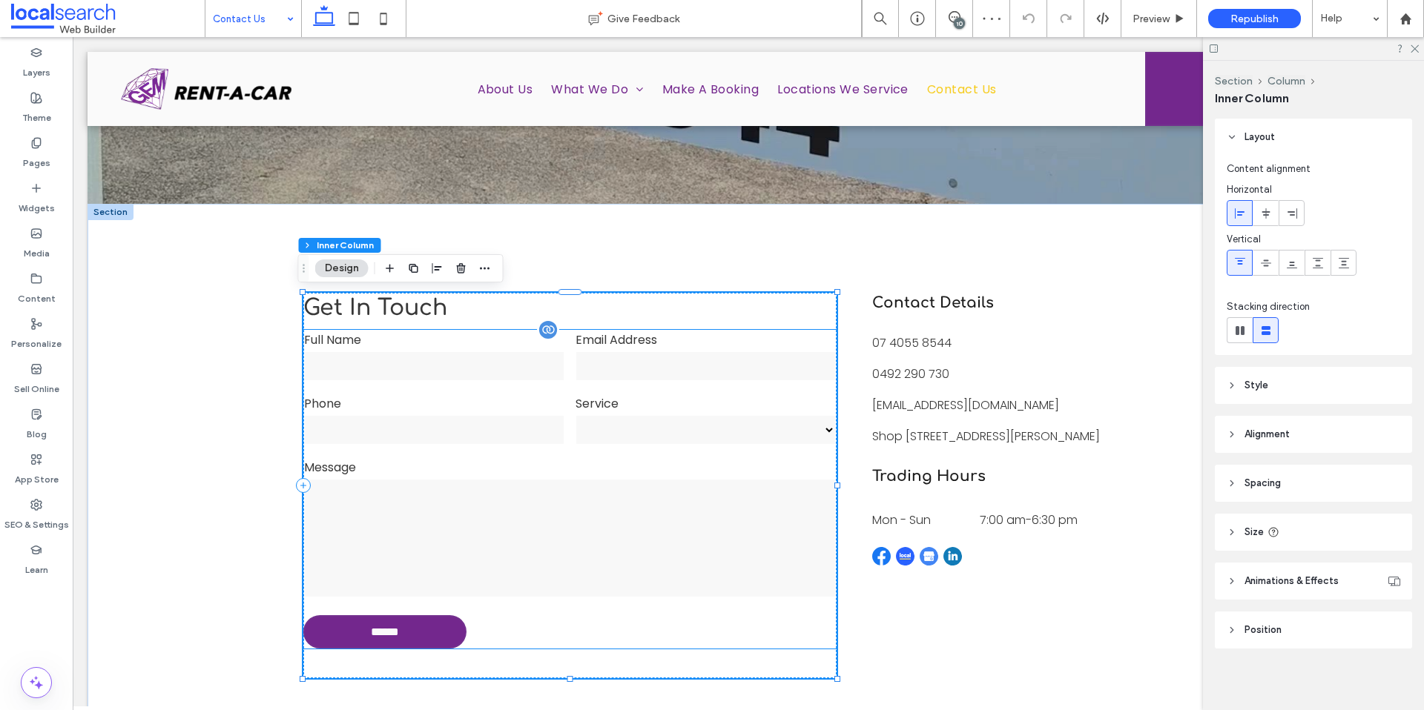
drag, startPoint x: 442, startPoint y: 403, endPoint x: 429, endPoint y: 388, distance: 20.0
click at [442, 403] on label "Phone" at bounding box center [434, 403] width 260 height 19
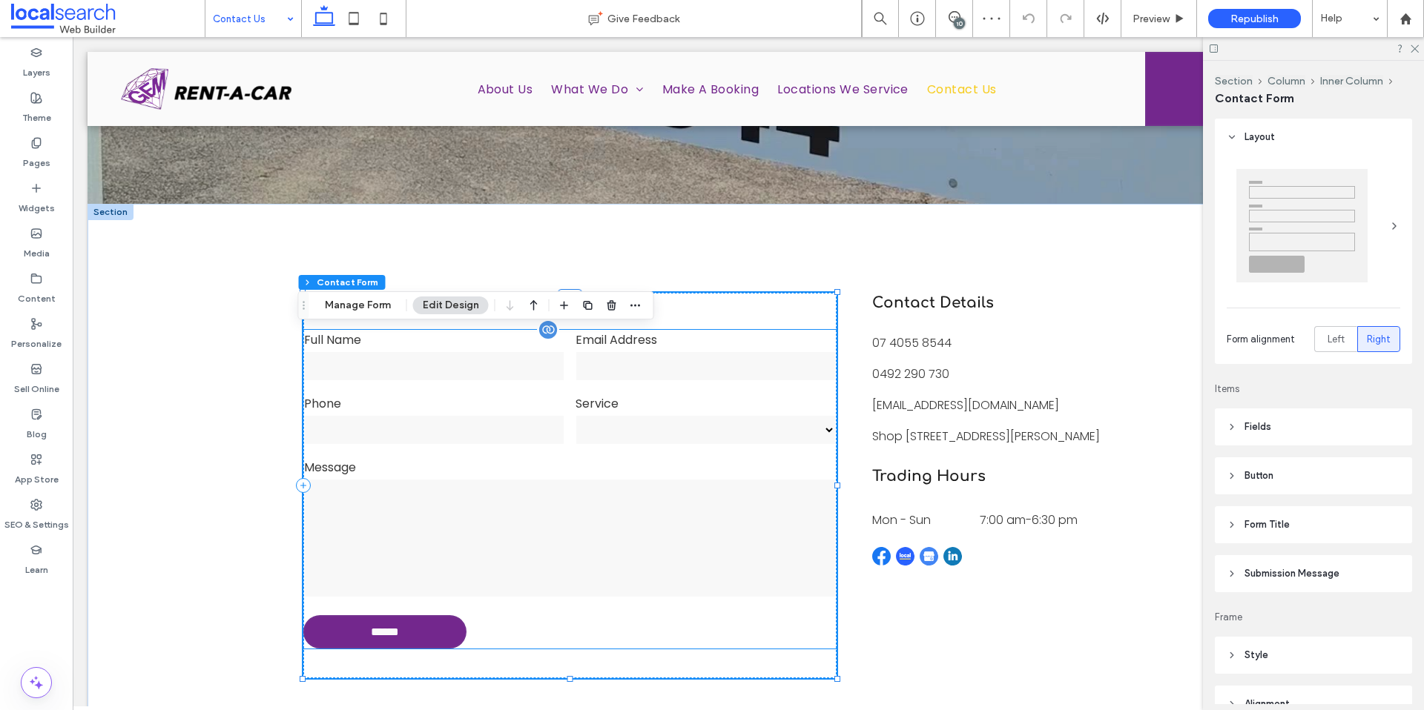
type input "*"
type input "***"
type input "*"
type input "***"
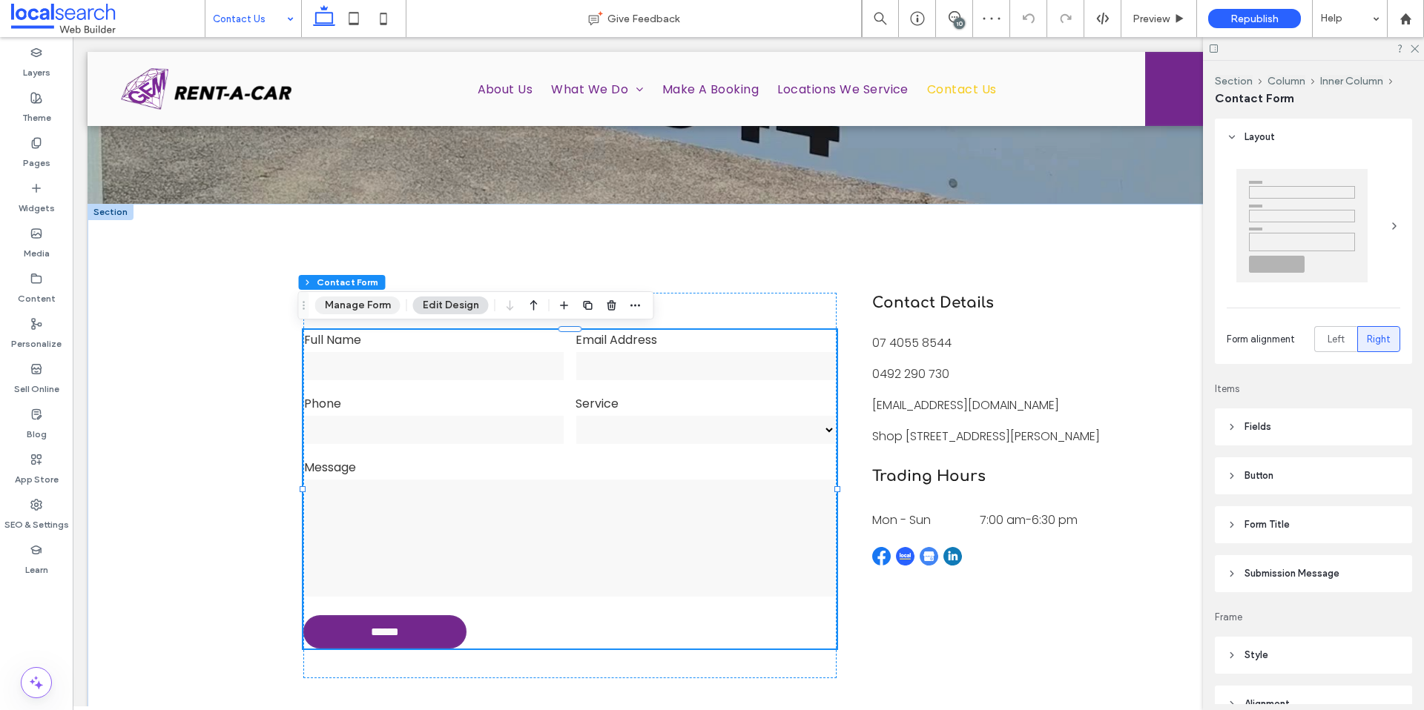
click at [357, 309] on button "Manage Form" at bounding box center [357, 306] width 85 height 18
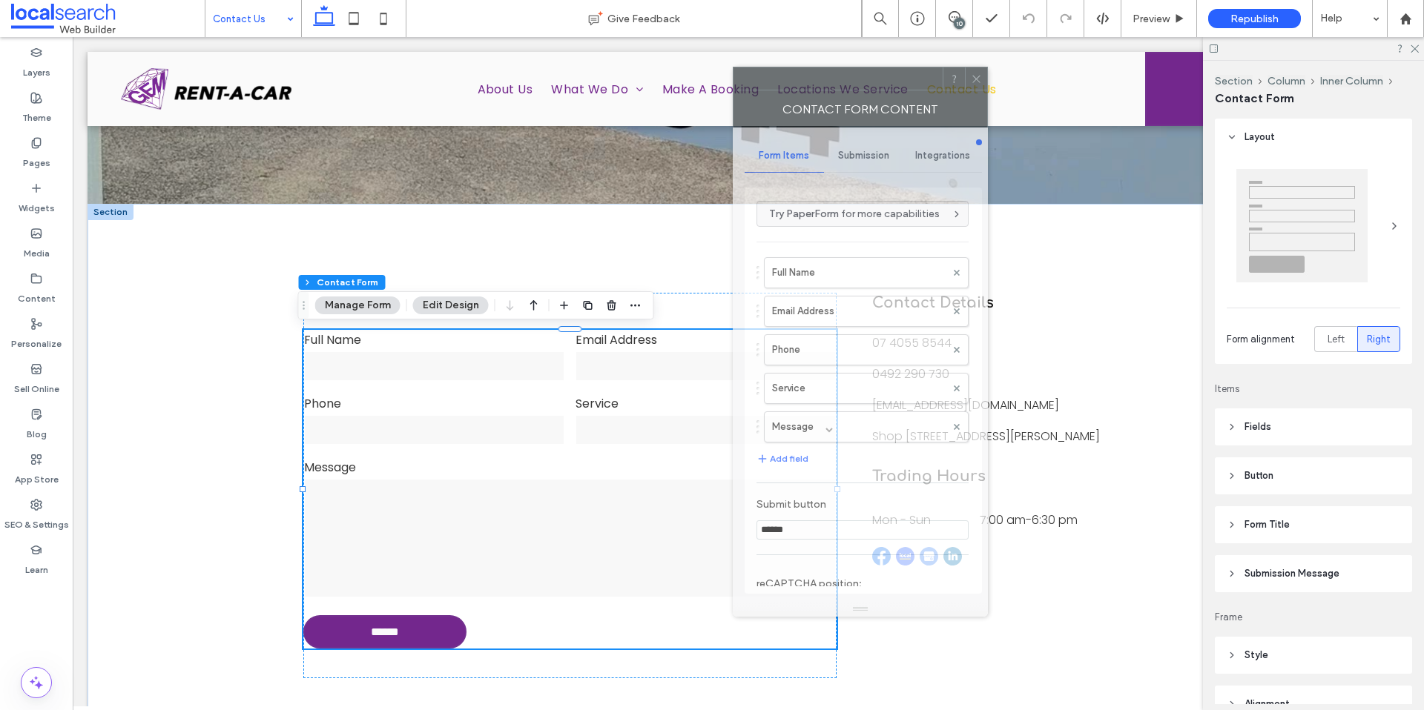
drag, startPoint x: 1125, startPoint y: 96, endPoint x: 618, endPoint y: 113, distance: 506.7
click at [733, 113] on div "Contact Form Content" at bounding box center [860, 108] width 255 height 37
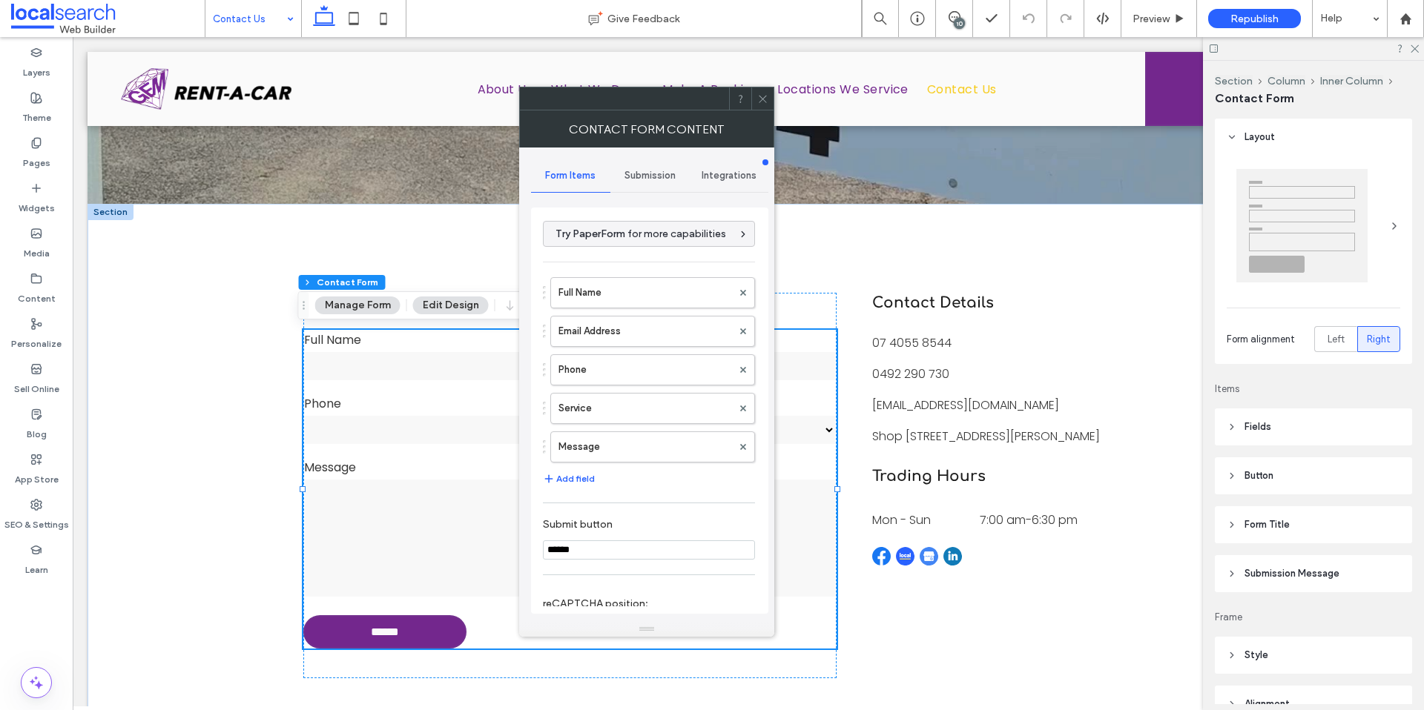
click at [610, 164] on div "Submission" at bounding box center [649, 175] width 79 height 33
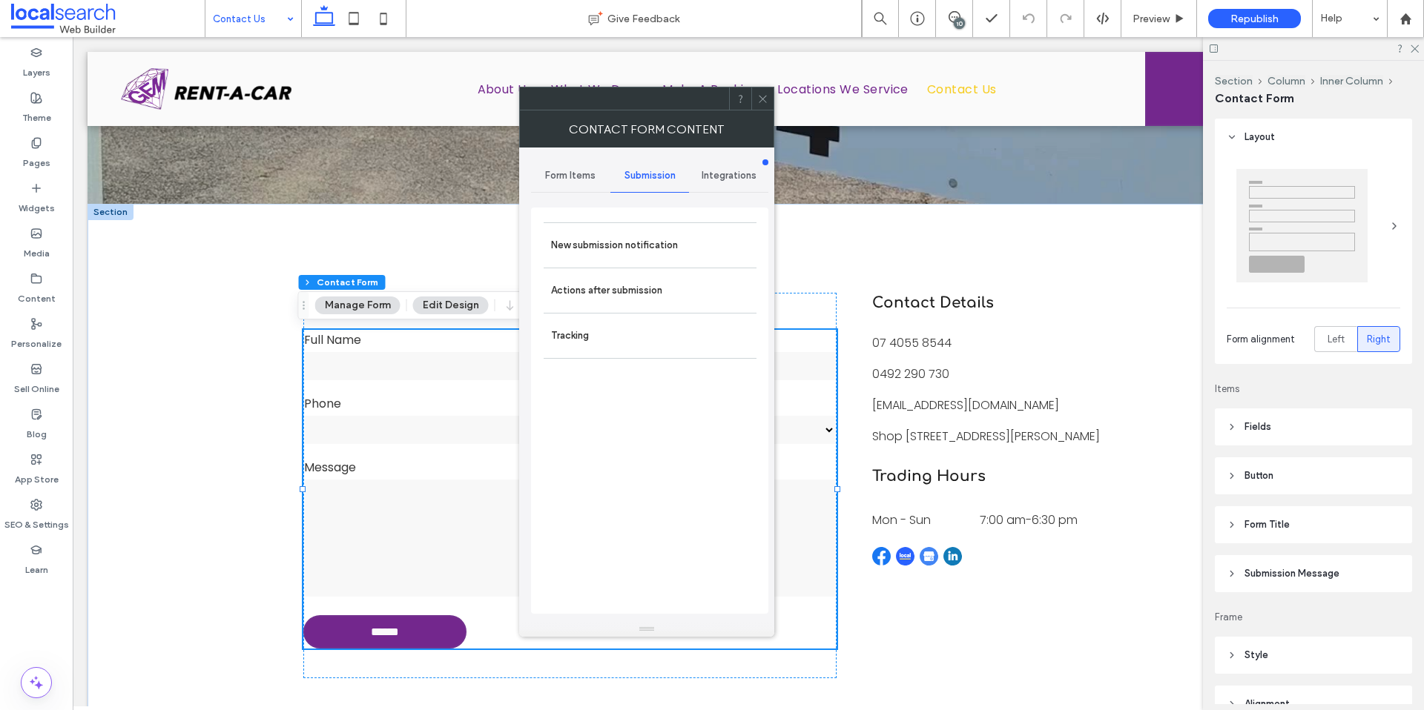
click at [637, 220] on div "New submission notification Actions after submission Tracking" at bounding box center [649, 411] width 237 height 406
click at [635, 229] on div "New submission notification" at bounding box center [649, 244] width 213 height 45
click at [681, 240] on label "New submission notification" at bounding box center [650, 246] width 198 height 30
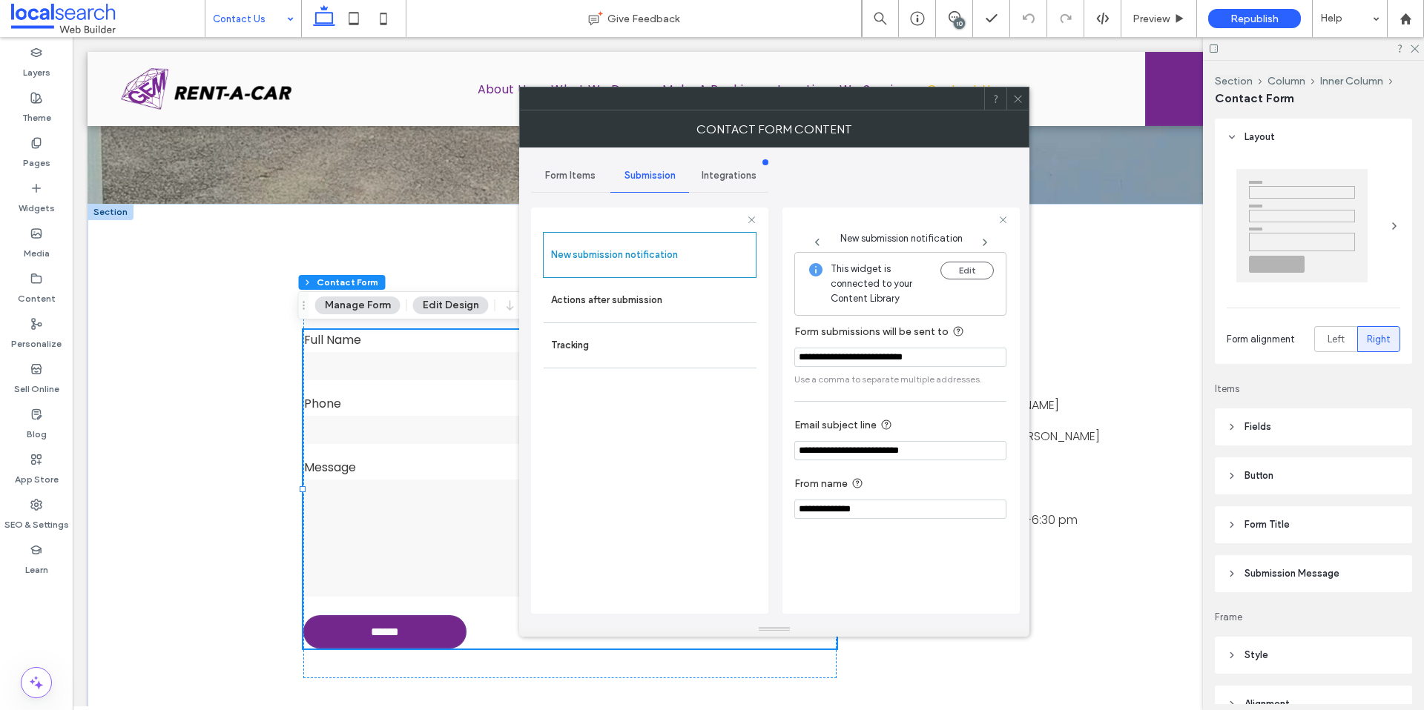
drag, startPoint x: 949, startPoint y: 452, endPoint x: 770, endPoint y: 449, distance: 179.5
click at [770, 449] on div "**********" at bounding box center [774, 385] width 486 height 475
click at [891, 514] on input "**********" at bounding box center [900, 509] width 212 height 19
click at [667, 299] on label "Actions after submission" at bounding box center [650, 300] width 198 height 30
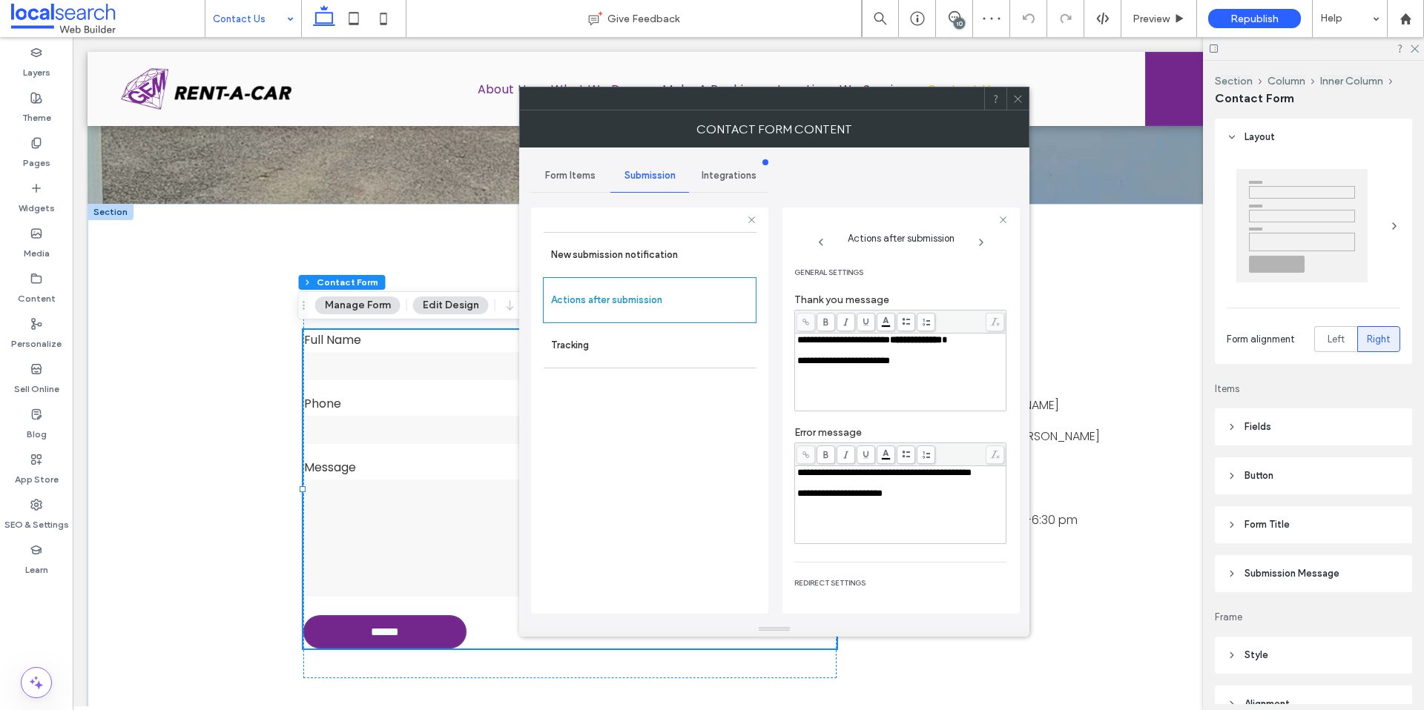
click at [890, 358] on span "**********" at bounding box center [843, 361] width 93 height 10
copy div "**********"
drag, startPoint x: 932, startPoint y: 516, endPoint x: 708, endPoint y: 464, distance: 229.8
click at [708, 464] on div "**********" at bounding box center [649, 409] width 237 height 426
copy div "**********"
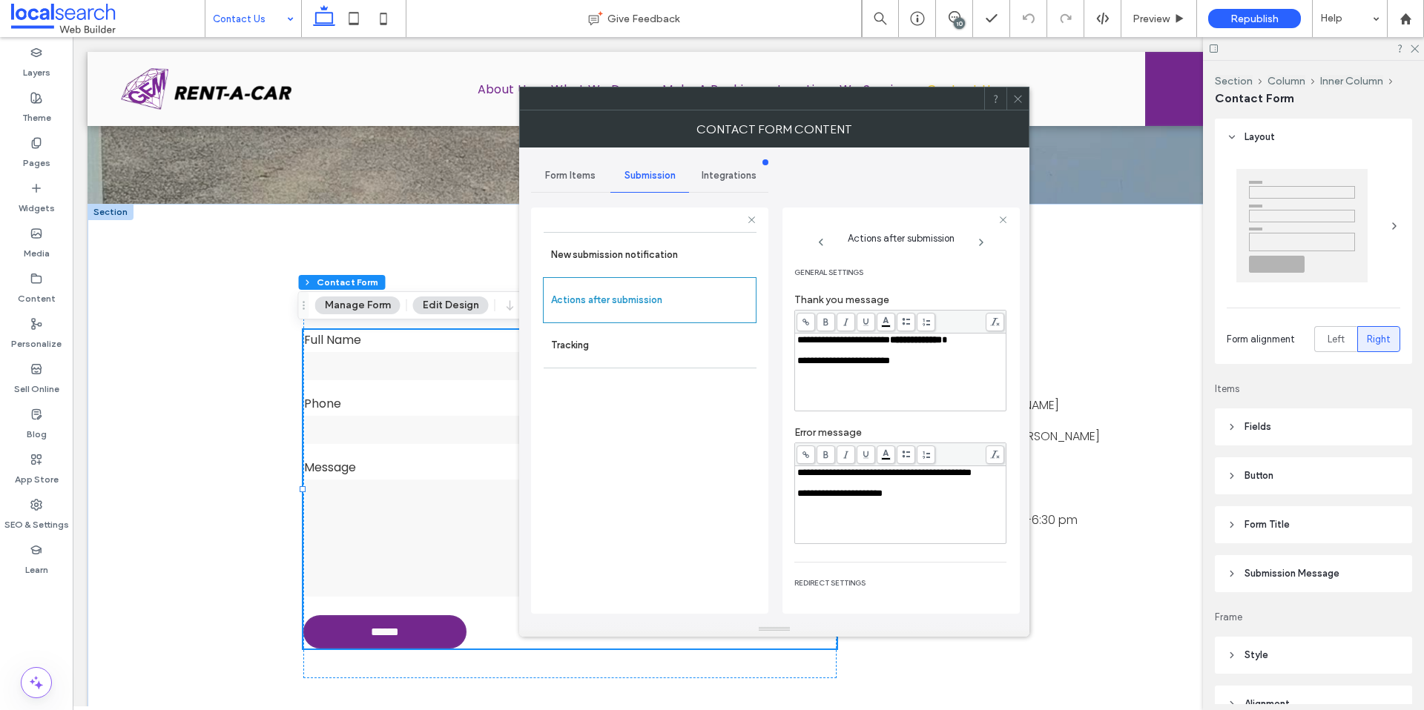
click at [1014, 100] on icon at bounding box center [1017, 98] width 11 height 11
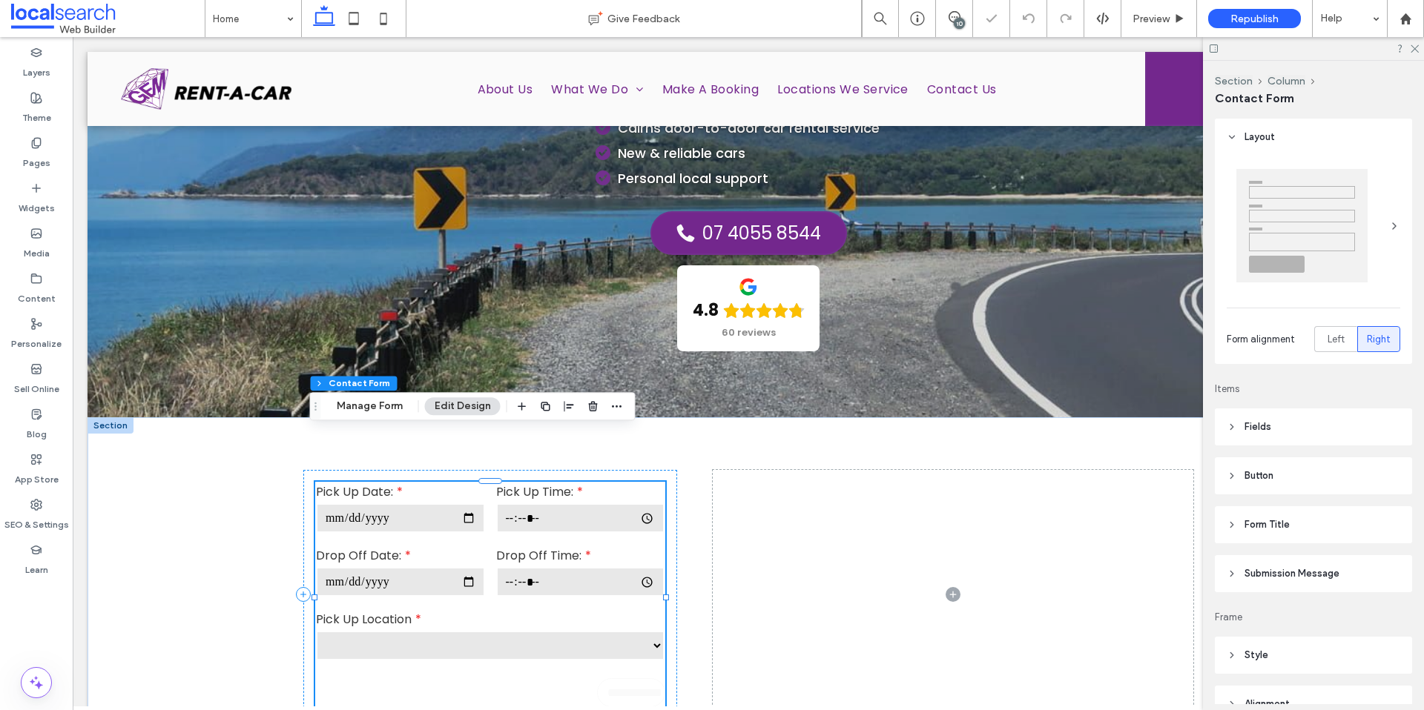
click at [490, 541] on div "Drop Off Time:" at bounding box center [580, 573] width 180 height 64
click at [385, 406] on button "Manage Form" at bounding box center [369, 406] width 85 height 18
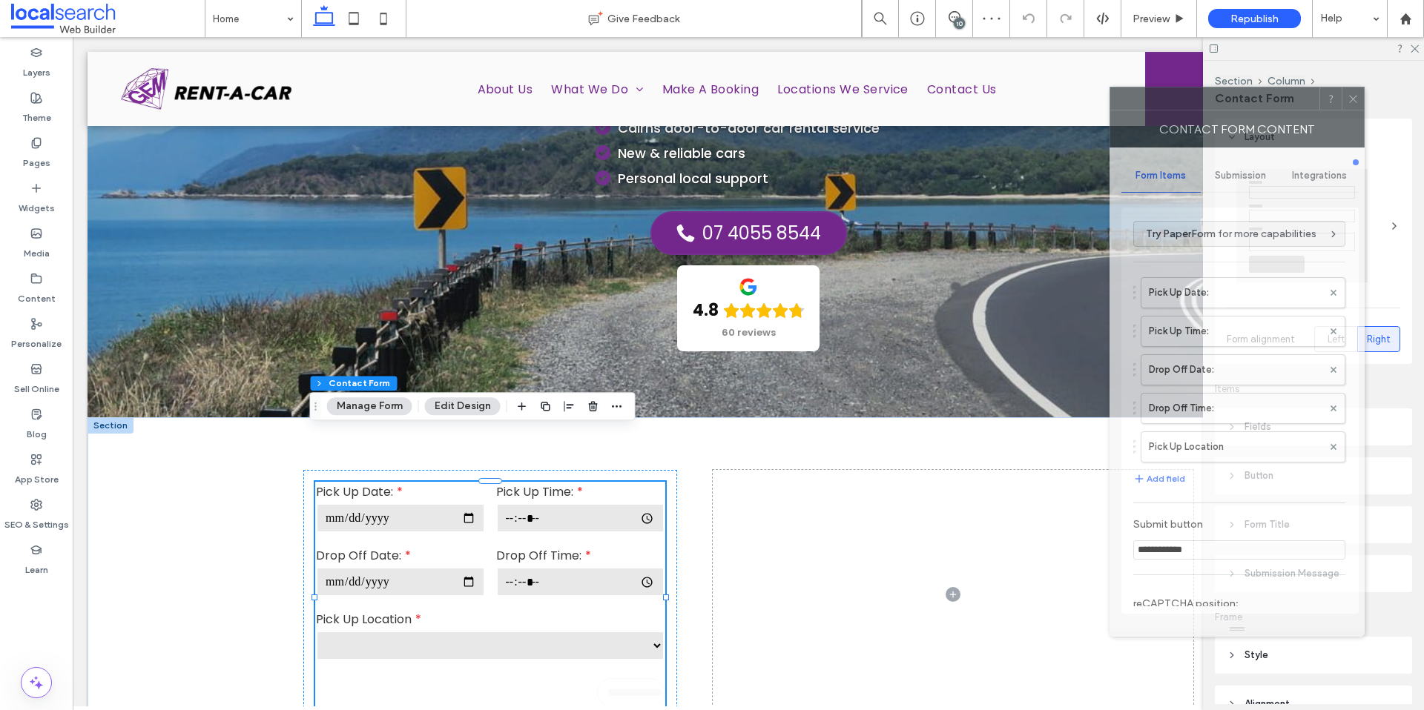
drag, startPoint x: 1272, startPoint y: 98, endPoint x: 518, endPoint y: 65, distance: 754.8
click at [1110, 87] on div at bounding box center [1214, 98] width 209 height 22
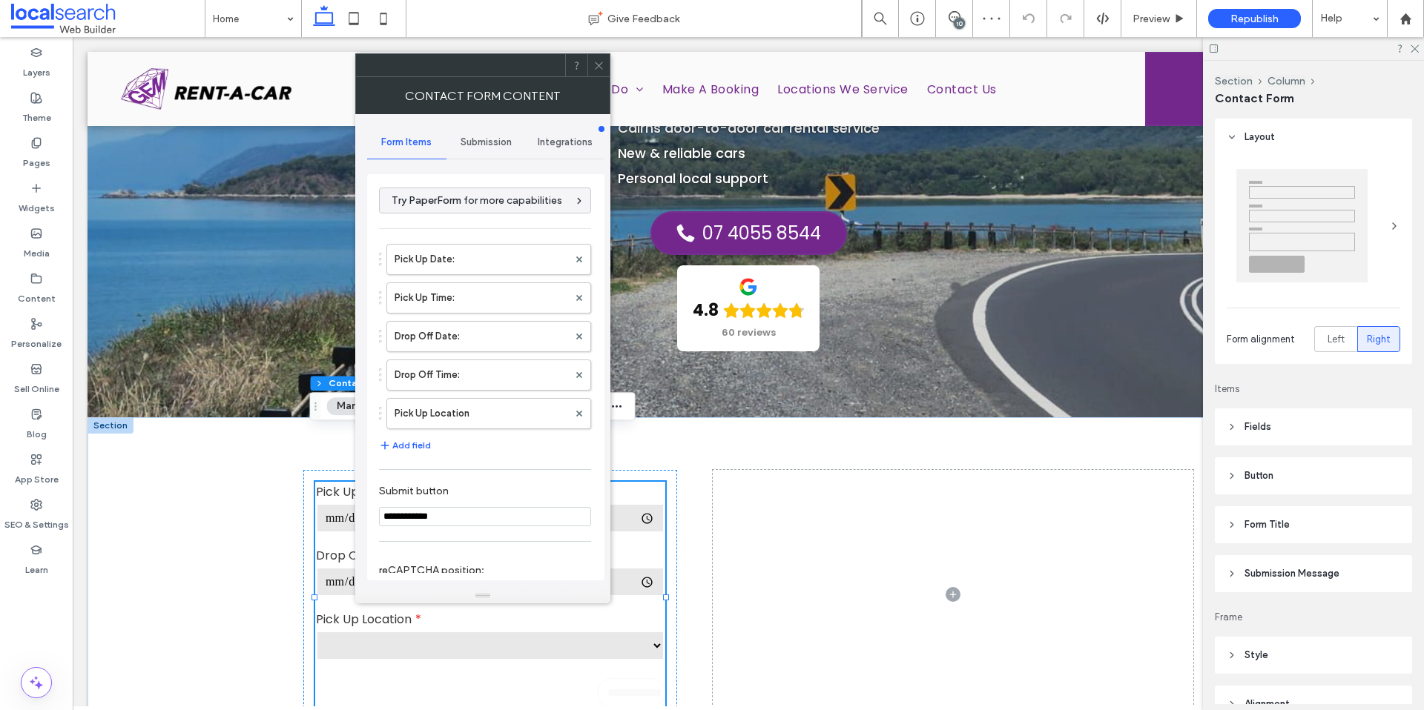
click at [478, 135] on div "Submission" at bounding box center [485, 142] width 79 height 33
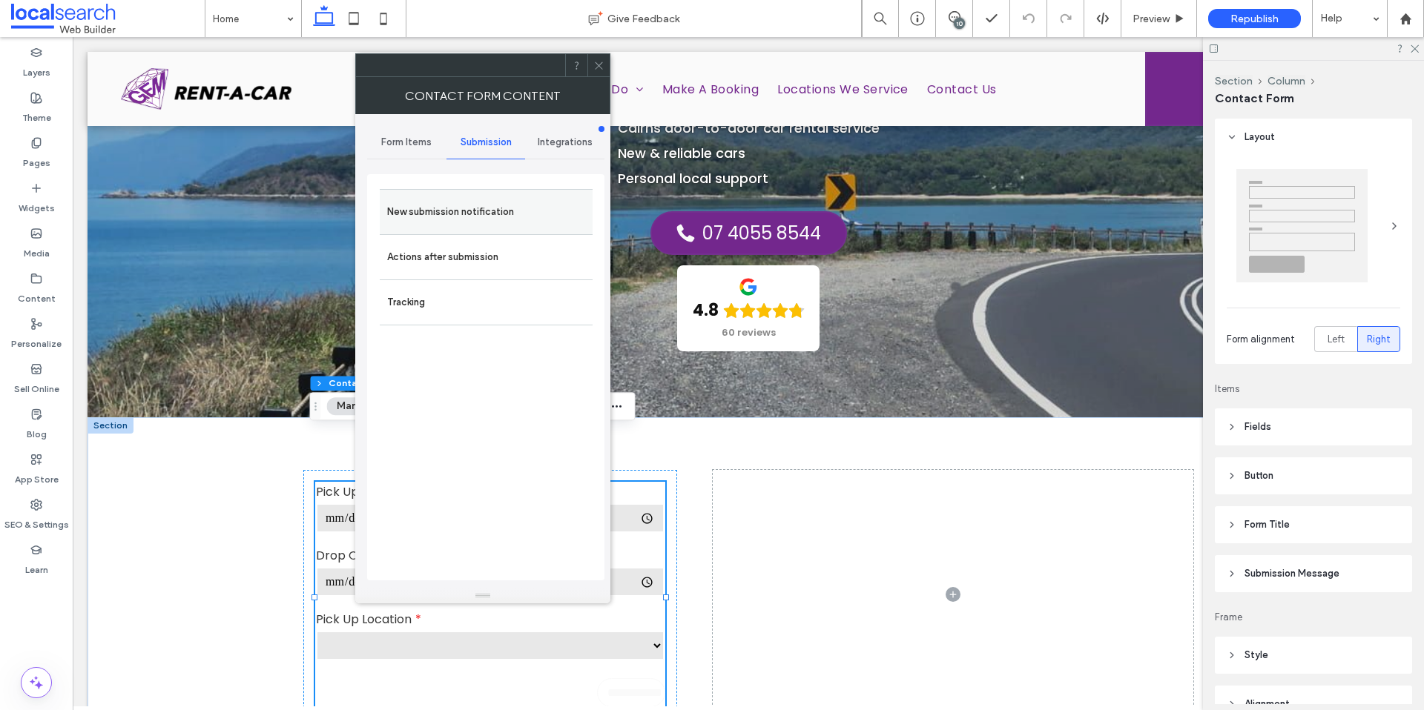
click at [510, 204] on label "New submission notification" at bounding box center [486, 212] width 198 height 30
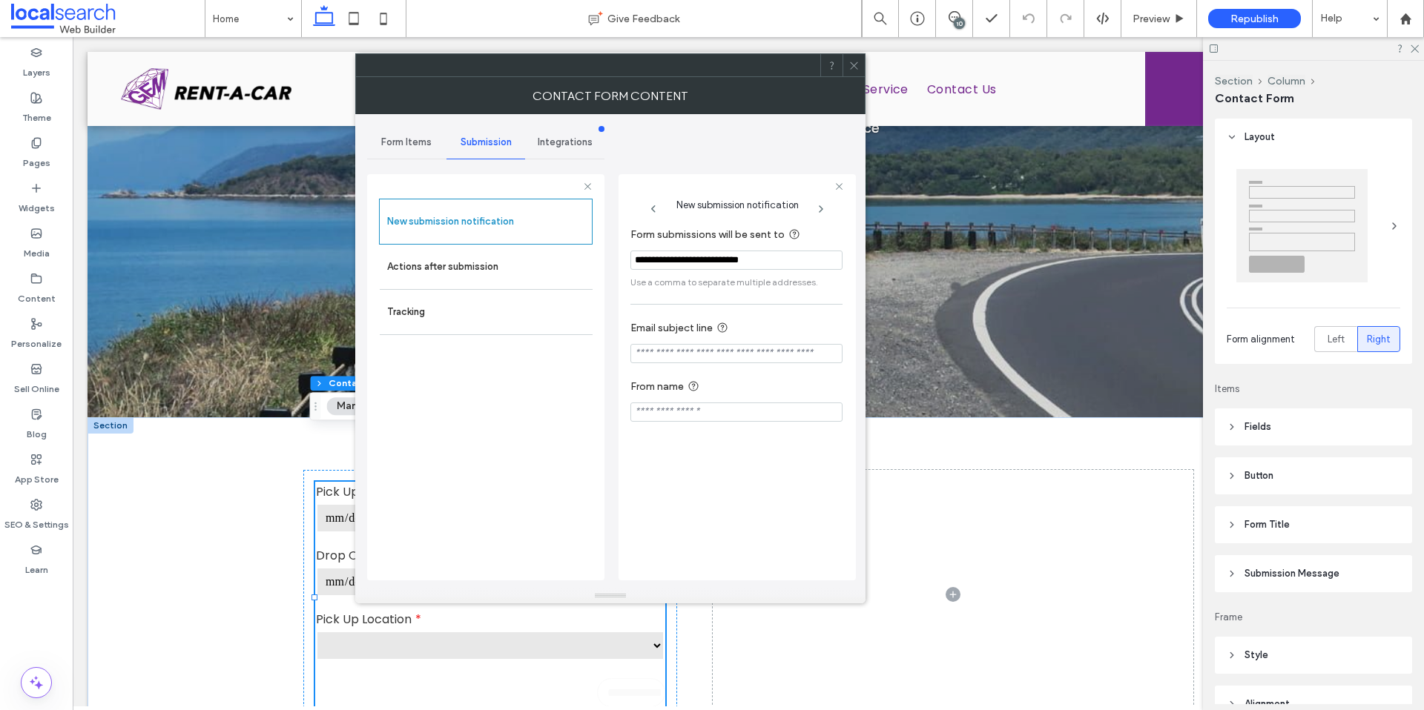
click at [761, 353] on input "Email subject line" at bounding box center [736, 353] width 212 height 19
paste input "**********"
type input "**********"
click at [762, 414] on input "From name" at bounding box center [736, 412] width 212 height 19
paste input "**********"
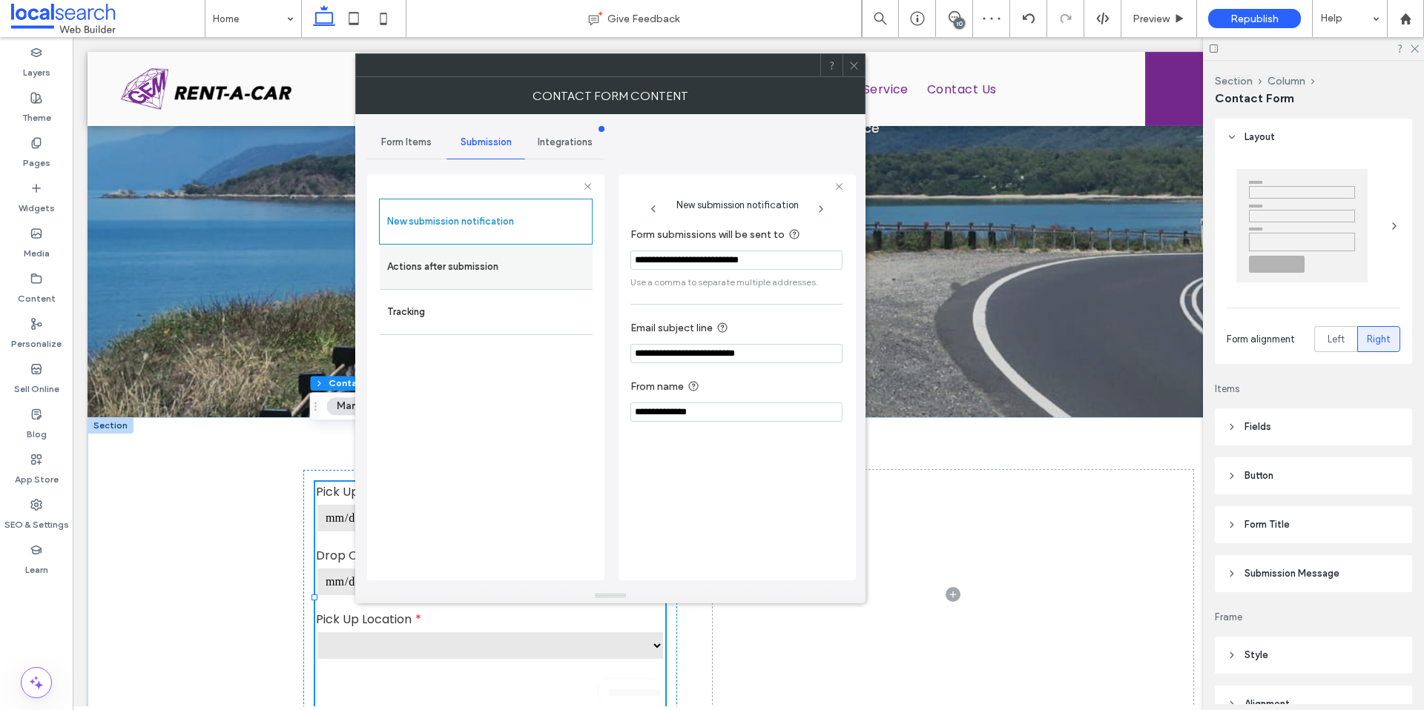
type input "**********"
click at [453, 281] on label "Actions after submission" at bounding box center [486, 267] width 198 height 30
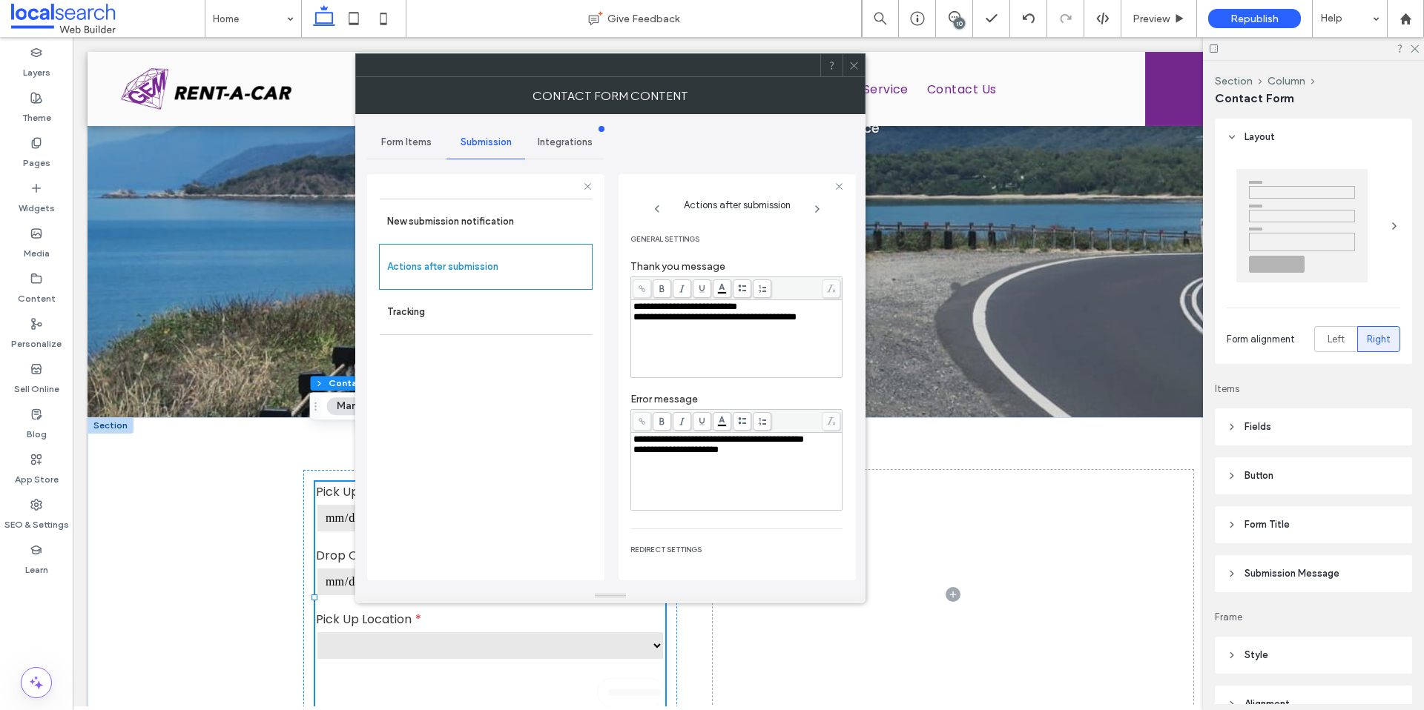
click at [784, 330] on div "**********" at bounding box center [736, 339] width 207 height 74
drag, startPoint x: 748, startPoint y: 308, endPoint x: 808, endPoint y: 307, distance: 60.1
click at [781, 310] on span "**********" at bounding box center [707, 307] width 148 height 10
click at [667, 288] on span at bounding box center [661, 289] width 19 height 19
click at [792, 325] on div "**********" at bounding box center [736, 328] width 207 height 10
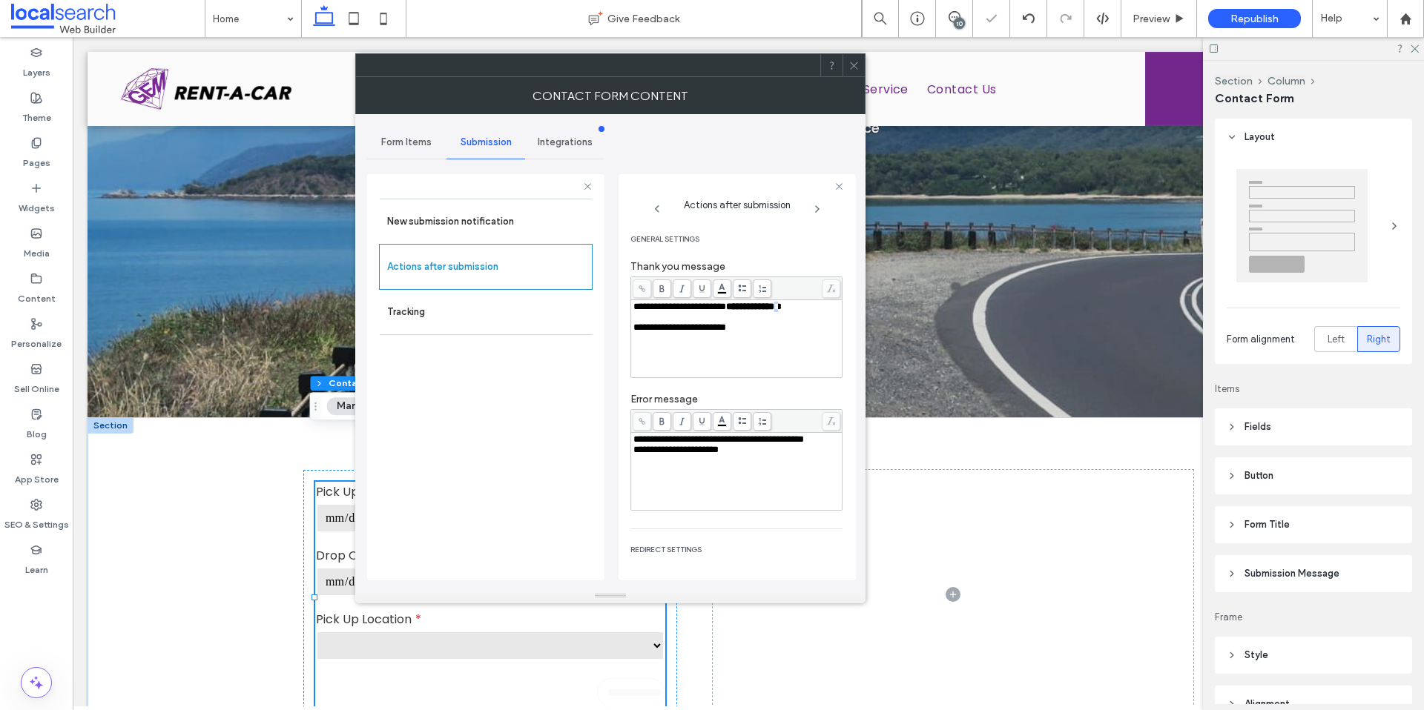
click at [781, 308] on span "**" at bounding box center [777, 307] width 7 height 10
click at [667, 290] on span at bounding box center [661, 289] width 19 height 19
click at [796, 348] on div "**********" at bounding box center [736, 339] width 207 height 74
click at [723, 486] on div "**********" at bounding box center [736, 471] width 207 height 74
click at [756, 466] on div "**********" at bounding box center [736, 460] width 207 height 10
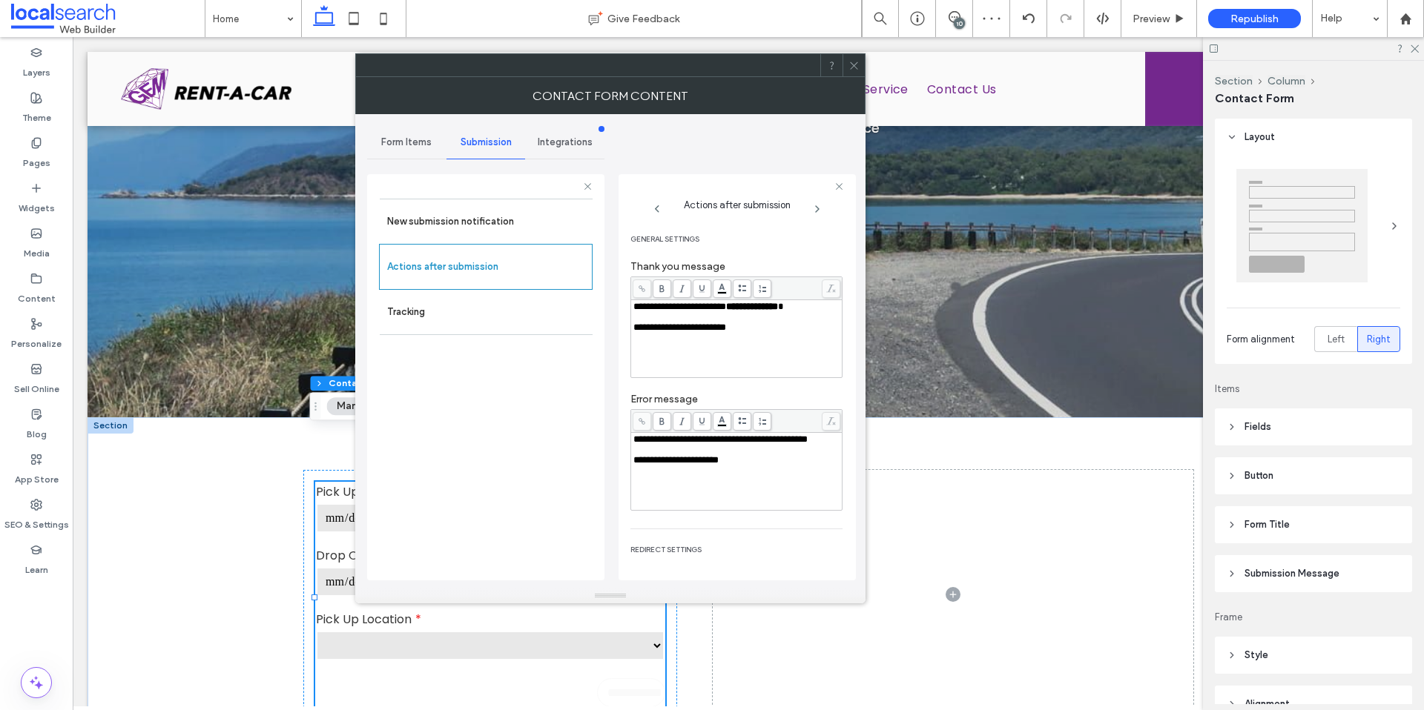
click at [856, 66] on icon at bounding box center [853, 65] width 11 height 11
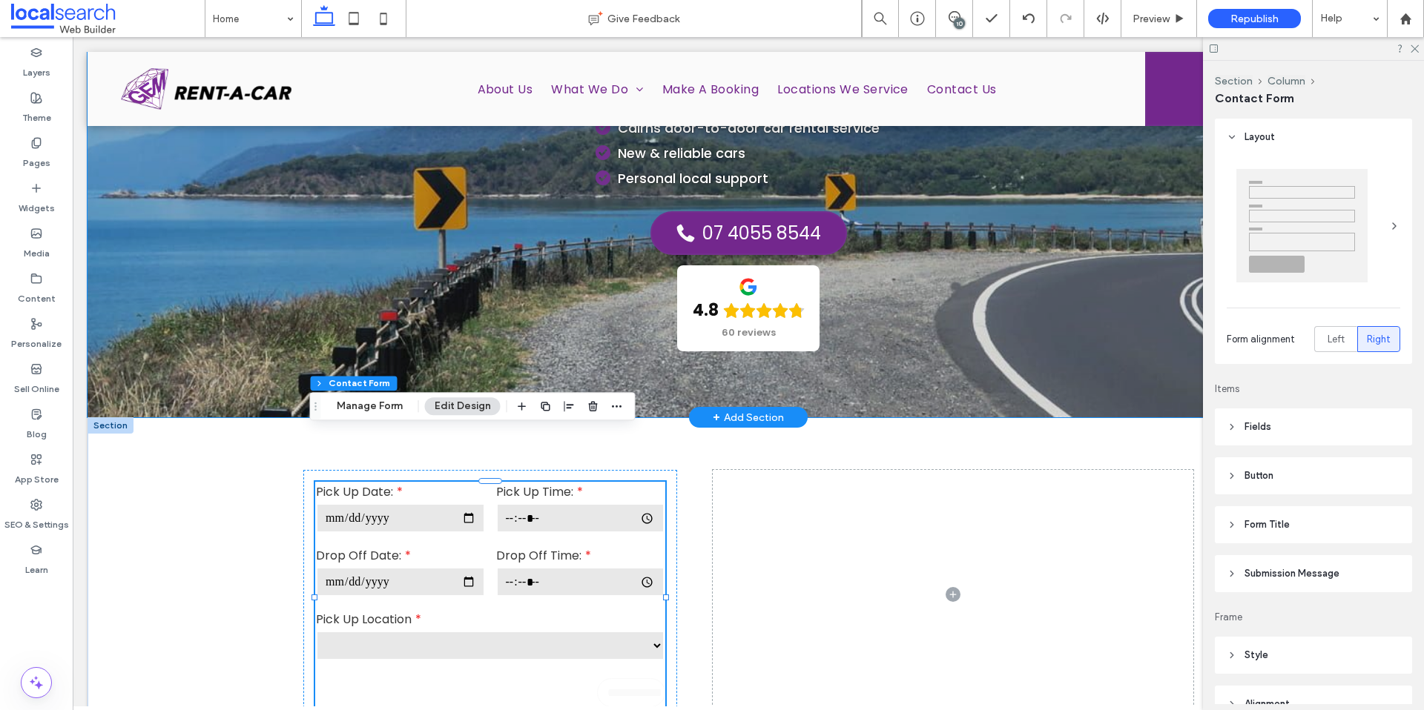
click at [173, 350] on div "Car Hire in Cairns Cairns door-to-door car rental service New & reliable cars P…" at bounding box center [747, 176] width 1321 height 483
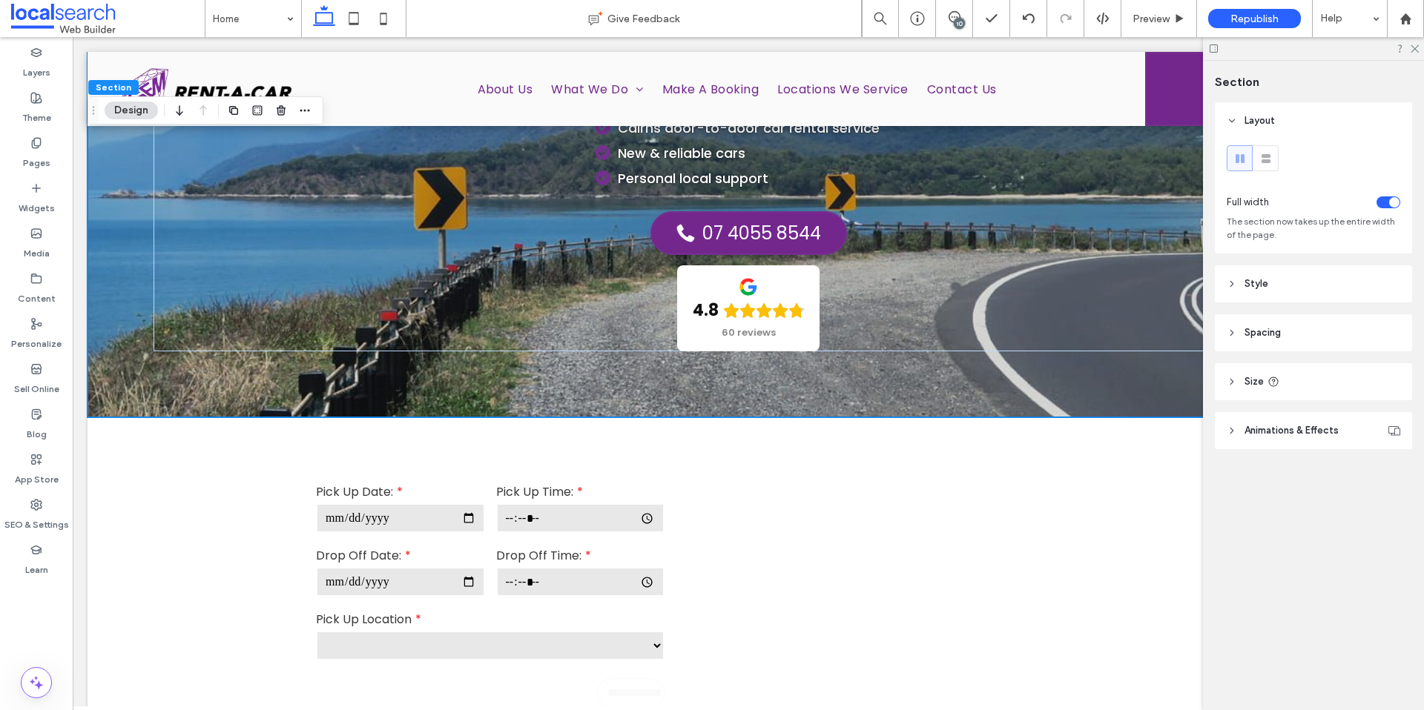
click at [134, 112] on button "Design" at bounding box center [131, 111] width 53 height 18
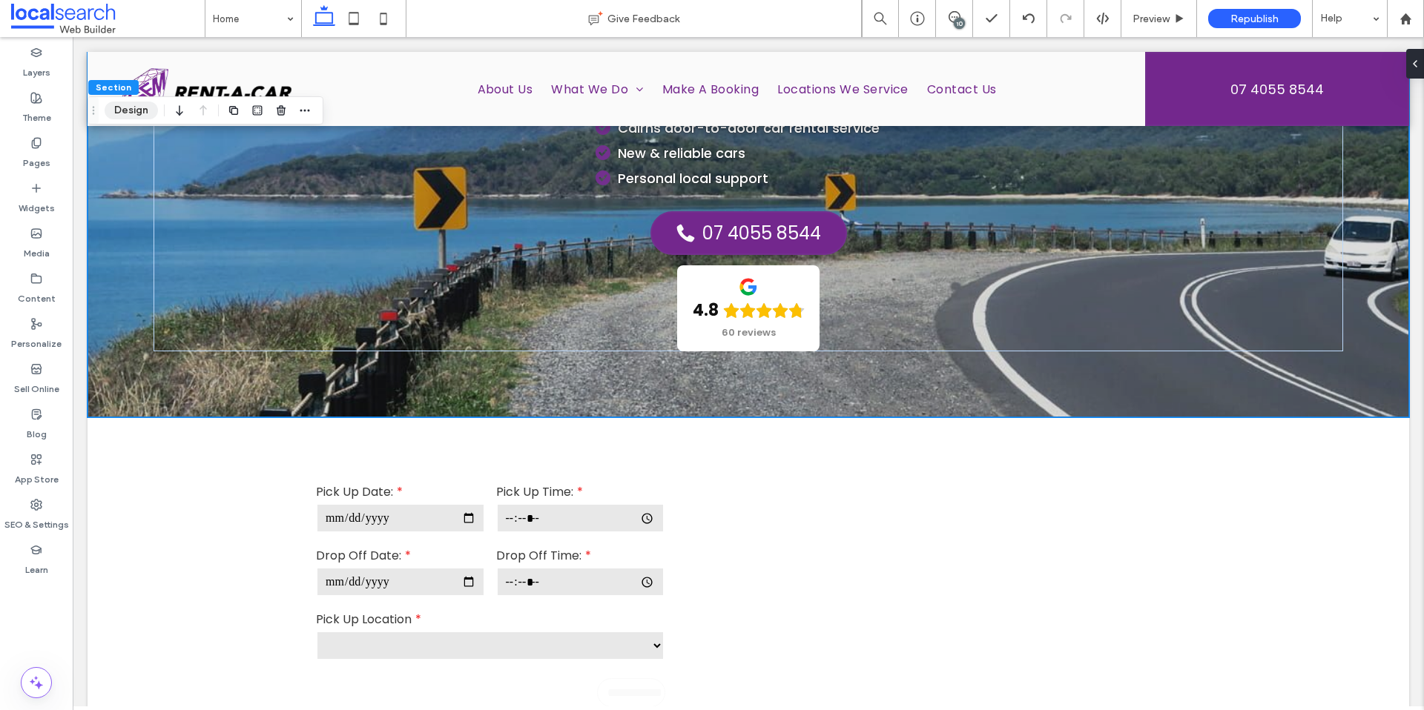
drag, startPoint x: 136, startPoint y: 108, endPoint x: 219, endPoint y: 116, distance: 83.5
click at [136, 108] on button "Design" at bounding box center [131, 111] width 53 height 18
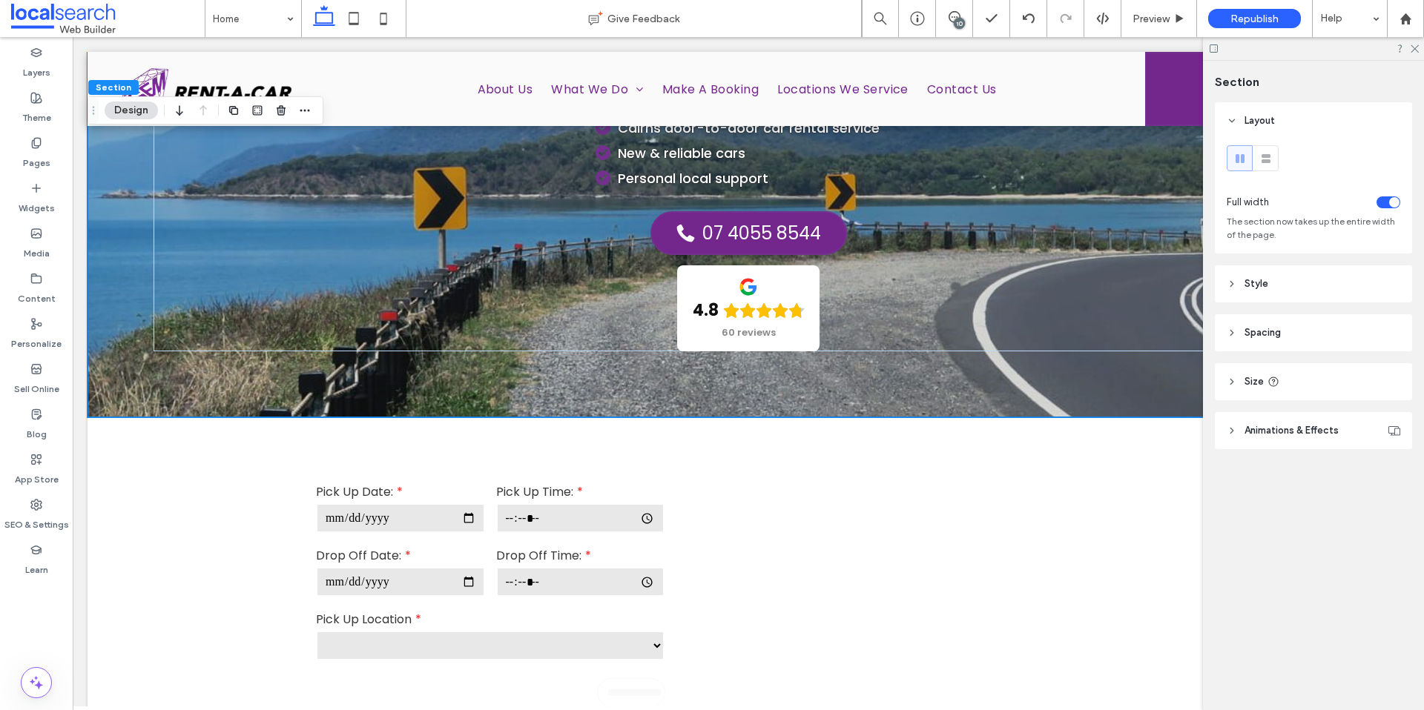
click at [1300, 423] on span "Animations & Effects" at bounding box center [1291, 430] width 94 height 15
click at [1296, 426] on span "Animations & Effects" at bounding box center [1291, 430] width 94 height 15
click at [1289, 401] on div "Layout Full width The section now takes up the entire width of the page. Style …" at bounding box center [1317, 305] width 207 height 406
click at [1292, 299] on header "Style" at bounding box center [1312, 283] width 197 height 37
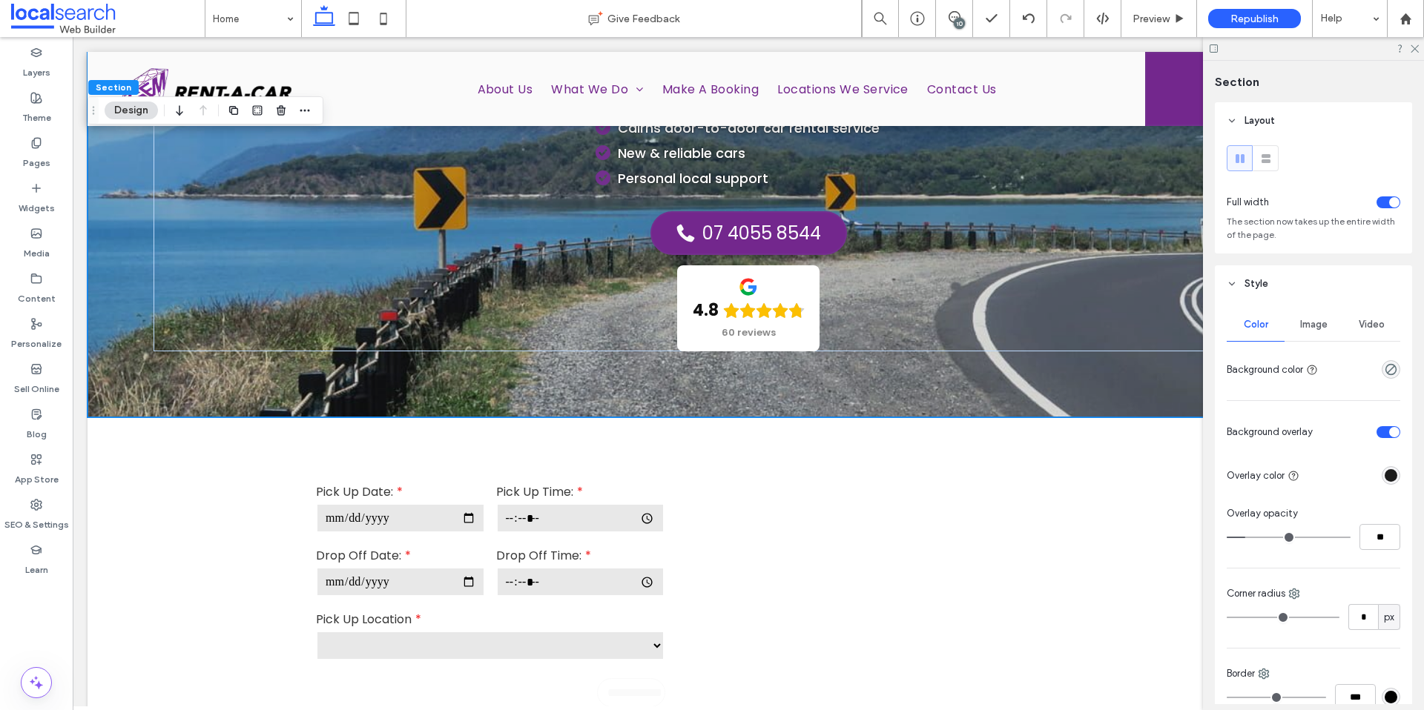
click at [1304, 326] on span "Image" at bounding box center [1313, 325] width 27 height 12
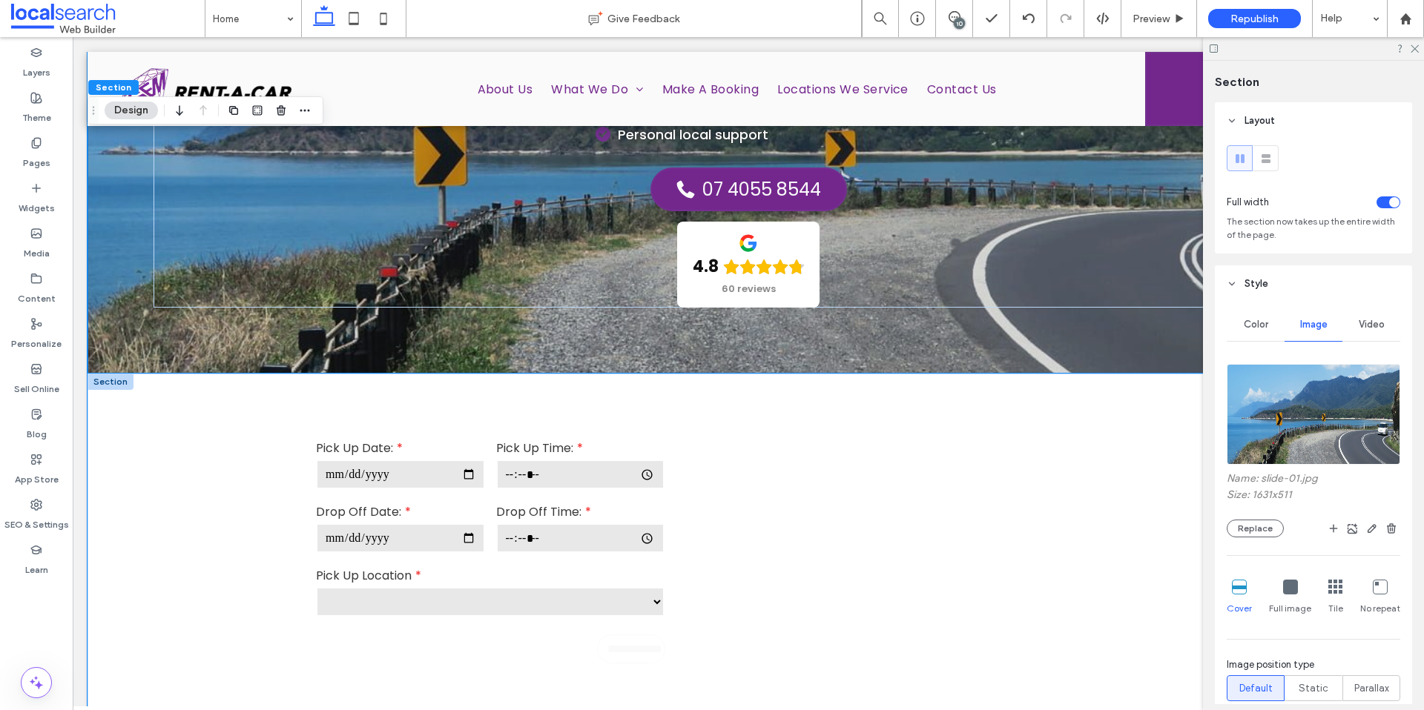
scroll to position [275, 0]
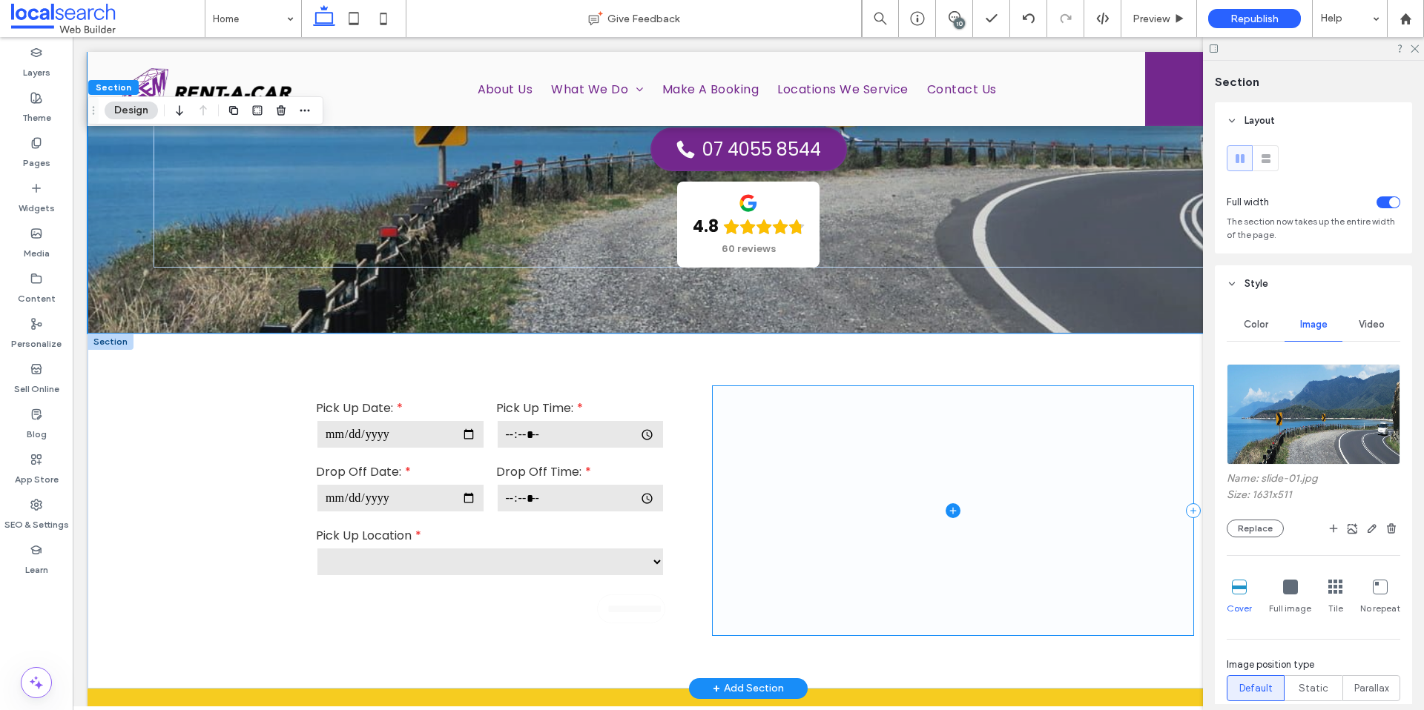
click at [881, 431] on span at bounding box center [953, 510] width 480 height 249
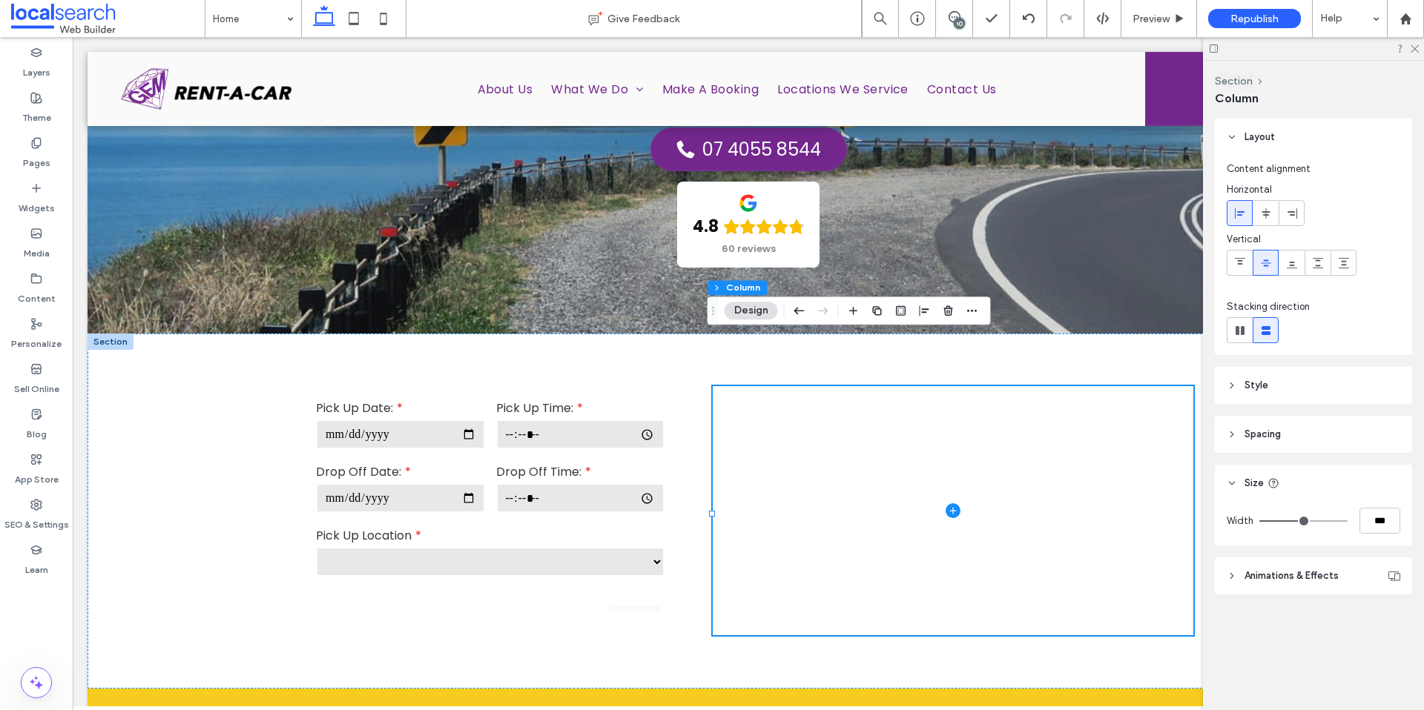
click at [1278, 388] on header "Style" at bounding box center [1312, 385] width 197 height 37
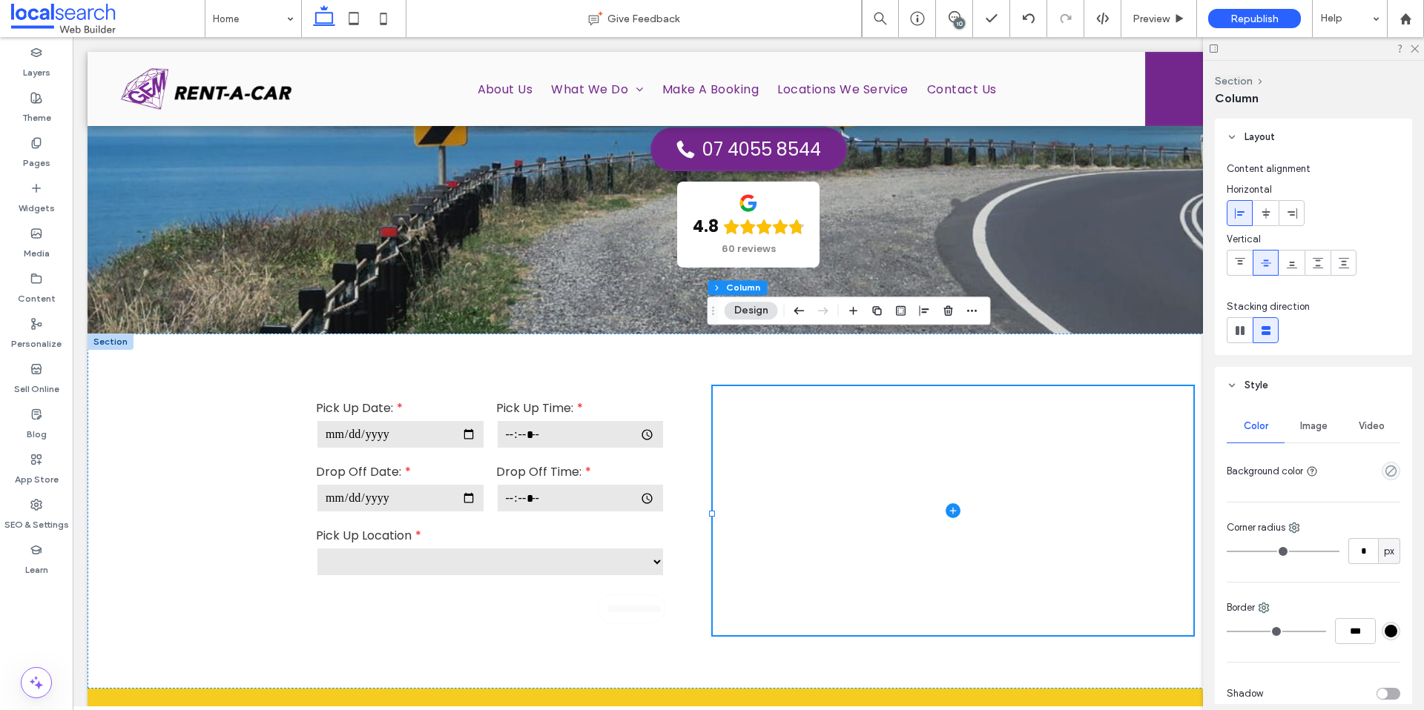
click at [1302, 425] on span "Image" at bounding box center [1313, 426] width 27 height 12
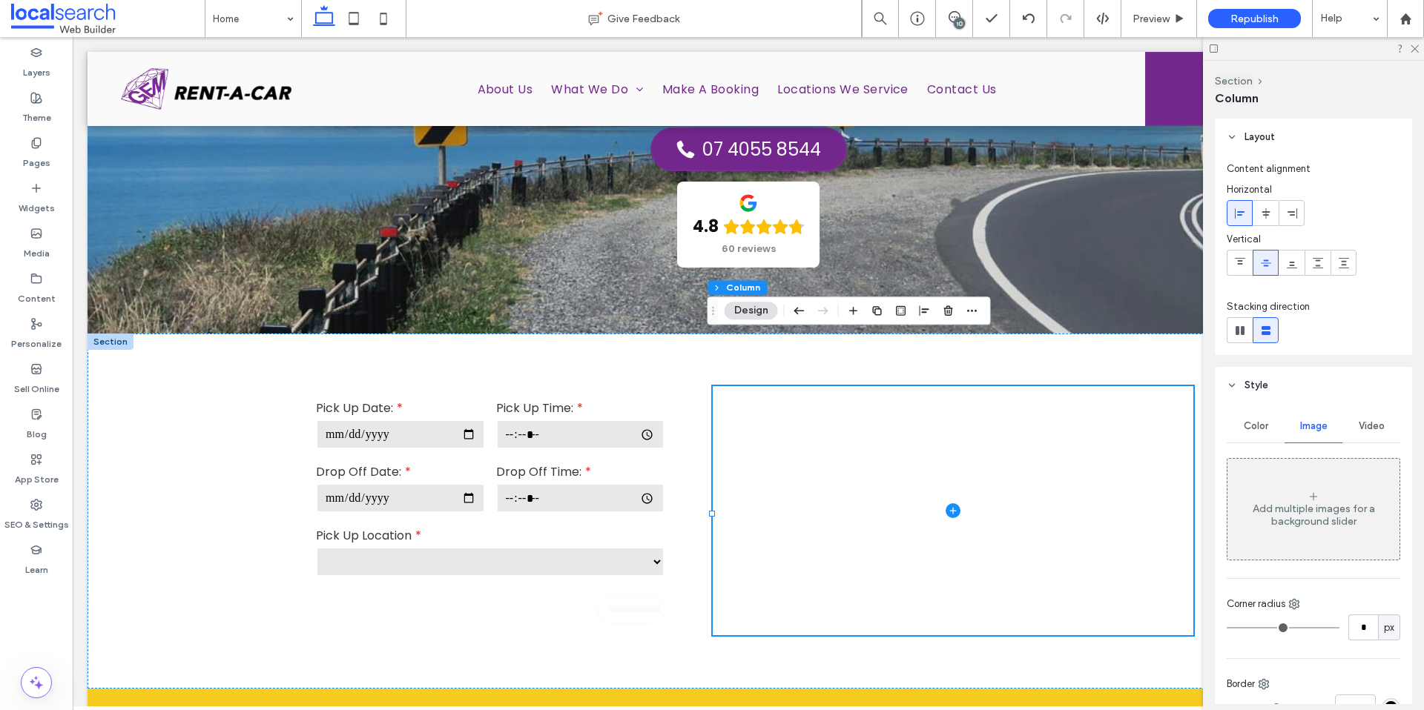
click at [1315, 470] on div "Add multiple images for a background slider" at bounding box center [1313, 509] width 172 height 98
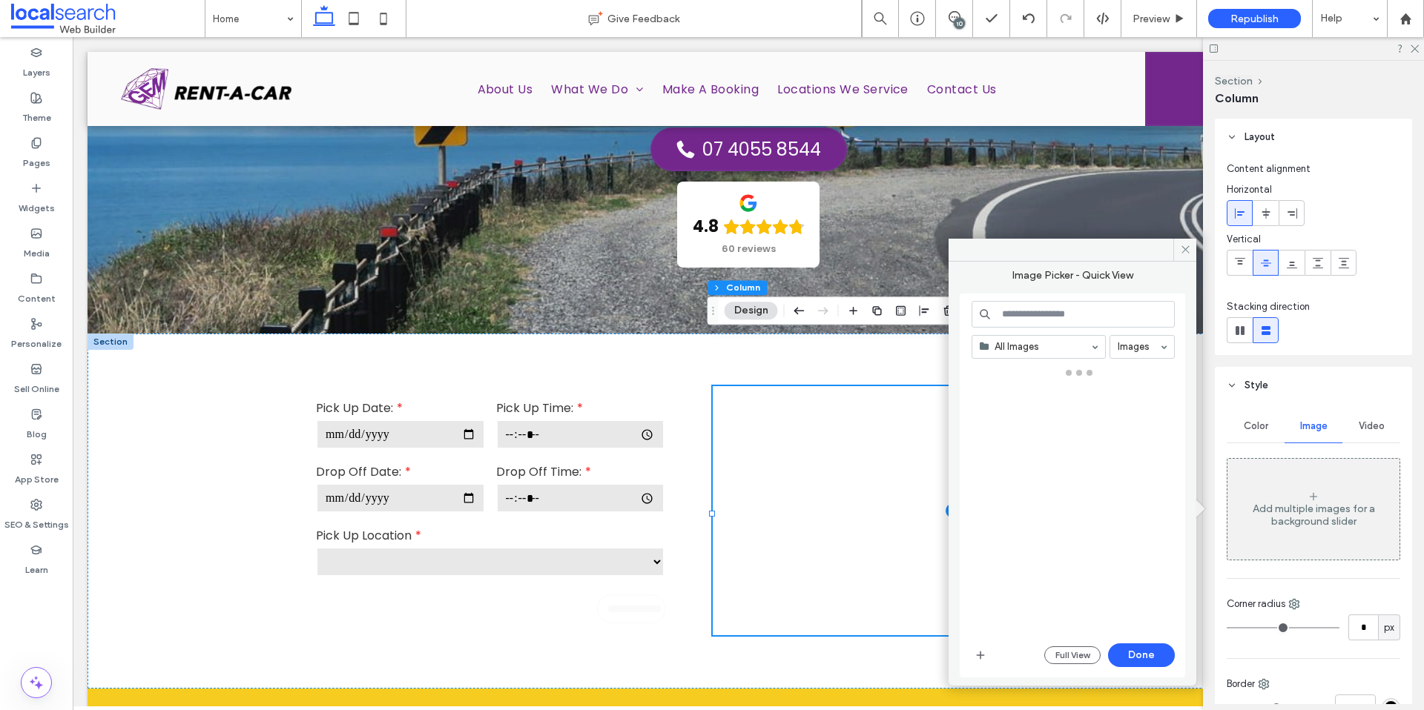
click at [1059, 320] on input at bounding box center [1072, 314] width 203 height 27
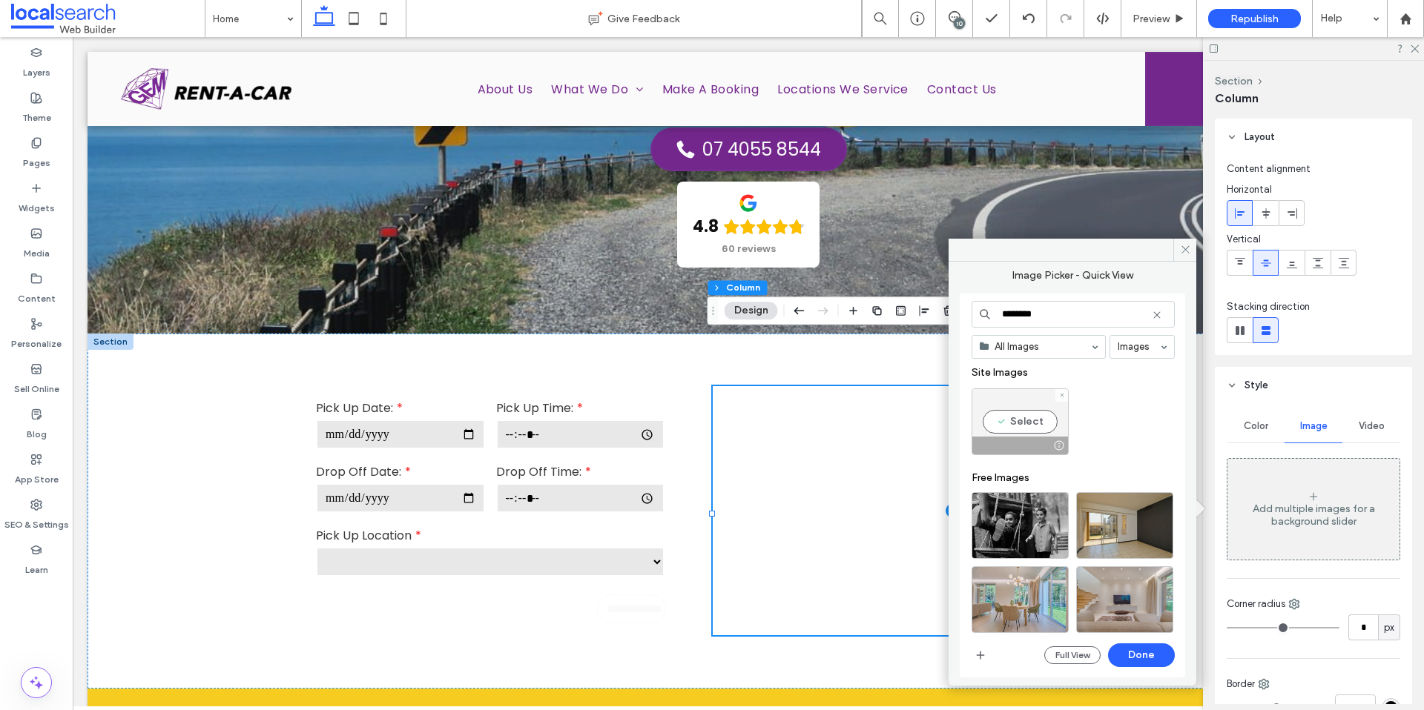
type input "********"
click at [1020, 422] on div "Select" at bounding box center [1019, 422] width 97 height 67
click at [1138, 656] on button "Done" at bounding box center [1141, 656] width 67 height 24
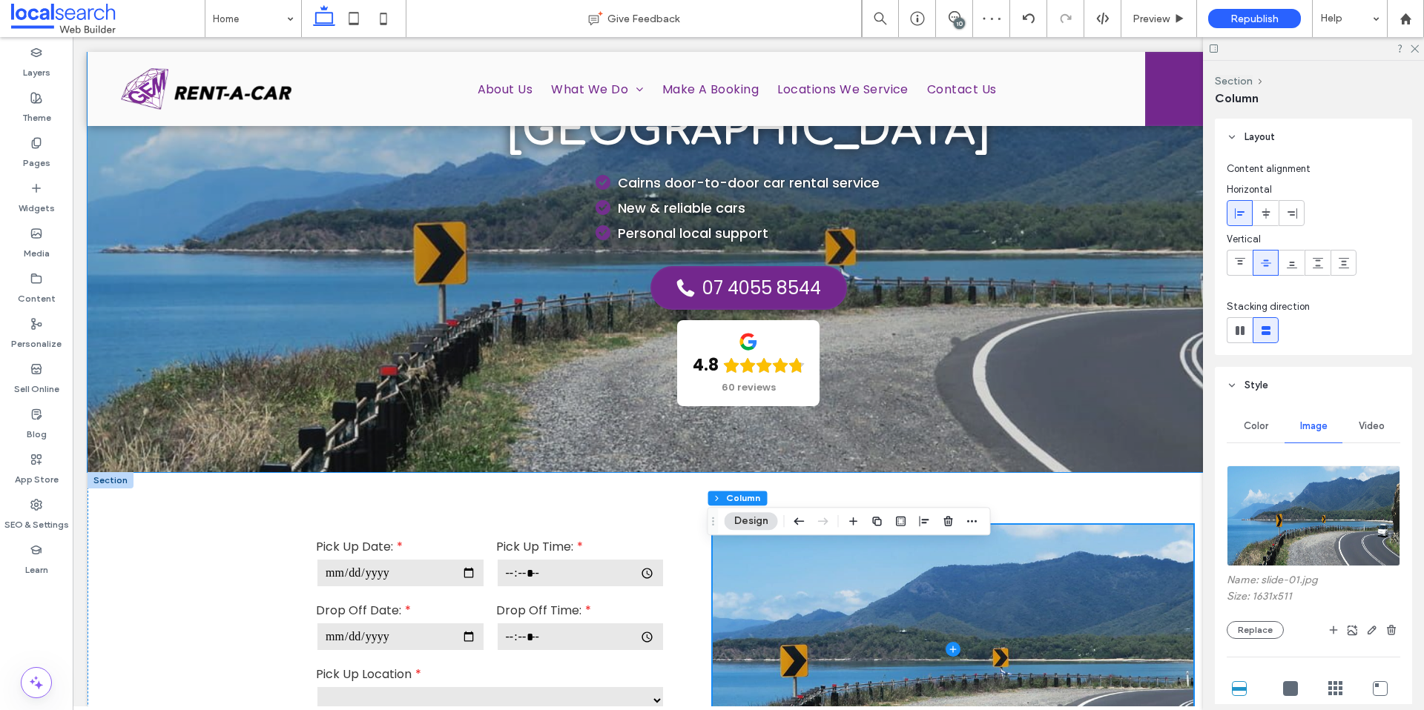
scroll to position [368, 0]
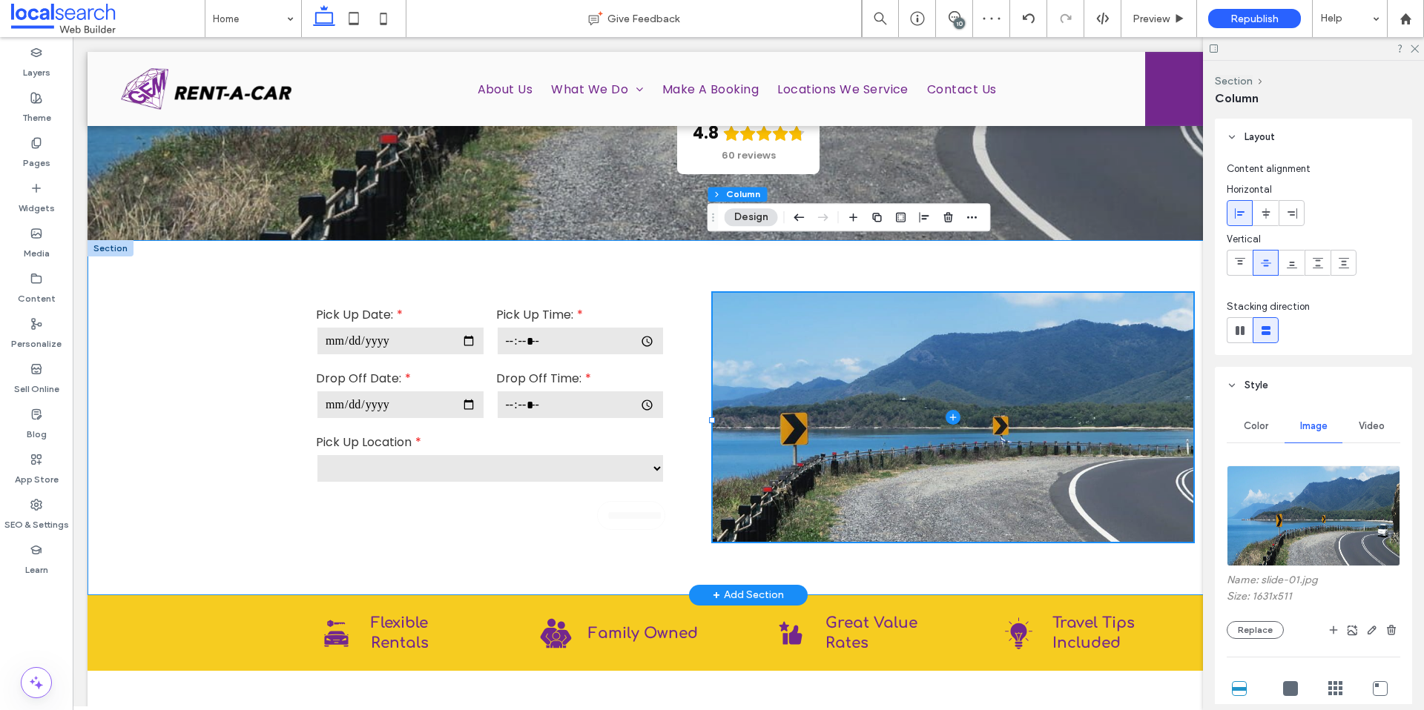
click at [231, 353] on div "**********" at bounding box center [747, 417] width 1321 height 355
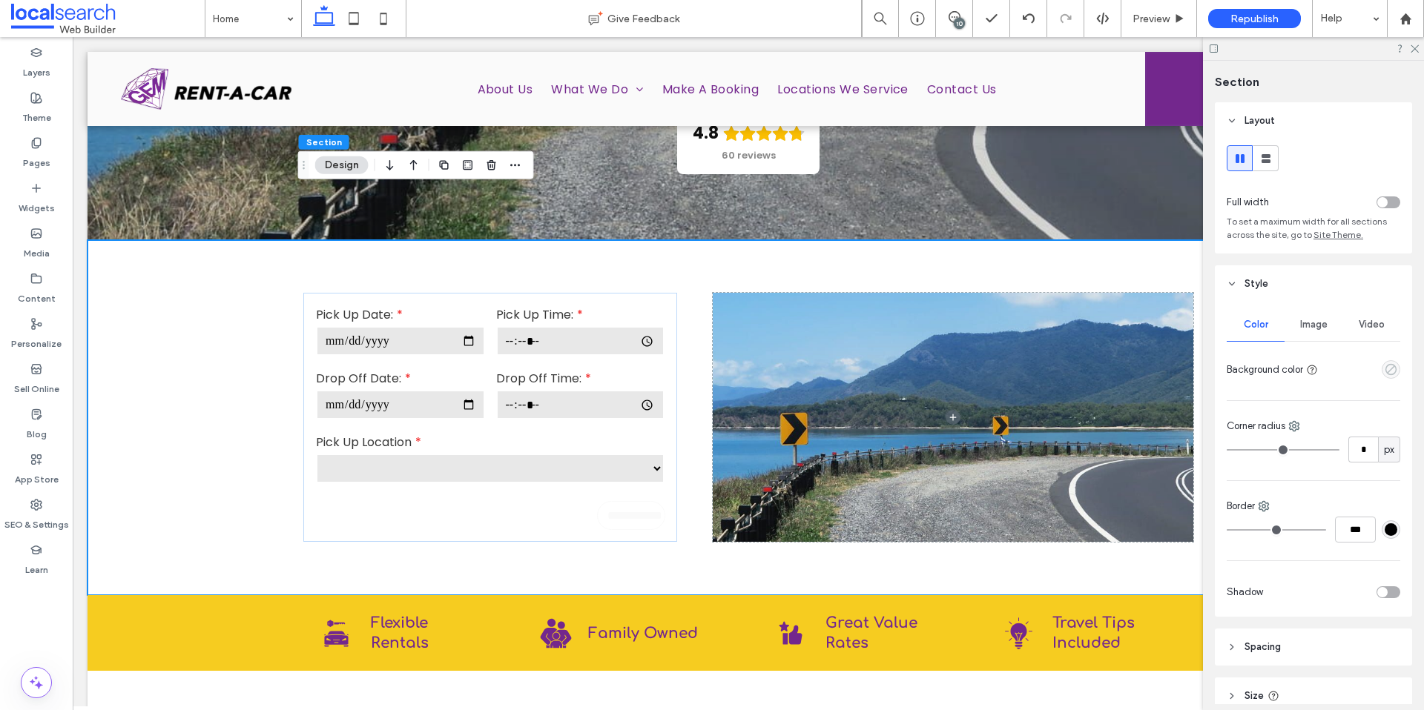
click at [1384, 368] on icon "empty color" at bounding box center [1390, 369] width 13 height 13
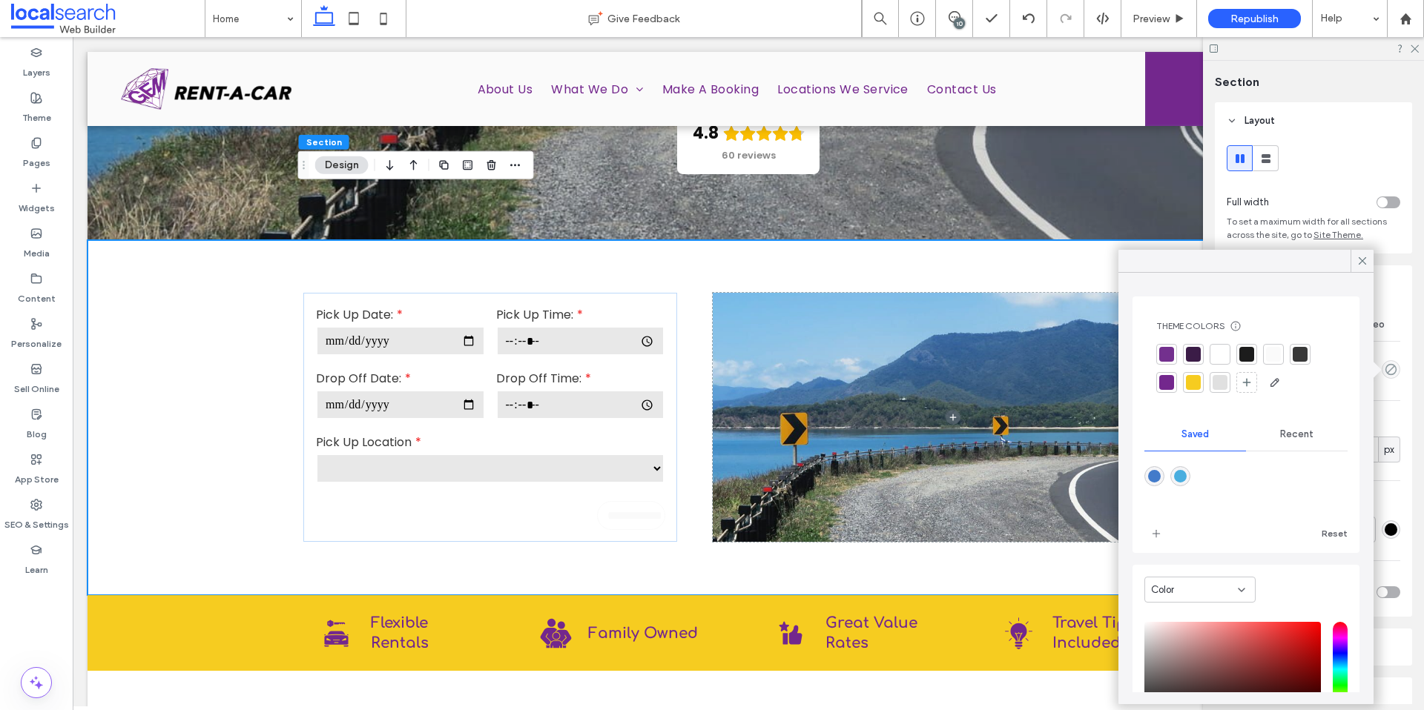
click at [1196, 384] on div at bounding box center [1193, 382] width 15 height 15
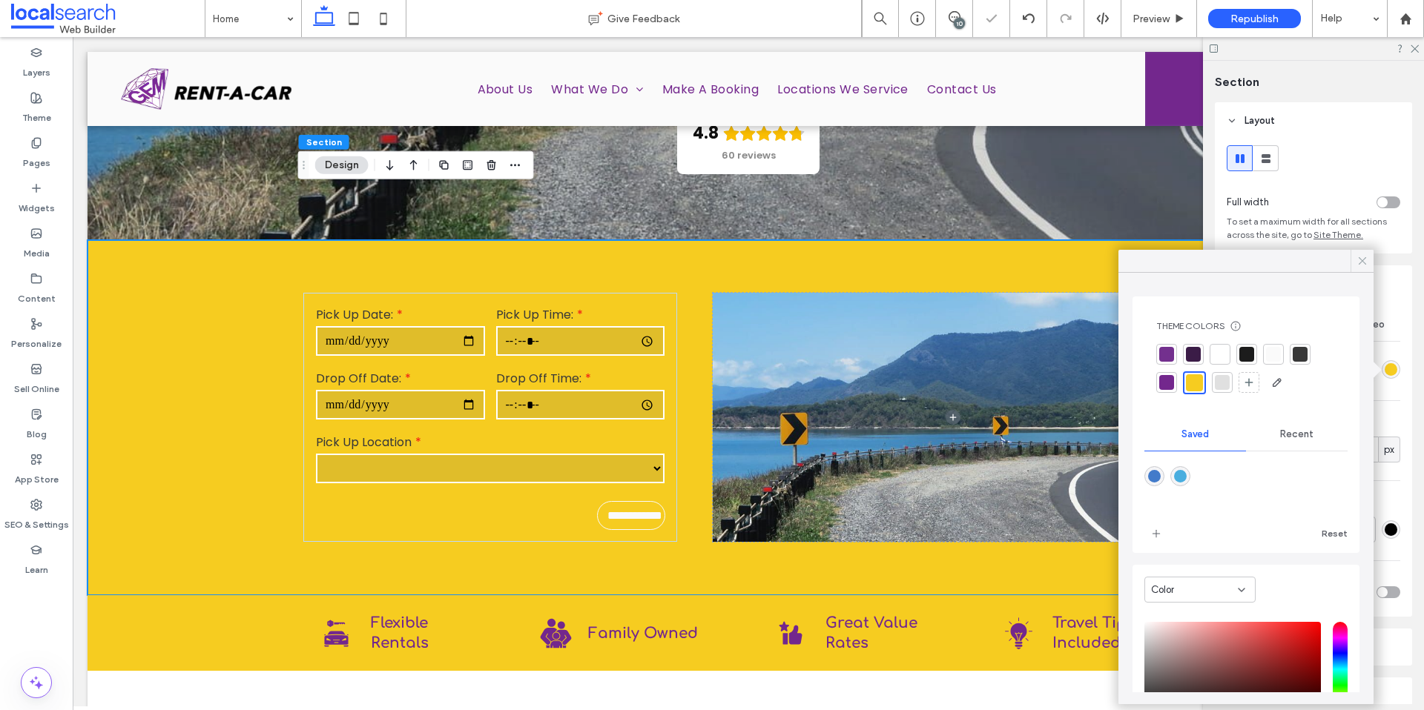
click at [1361, 261] on icon at bounding box center [1361, 260] width 13 height 13
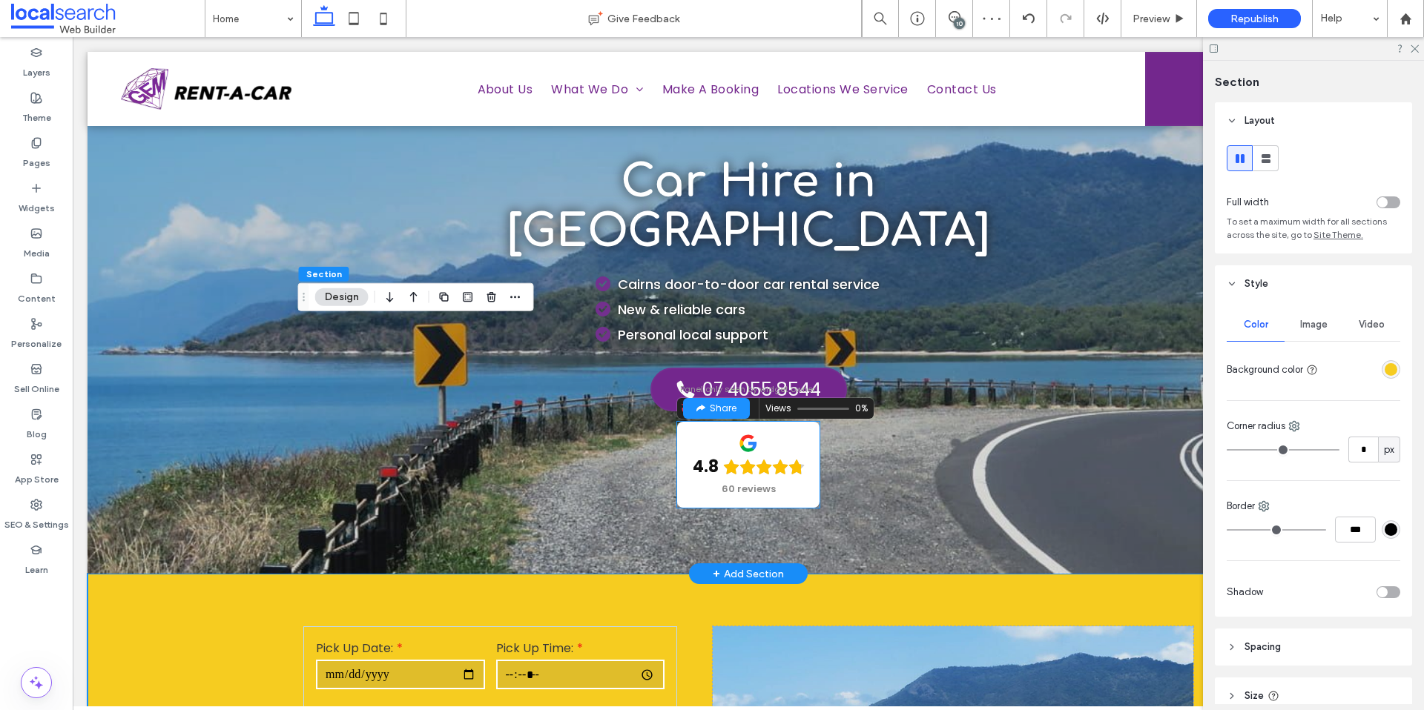
scroll to position [0, 0]
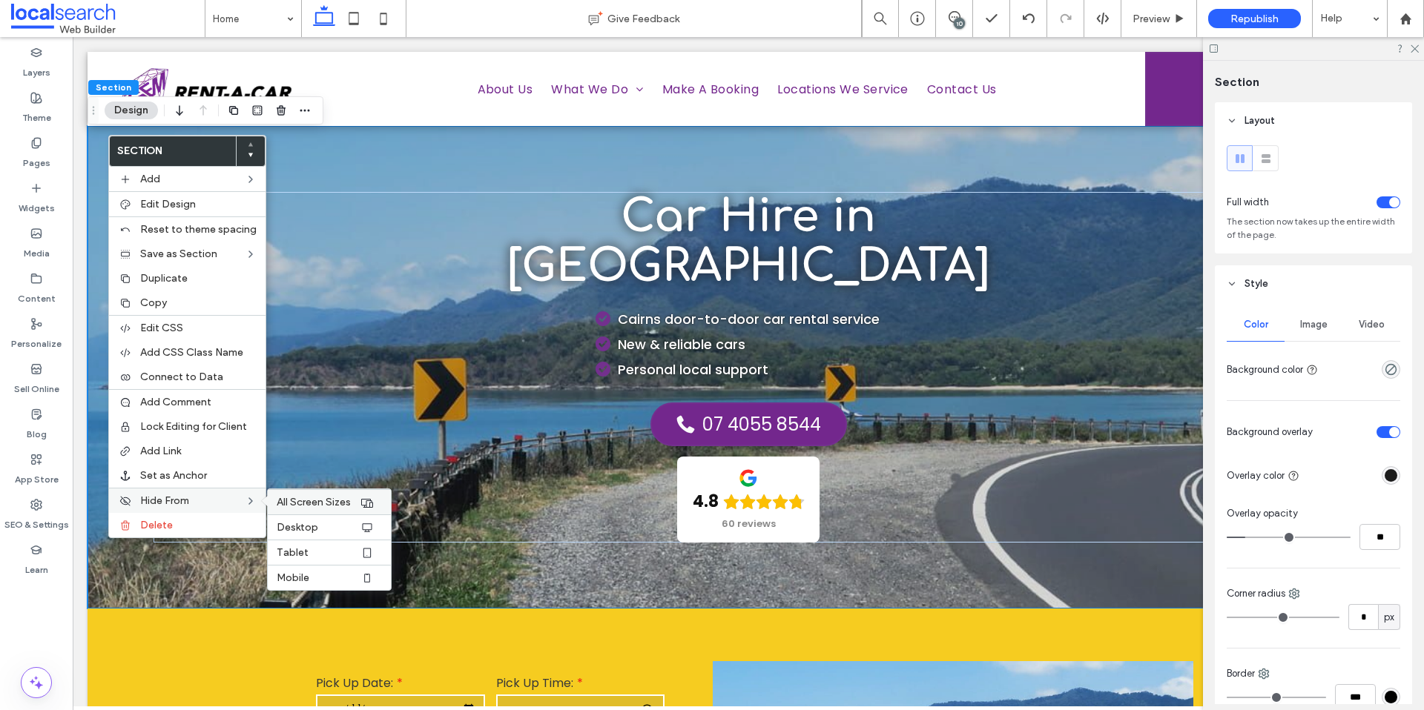
click at [325, 504] on span "All Screen Sizes" at bounding box center [314, 502] width 74 height 13
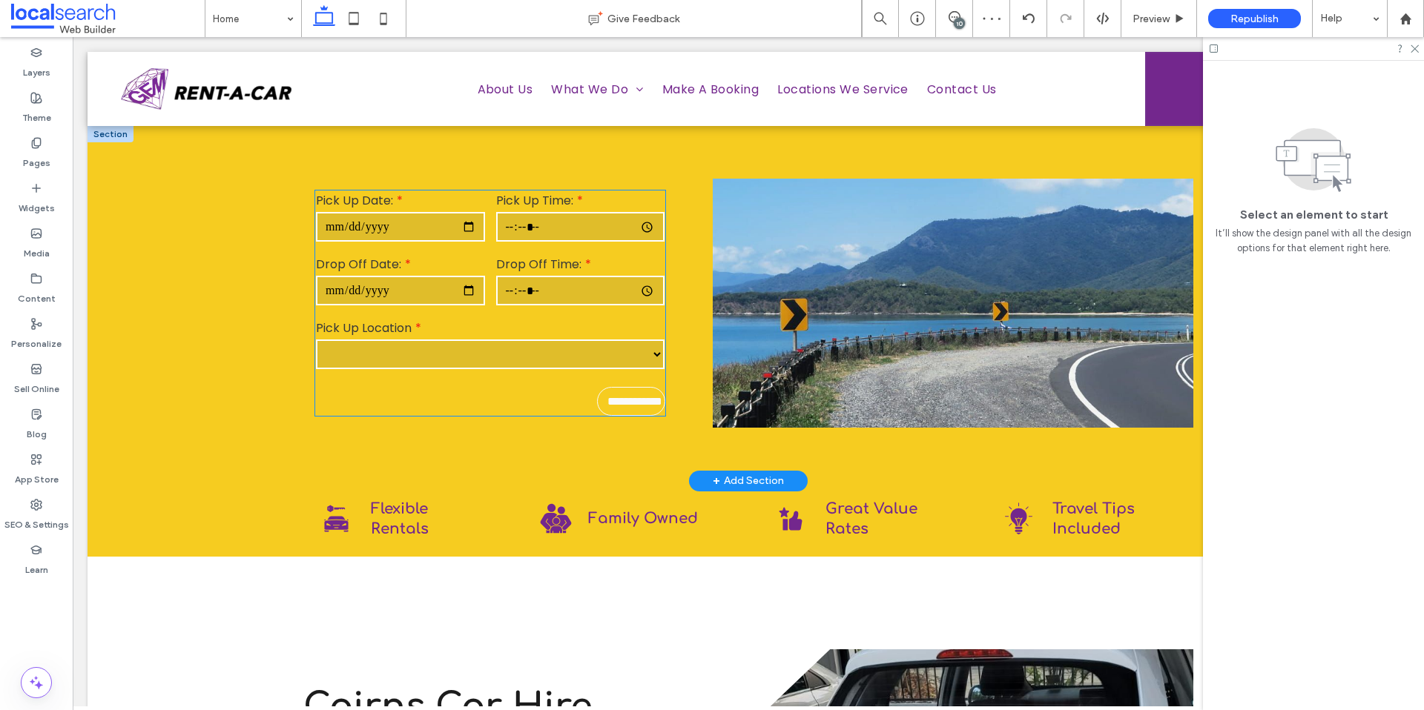
click at [492, 250] on div "Drop Off Time:" at bounding box center [580, 282] width 180 height 64
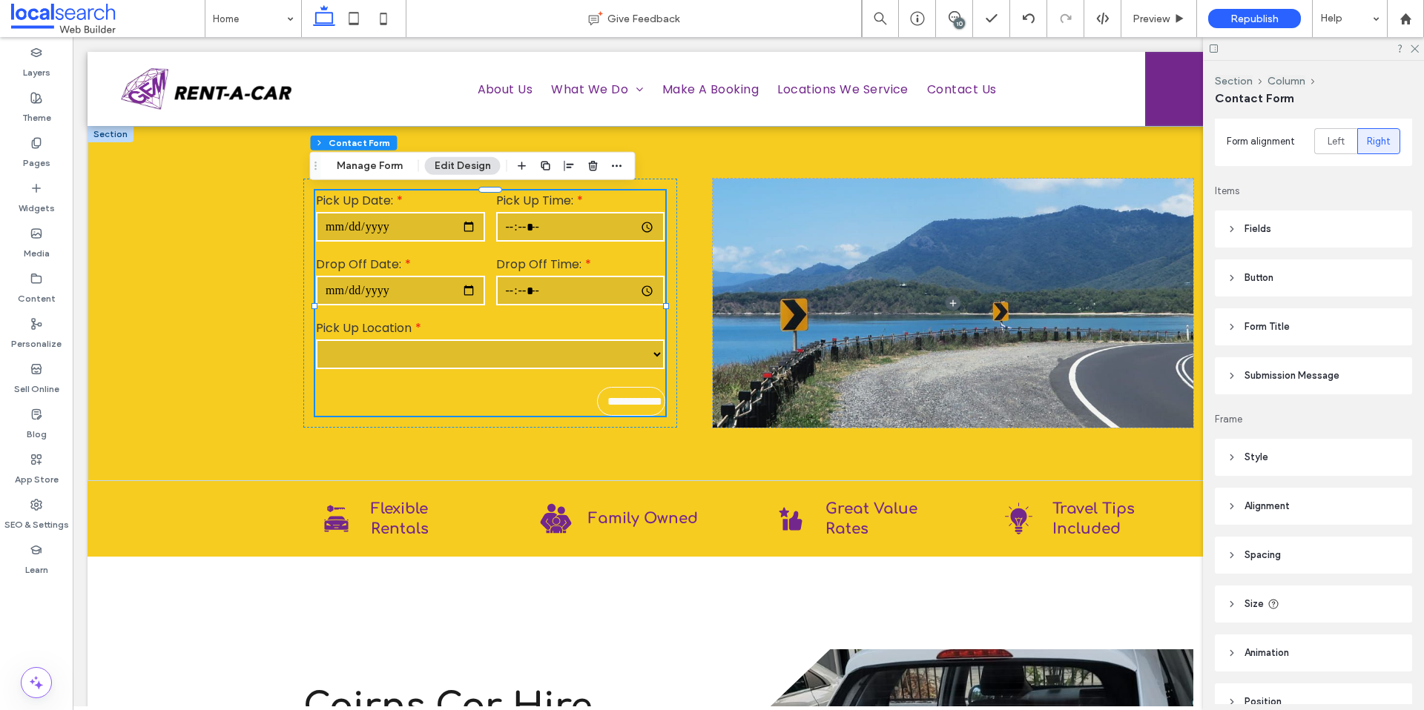
scroll to position [274, 0]
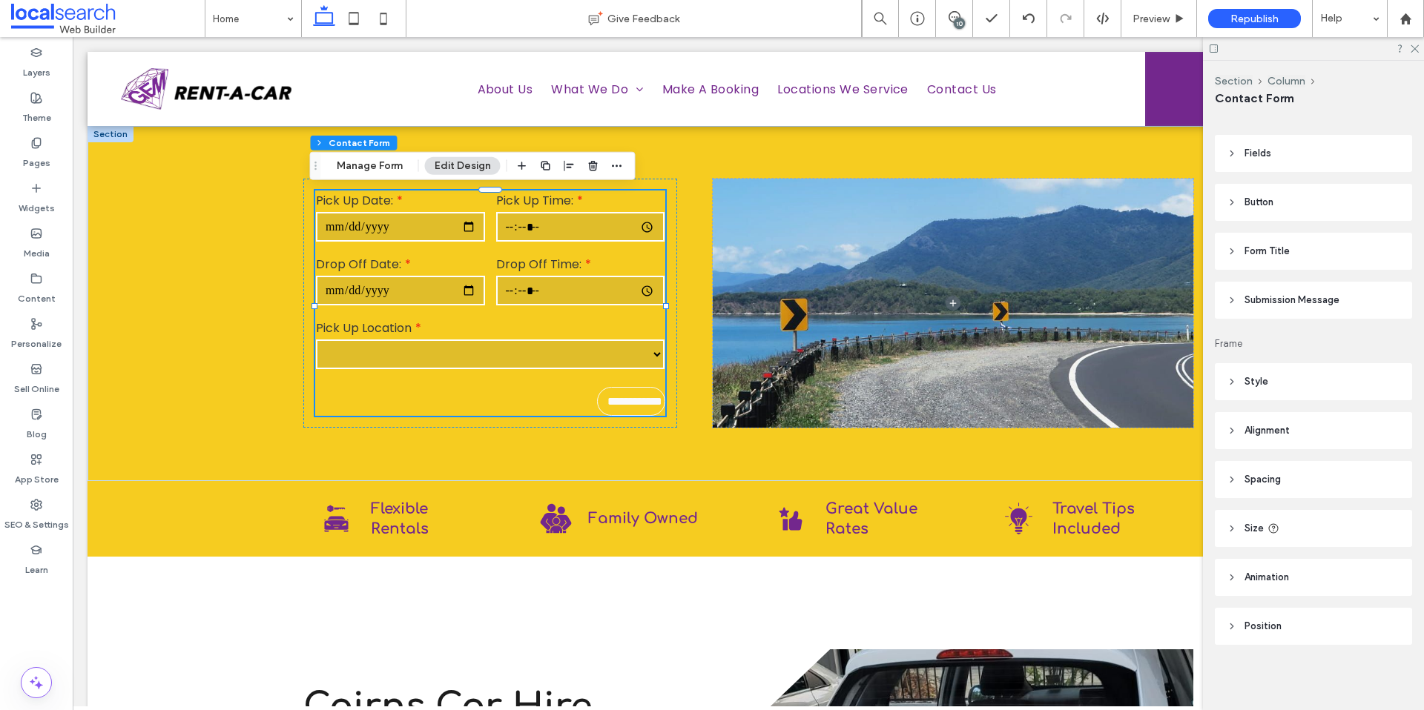
click at [1270, 387] on header "Style" at bounding box center [1312, 381] width 197 height 37
click at [1313, 391] on header "Style" at bounding box center [1312, 378] width 197 height 37
click at [1289, 176] on div "Layout Form alignment Left Right Items Fields Field Style Field Text Background…" at bounding box center [1317, 412] width 207 height 586
click at [1271, 152] on header "Fields" at bounding box center [1312, 153] width 197 height 37
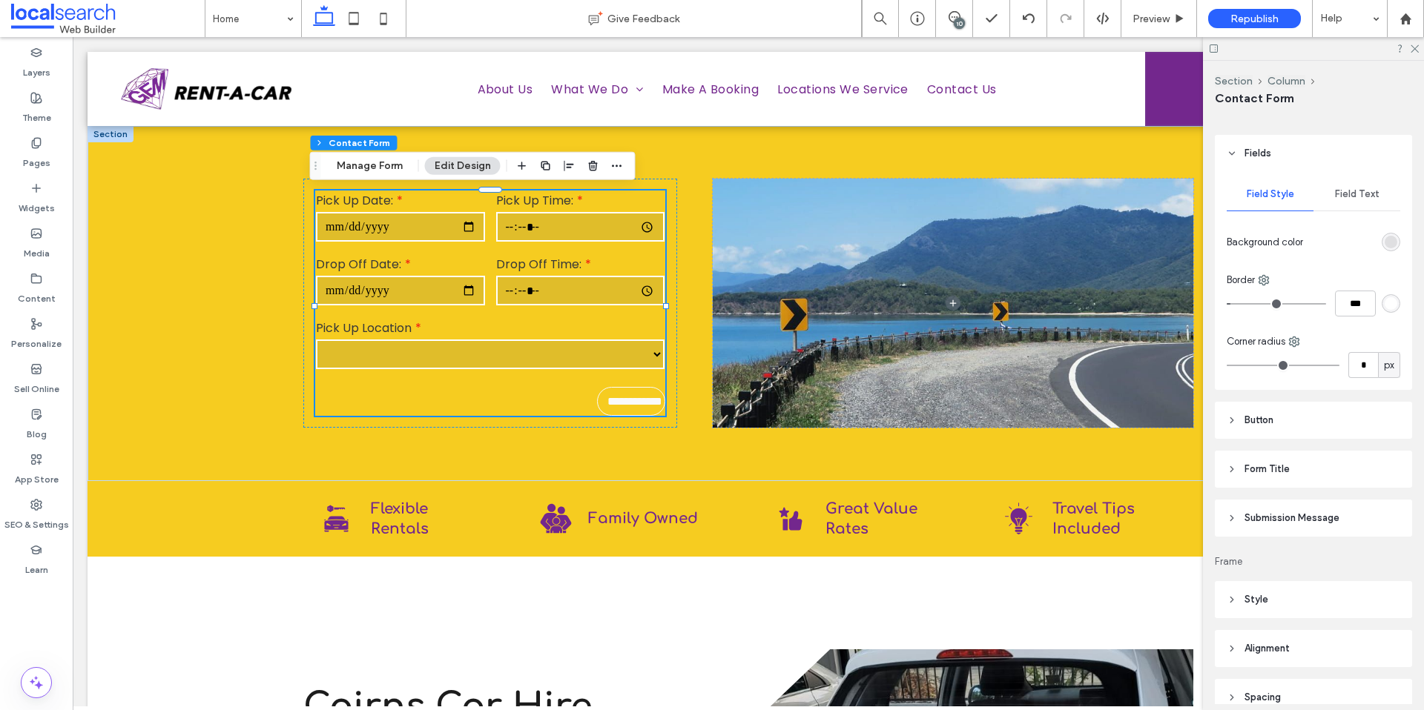
scroll to position [277, 0]
click at [1346, 187] on span "Field Text" at bounding box center [1357, 191] width 44 height 12
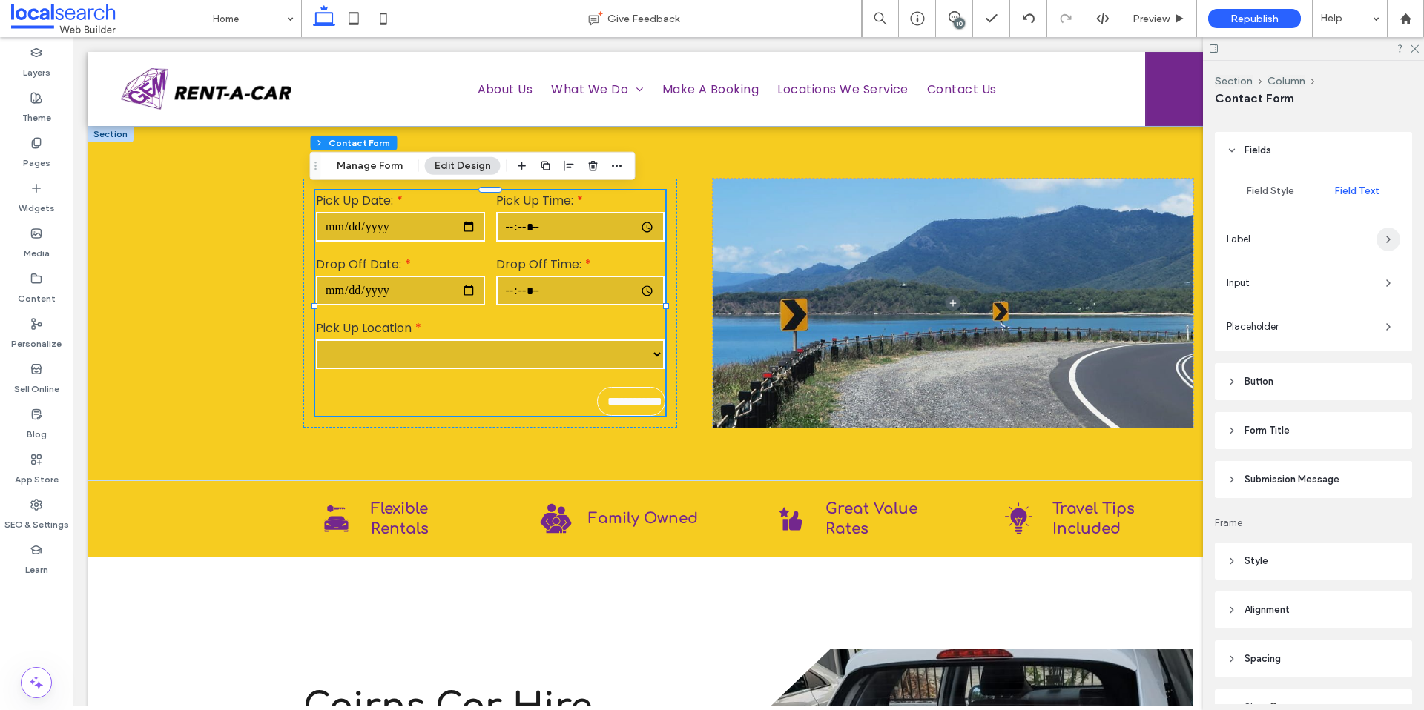
click at [1376, 234] on span "button" at bounding box center [1388, 240] width 24 height 24
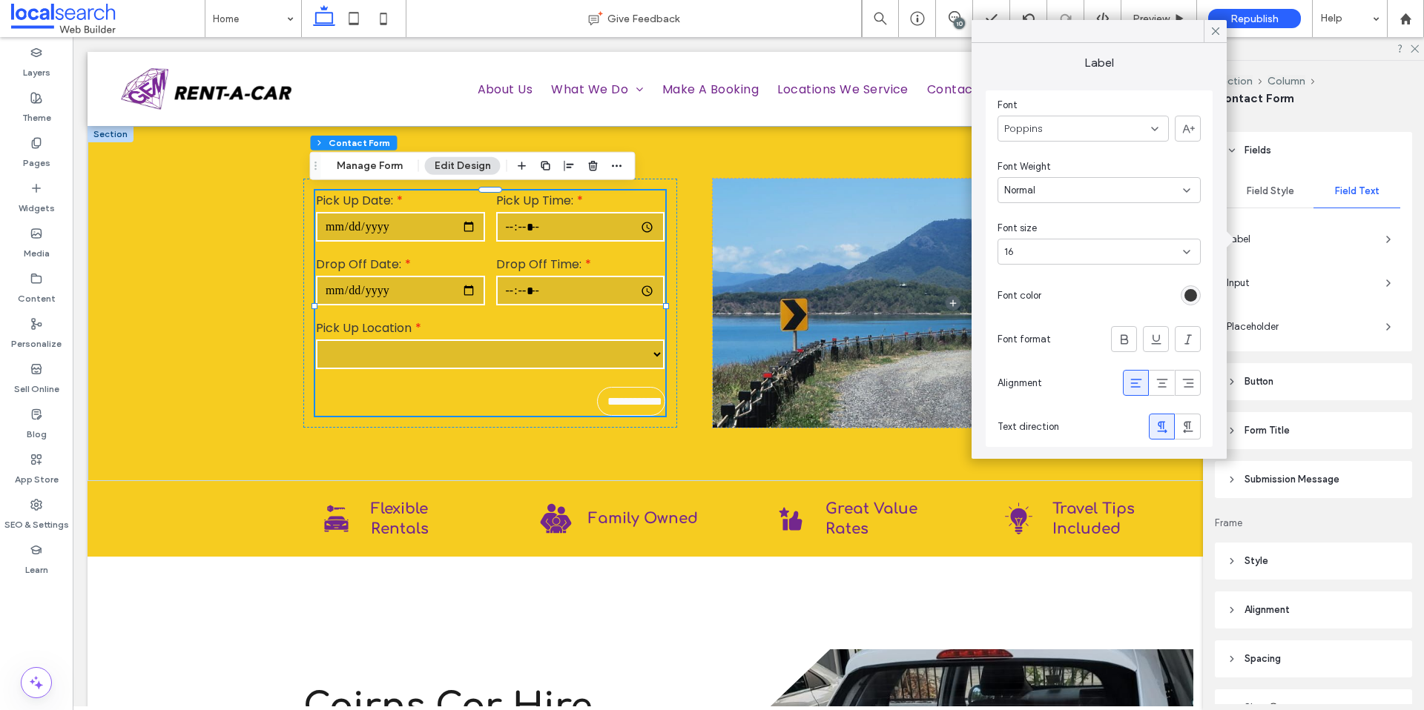
click at [1193, 294] on div "rgb(56, 56, 56)" at bounding box center [1190, 295] width 13 height 13
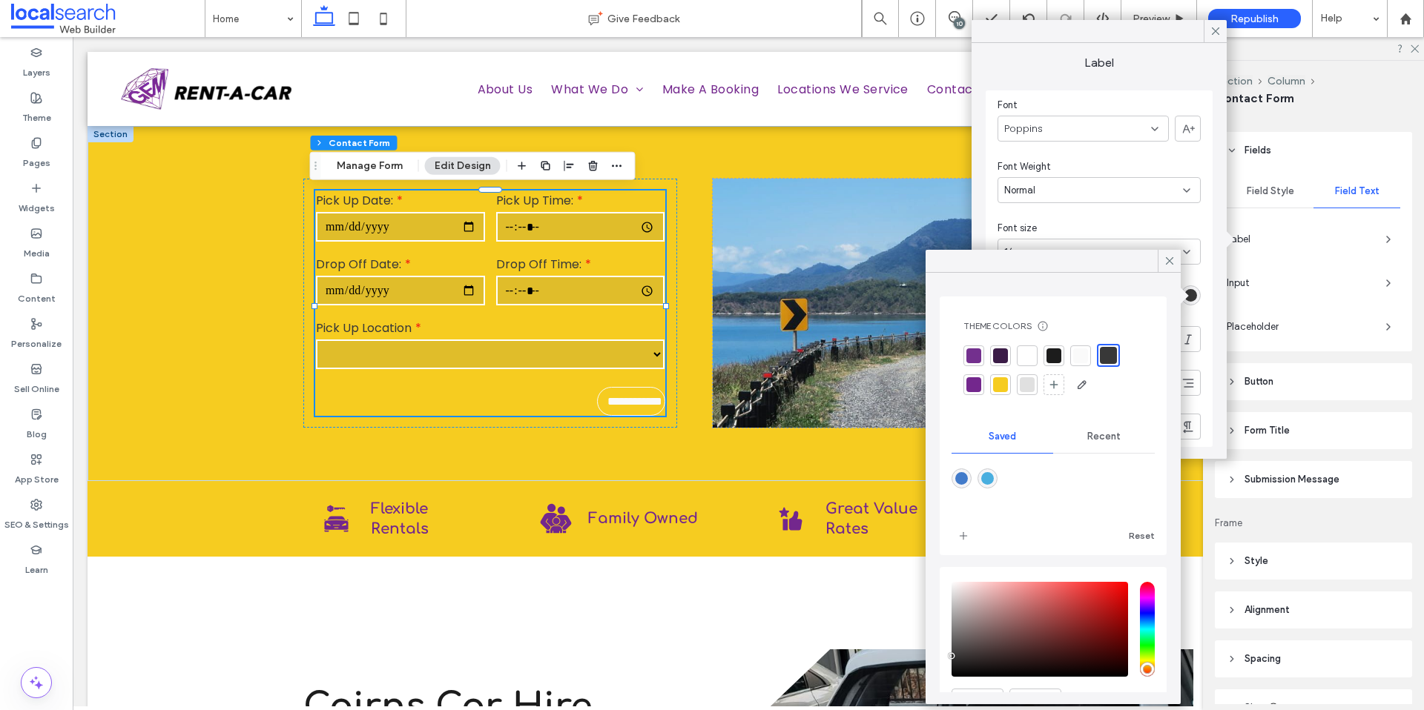
click at [1024, 358] on div at bounding box center [1026, 355] width 15 height 15
click at [973, 354] on div at bounding box center [973, 355] width 15 height 15
click at [1171, 261] on icon at bounding box center [1169, 260] width 13 height 13
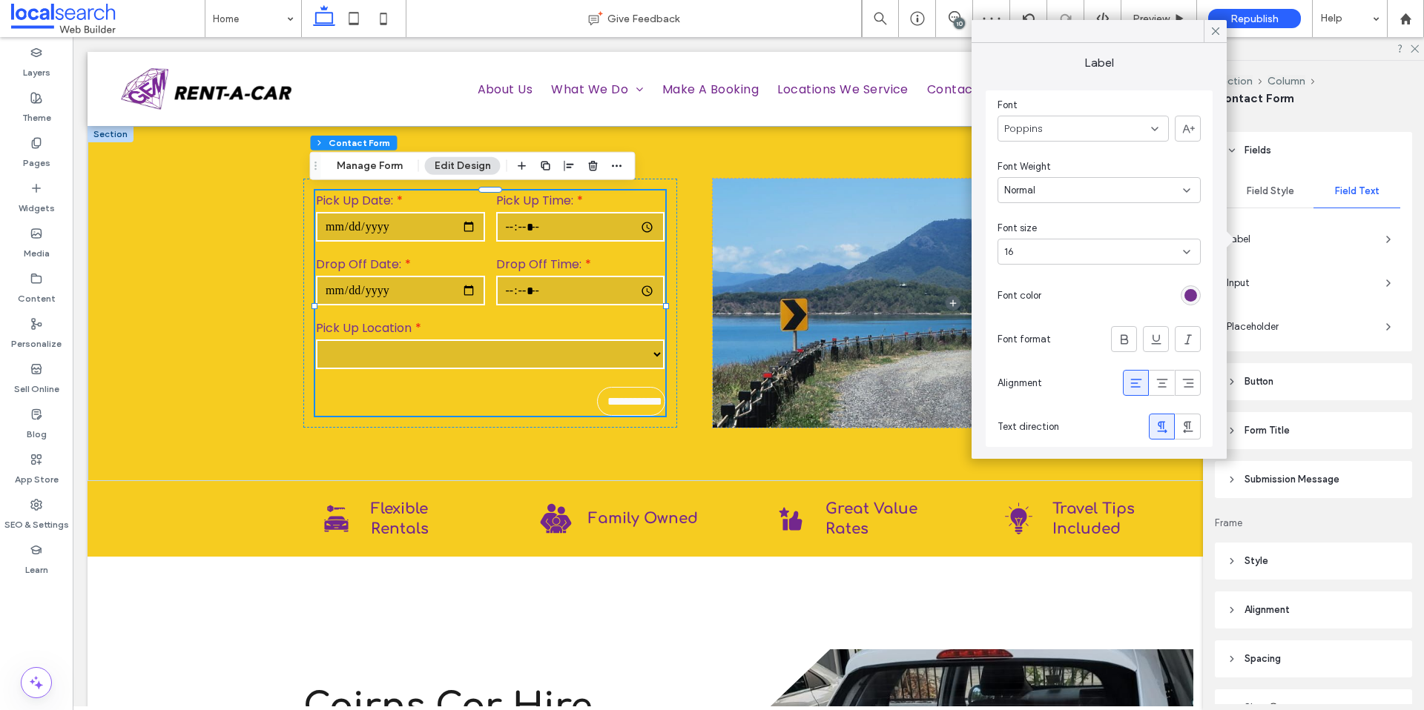
click at [1217, 30] on icon at bounding box center [1215, 30] width 13 height 13
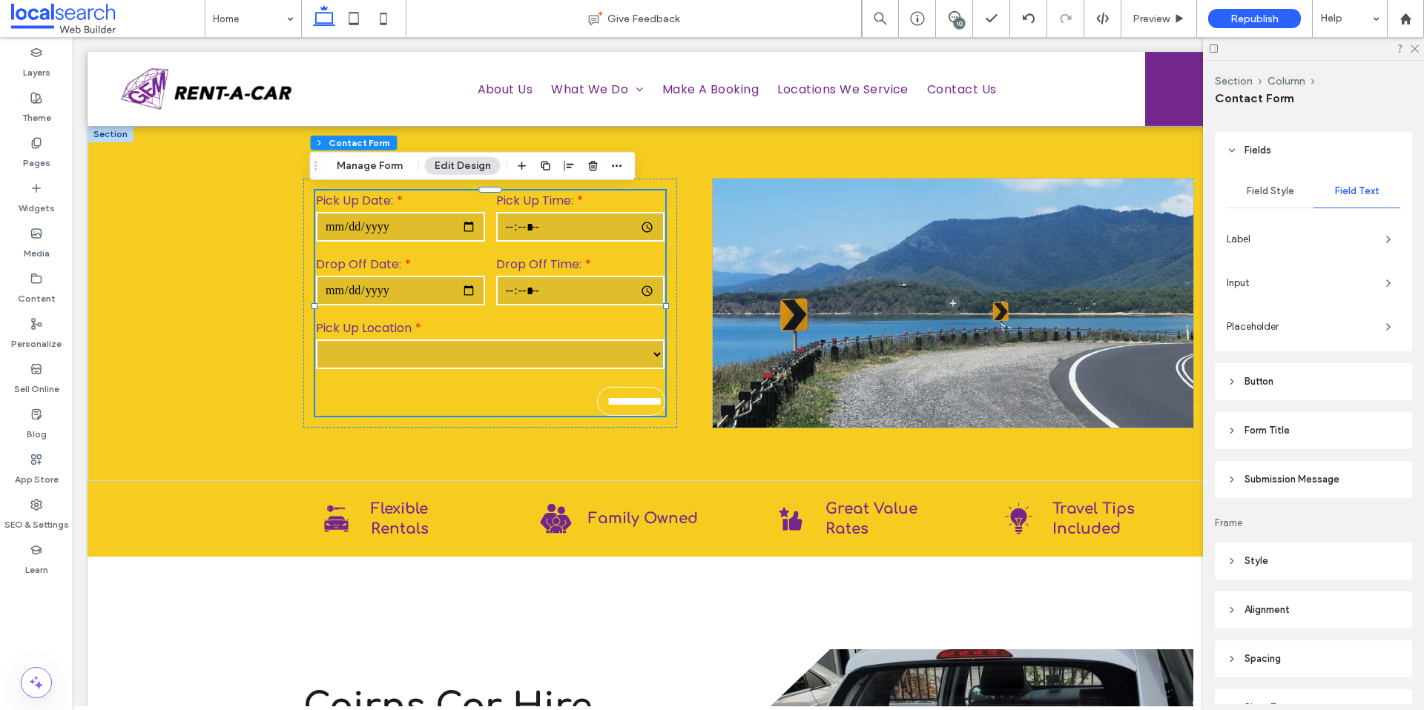
click at [1355, 282] on span "Input" at bounding box center [1299, 283] width 147 height 15
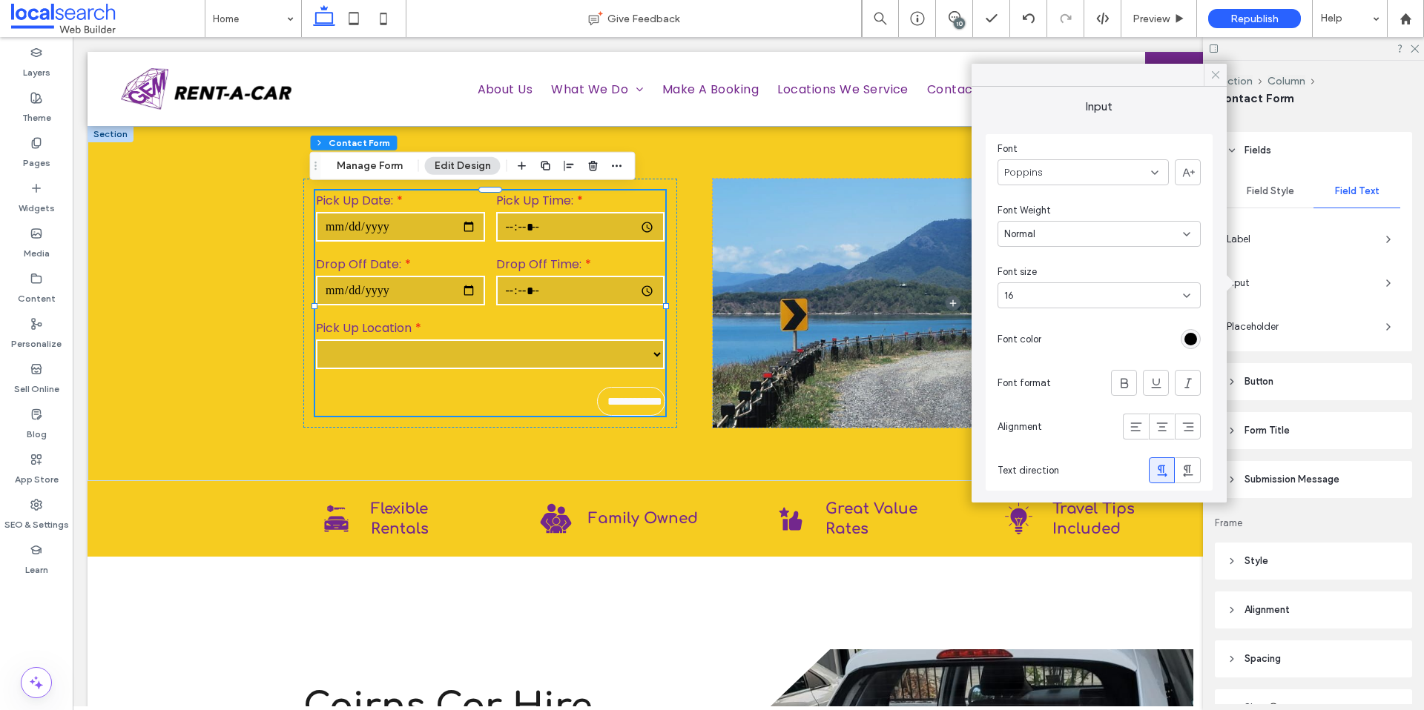
click at [1211, 78] on use at bounding box center [1214, 74] width 7 height 7
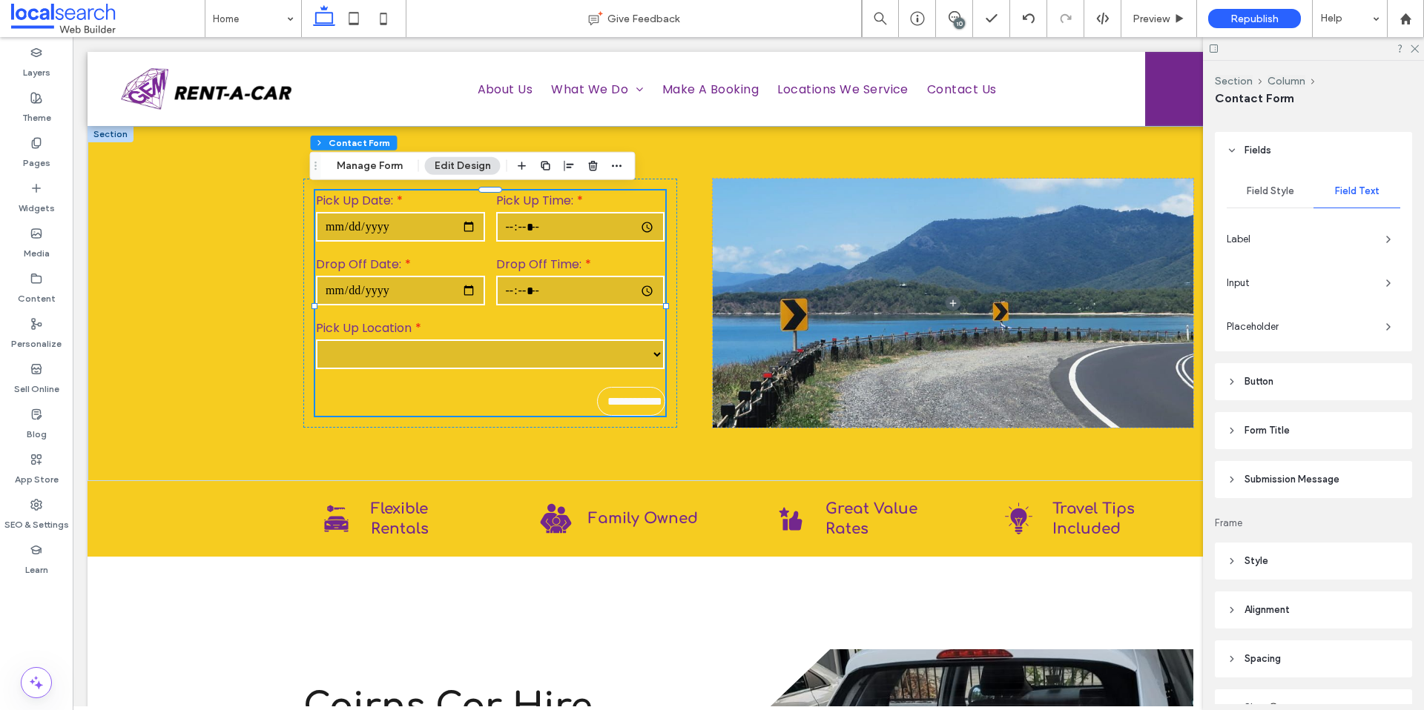
click at [1356, 240] on span "Label" at bounding box center [1299, 239] width 147 height 15
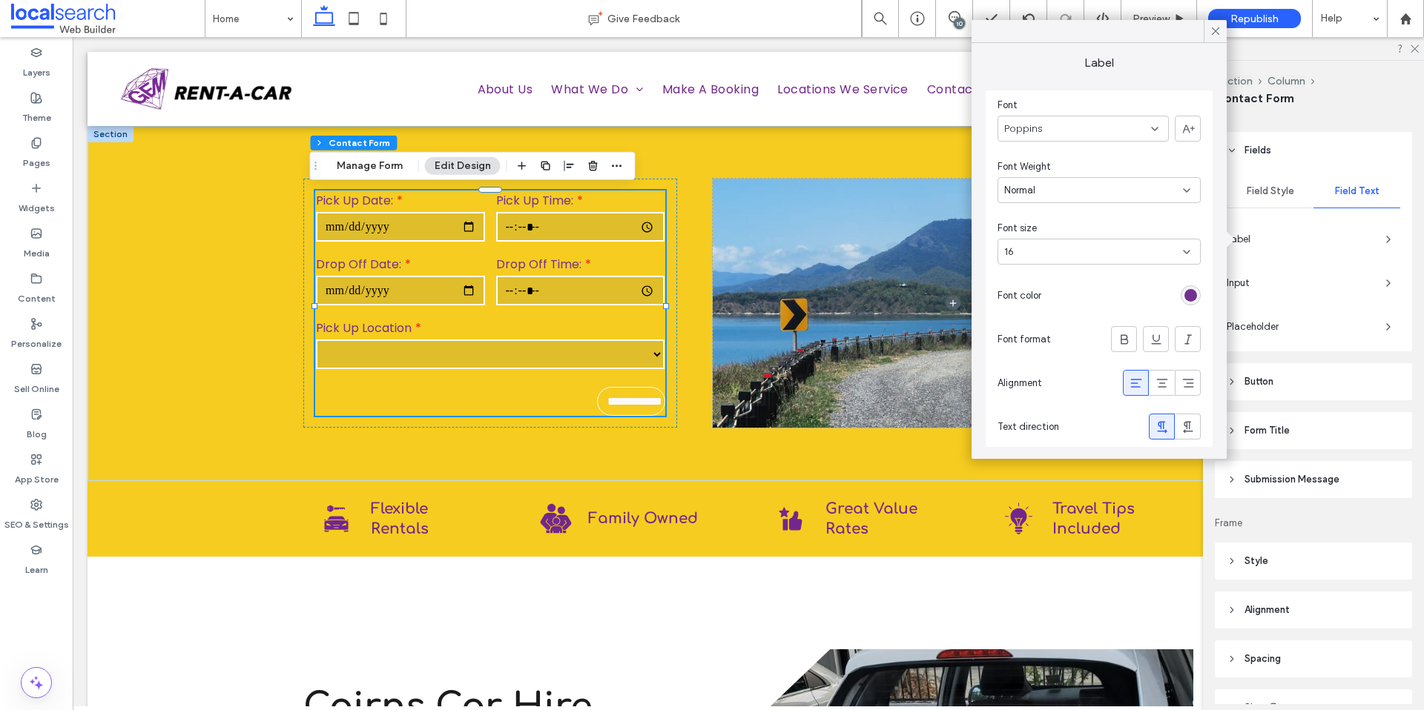
click at [1184, 293] on div "rgb(115, 48, 142)" at bounding box center [1190, 295] width 13 height 13
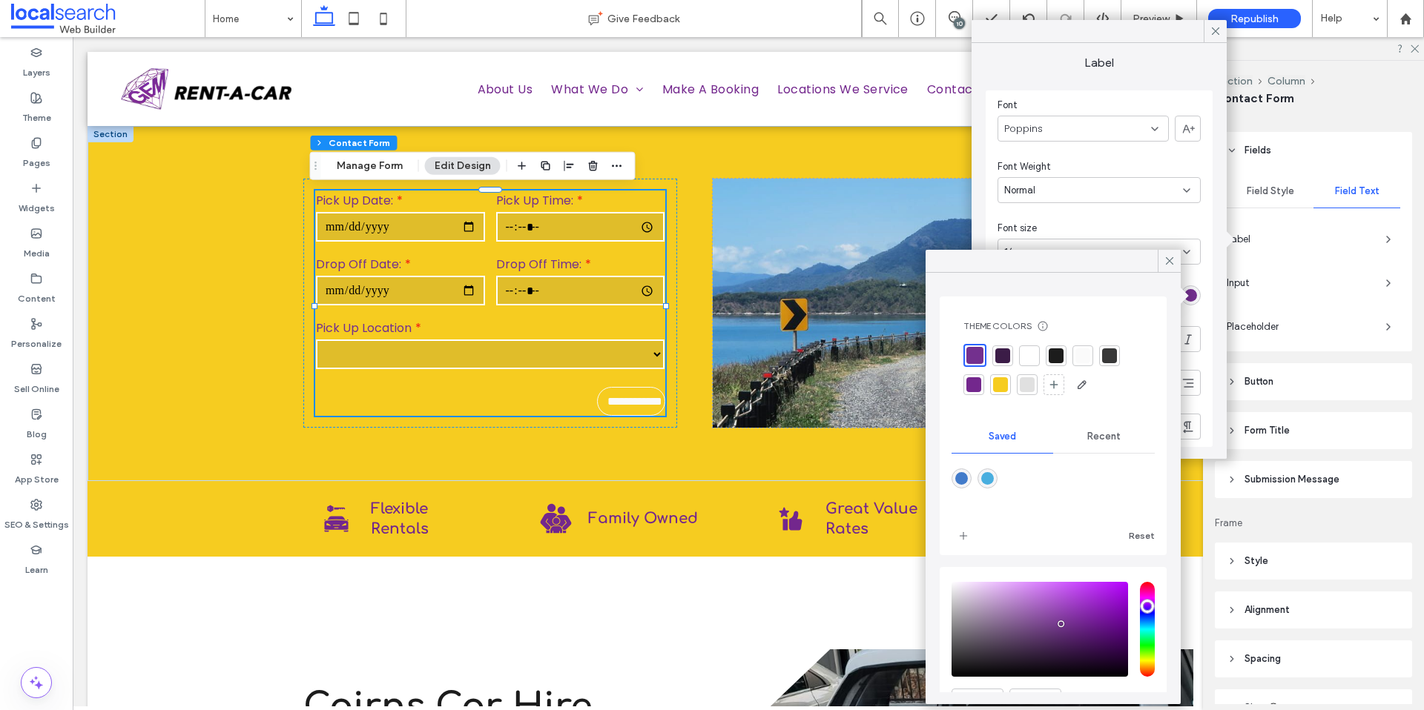
click at [1005, 358] on div at bounding box center [1002, 355] width 15 height 15
click at [1167, 260] on icon at bounding box center [1169, 260] width 13 height 13
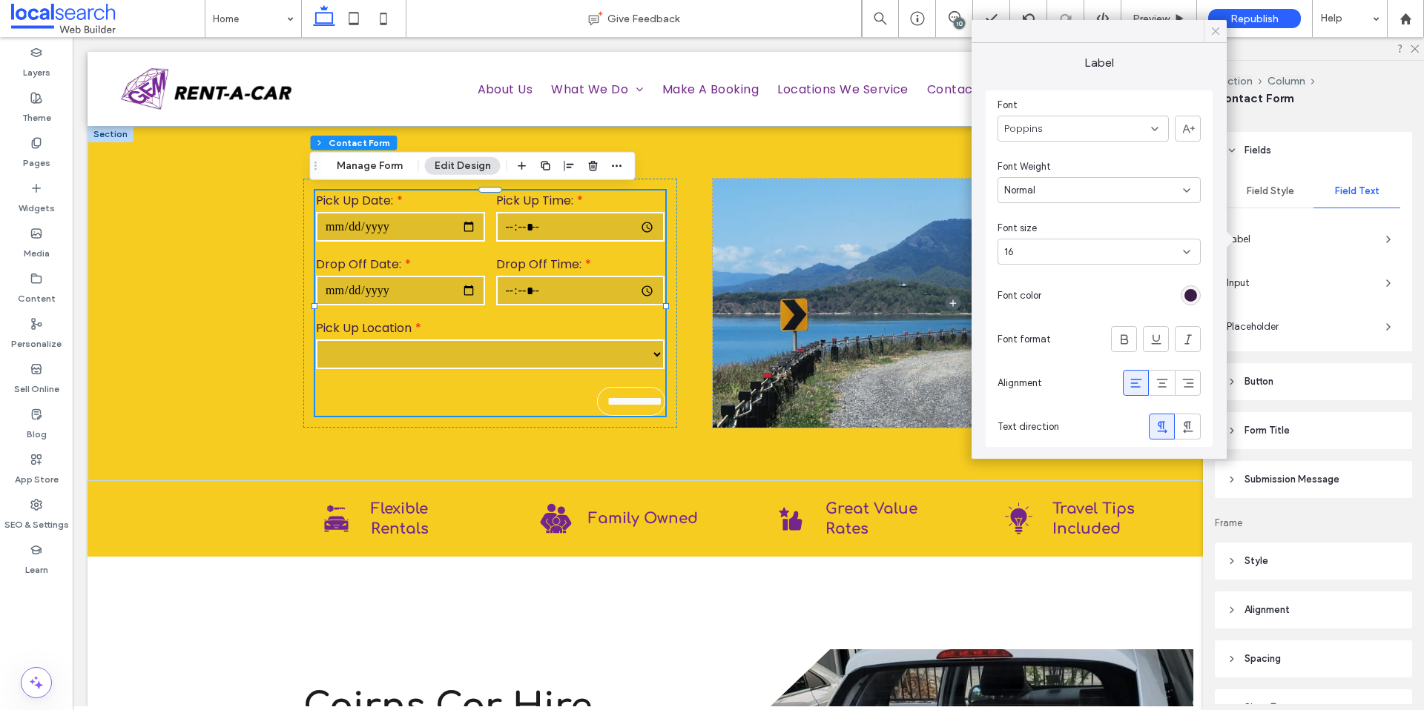
click at [1209, 36] on icon at bounding box center [1215, 30] width 13 height 13
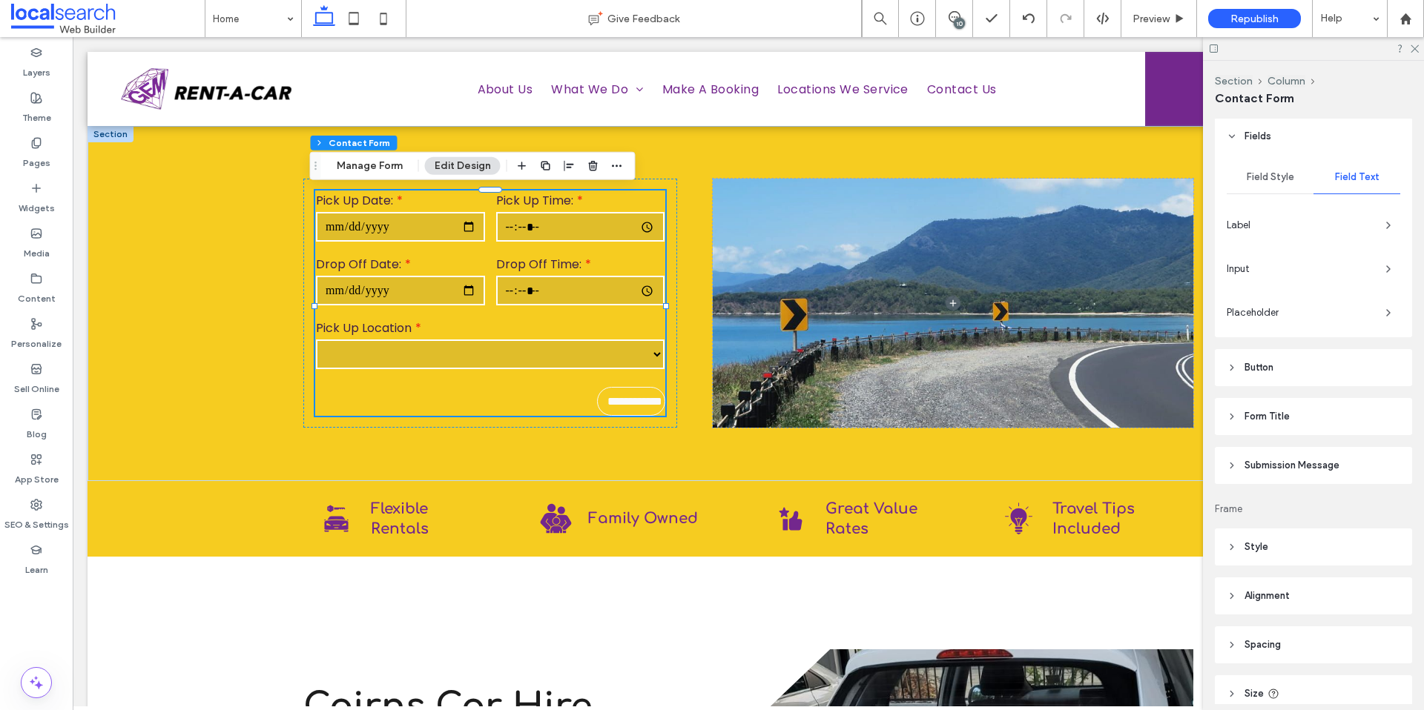
scroll to position [303, 0]
click at [1290, 414] on header "Form Title" at bounding box center [1312, 404] width 197 height 37
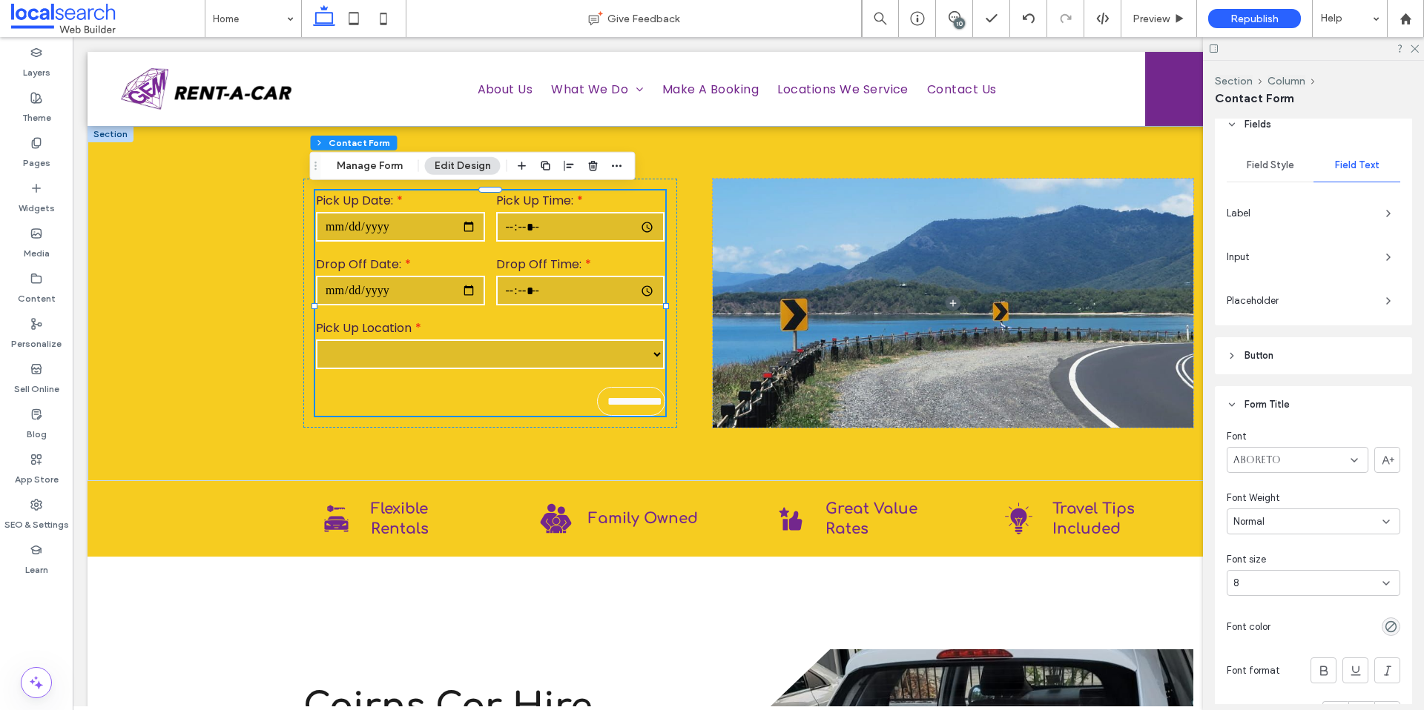
click at [1286, 411] on span "Form Title" at bounding box center [1266, 404] width 45 height 15
click at [1272, 360] on span "Button" at bounding box center [1258, 355] width 29 height 15
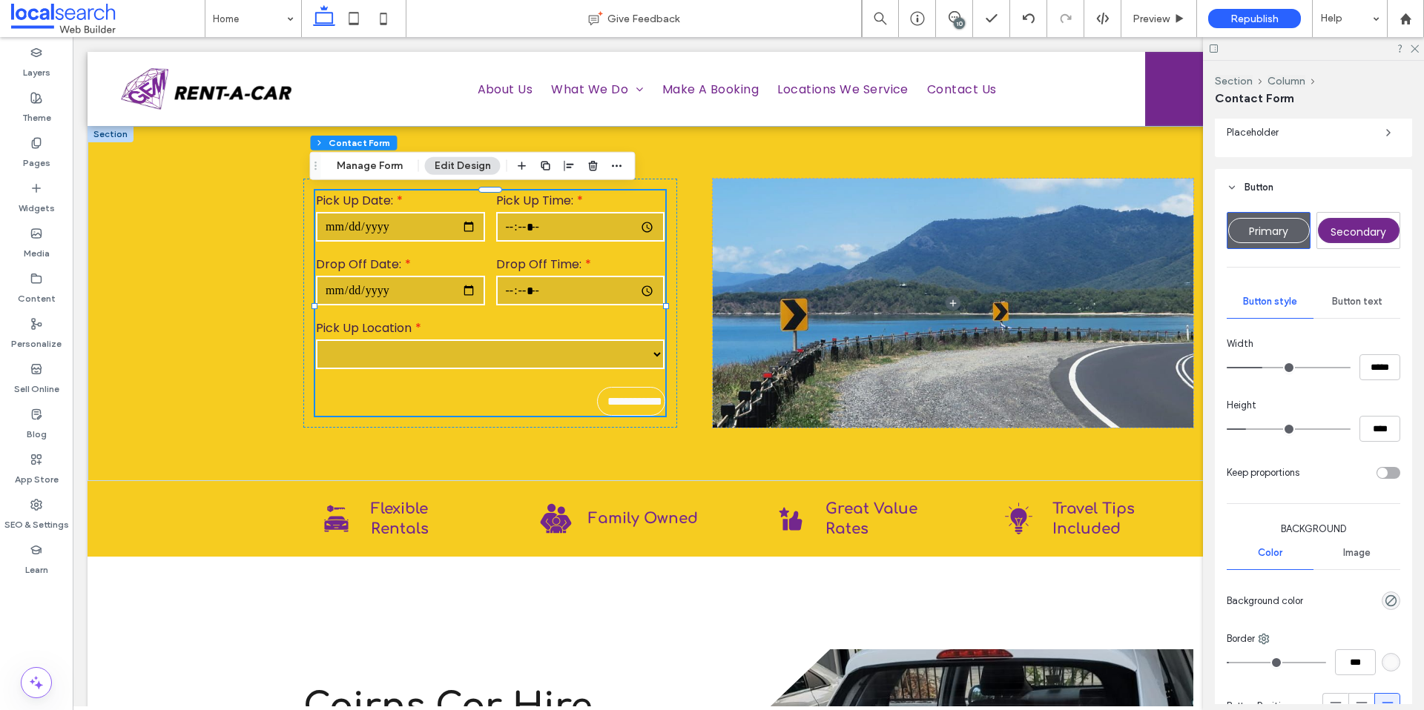
scroll to position [488, 0]
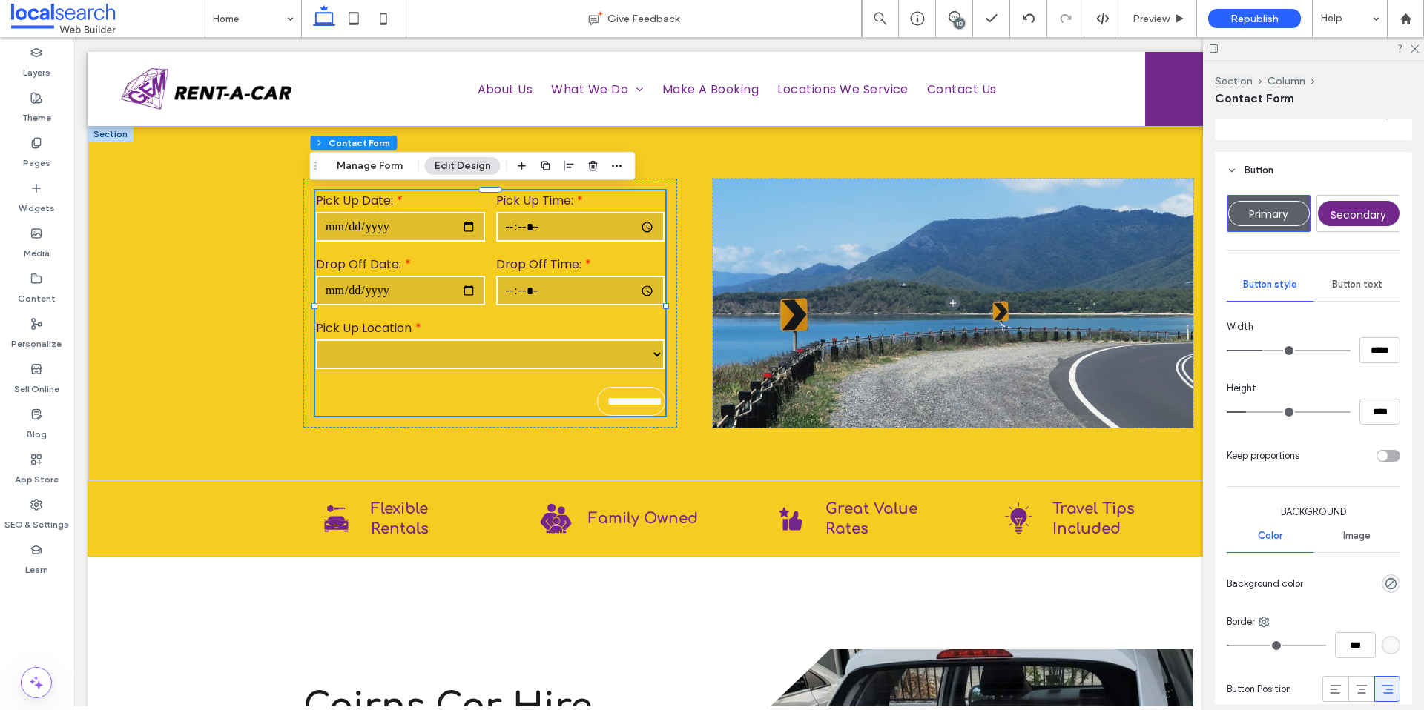
click at [1364, 208] on span "Secondary" at bounding box center [1358, 215] width 56 height 15
type input "***"
type input "*****"
type input "**"
type input "****"
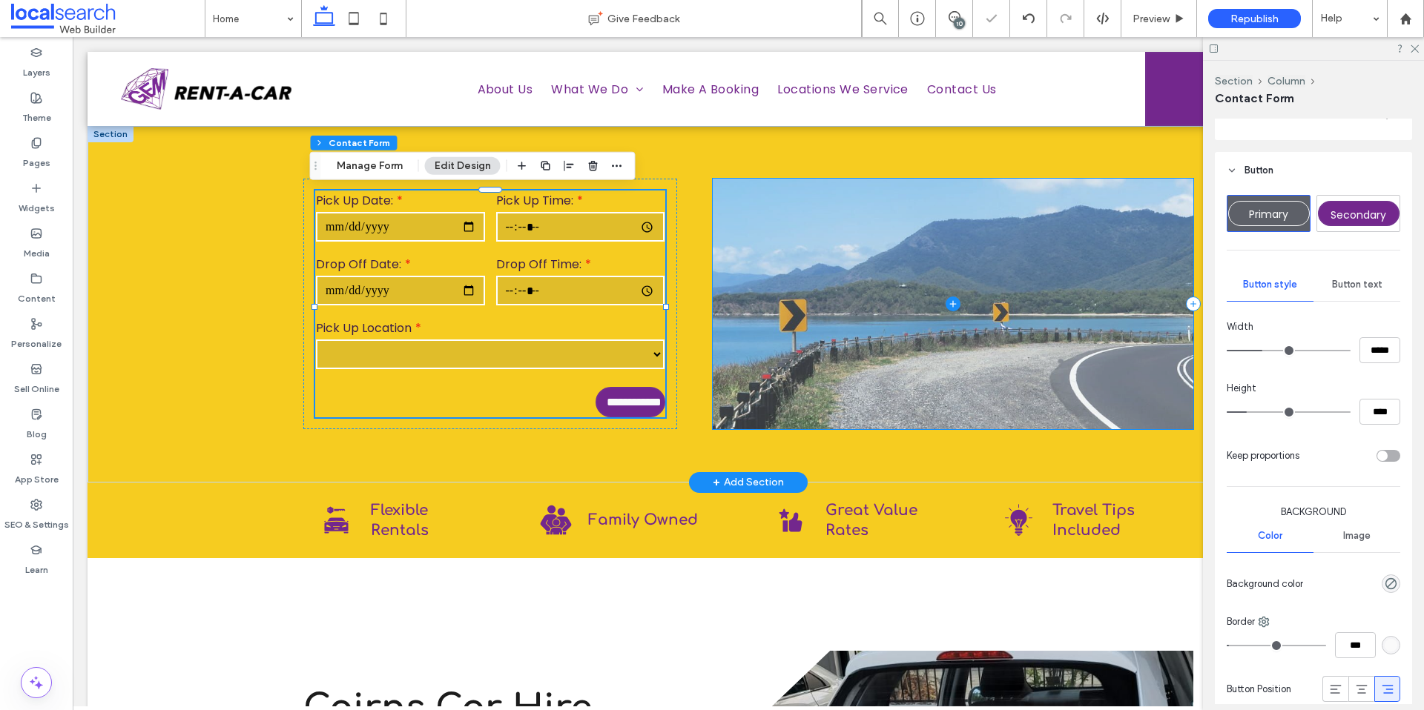
type input "*"
type input "***"
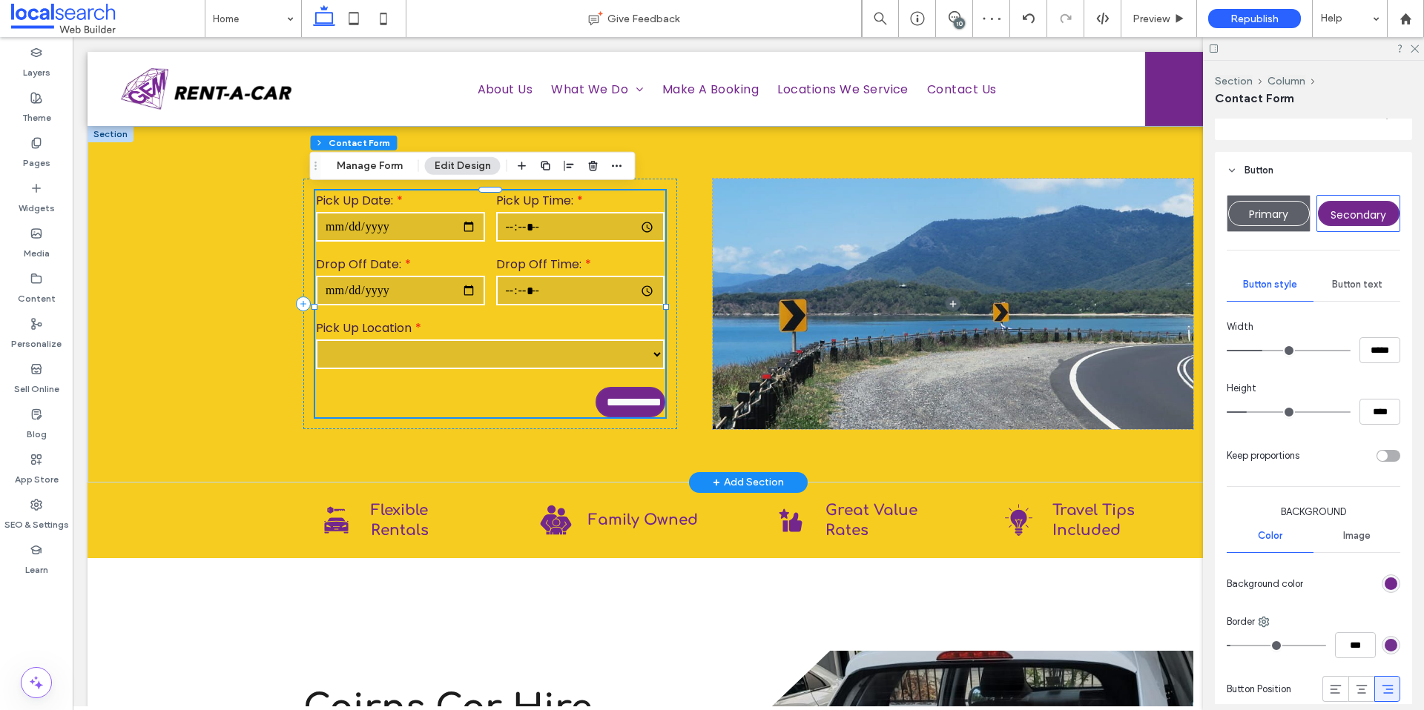
click at [443, 429] on div "**********" at bounding box center [490, 304] width 374 height 251
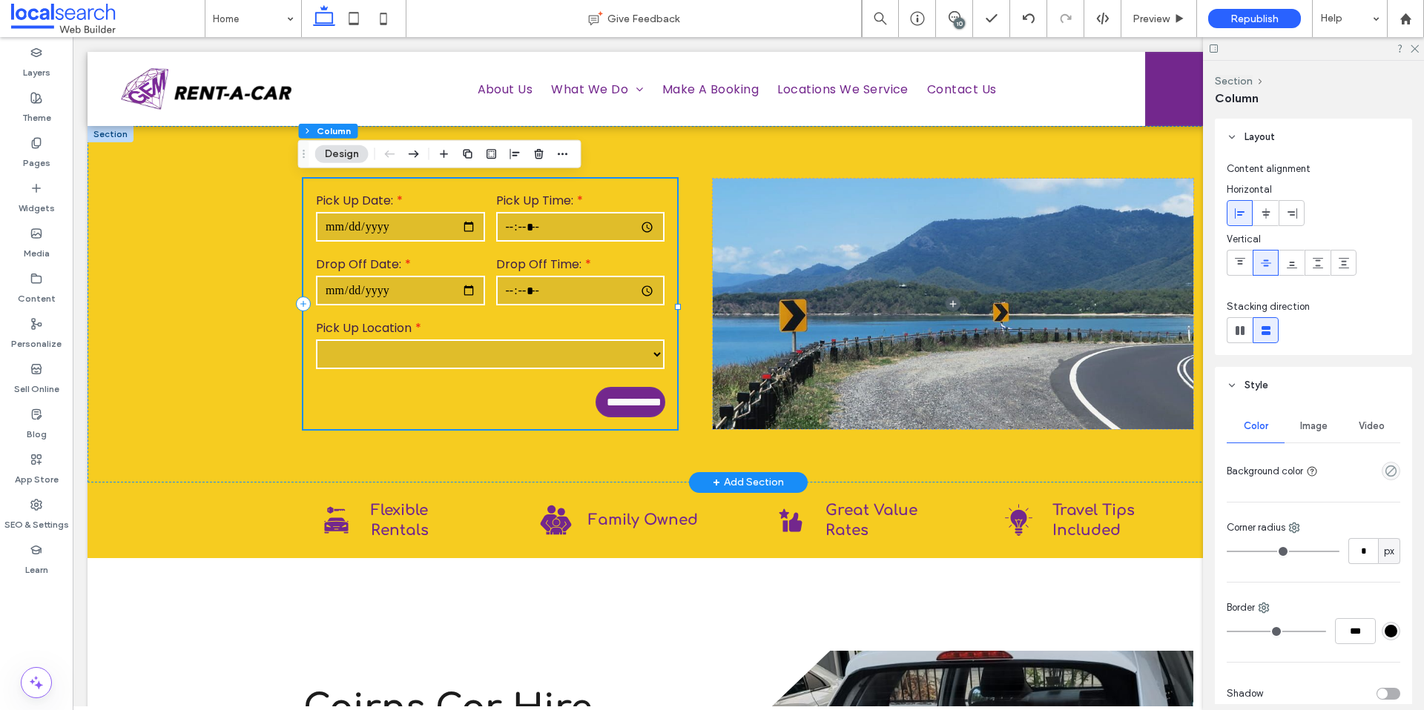
click at [303, 405] on div "**********" at bounding box center [490, 304] width 374 height 251
click at [1384, 459] on icon "empty color" at bounding box center [1390, 465] width 13 height 13
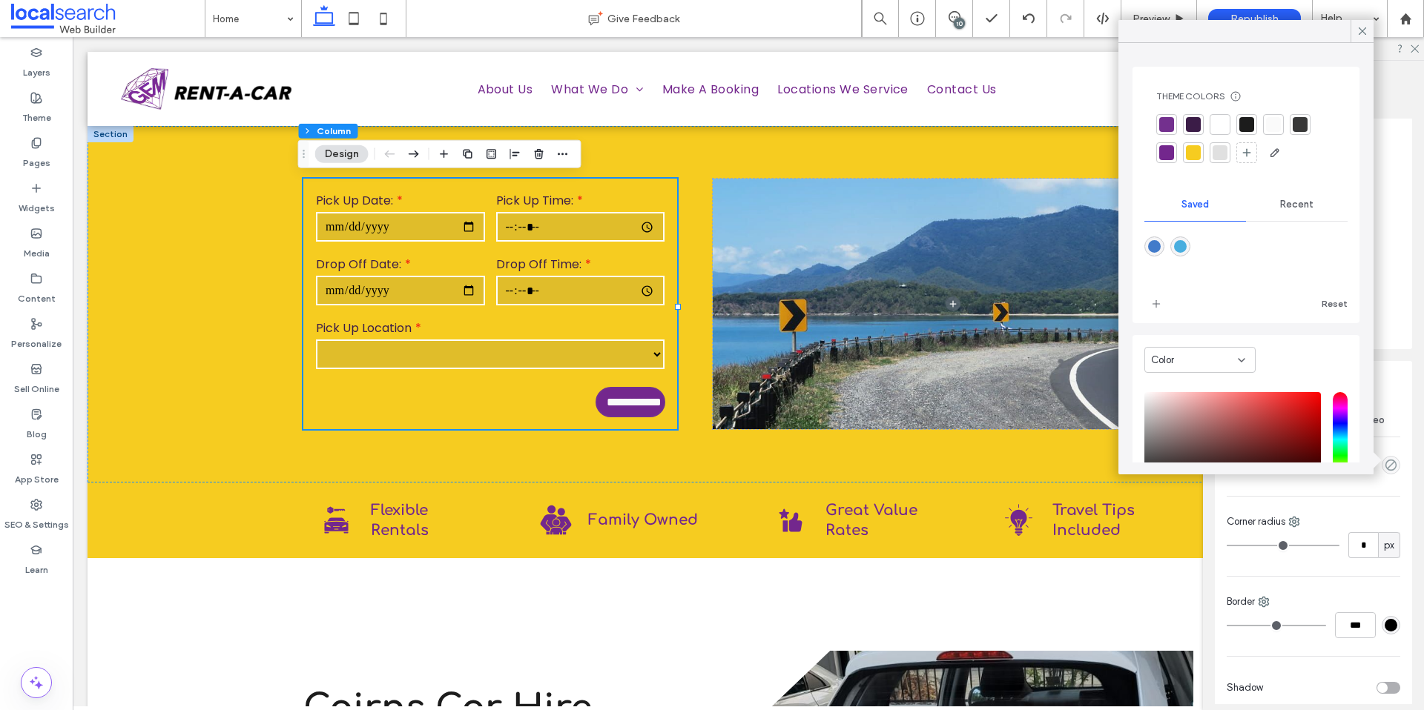
click at [1217, 131] on div at bounding box center [1219, 124] width 15 height 15
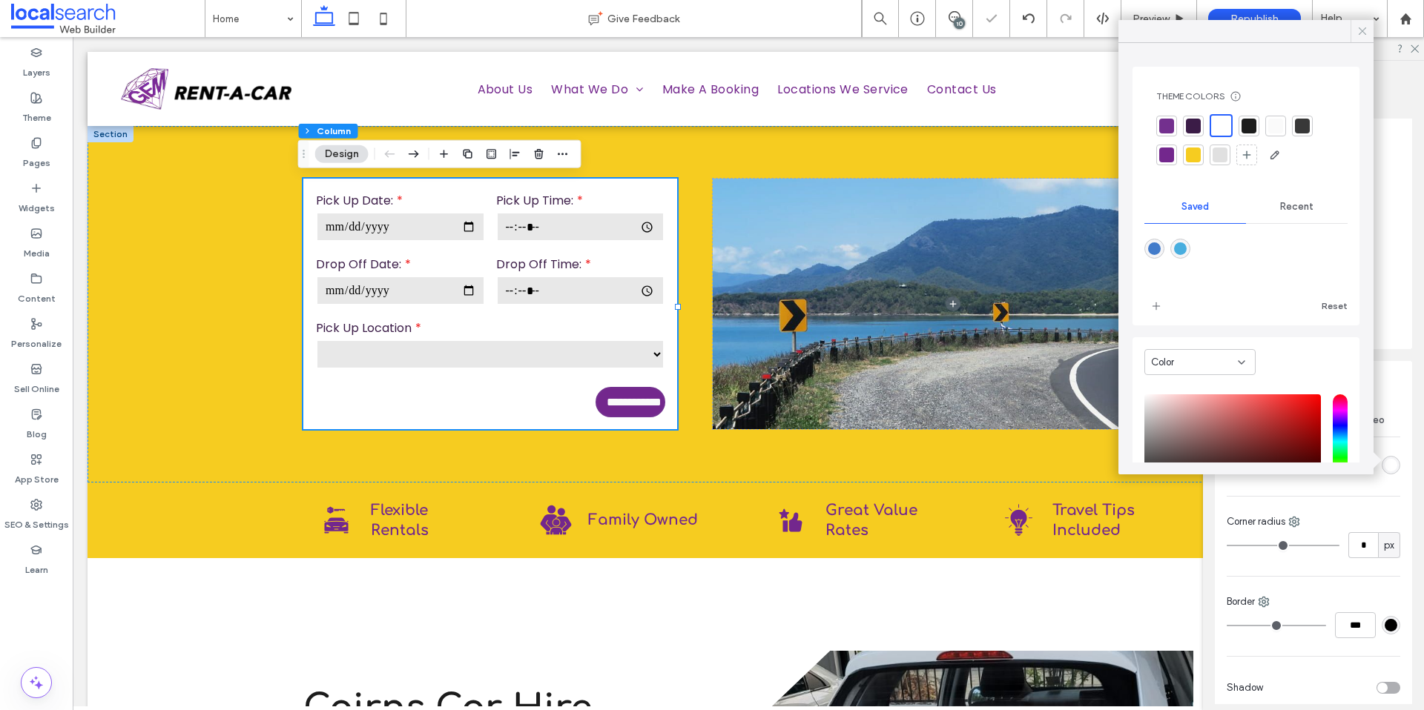
drag, startPoint x: 1359, startPoint y: 32, endPoint x: 736, endPoint y: 215, distance: 649.2
click at [1359, 32] on icon at bounding box center [1361, 30] width 13 height 13
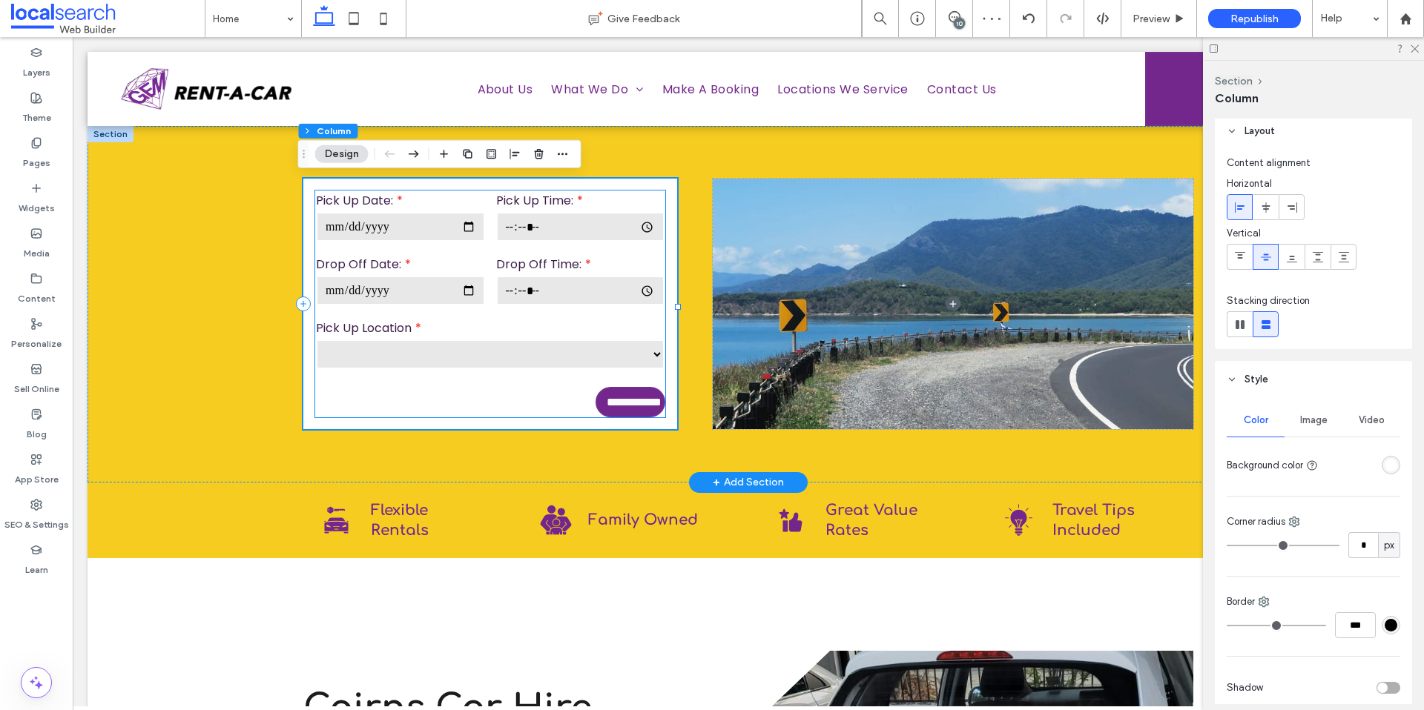
click at [392, 219] on input "date" at bounding box center [400, 227] width 169 height 30
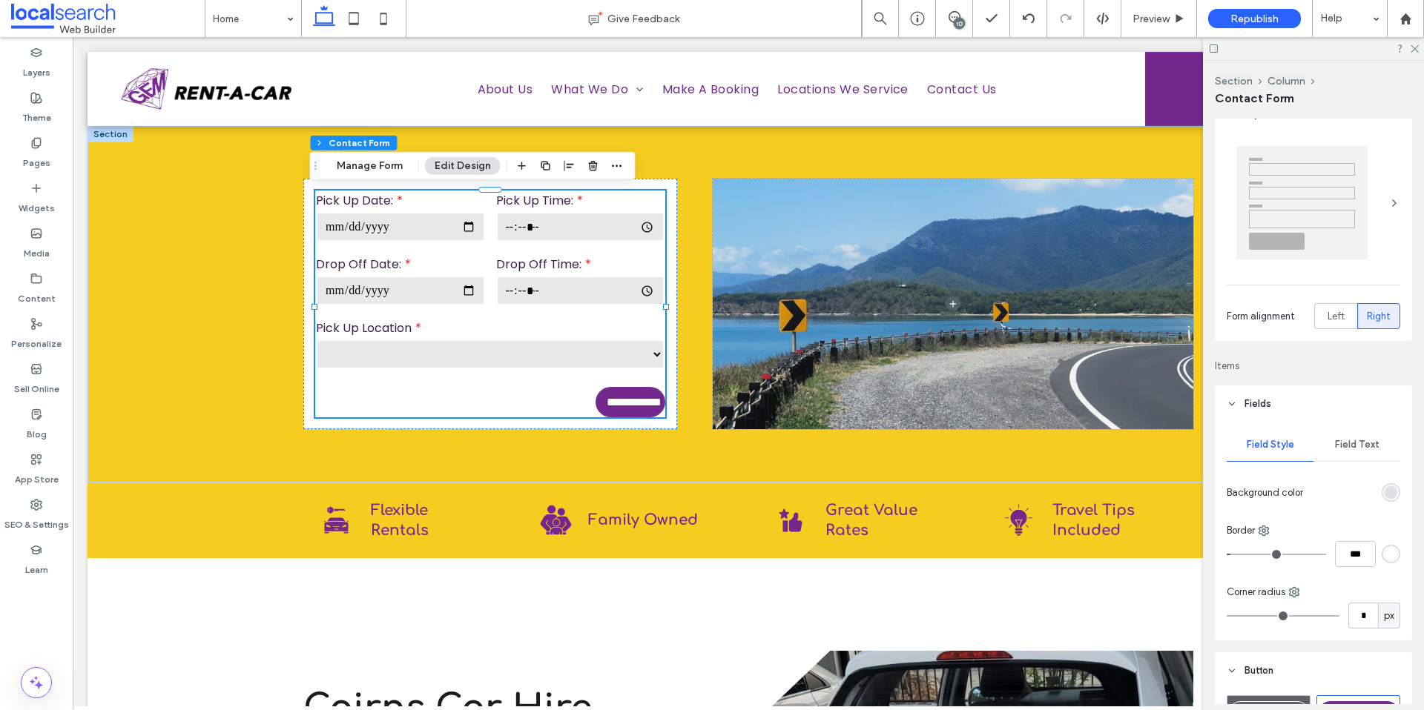
scroll to position [60, 0]
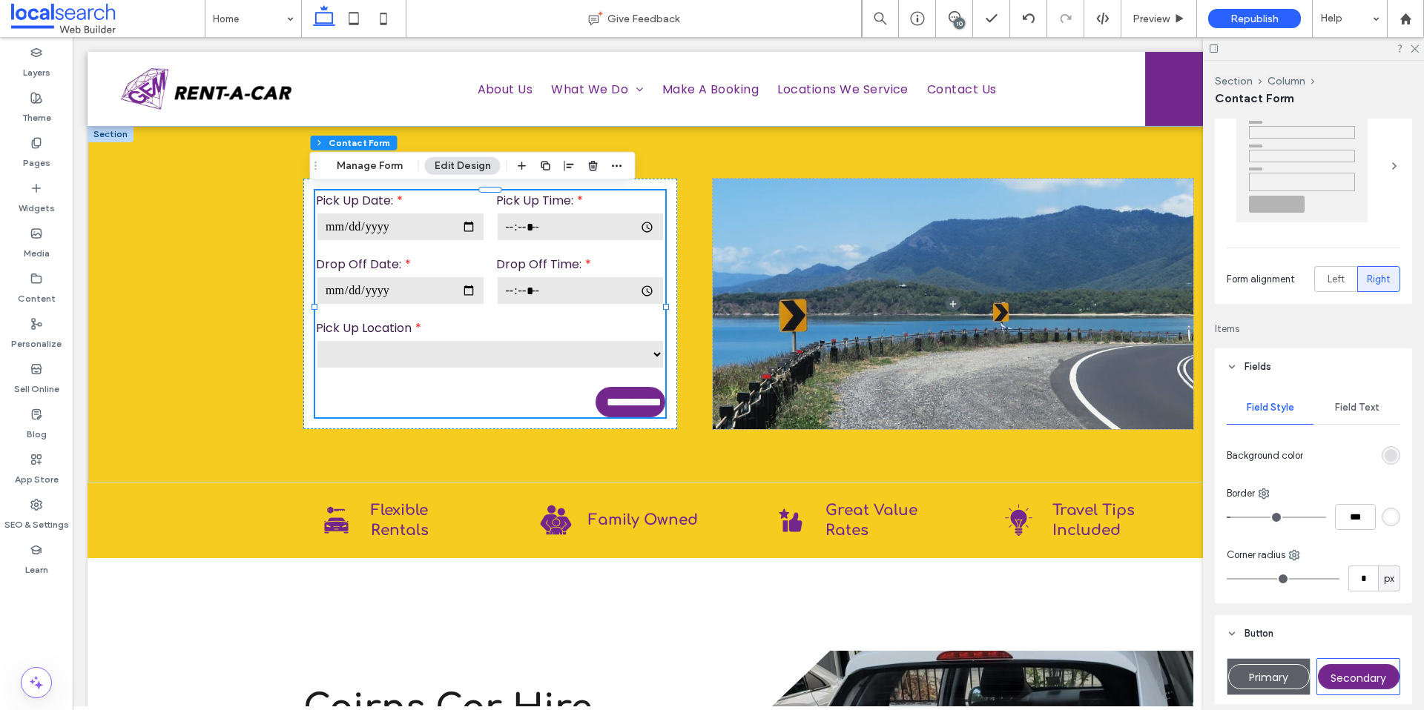
click at [1349, 408] on span "Field Text" at bounding box center [1357, 408] width 44 height 12
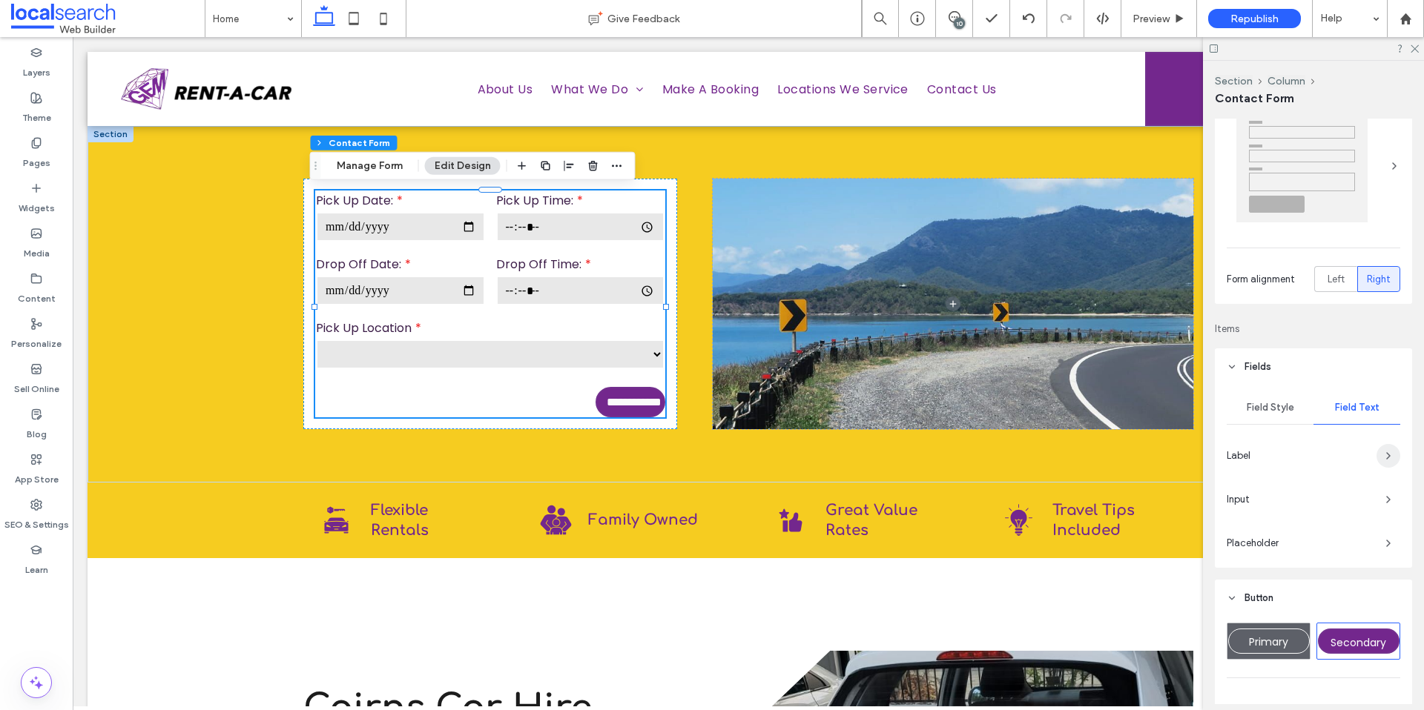
click at [1382, 457] on icon "button" at bounding box center [1388, 456] width 12 height 12
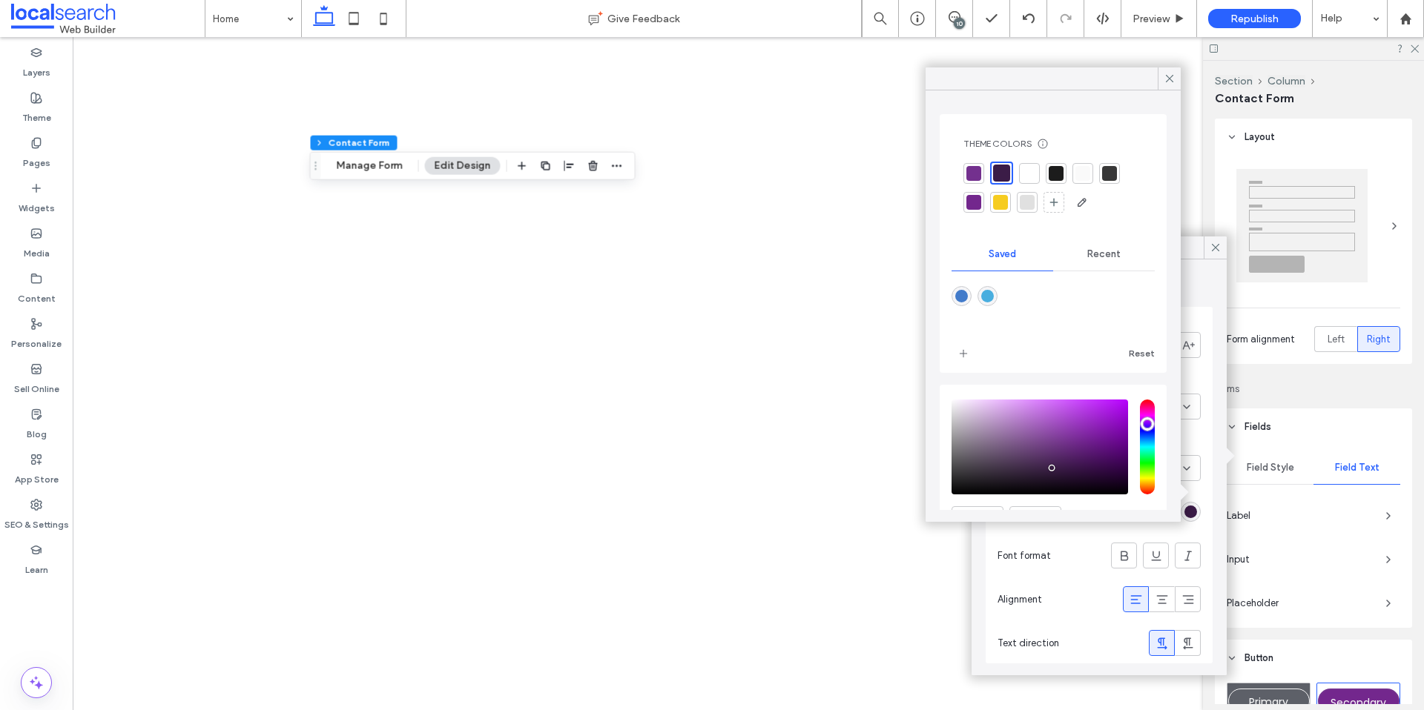
click at [1001, 176] on div at bounding box center [1001, 173] width 17 height 17
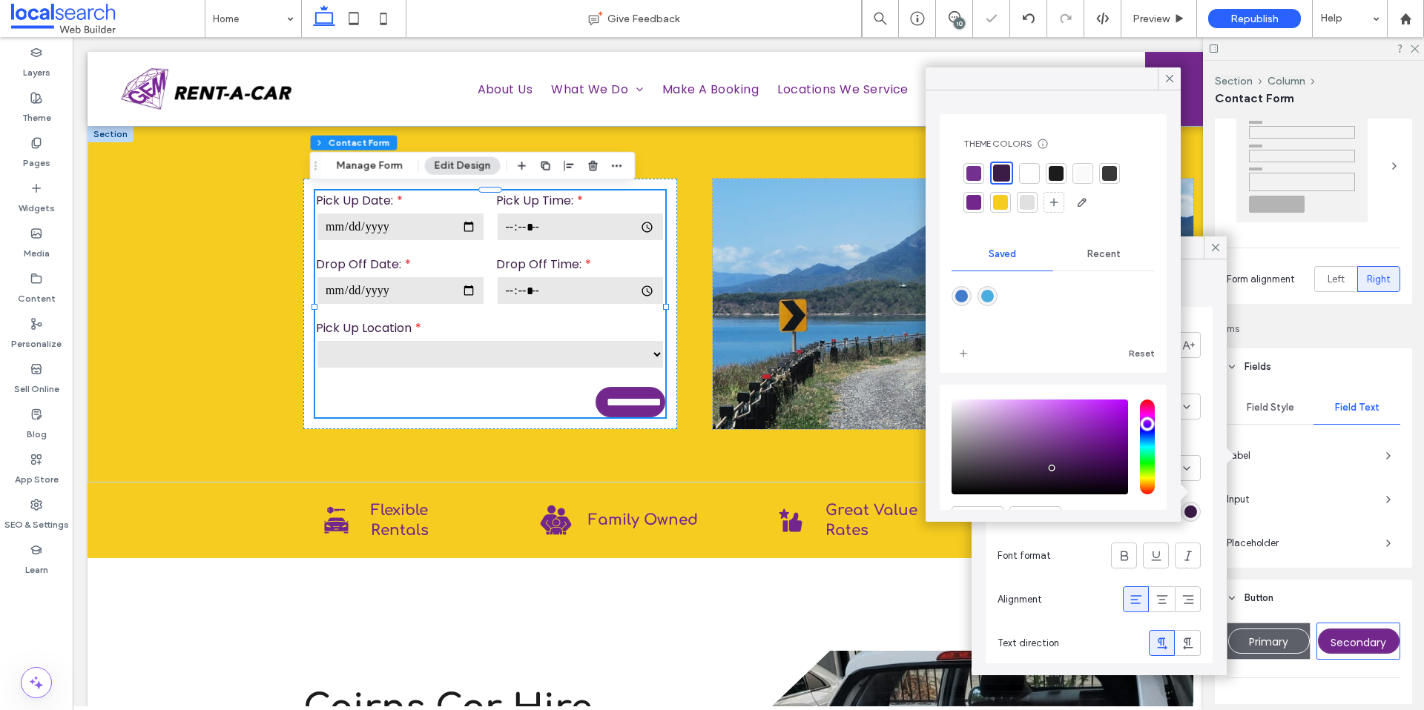
click at [1056, 176] on div at bounding box center [1055, 173] width 15 height 15
click at [1060, 176] on div at bounding box center [1054, 173] width 17 height 17
click at [1083, 179] on div at bounding box center [1082, 173] width 15 height 15
click at [1060, 176] on div at bounding box center [1053, 173] width 15 height 15
click at [1164, 82] on icon at bounding box center [1169, 78] width 13 height 13
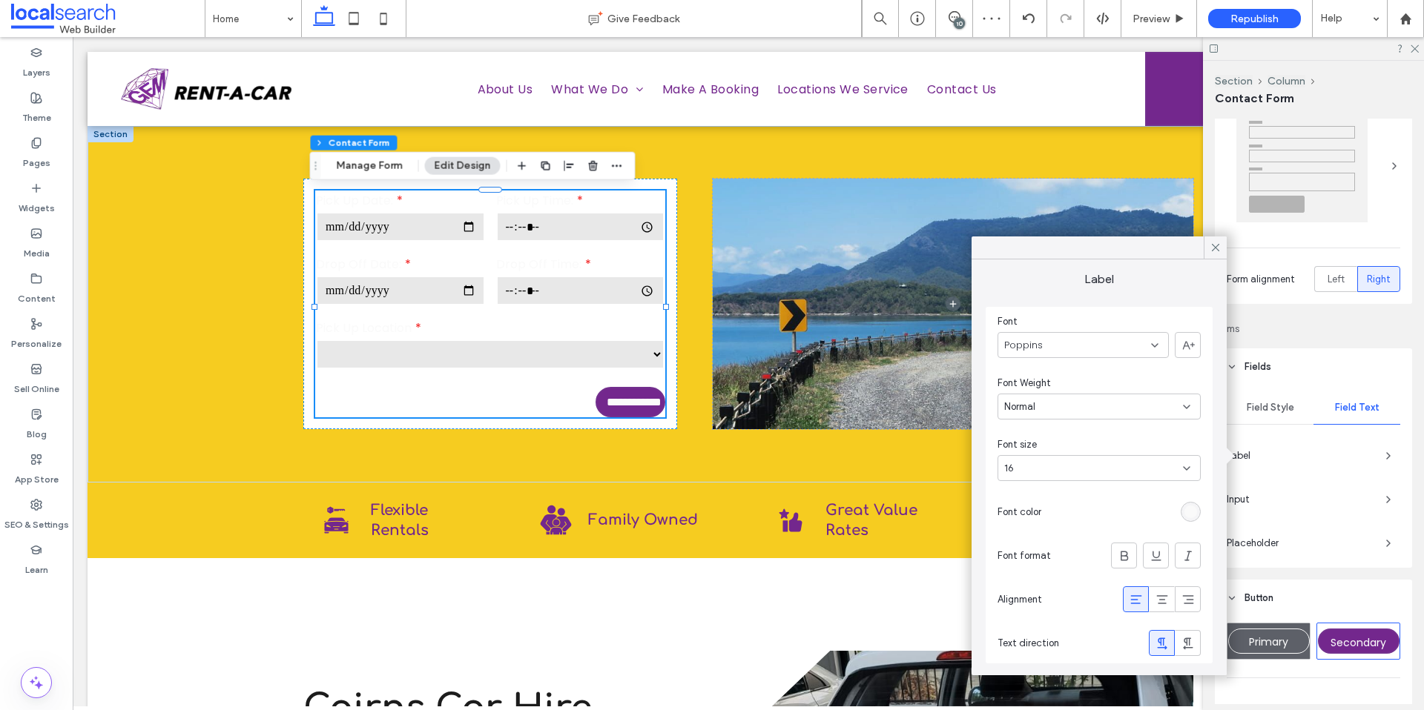
click at [1191, 508] on div "rgb(250, 250, 250)" at bounding box center [1190, 512] width 13 height 13
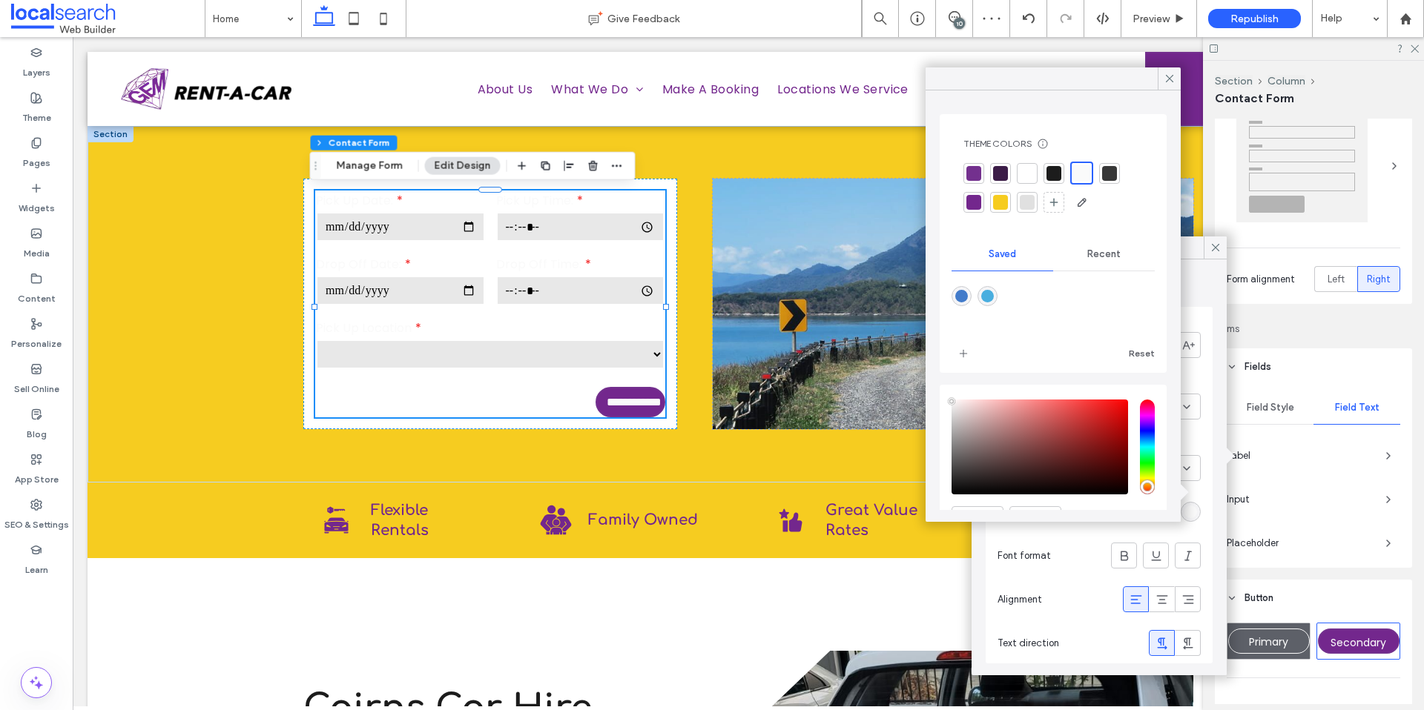
click at [1046, 179] on div at bounding box center [1053, 173] width 15 height 15
click at [1054, 176] on div at bounding box center [1054, 173] width 17 height 17
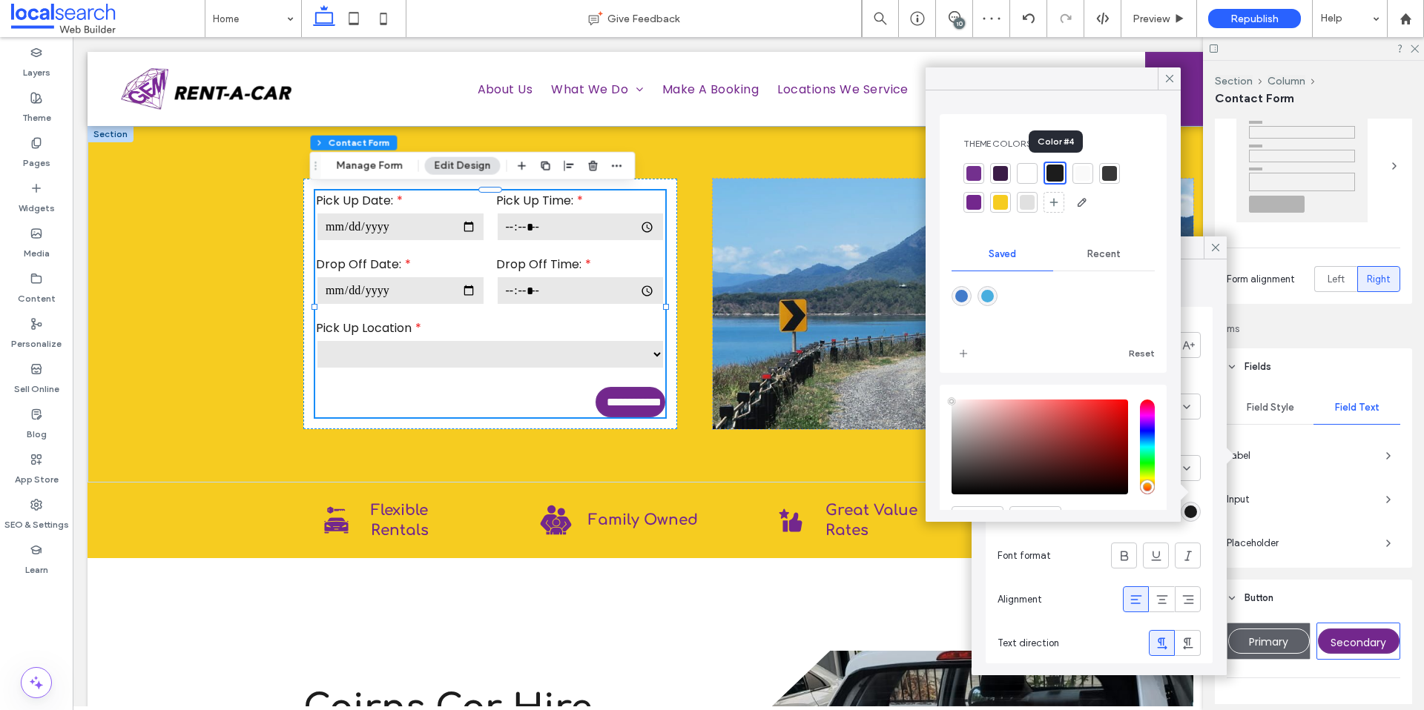
click at [1054, 176] on div at bounding box center [1054, 173] width 17 height 17
click at [1166, 87] on span at bounding box center [1169, 78] width 13 height 22
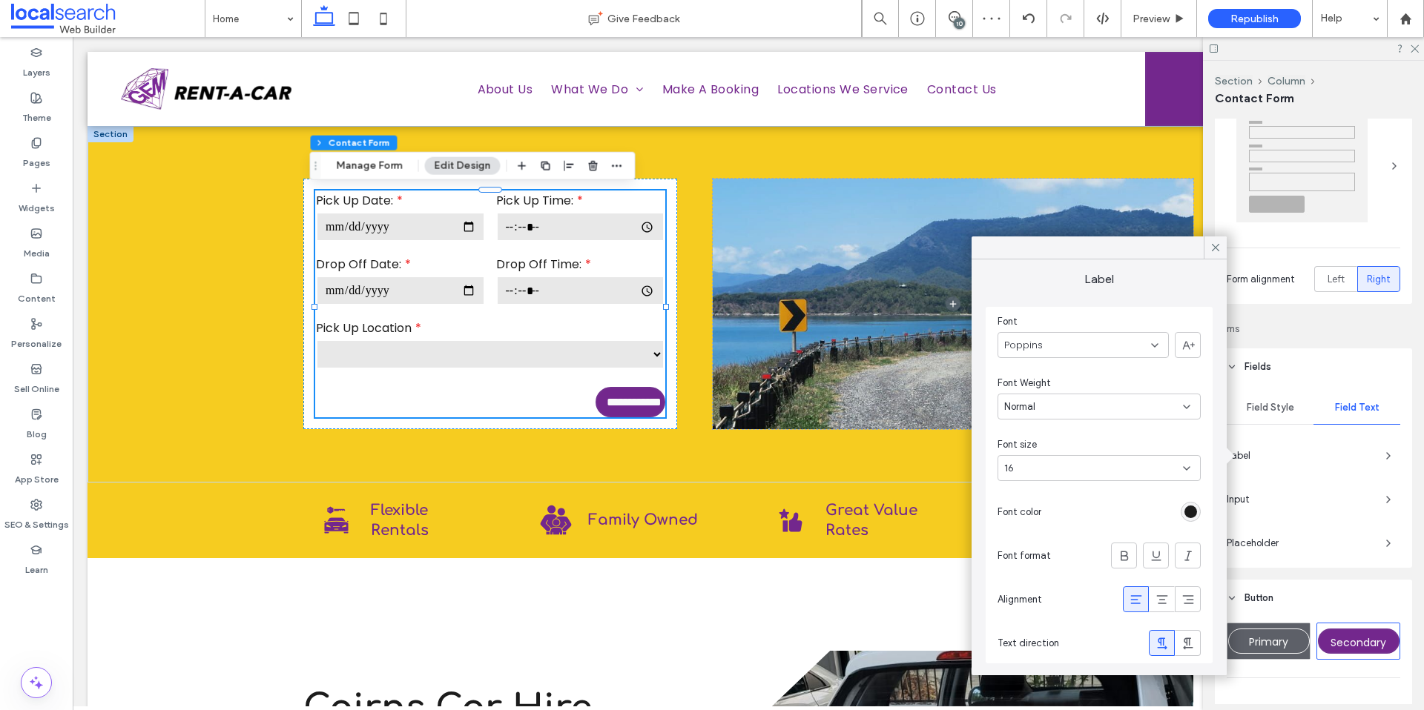
click at [1217, 248] on icon at bounding box center [1215, 247] width 13 height 13
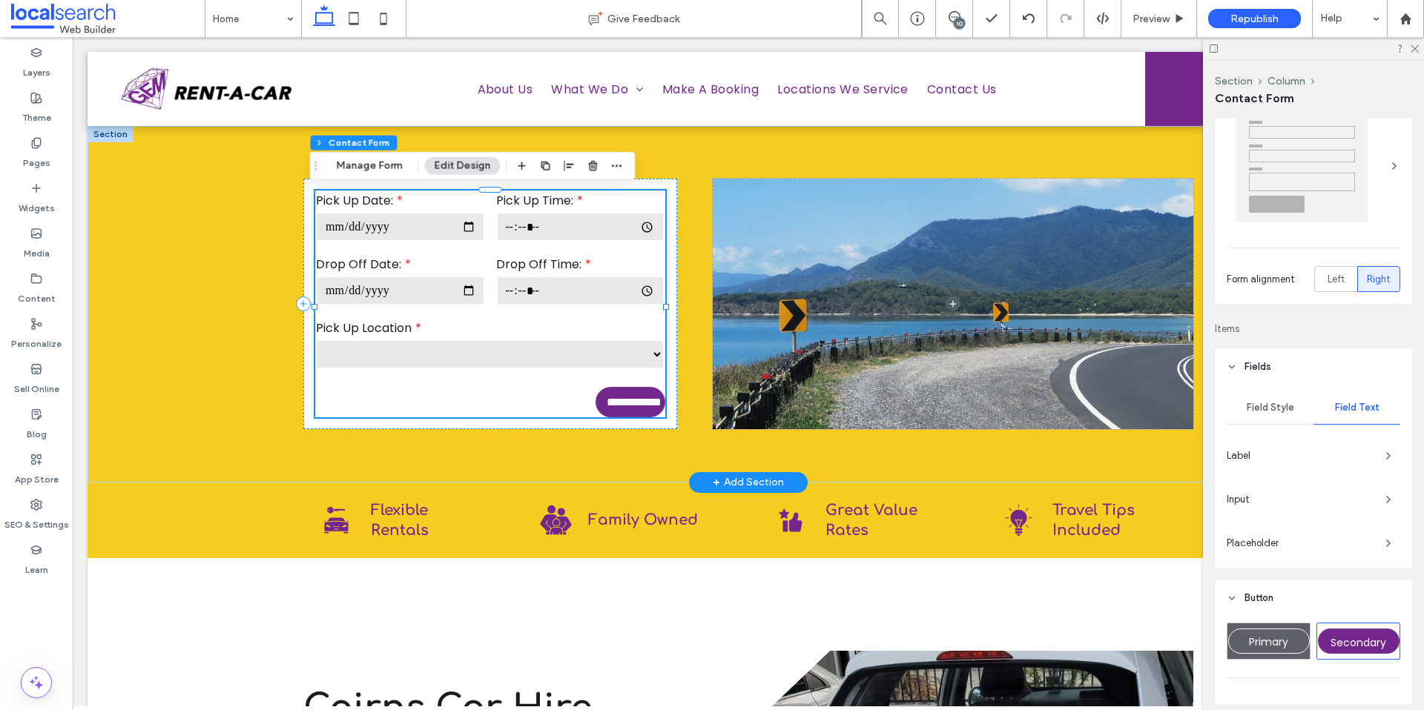
click at [507, 391] on form "**********" at bounding box center [490, 304] width 350 height 227
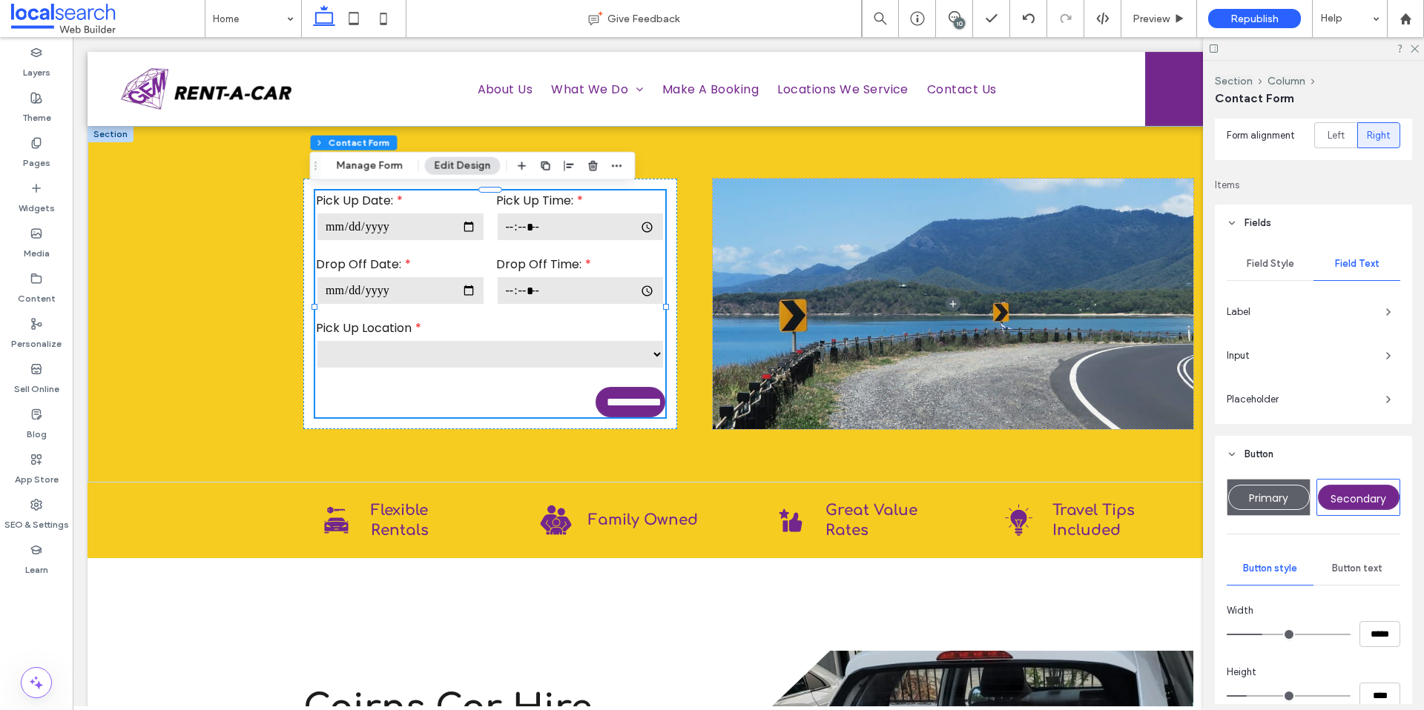
scroll to position [371, 0]
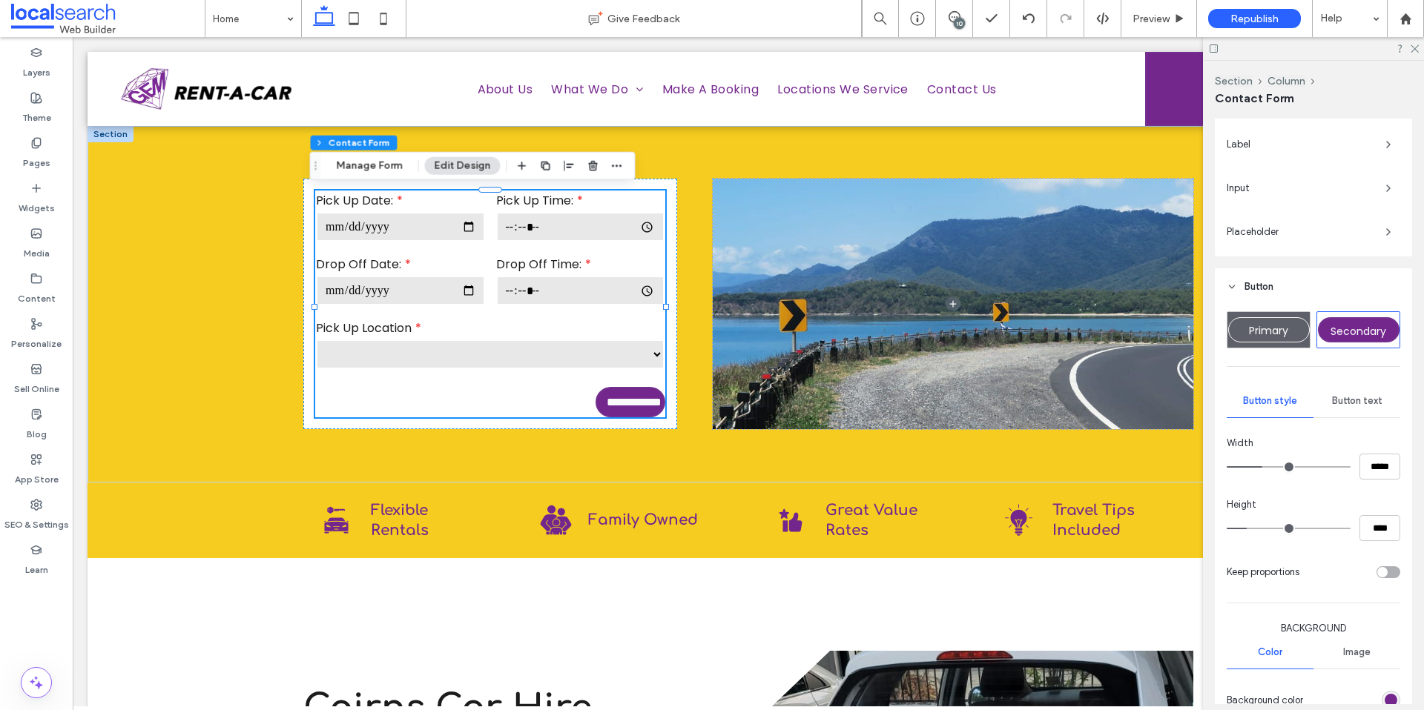
click at [1333, 407] on div "Button text" at bounding box center [1356, 401] width 87 height 33
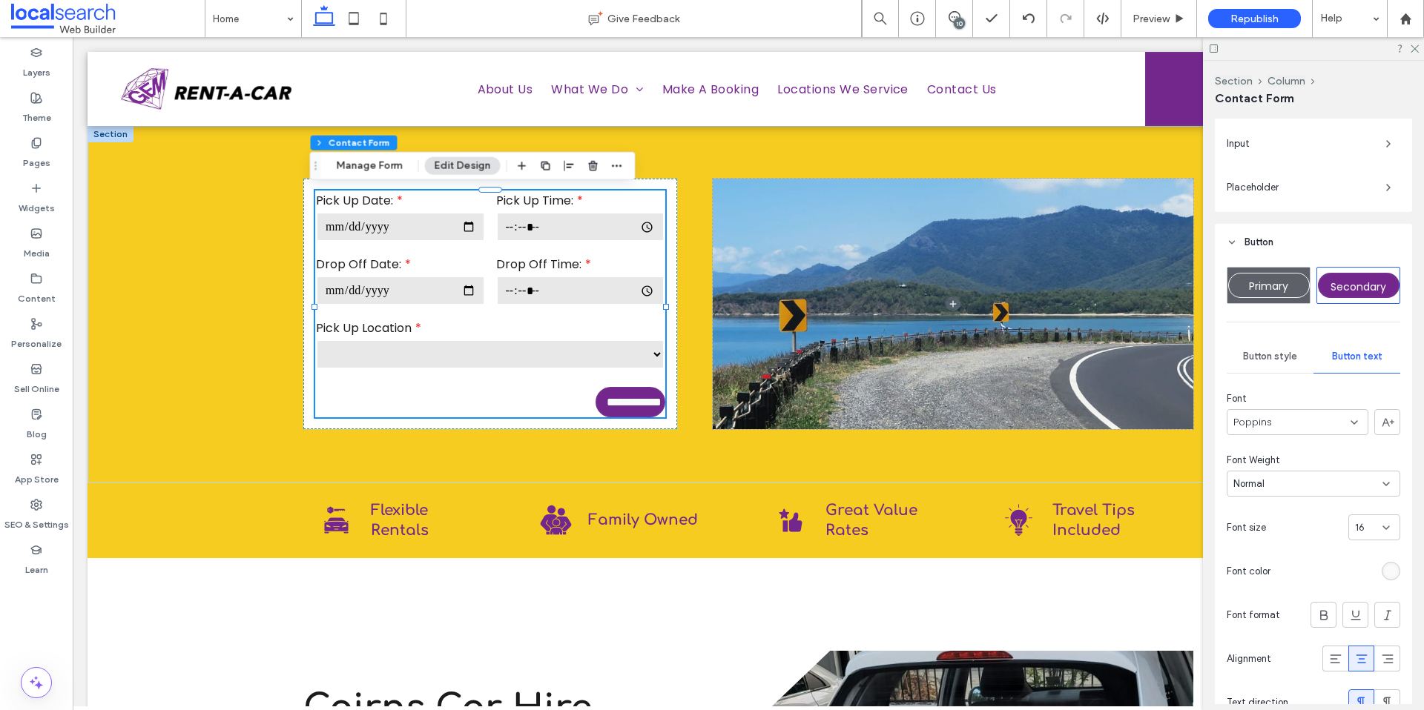
scroll to position [452, 0]
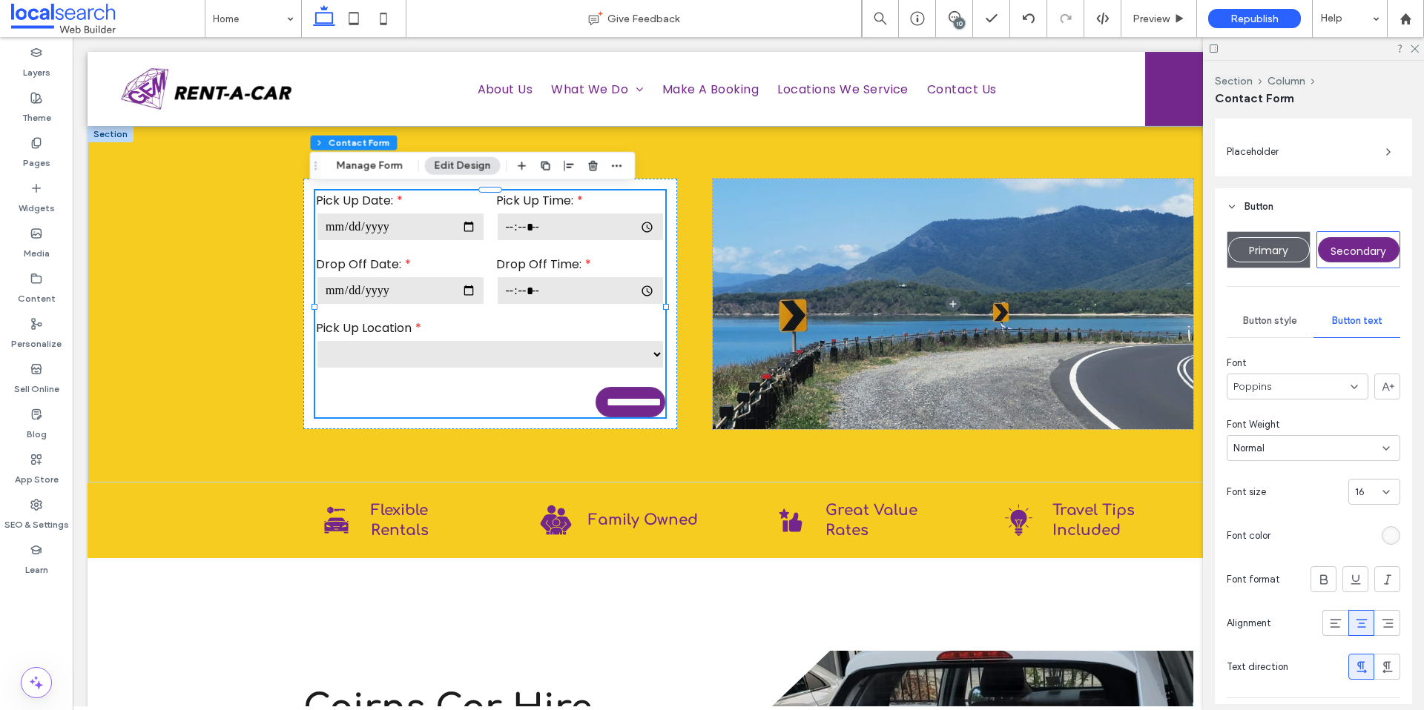
click at [1266, 325] on span "Button style" at bounding box center [1270, 321] width 54 height 12
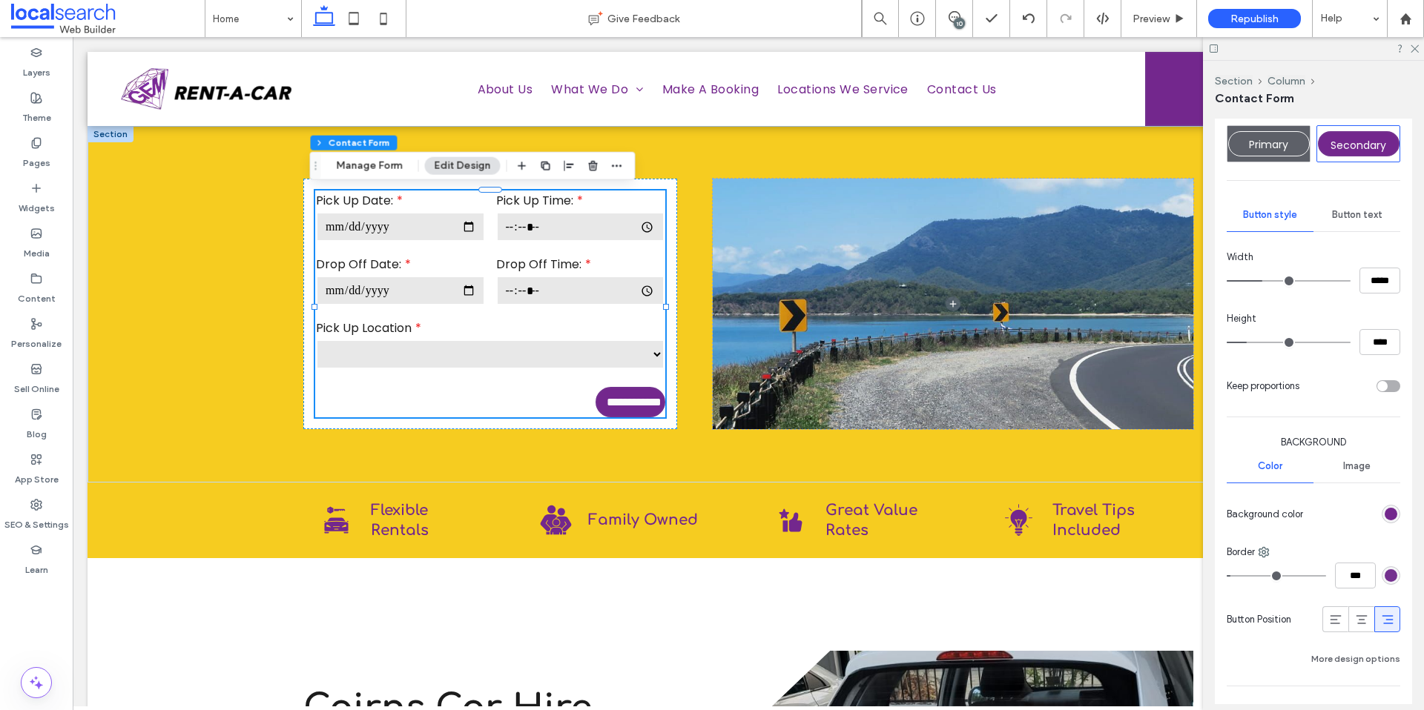
scroll to position [785, 0]
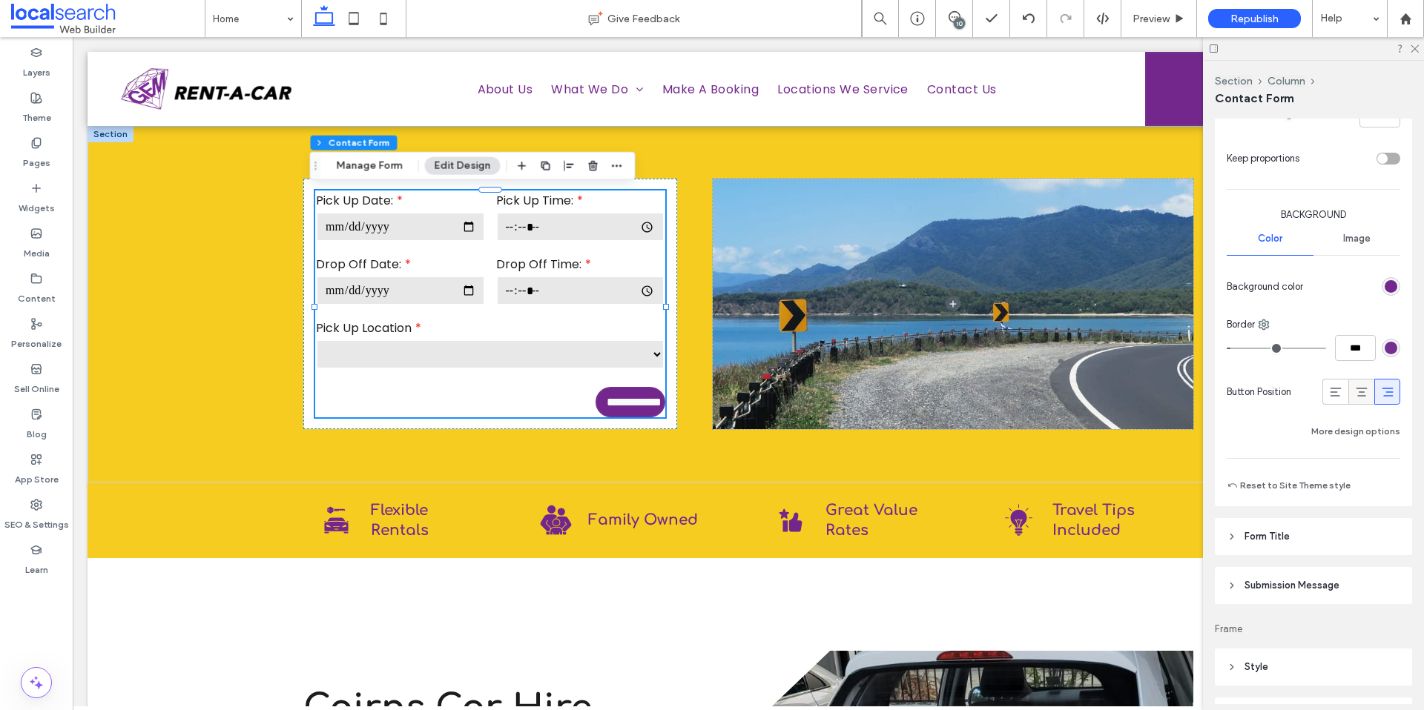
click at [1354, 395] on icon at bounding box center [1361, 392] width 15 height 15
type input "***"
type input "*****"
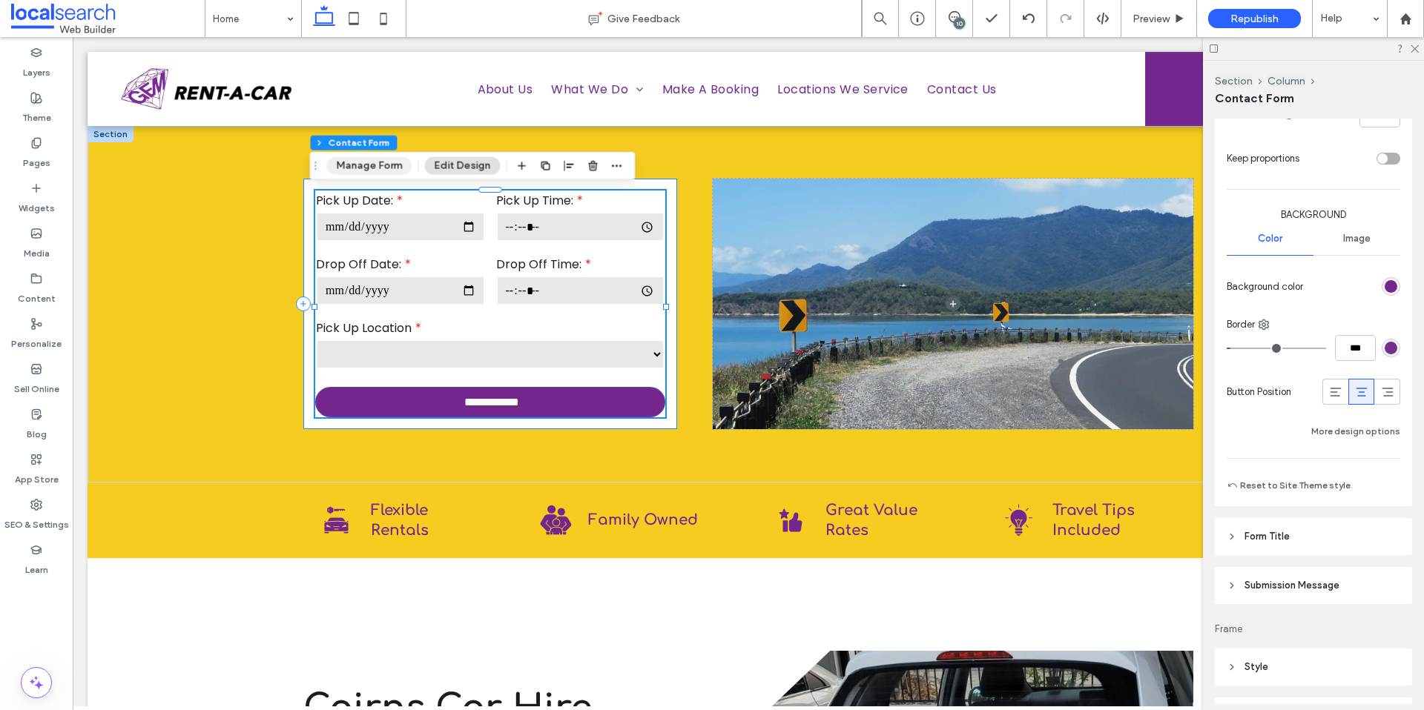
click at [371, 166] on button "Manage Form" at bounding box center [369, 166] width 85 height 18
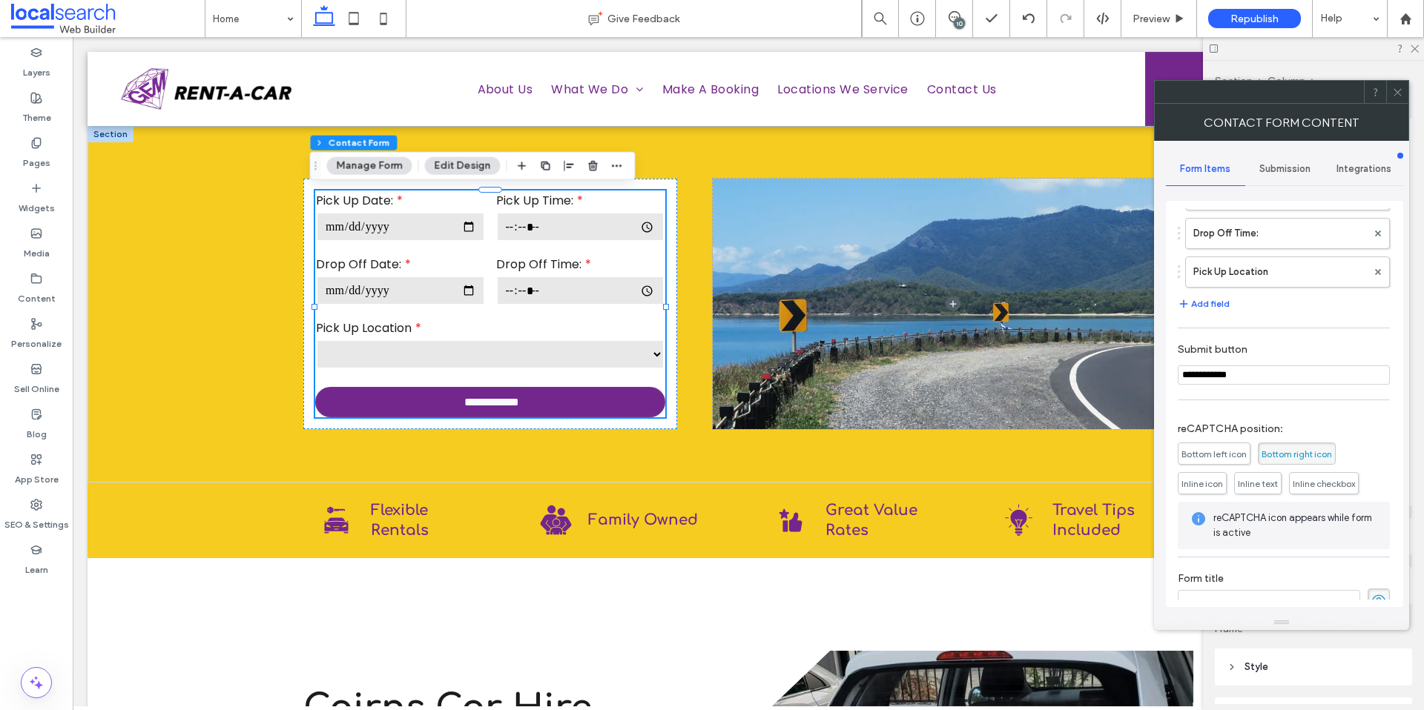
scroll to position [189, 0]
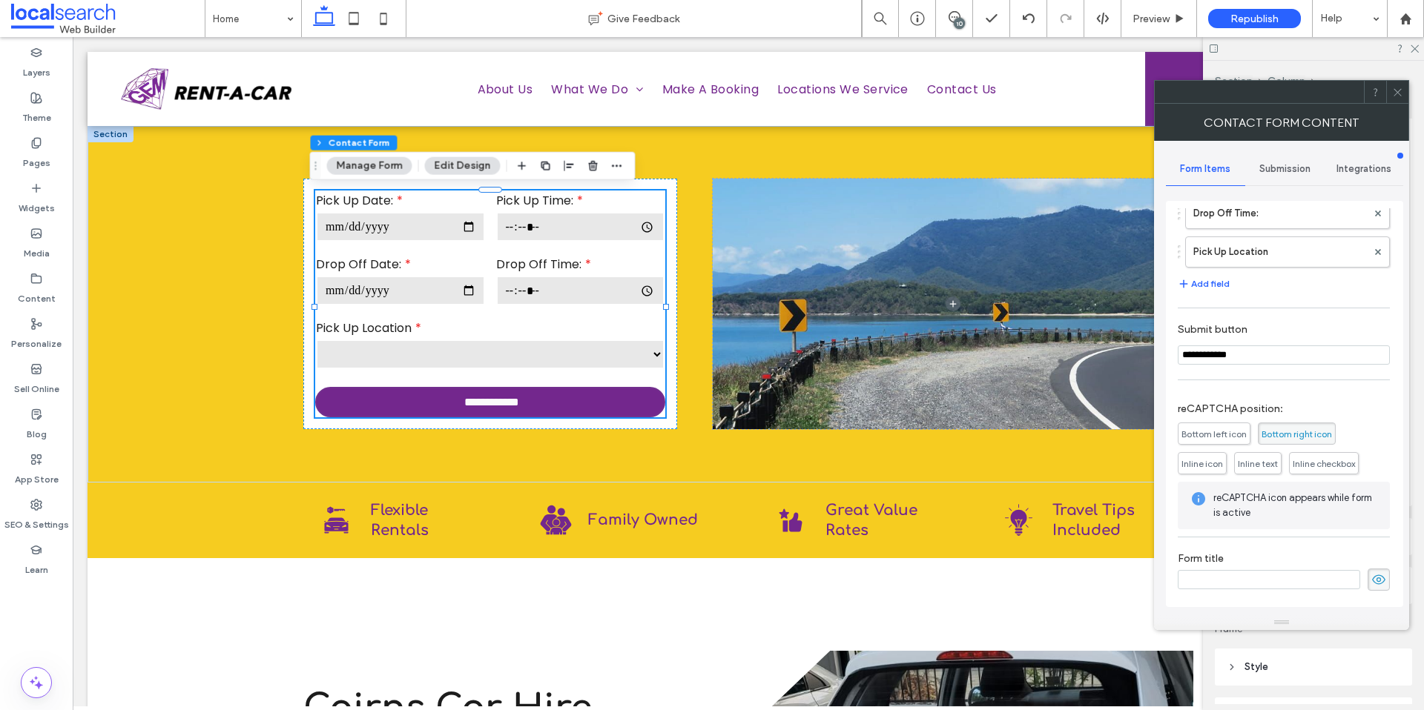
drag, startPoint x: 1279, startPoint y: 352, endPoint x: 1185, endPoint y: 349, distance: 94.2
click at [1185, 349] on input "**********" at bounding box center [1283, 355] width 212 height 19
drag, startPoint x: 1394, startPoint y: 93, endPoint x: 1388, endPoint y: 99, distance: 7.9
click at [1395, 93] on icon at bounding box center [1397, 92] width 11 height 11
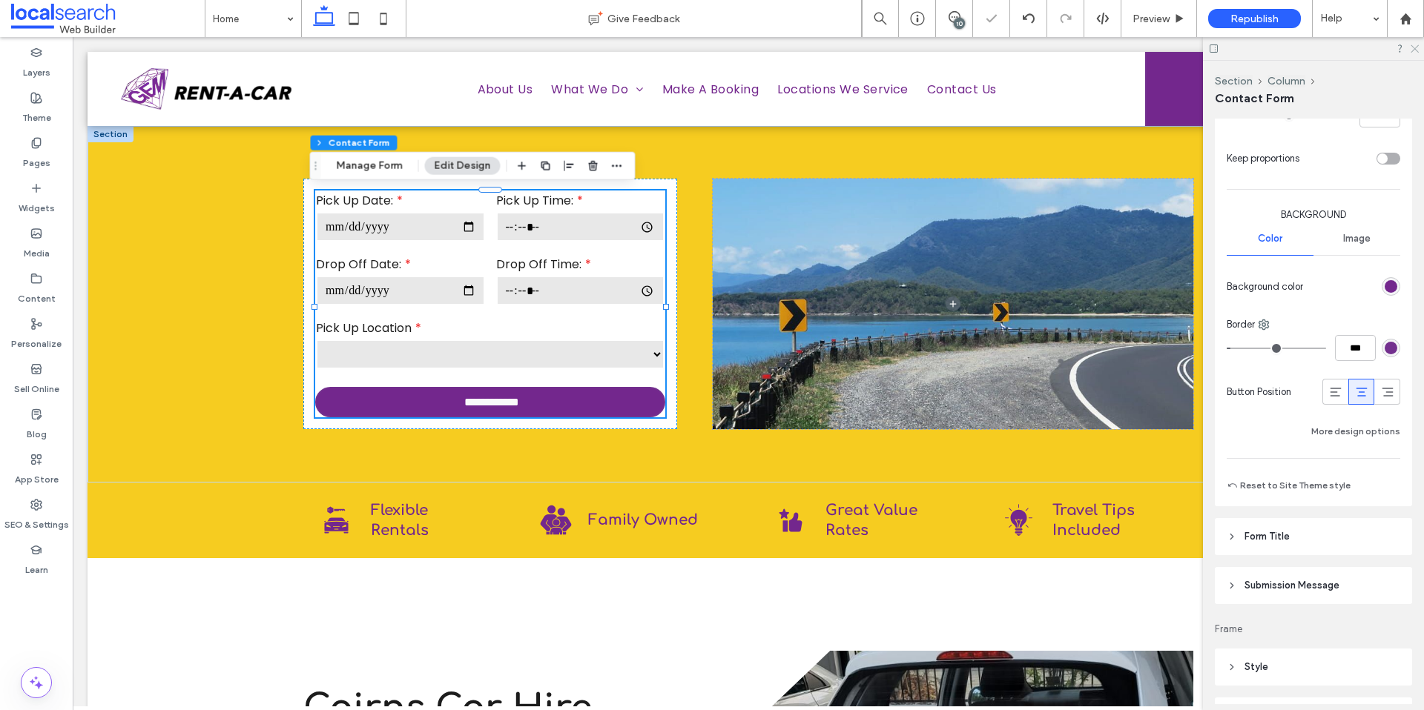
click at [1416, 52] on div at bounding box center [1313, 48] width 221 height 23
click at [1414, 53] on div at bounding box center [1313, 48] width 221 height 23
click at [1415, 52] on icon at bounding box center [1414, 48] width 10 height 10
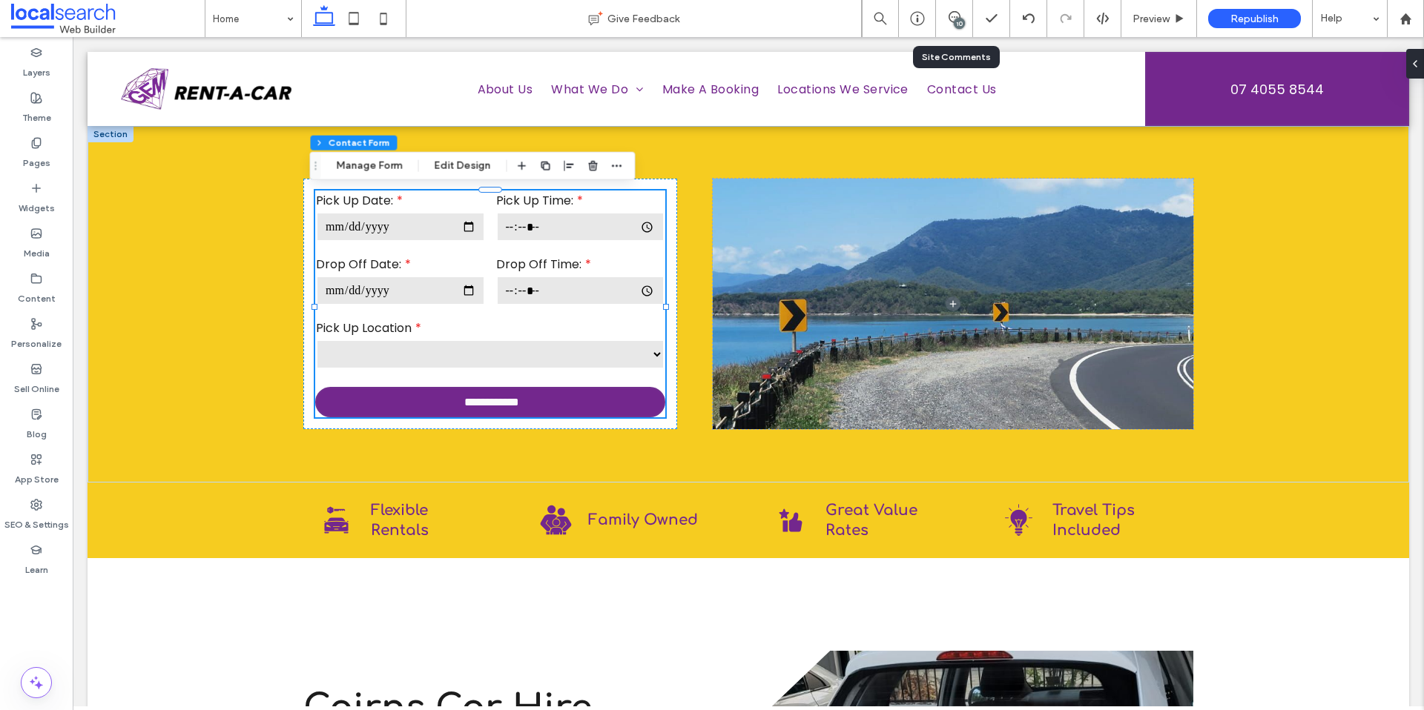
click at [948, 26] on div "10" at bounding box center [954, 18] width 37 height 37
click at [959, 18] on div "10" at bounding box center [958, 23] width 11 height 11
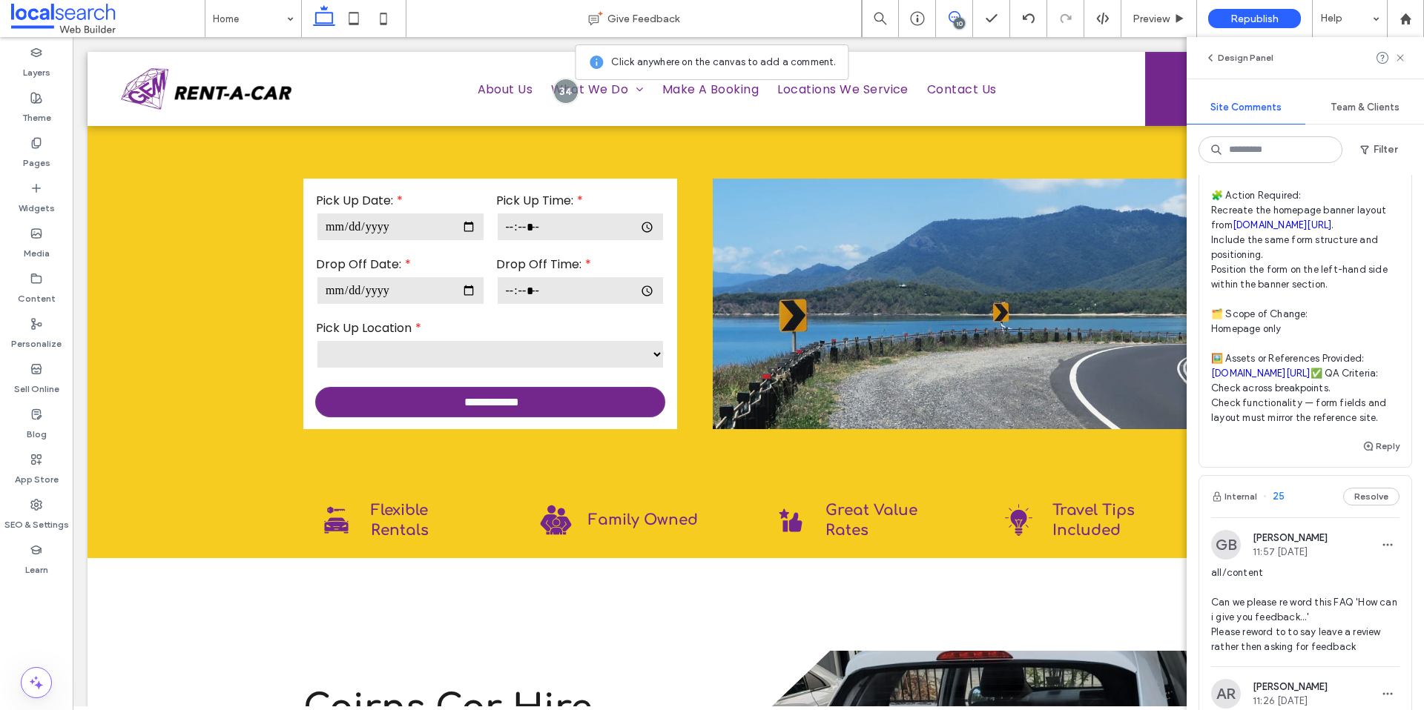
scroll to position [3065, 0]
click at [1363, 457] on span "button" at bounding box center [1368, 449] width 13 height 16
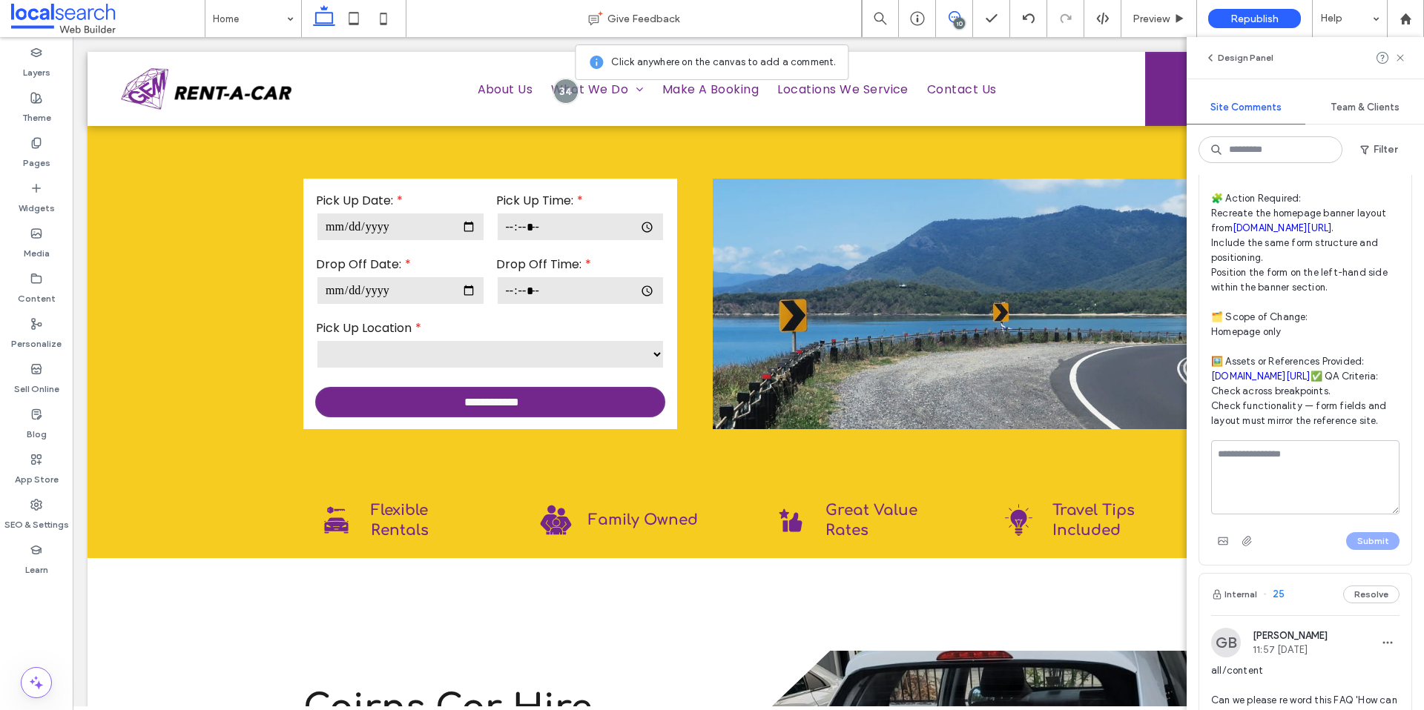
click at [1266, 501] on textarea at bounding box center [1305, 477] width 188 height 74
type textarea "**********"
click at [1374, 550] on button "Submit" at bounding box center [1372, 541] width 53 height 18
click at [1397, 60] on use at bounding box center [1399, 57] width 7 height 7
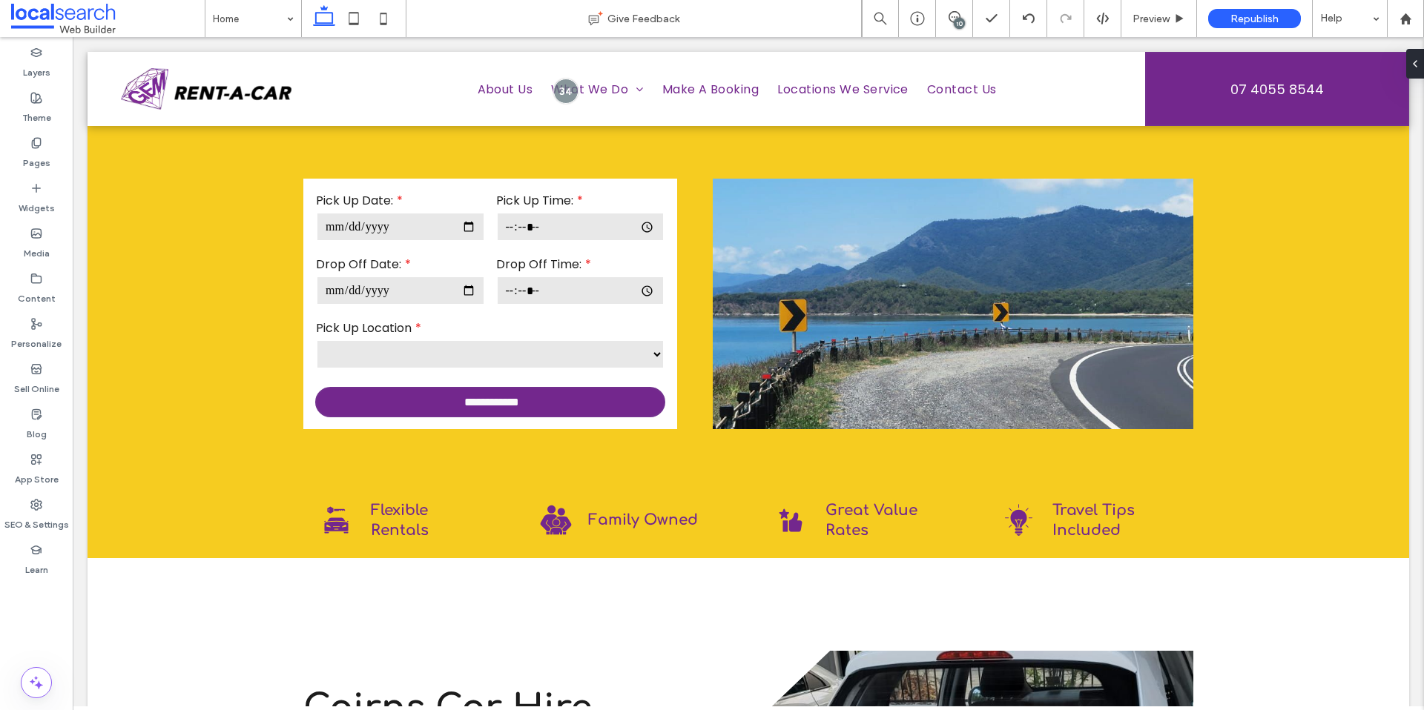
scroll to position [0, 0]
click at [424, 257] on label "Drop Off Date:" at bounding box center [400, 264] width 169 height 19
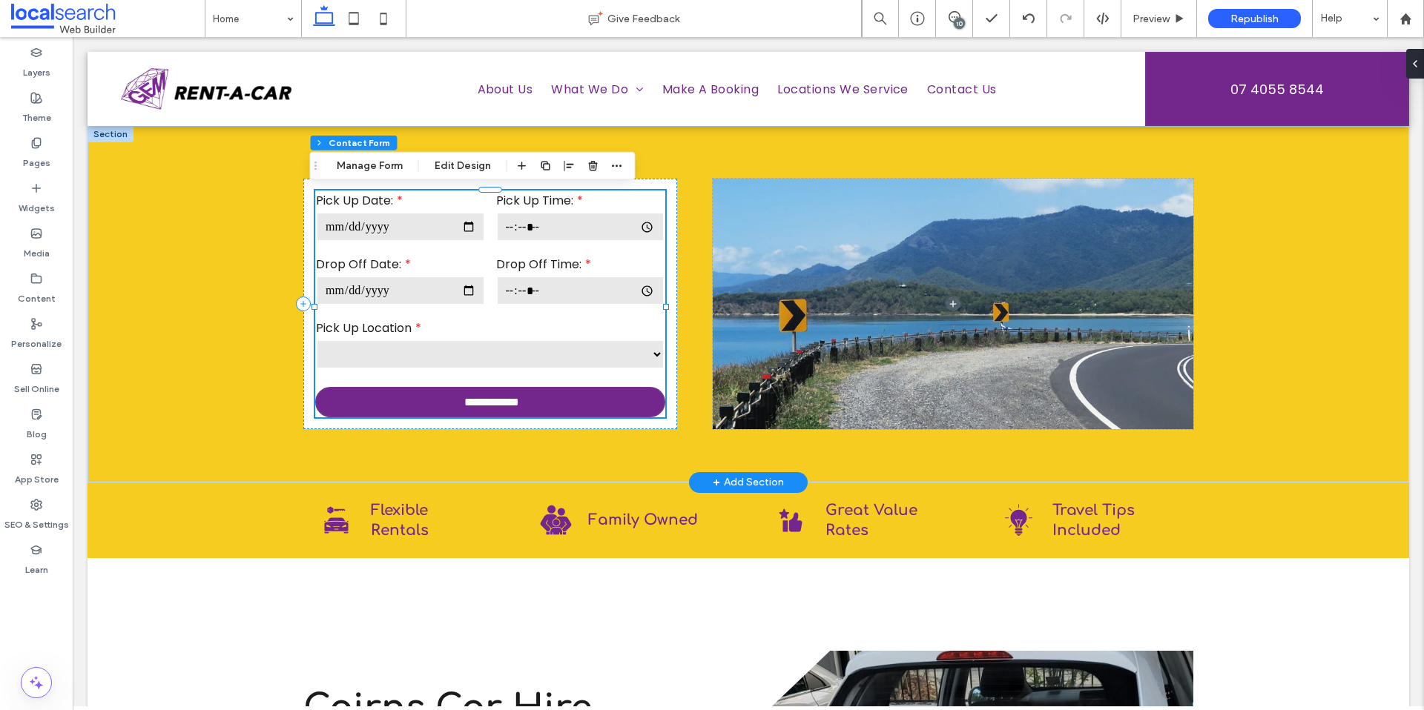
type input "*"
type input "***"
type input "*"
type input "***"
click at [618, 165] on use "button" at bounding box center [617, 166] width 10 height 2
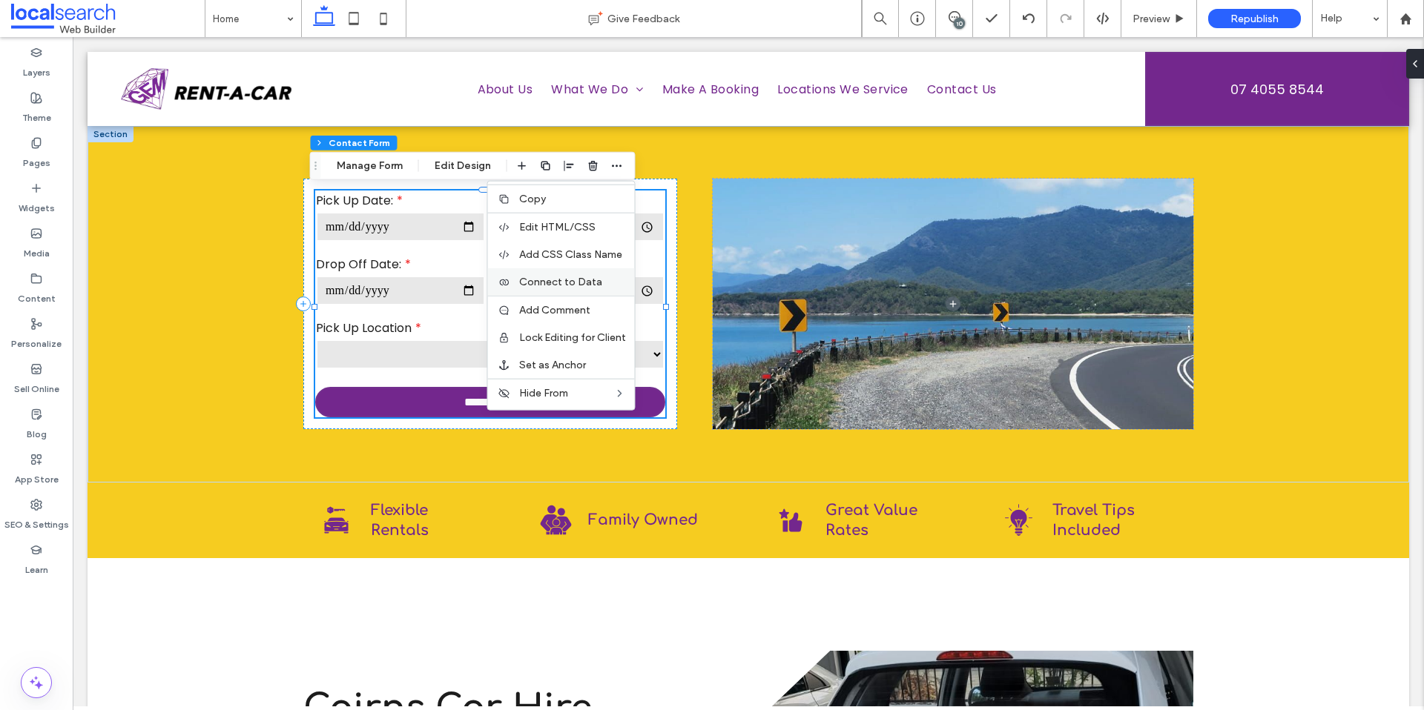
click at [581, 285] on span "Connect to Data" at bounding box center [560, 282] width 83 height 13
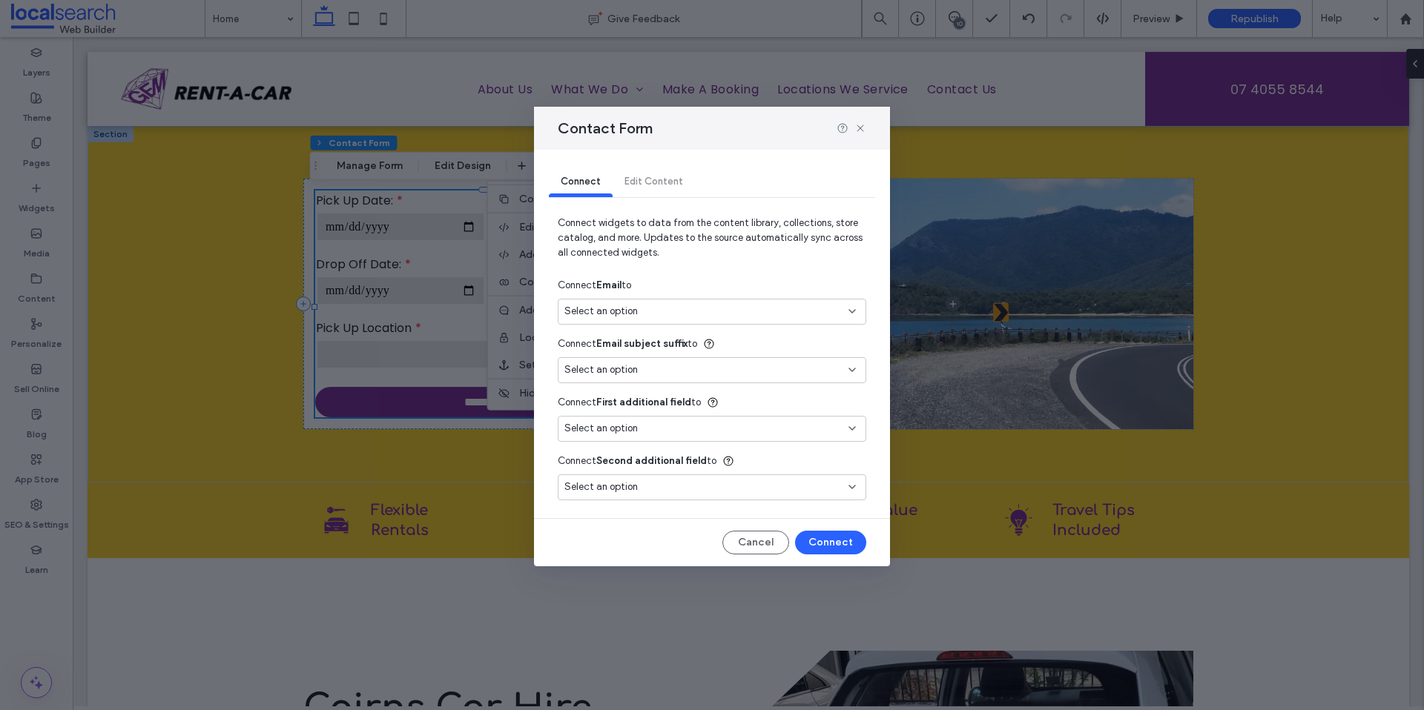
click at [671, 317] on div "Select an option" at bounding box center [702, 311] width 277 height 15
click at [672, 366] on span "[EMAIL_ADDRESS][DOMAIN_NAME]" at bounding box center [752, 364] width 201 height 15
type input "***"
click at [834, 544] on button "Connect" at bounding box center [830, 543] width 71 height 24
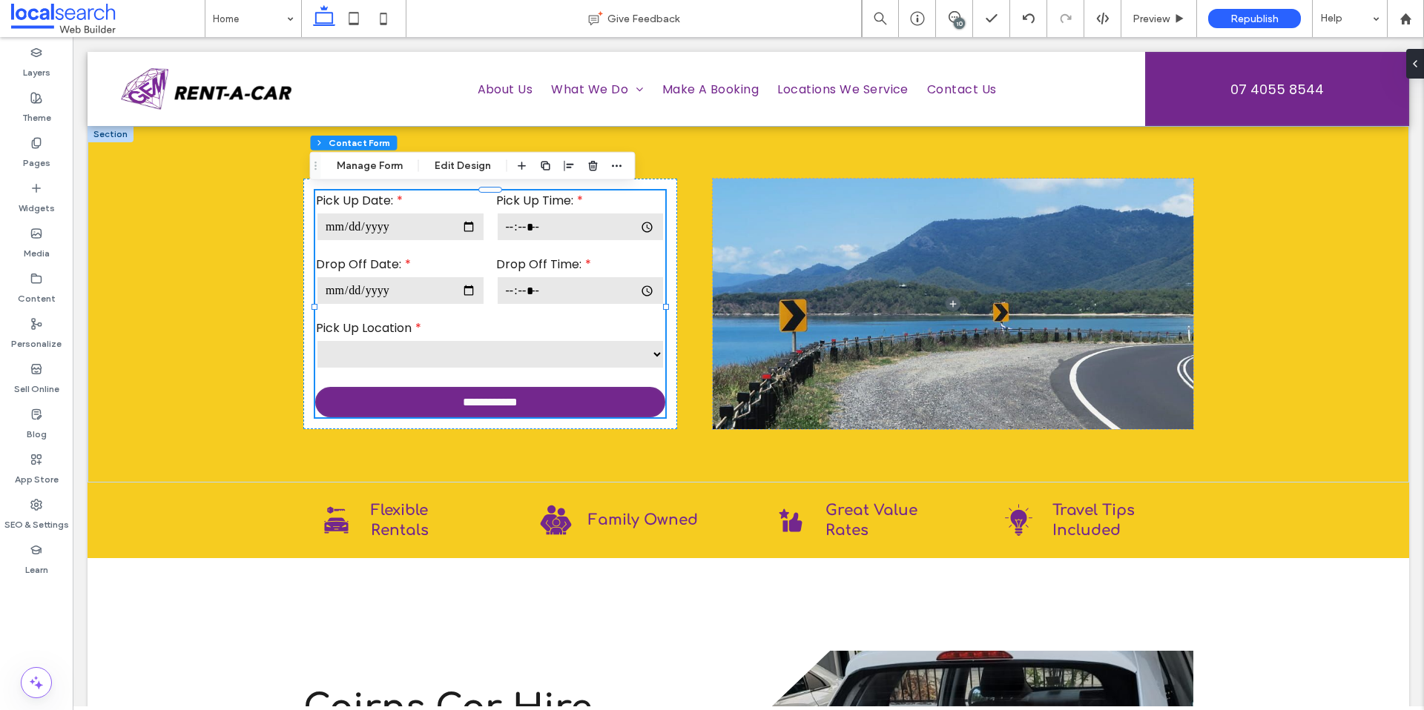
click at [953, 22] on div "10" at bounding box center [958, 23] width 11 height 11
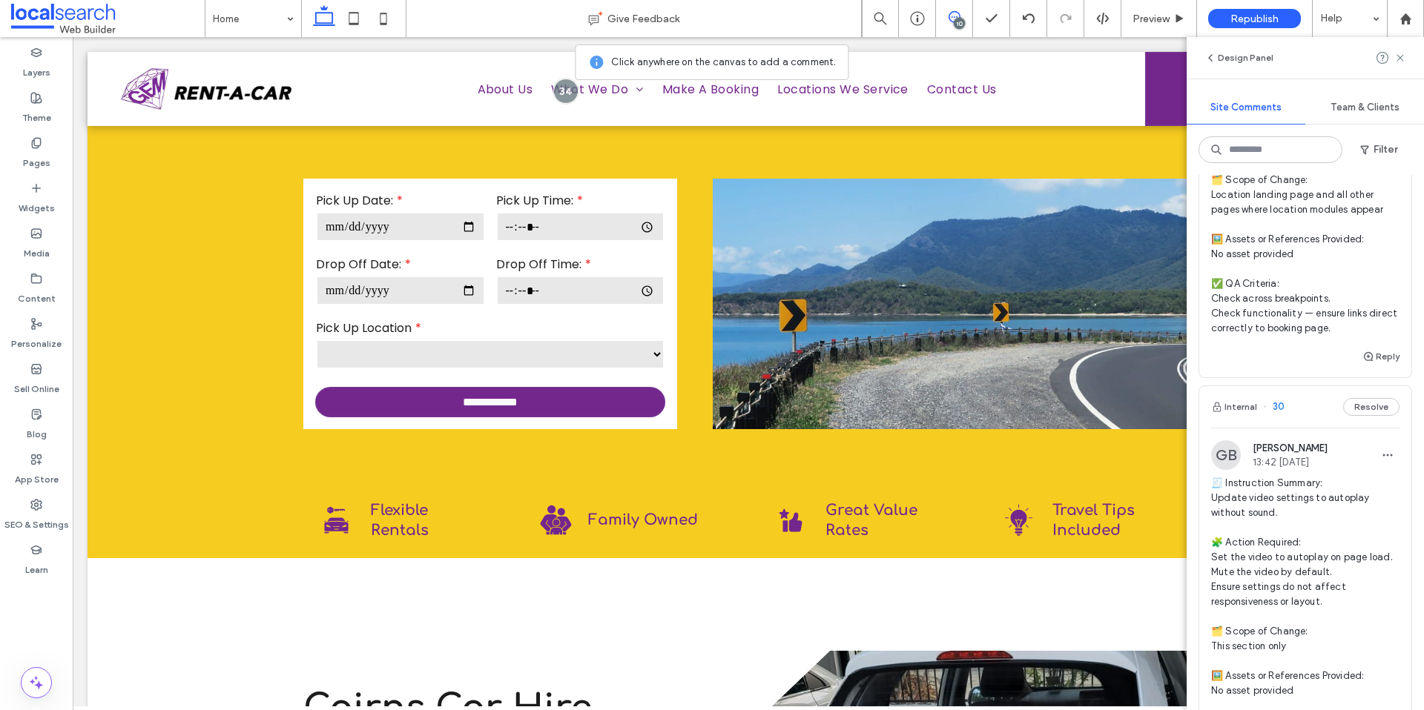
click at [1280, 380] on div "Internal 35 Resolve HL Hollie Lowry 10:14 Sep 18 2025 🧾 Instruction Summary: Re…" at bounding box center [1305, 184] width 214 height 4529
click at [1282, 473] on span "🧾 Instruction Summary: Update video settings to autoplay without sound. 🧩 Actio…" at bounding box center [1305, 621] width 188 height 297
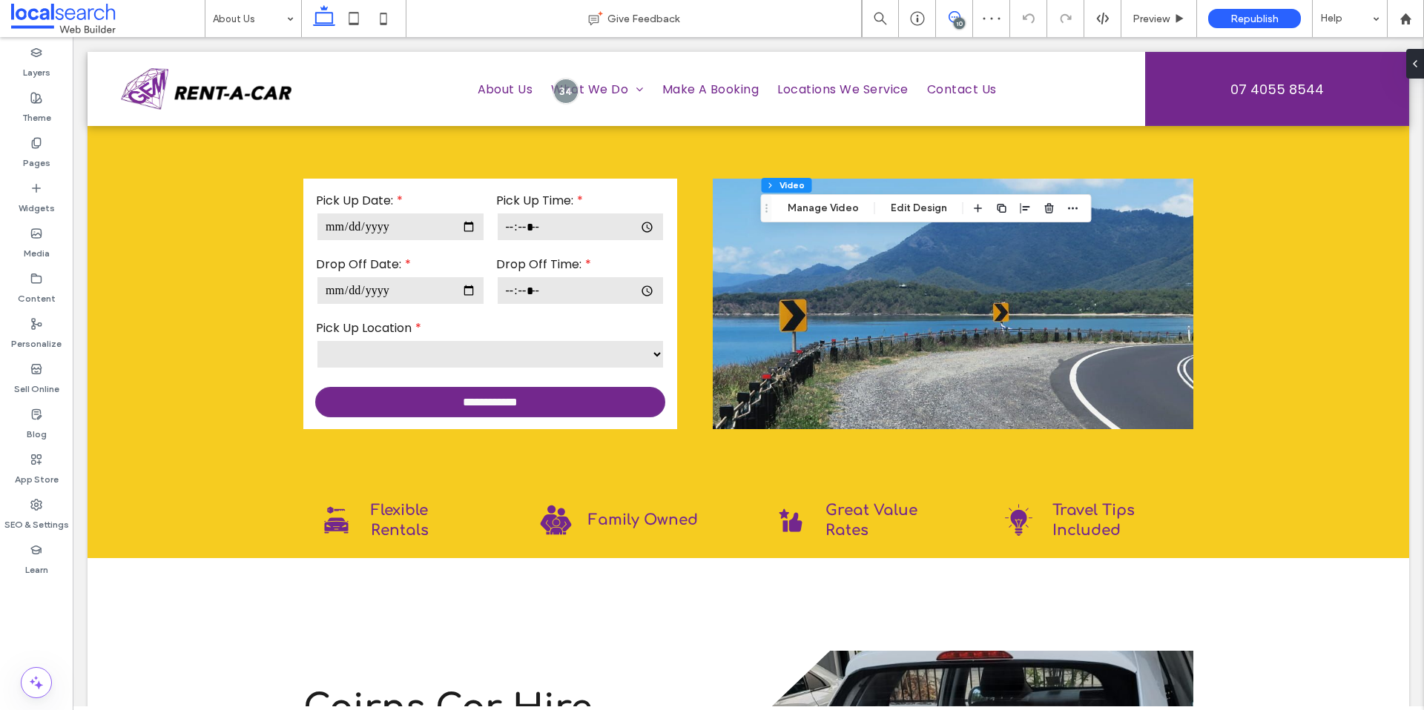
click at [954, 13] on icon at bounding box center [954, 17] width 12 height 12
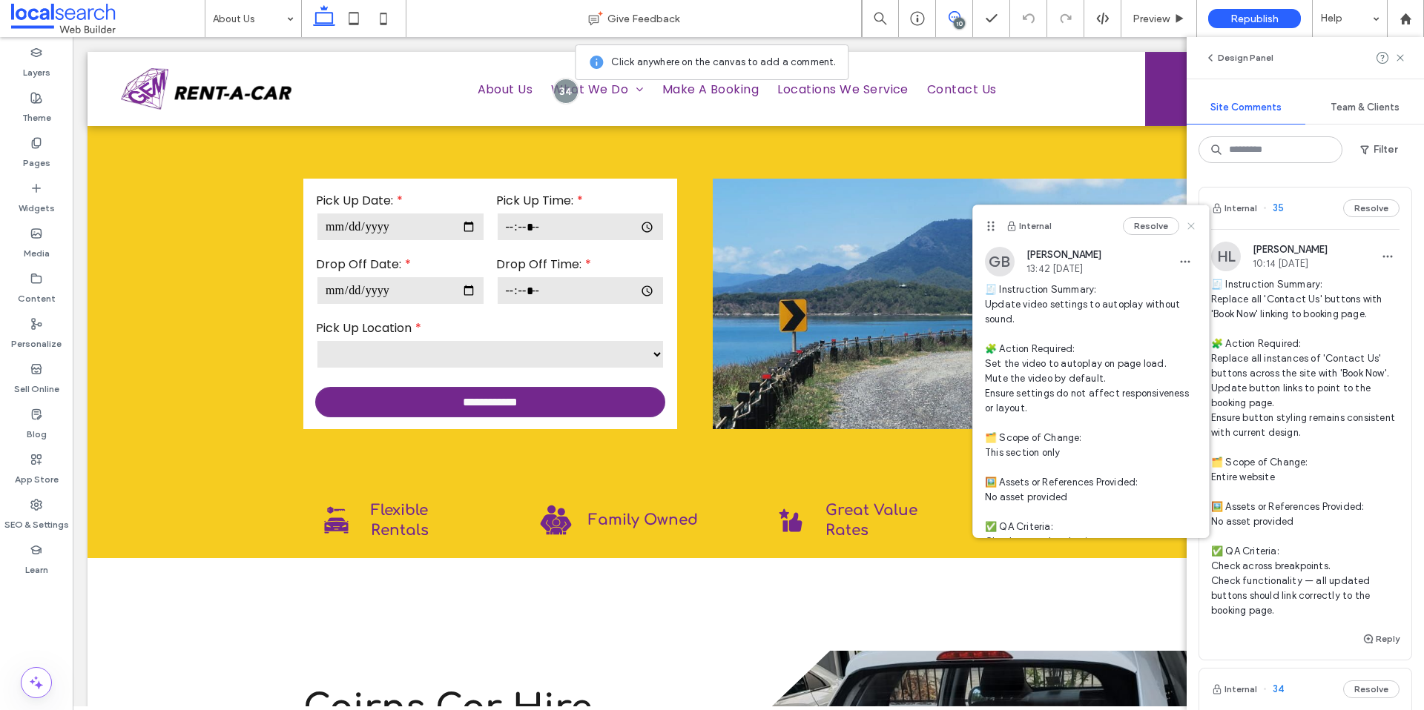
click at [1187, 227] on use at bounding box center [1190, 226] width 7 height 7
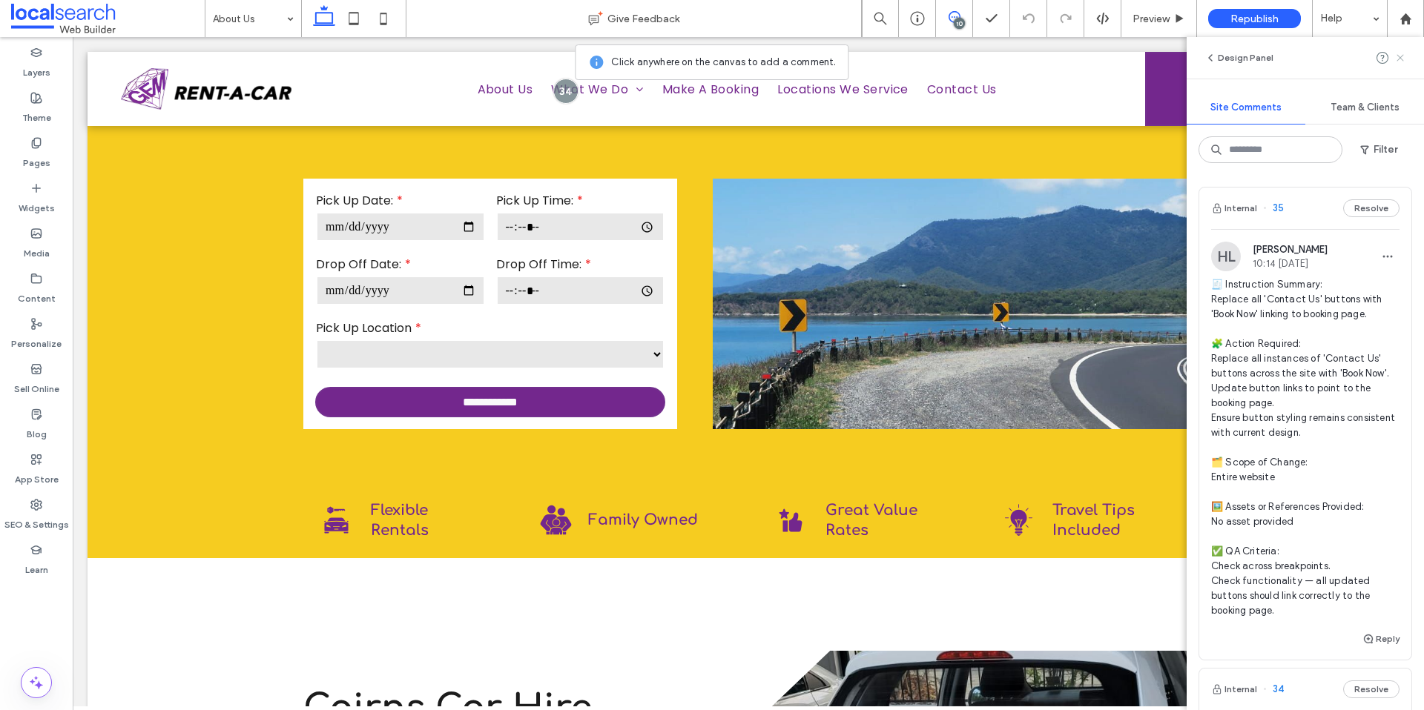
click at [1398, 57] on icon at bounding box center [1400, 58] width 12 height 12
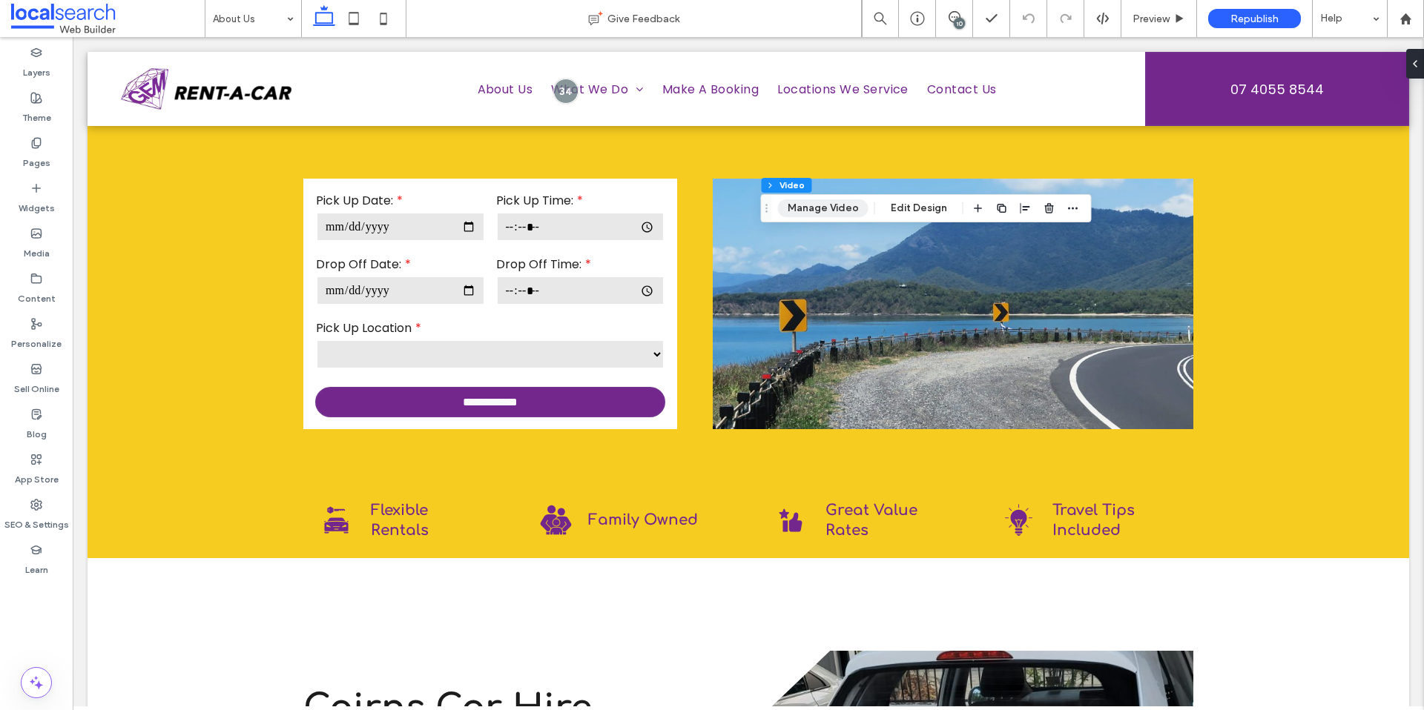
click at [843, 201] on button "Manage Video" at bounding box center [823, 208] width 90 height 18
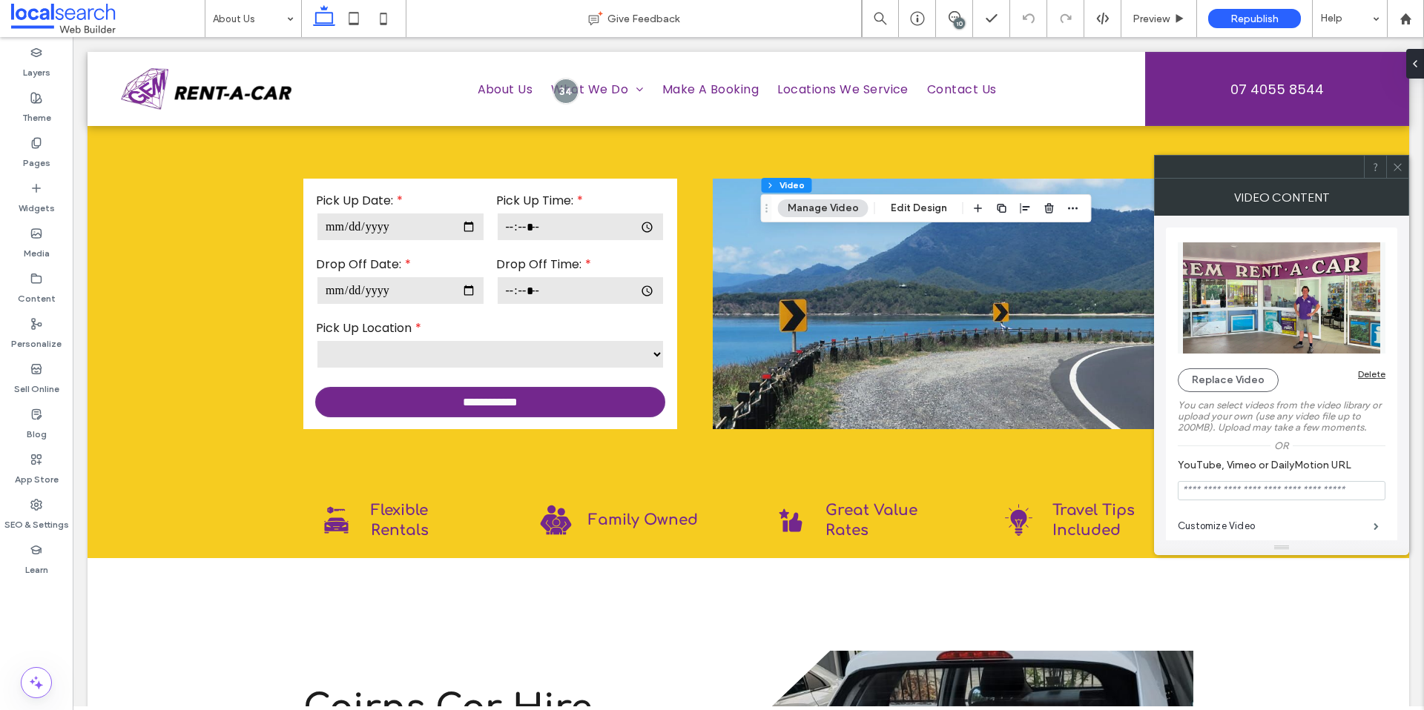
drag, startPoint x: 638, startPoint y: 145, endPoint x: 532, endPoint y: 145, distance: 106.8
click at [1154, 156] on div at bounding box center [1258, 167] width 209 height 22
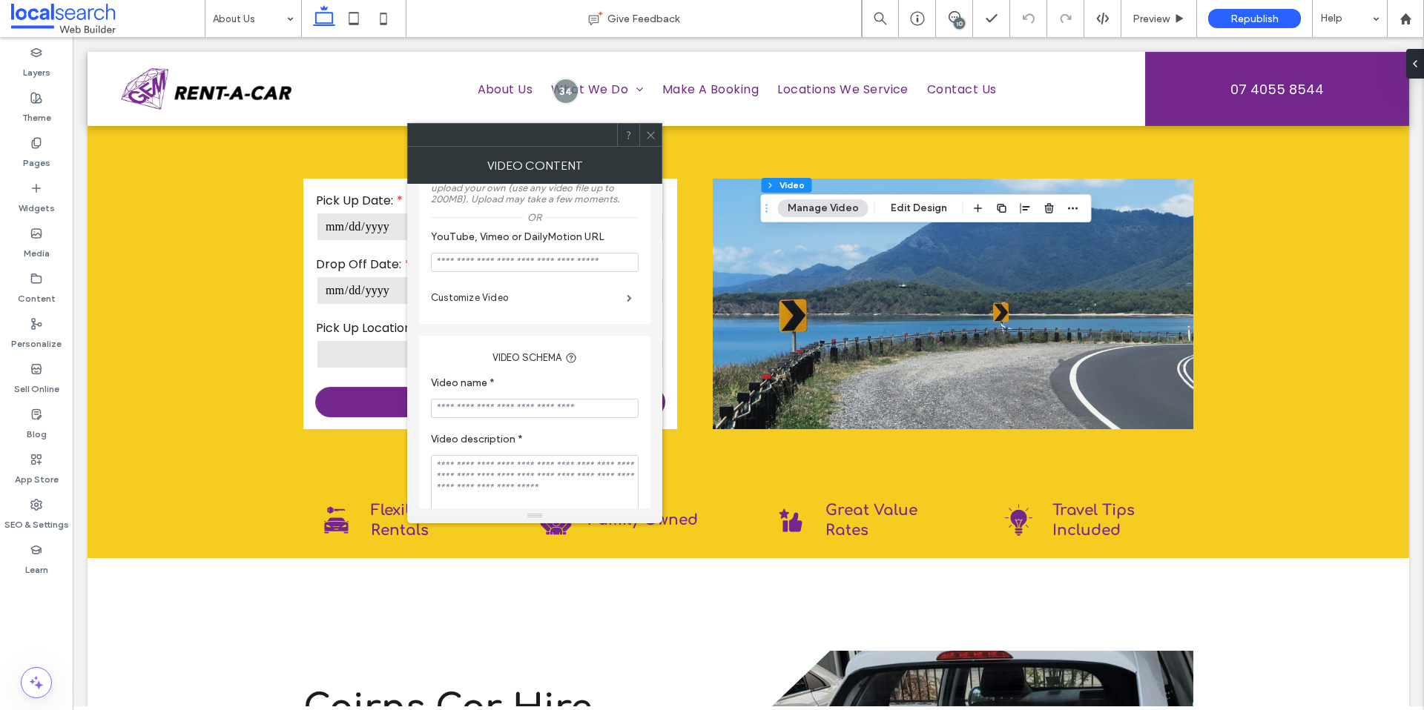
scroll to position [116, 0]
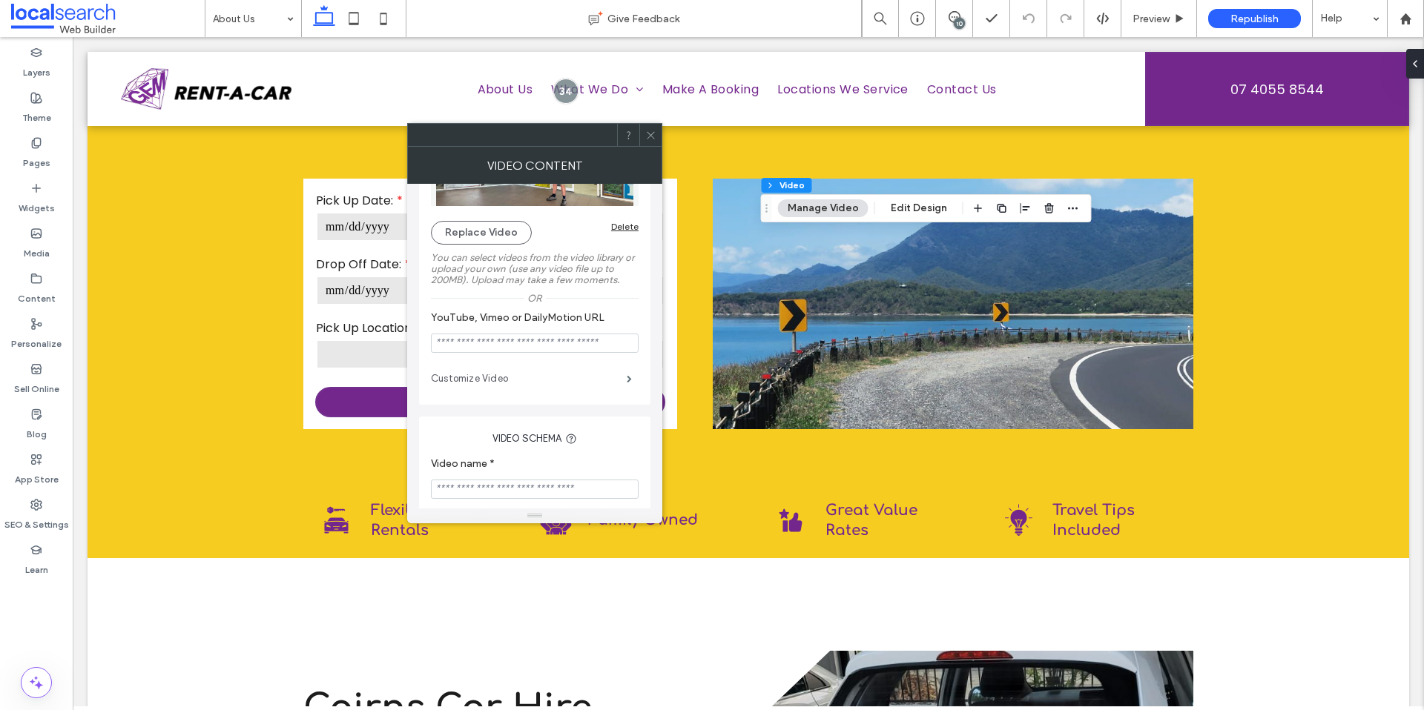
click at [529, 384] on label "Customize Video" at bounding box center [529, 379] width 196 height 30
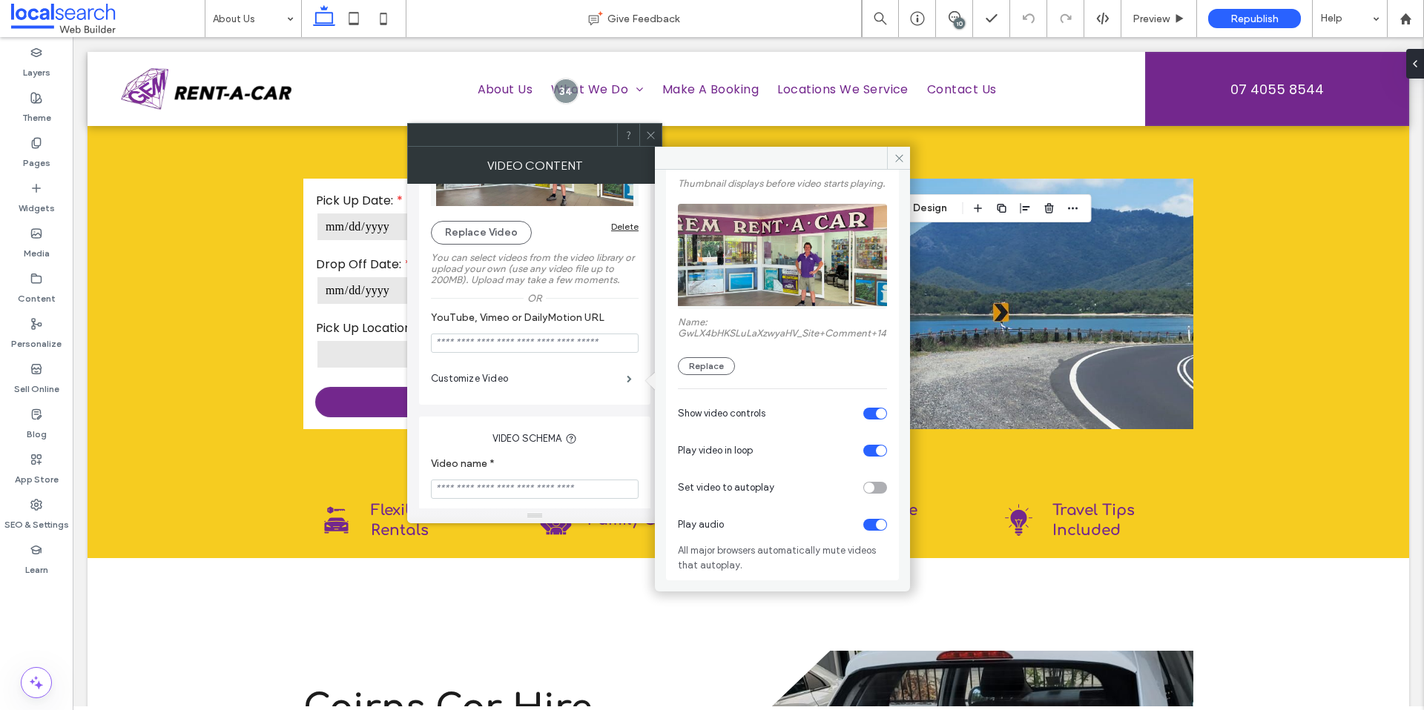
scroll to position [107, 0]
click at [864, 488] on div "toggle" at bounding box center [869, 488] width 10 height 10
click at [865, 414] on div "toggle" at bounding box center [875, 414] width 24 height 12
click at [897, 159] on icon at bounding box center [898, 158] width 11 height 11
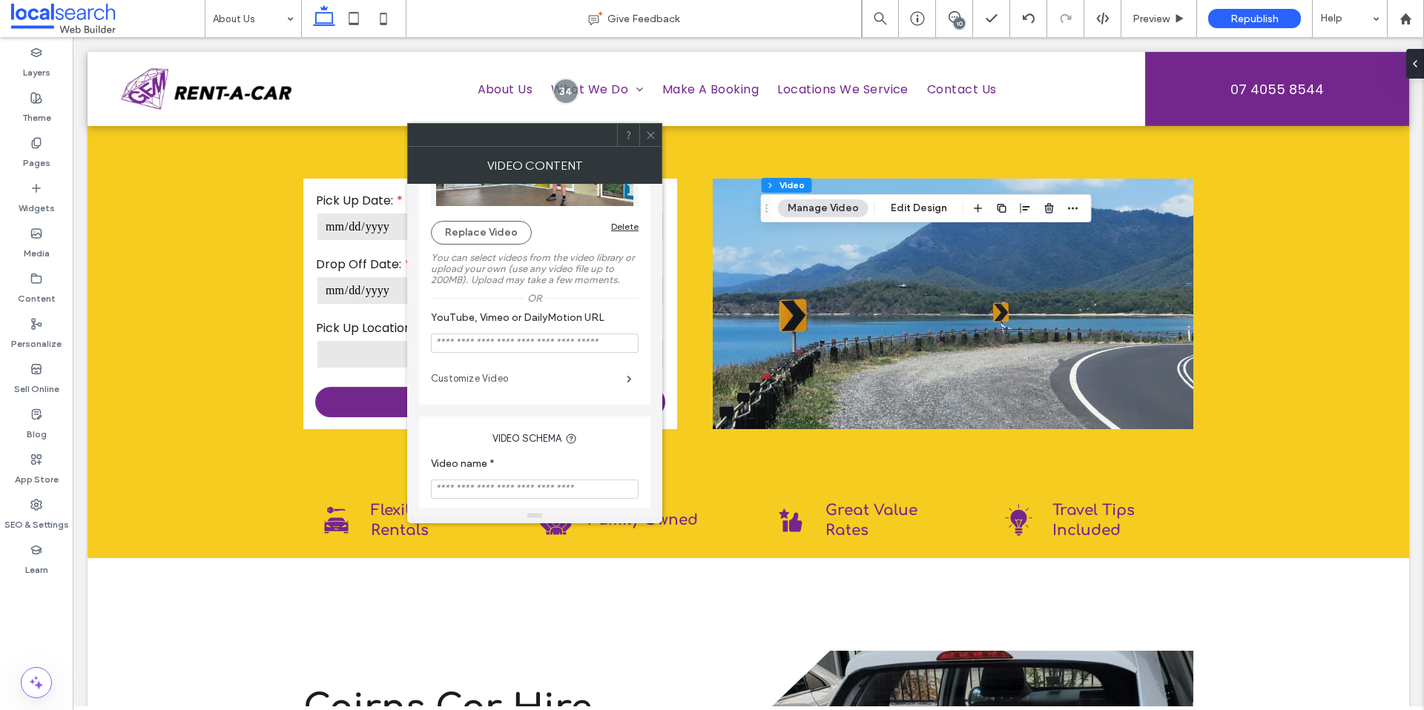
click at [517, 372] on label "Customize Video" at bounding box center [529, 379] width 196 height 30
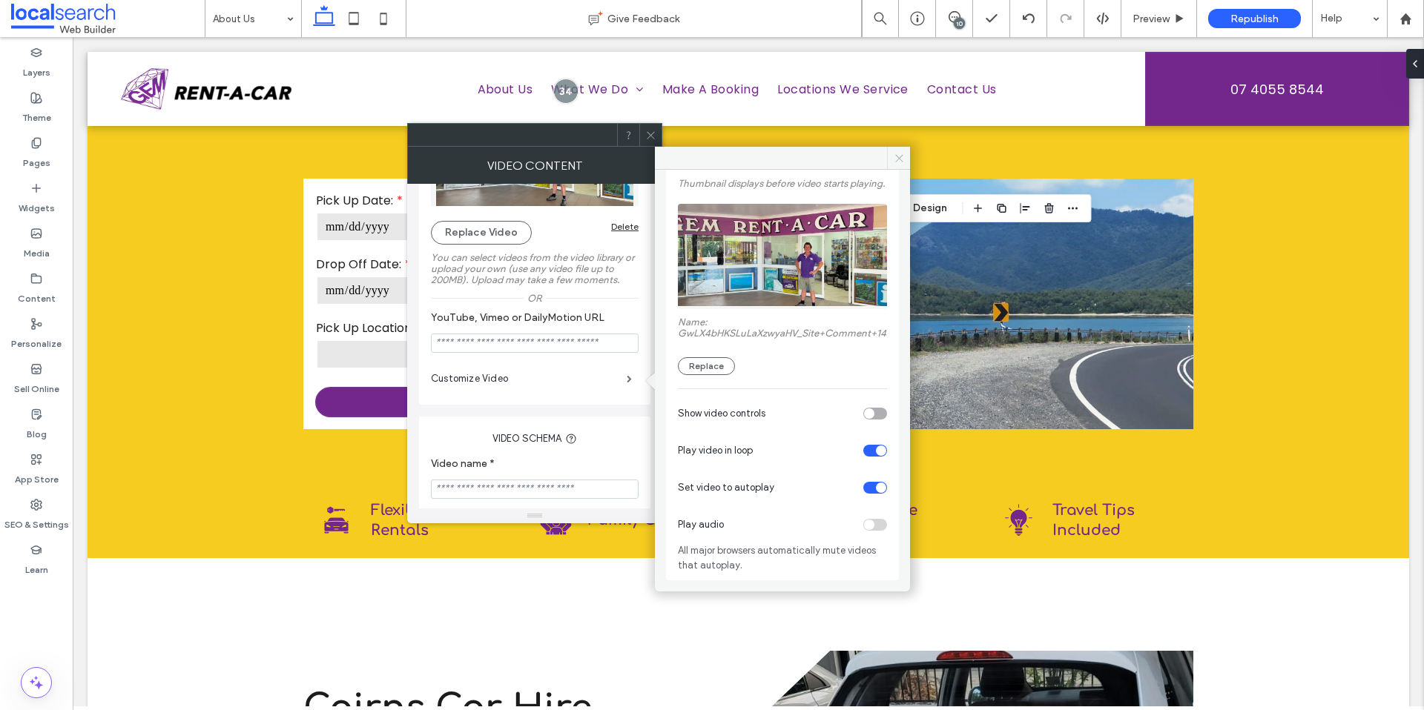
click at [897, 159] on use at bounding box center [898, 157] width 7 height 7
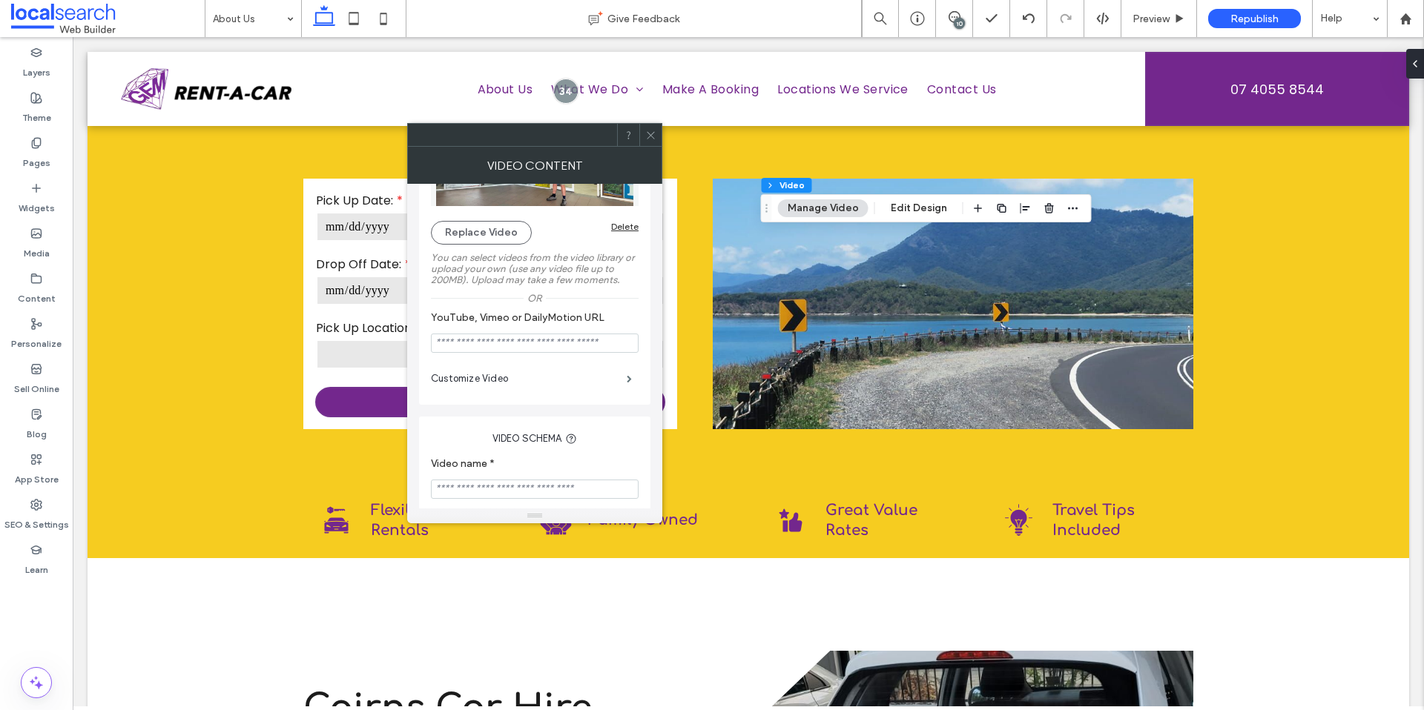
click at [651, 139] on icon at bounding box center [650, 135] width 11 height 11
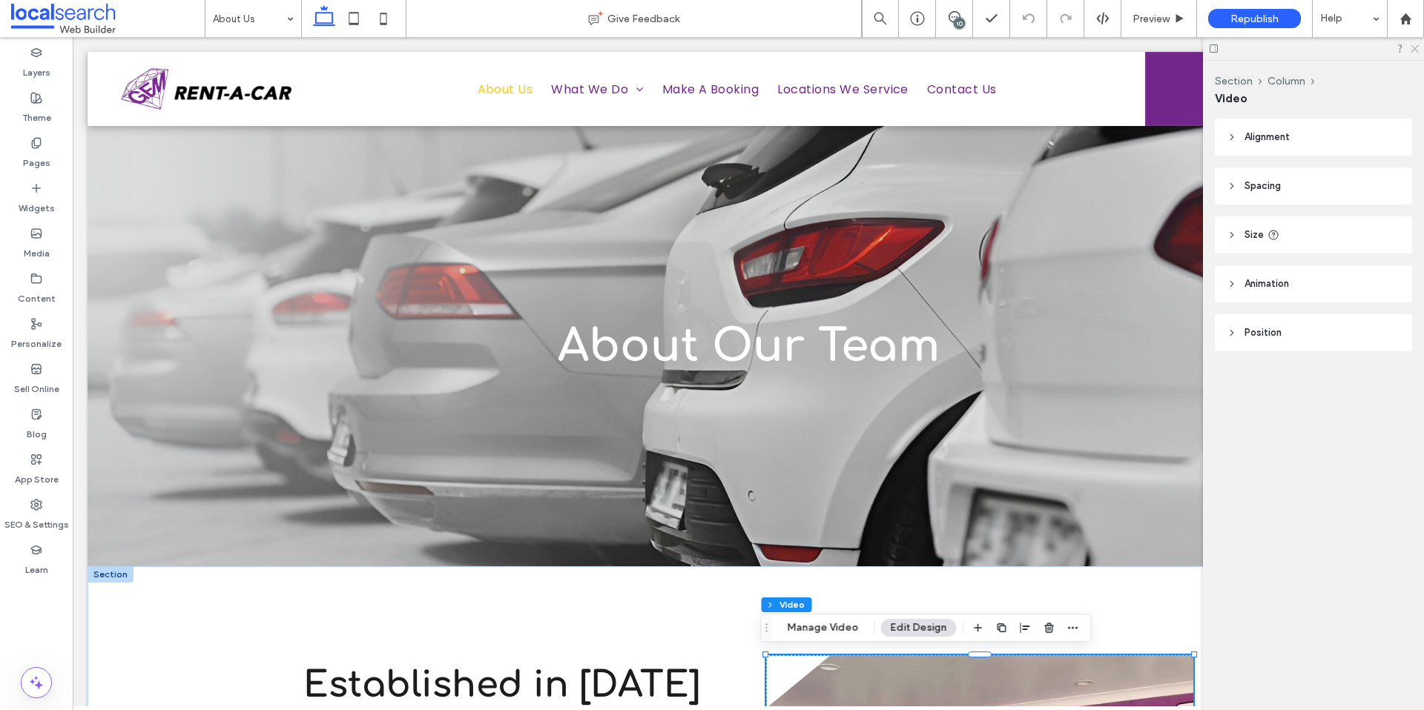
click at [1418, 49] on icon at bounding box center [1414, 48] width 10 height 10
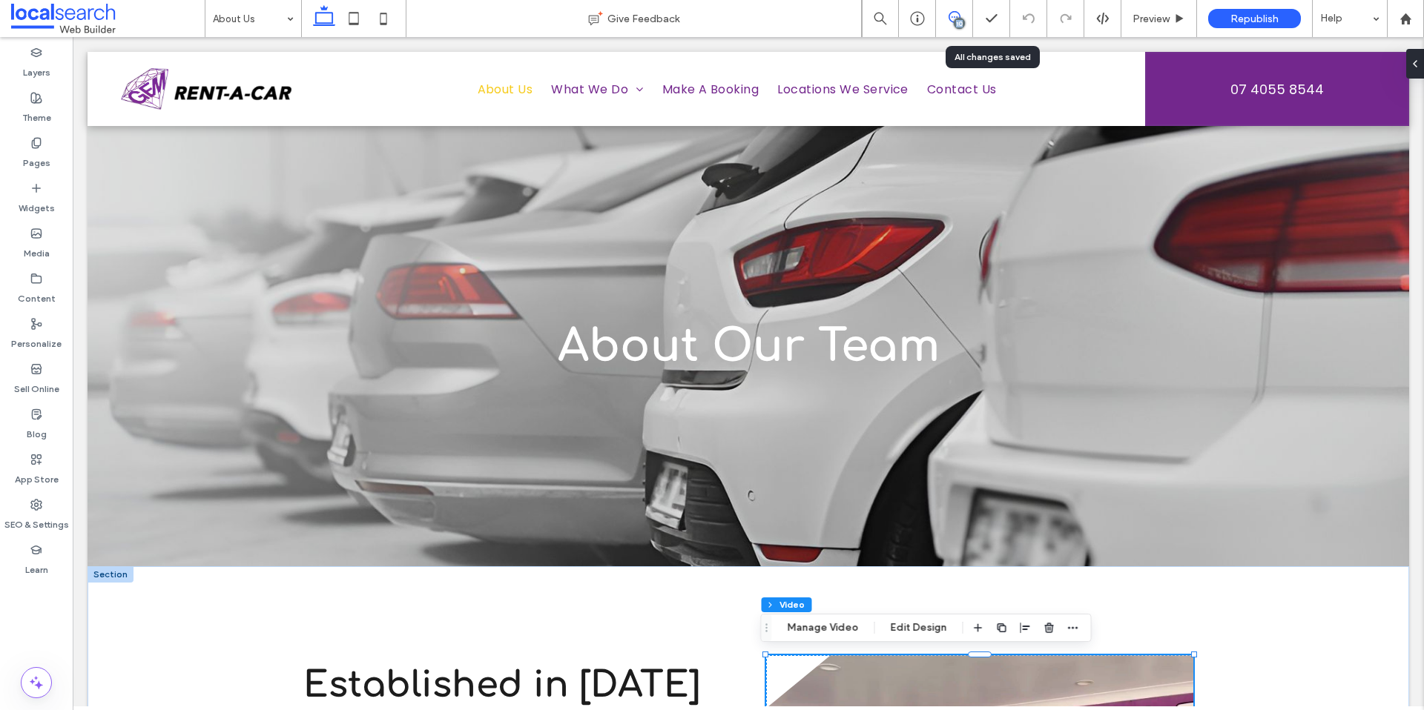
click at [971, 15] on div "10 Preview Republish Help" at bounding box center [1143, 18] width 562 height 37
click at [961, 18] on div "10" at bounding box center [958, 23] width 11 height 11
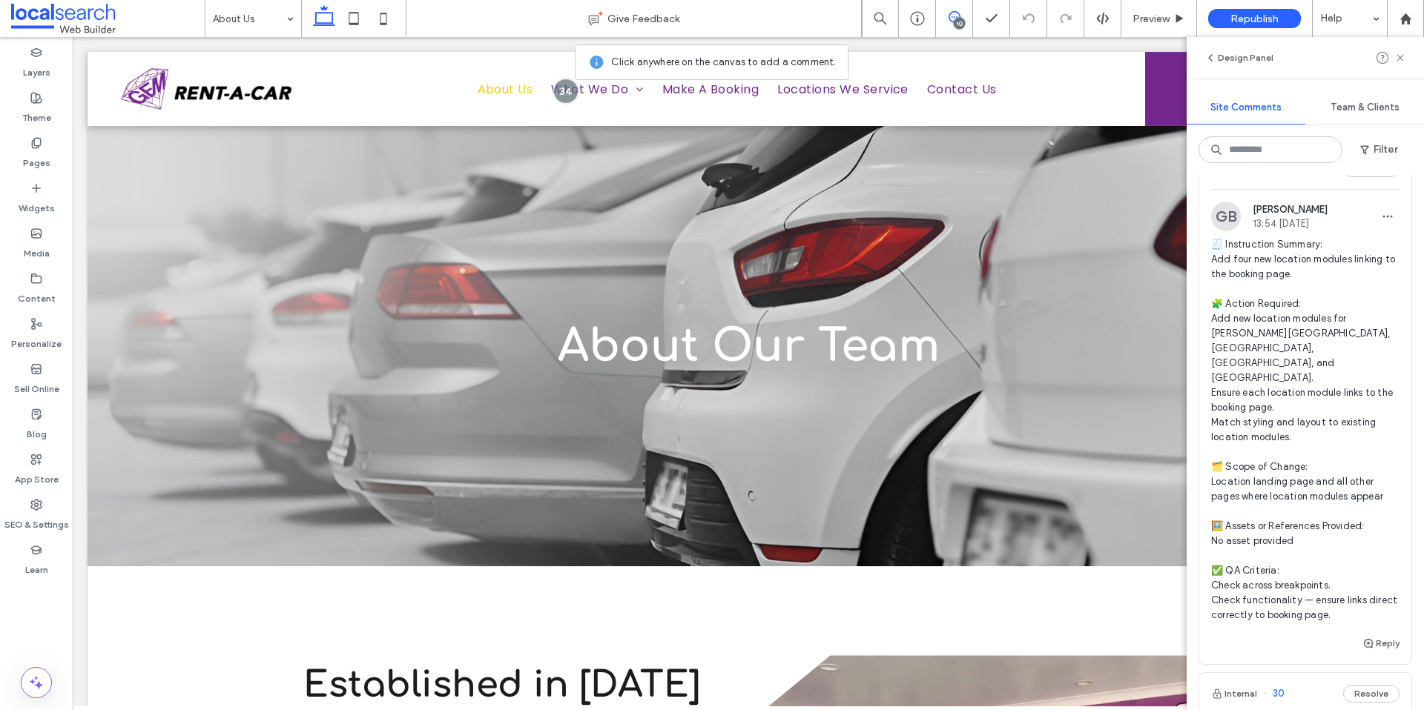
scroll to position [1983, 0]
click at [1275, 449] on span "🧾 Instruction Summary: Add four new location modules linking to the booking pag…" at bounding box center [1305, 427] width 188 height 386
click at [1275, 449] on div "Locations We Service Give Feedback 10 Preview Republish Help Design Panel Site …" at bounding box center [712, 355] width 1424 height 710
click at [1275, 449] on div at bounding box center [712, 355] width 1424 height 710
